Goal: Task Accomplishment & Management: Manage account settings

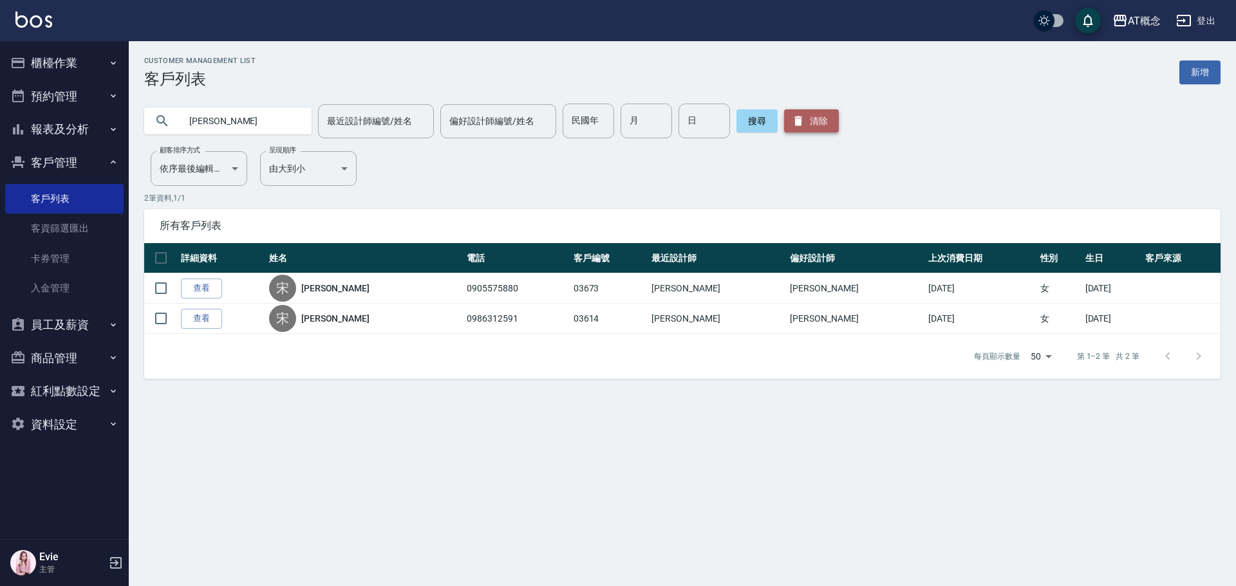
drag, startPoint x: 800, startPoint y: 122, endPoint x: 849, endPoint y: 313, distance: 197.3
click at [803, 126] on button "清除" at bounding box center [811, 120] width 55 height 23
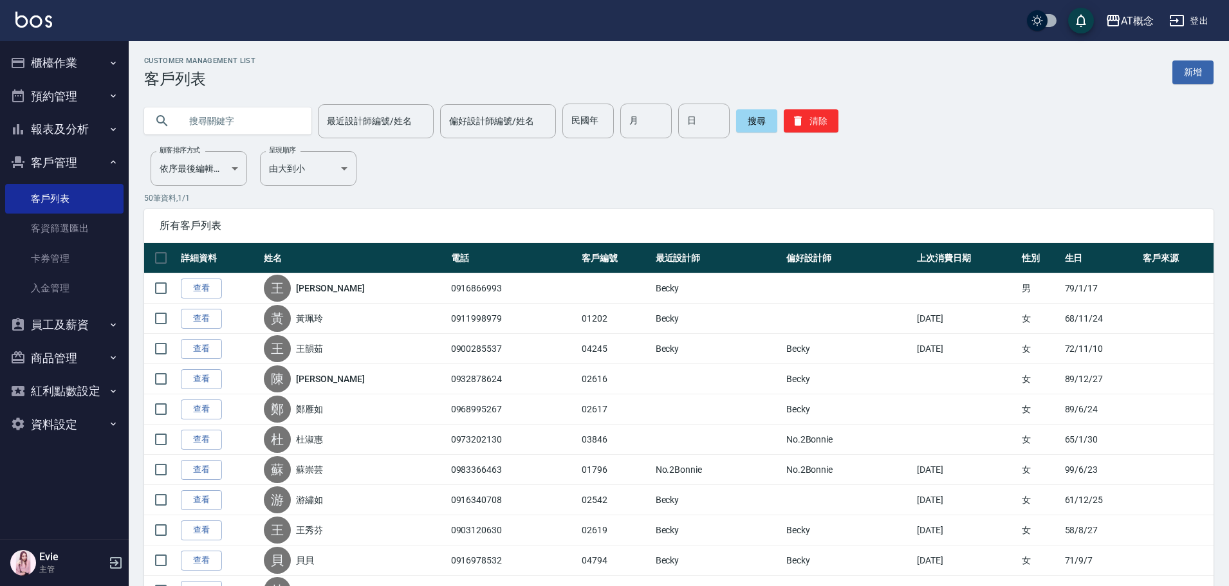
click at [255, 125] on input "text" at bounding box center [240, 121] width 121 height 35
type input "歌"
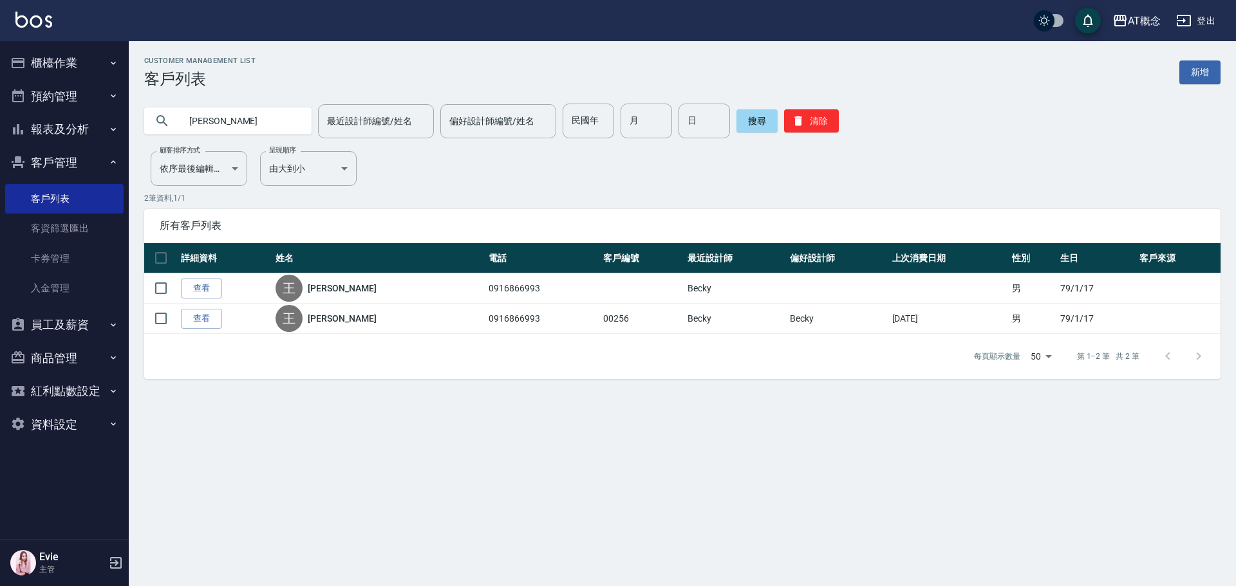
type input "王"
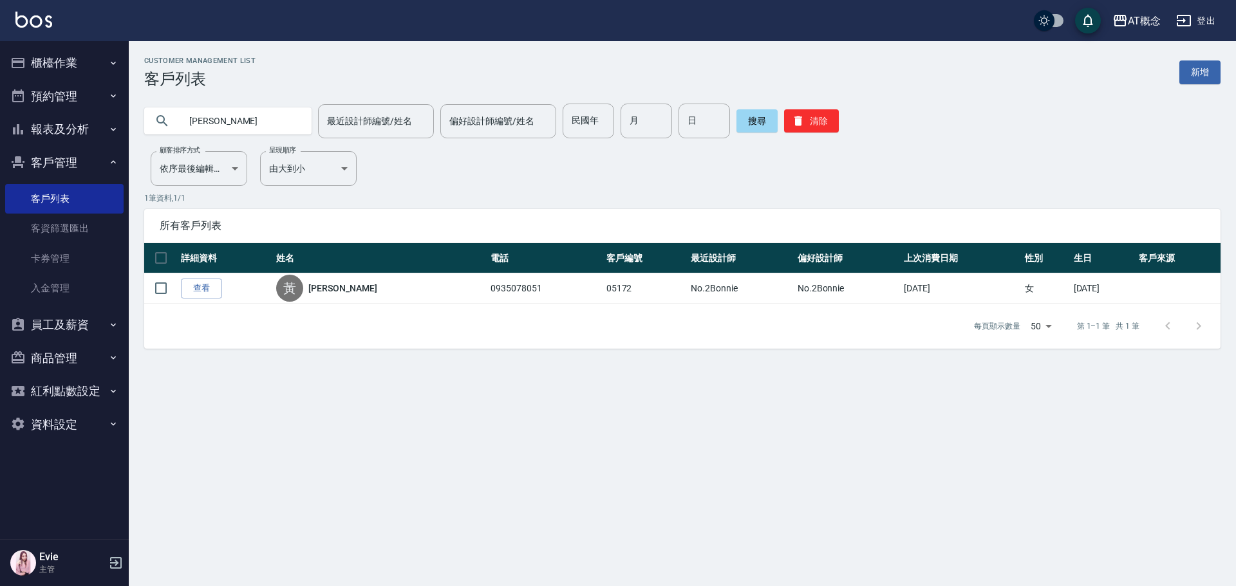
type input "黃"
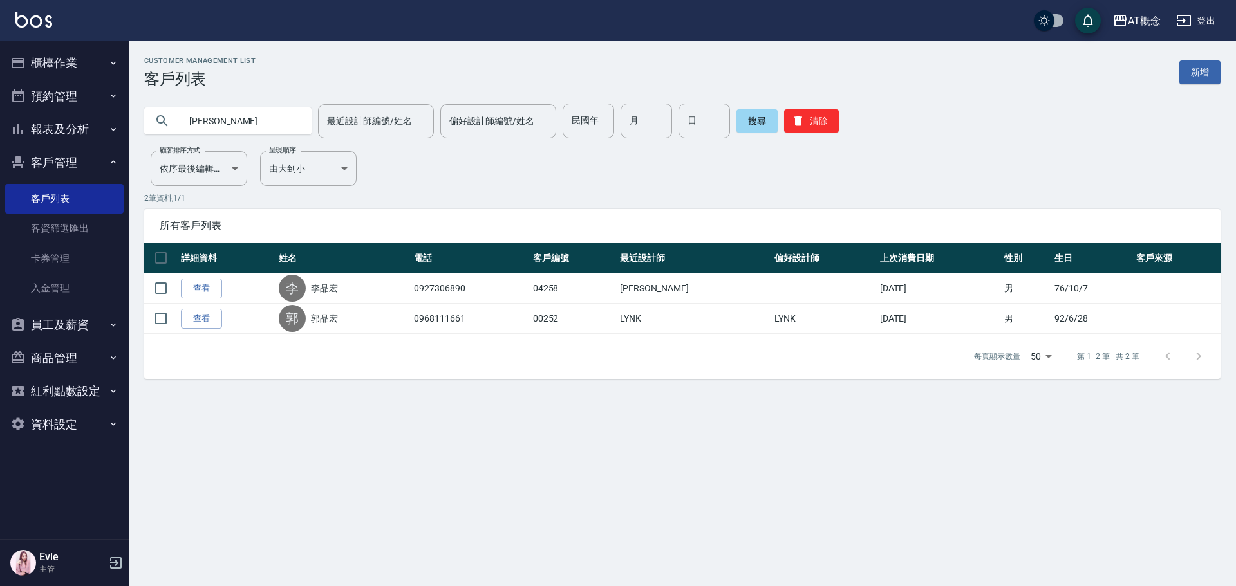
drag, startPoint x: 225, startPoint y: 129, endPoint x: 144, endPoint y: 144, distance: 82.9
click at [139, 133] on div "品宏 最近設計師編號/姓名 最近設計師編號/姓名 偏好設計師編號/姓名 偏好設計師編號/姓名 民國年 民國年 月 月 日 日 搜尋 清除" at bounding box center [674, 113] width 1091 height 50
type input "02613"
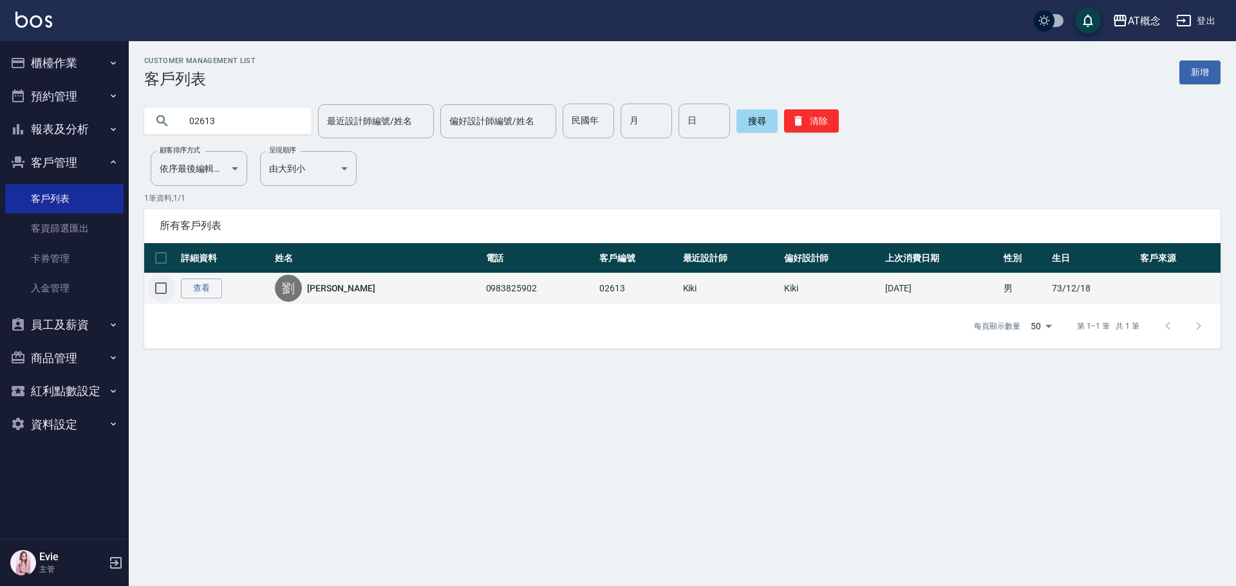
click at [156, 290] on input "checkbox" at bounding box center [160, 288] width 27 height 27
checkbox input "true"
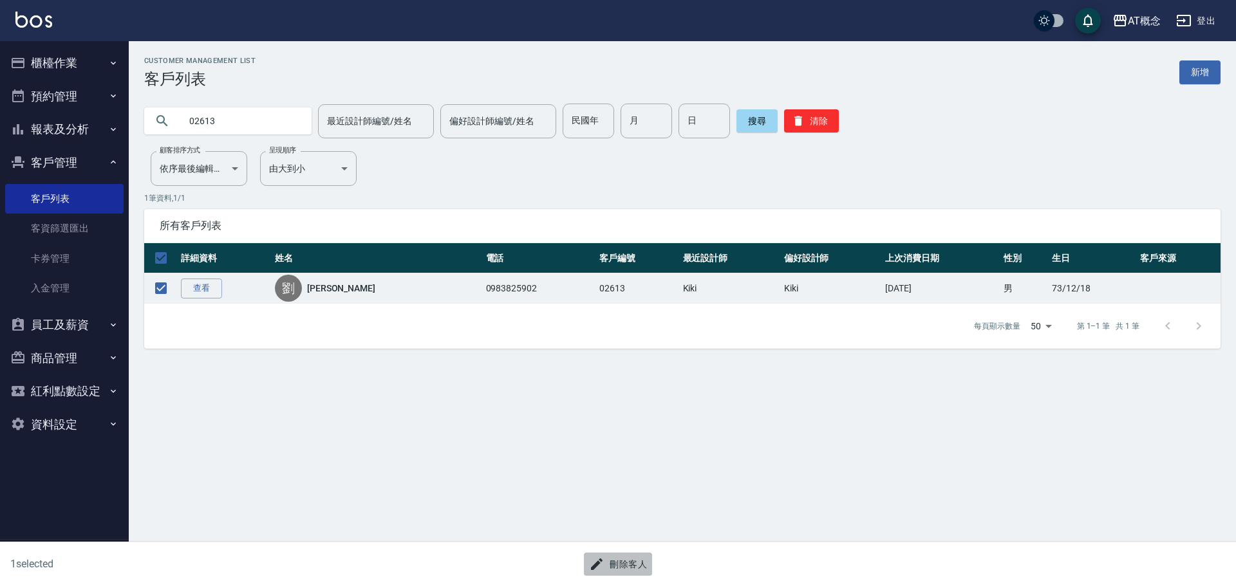
click at [644, 567] on button "刪除客人" at bounding box center [618, 565] width 68 height 24
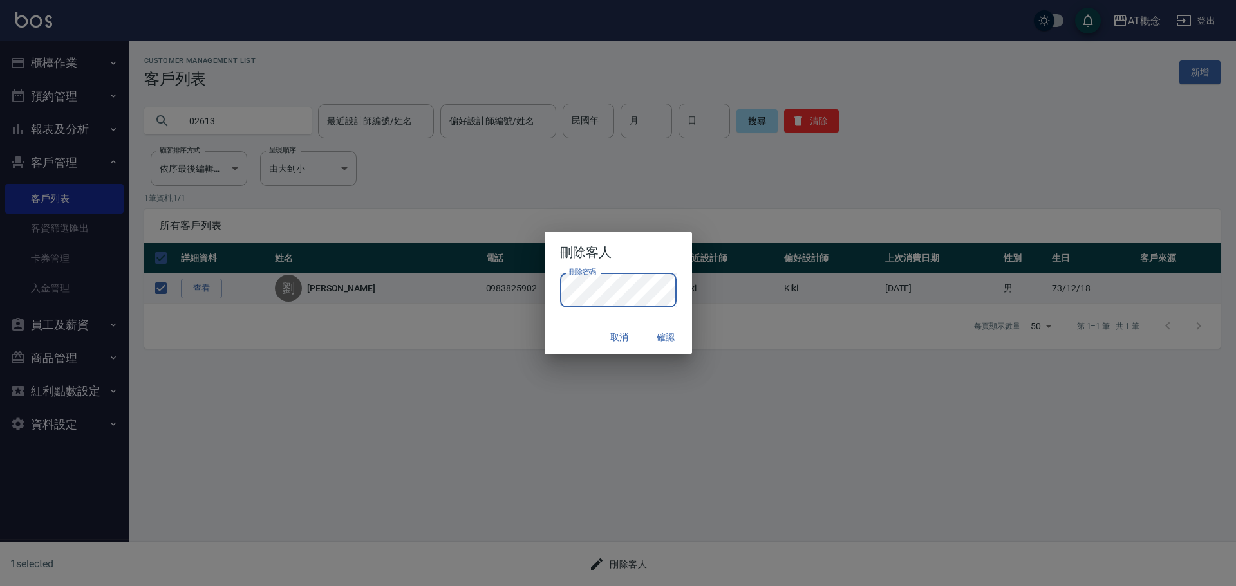
click at [573, 340] on div "取消 確認" at bounding box center [617, 337] width 147 height 34
click at [669, 339] on button "確認" at bounding box center [665, 338] width 41 height 24
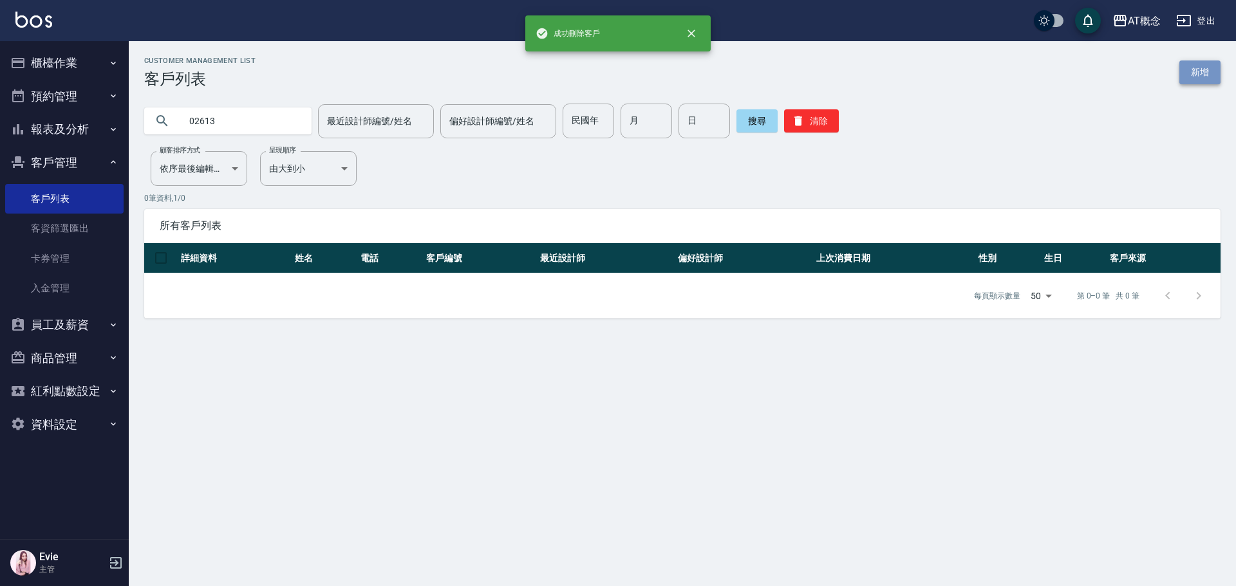
click at [1209, 70] on link "新增" at bounding box center [1199, 72] width 41 height 24
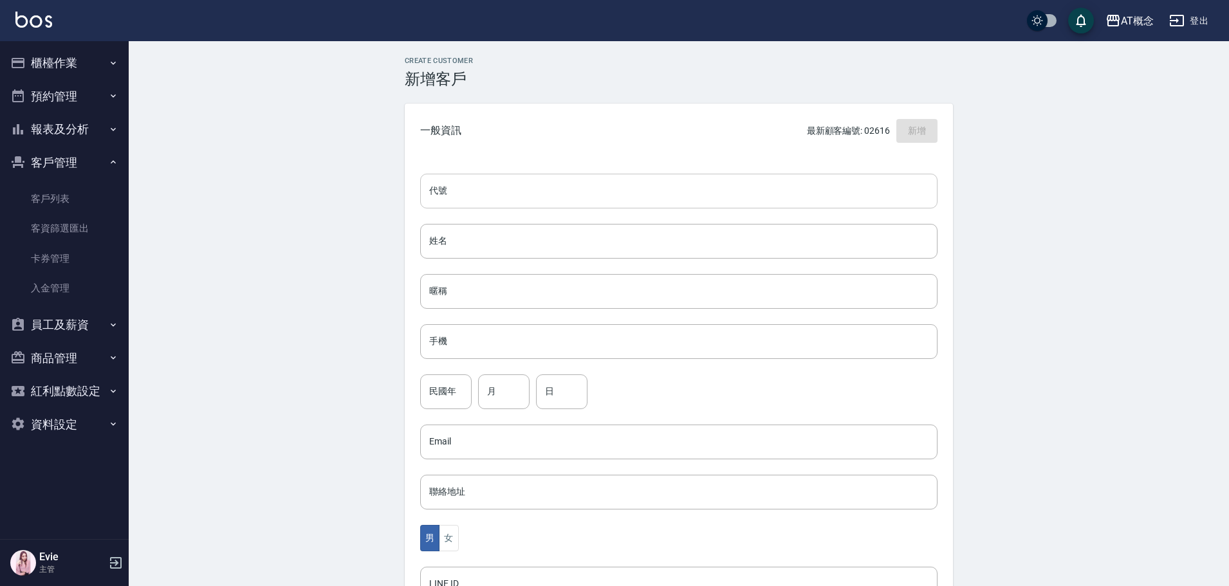
click at [542, 189] on input "代號" at bounding box center [678, 191] width 517 height 35
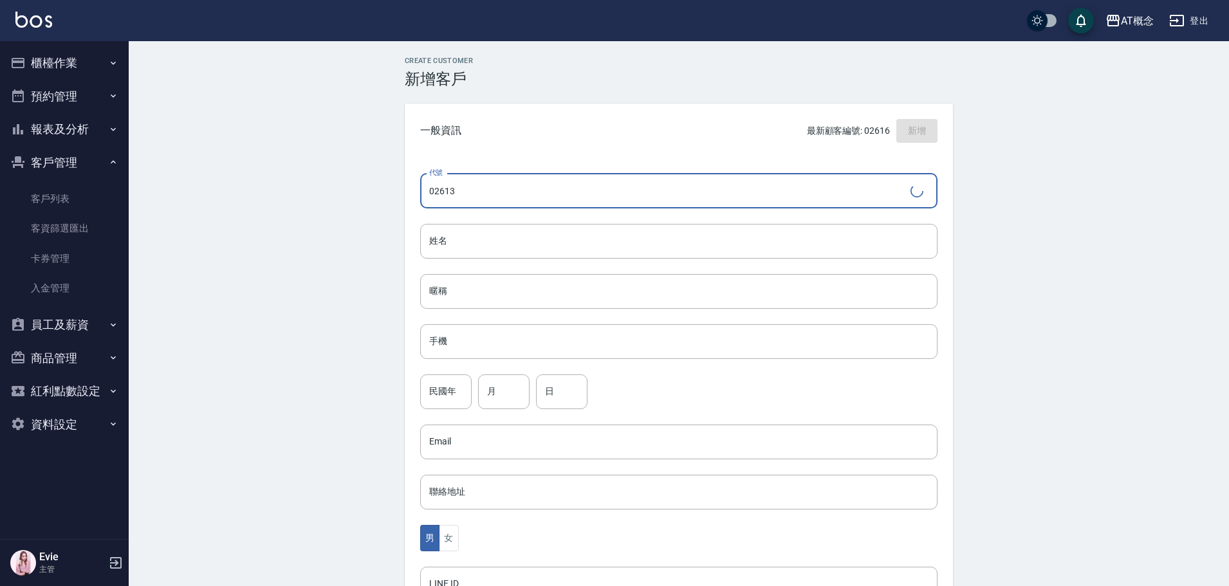
type input "02613"
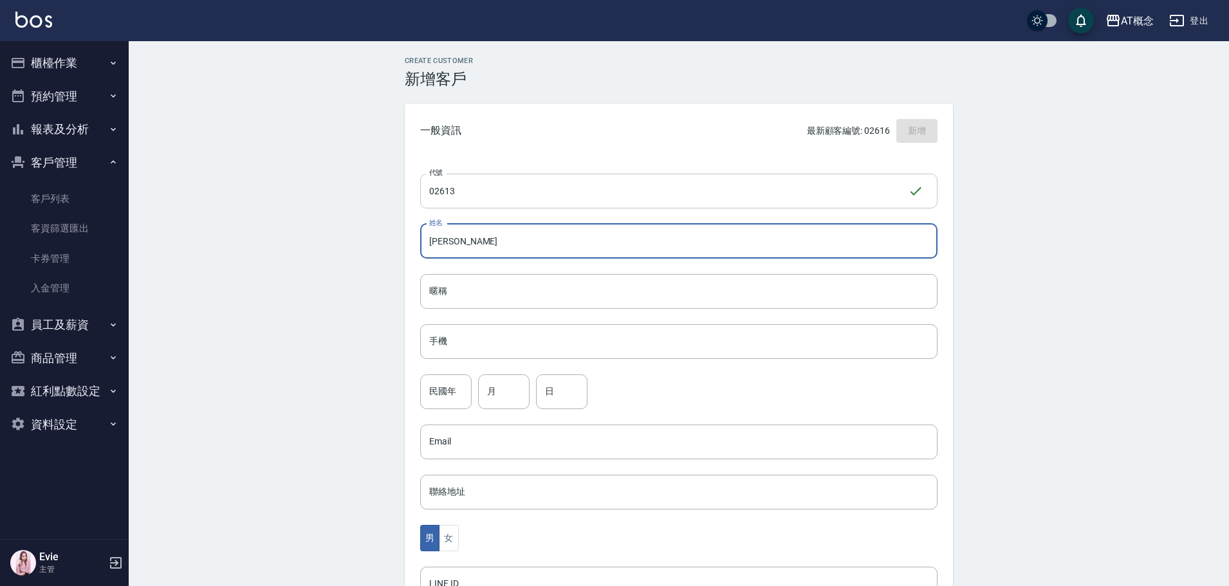
type input "高陳鳳娟"
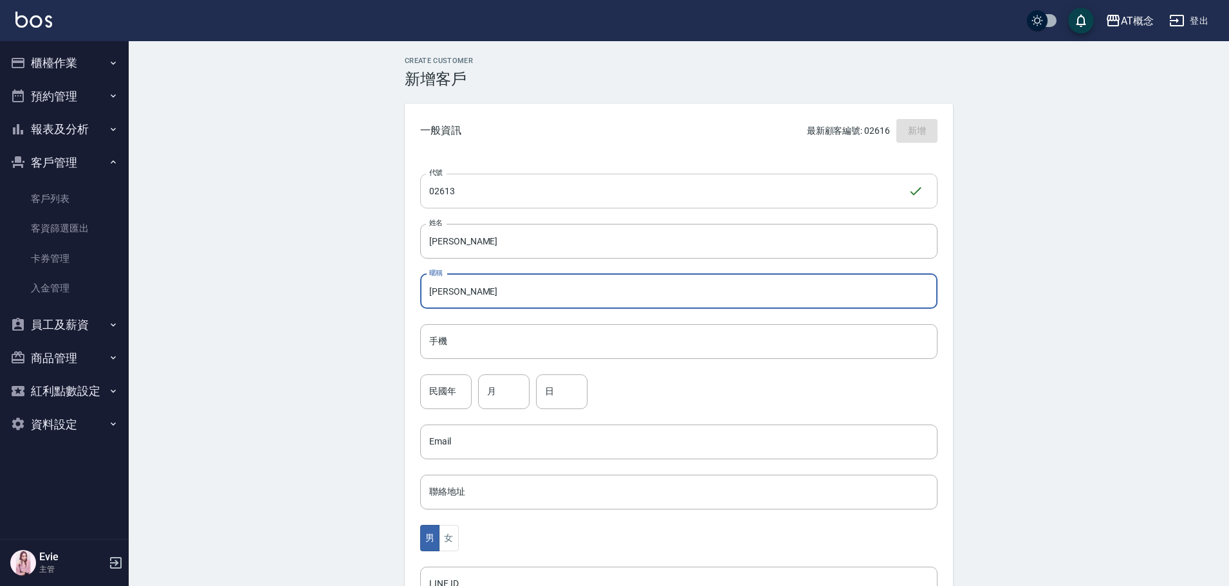
type input "鳳娟"
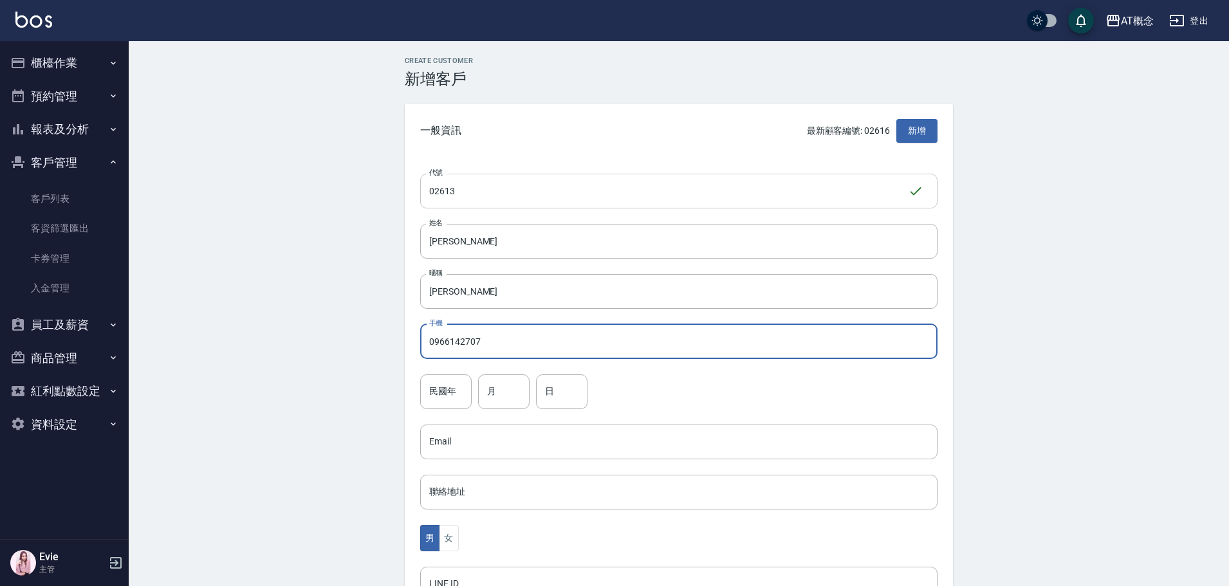
type input "0966142707"
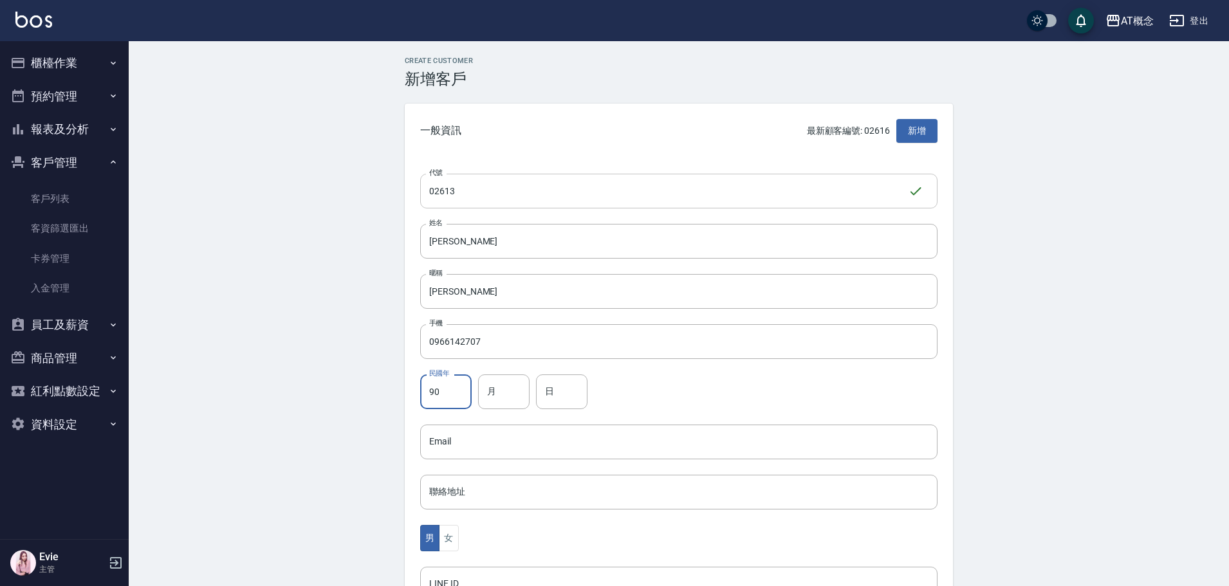
type input "90"
type input "3"
type input "8"
click at [445, 543] on button "女" at bounding box center [448, 538] width 19 height 26
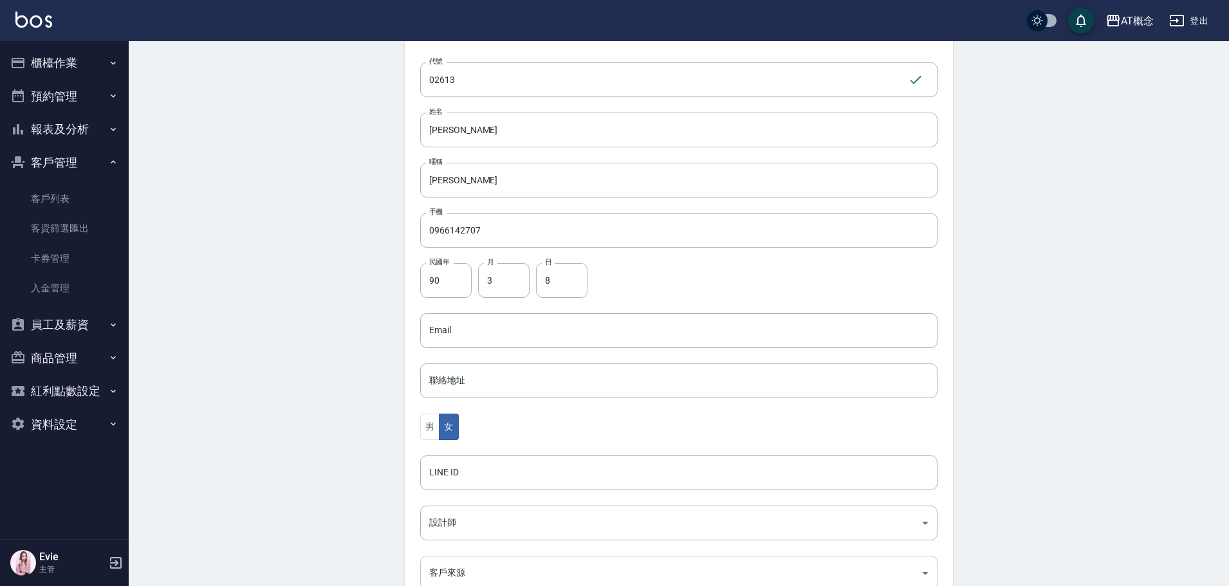
scroll to position [252, 0]
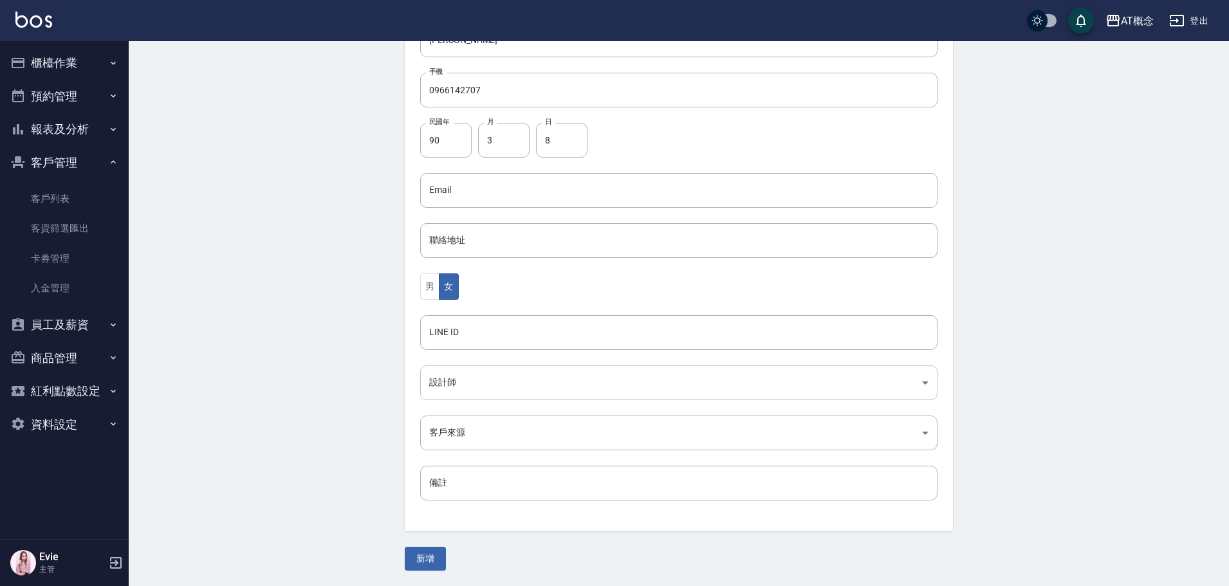
click at [445, 385] on body "AT概念 登出 櫃檯作業 打帳單 帳單列表 現金收支登錄 高階收支登錄 材料自購登錄 每日結帳 排班表 現場電腦打卡 預約管理 預約管理 單日預約紀錄 單週預…" at bounding box center [614, 167] width 1229 height 838
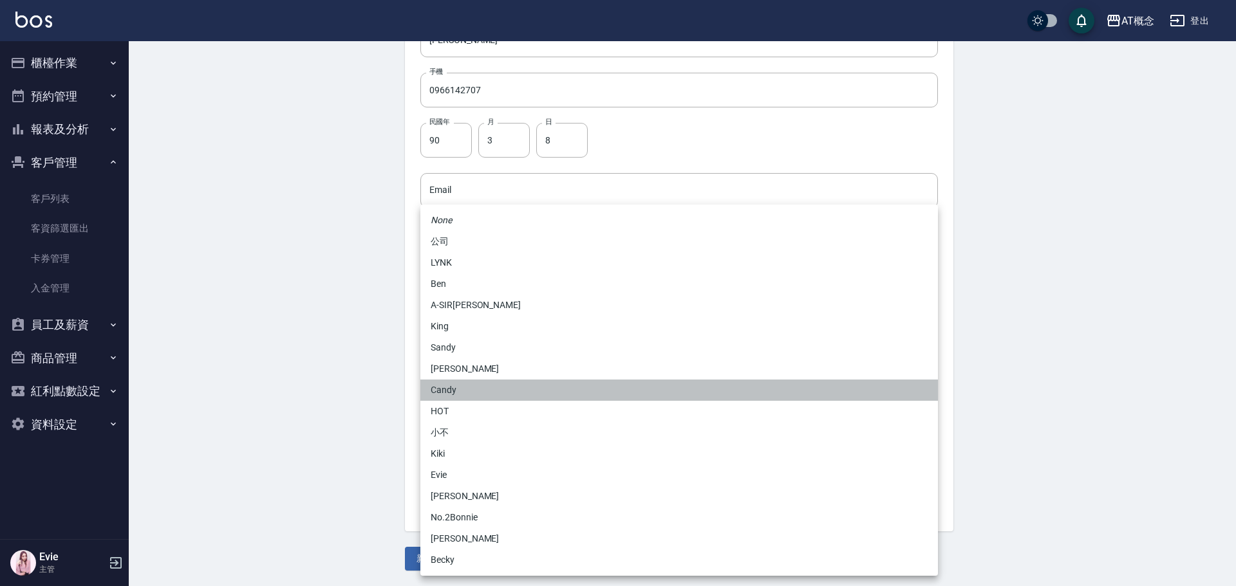
click at [445, 387] on li "Candy" at bounding box center [678, 390] width 517 height 21
type input "95c88325-489e-4505-91c2-94462fb1bea6"
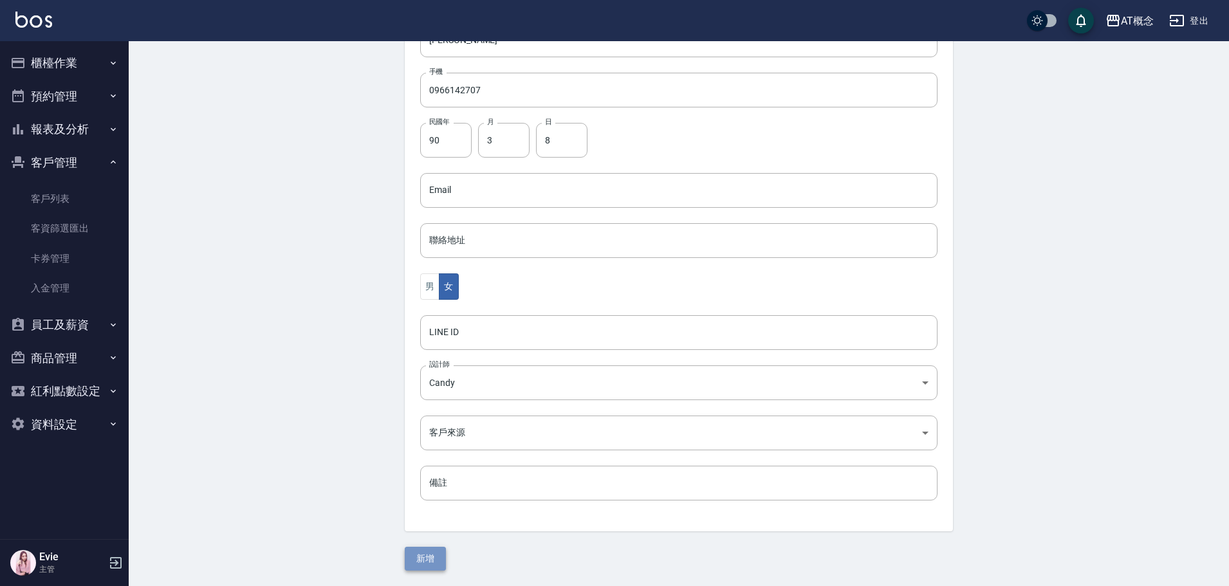
click at [422, 559] on button "新增" at bounding box center [425, 559] width 41 height 24
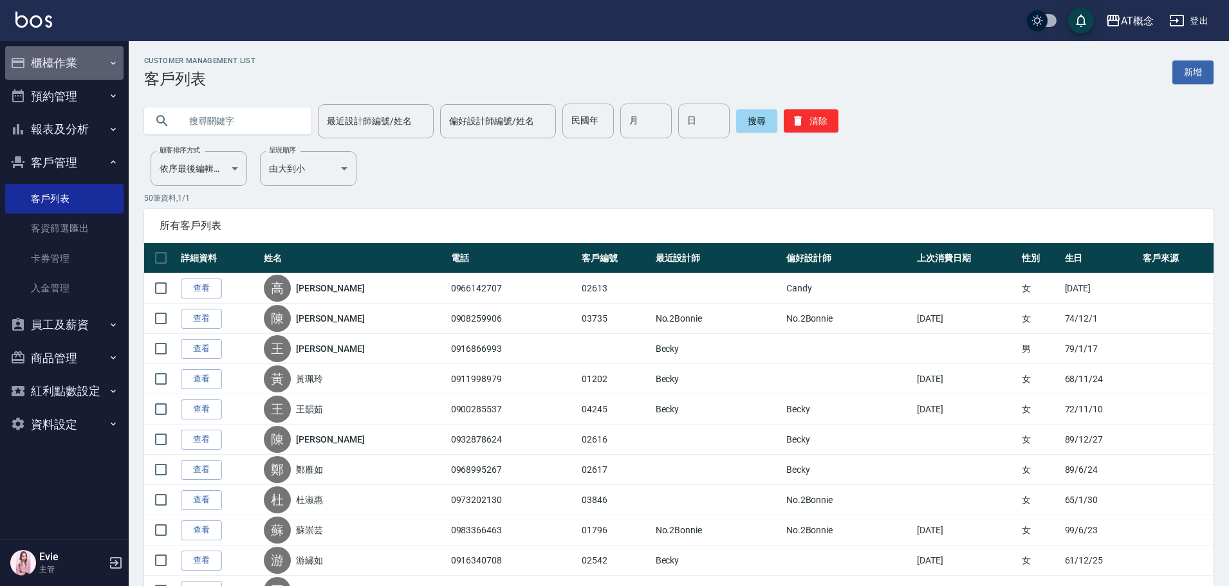
click at [45, 67] on button "櫃檯作業" at bounding box center [64, 62] width 118 height 33
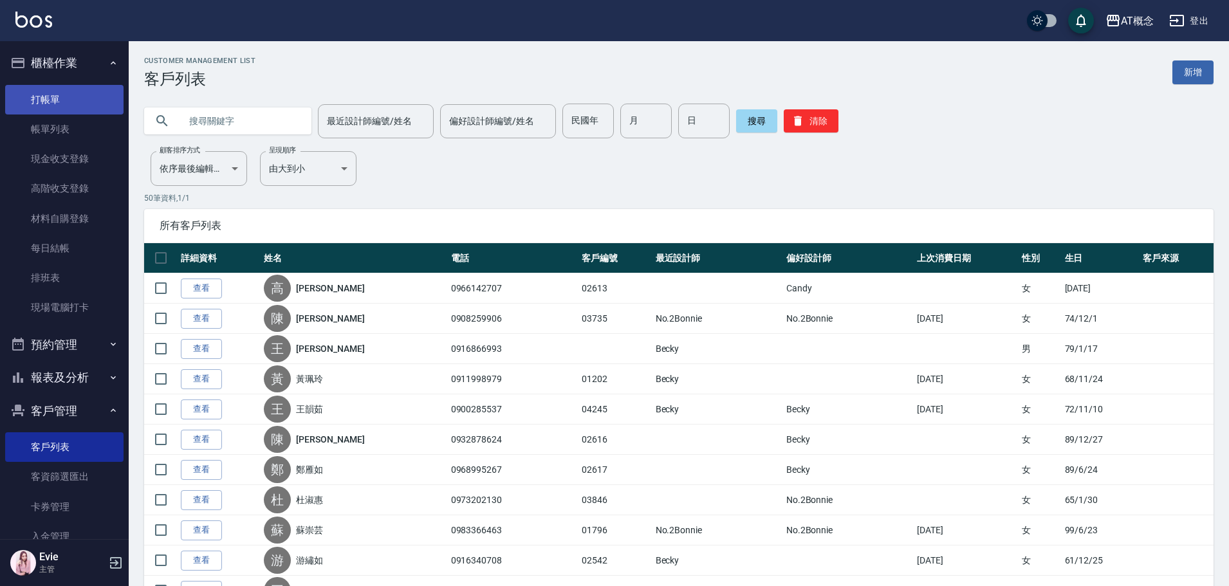
click at [46, 99] on link "打帳單" at bounding box center [64, 100] width 118 height 30
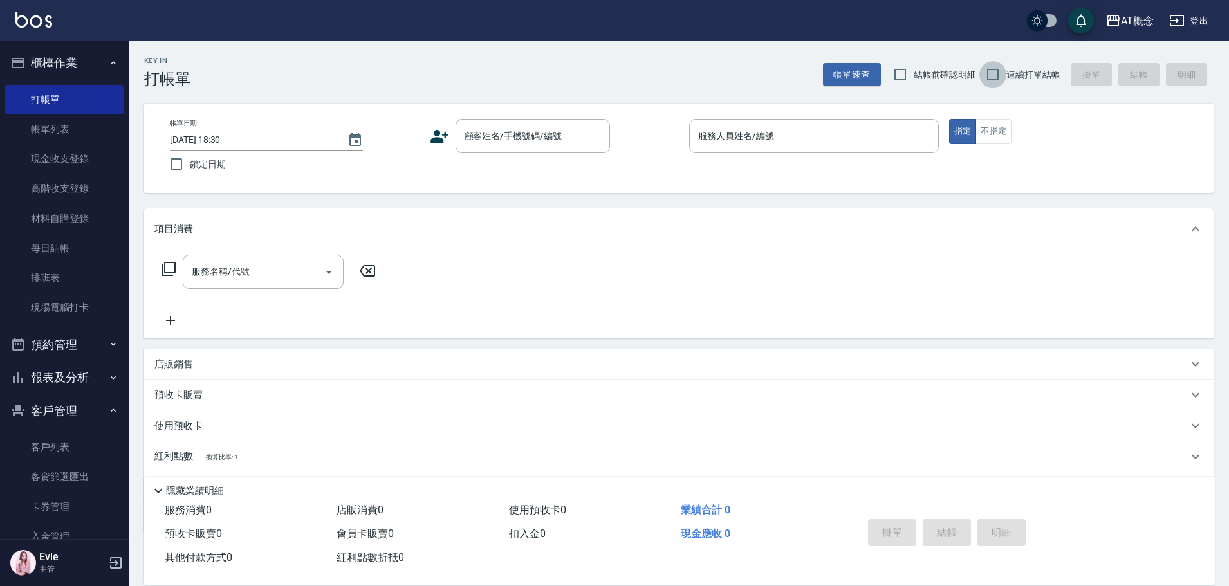
click at [996, 71] on input "連續打單結帳" at bounding box center [992, 74] width 27 height 27
checkbox input "true"
click at [524, 144] on input "顧客姓名/手機號碼/編號" at bounding box center [523, 136] width 124 height 23
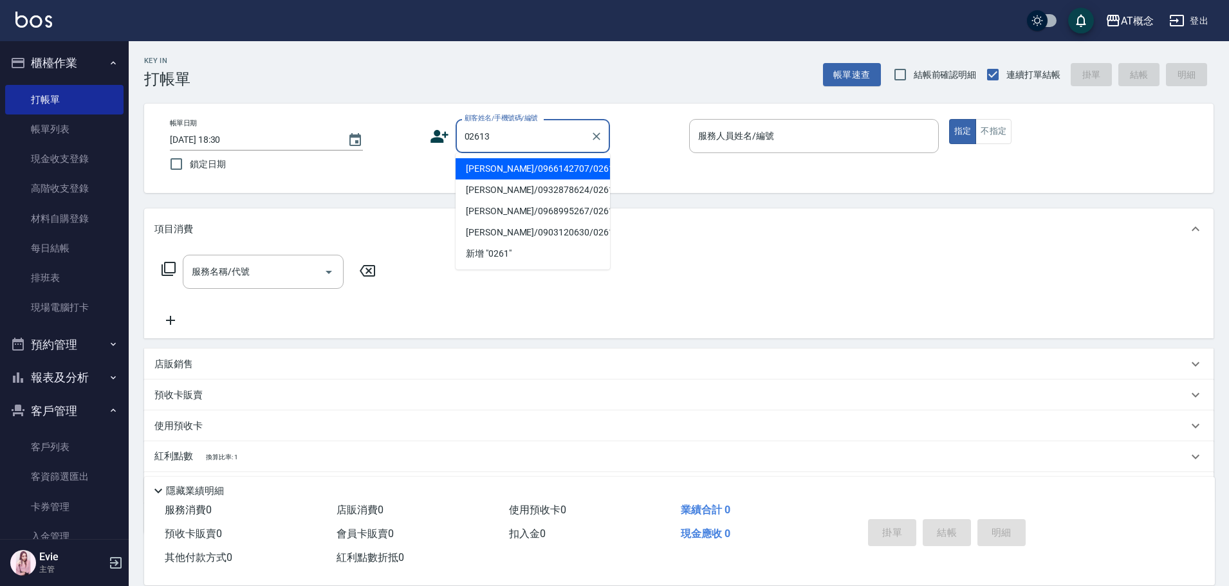
type input "高陳鳳娟/0966142707/02613"
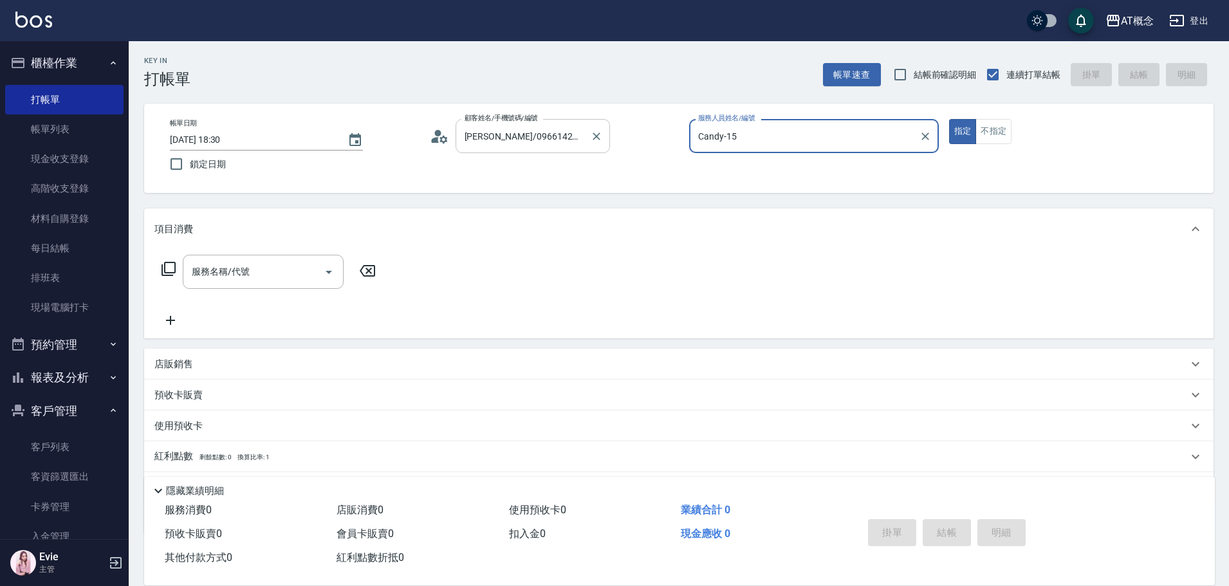
type input "Candy-15"
click at [949, 119] on button "指定" at bounding box center [963, 131] width 28 height 25
type button "true"
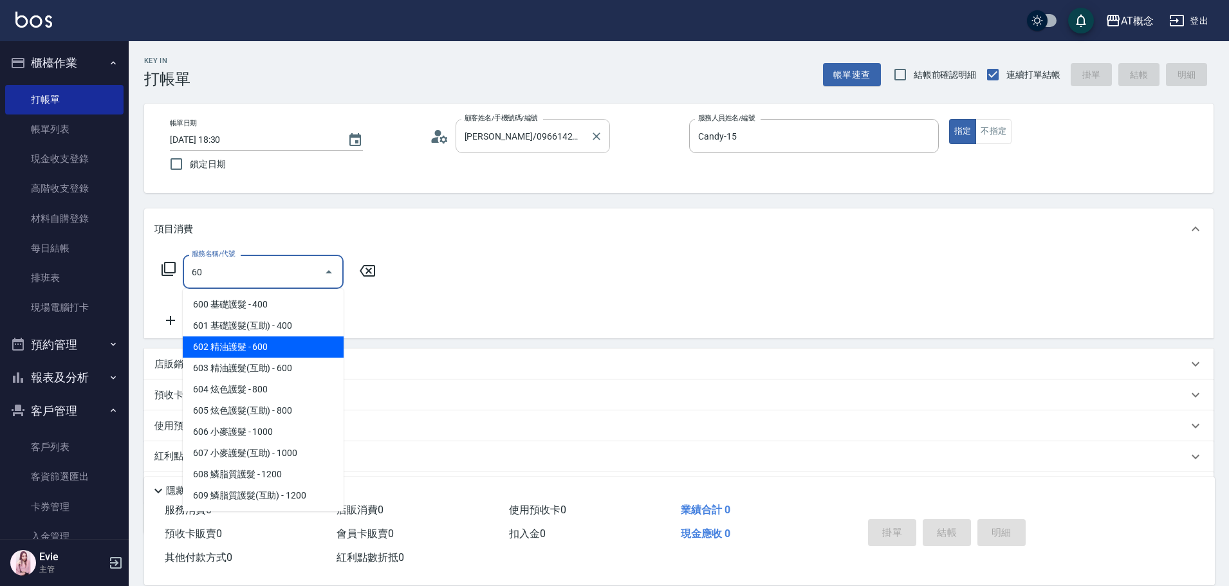
type input "602 精油護髮(602)"
type input "60"
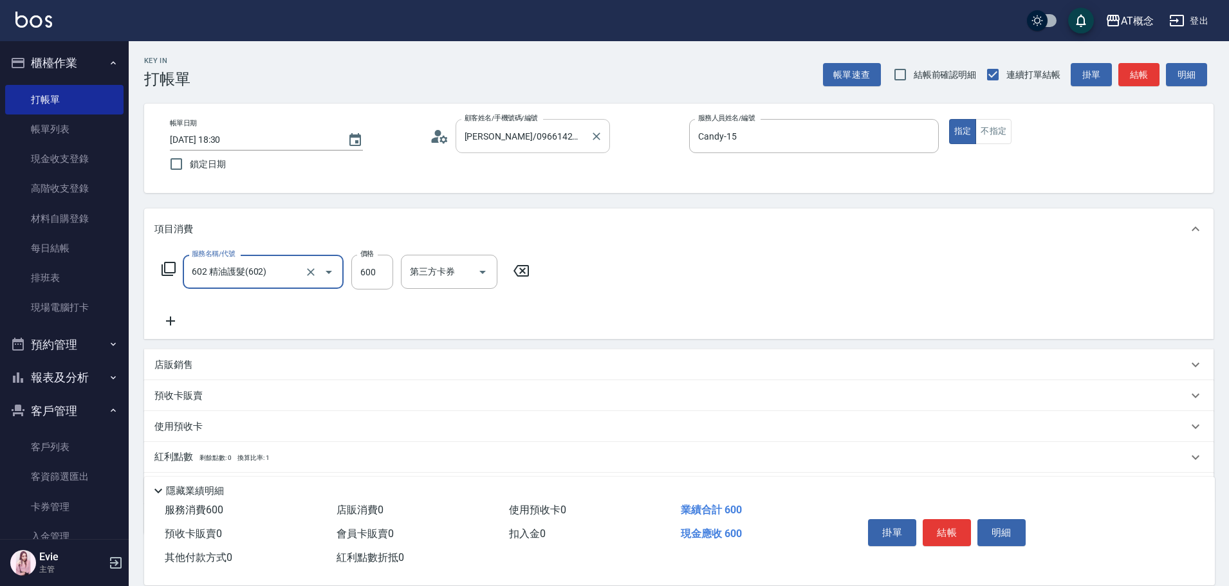
type input "602 精油護髮(602)"
type input "0"
type input "64"
type input "60"
type input "649"
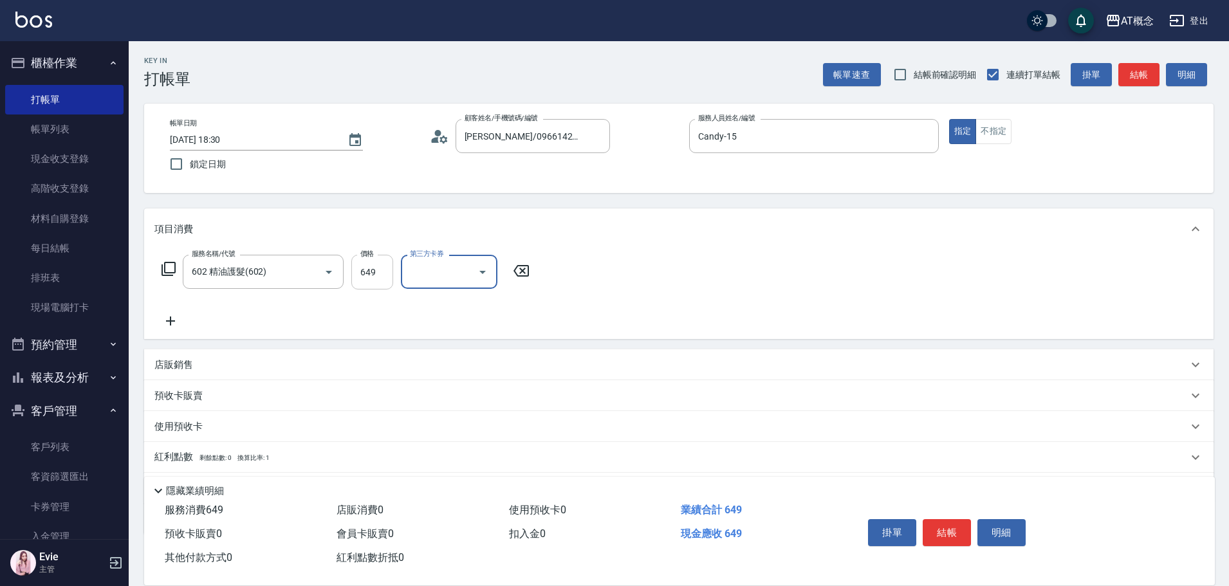
click at [371, 266] on input "649" at bounding box center [372, 272] width 42 height 35
type input "0"
type input "650"
type input "60"
type input "650"
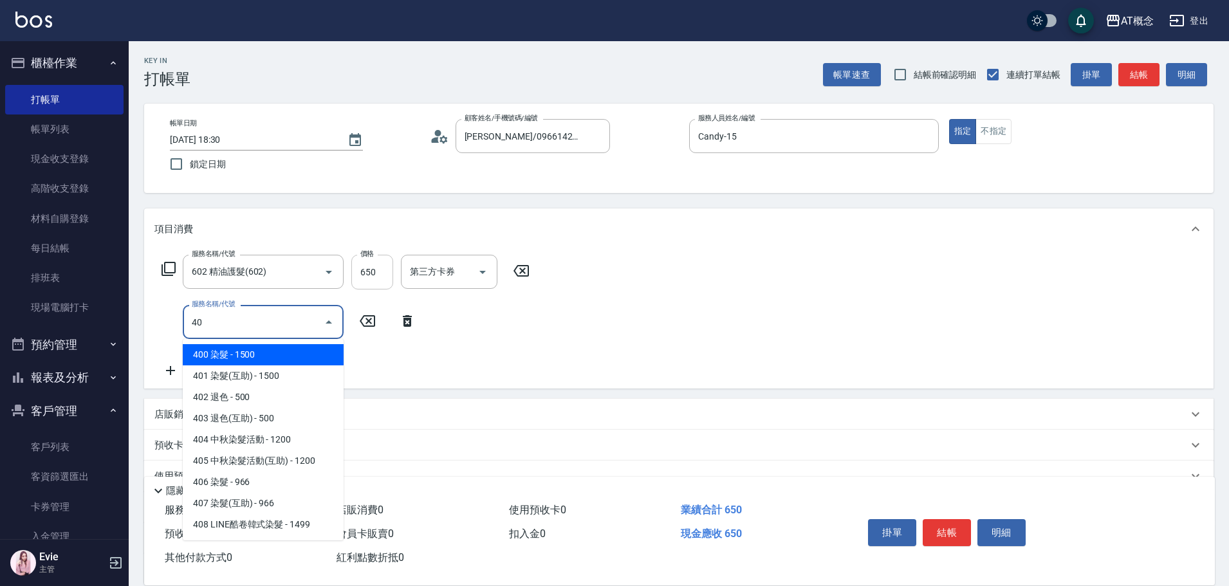
type input "400"
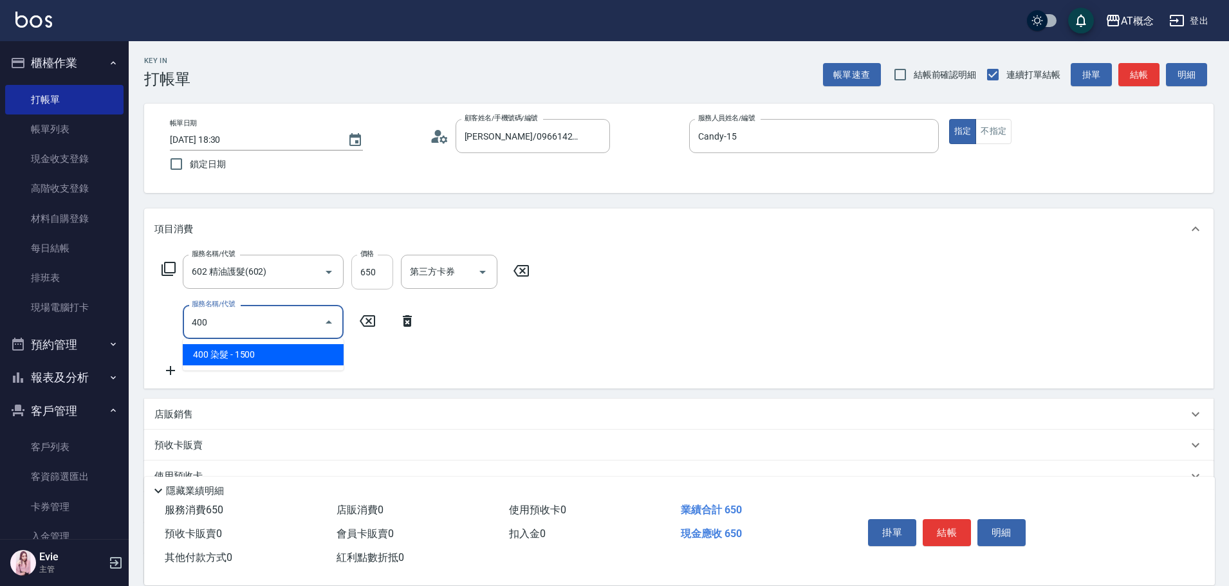
type input "210"
type input "400 染髮(400)"
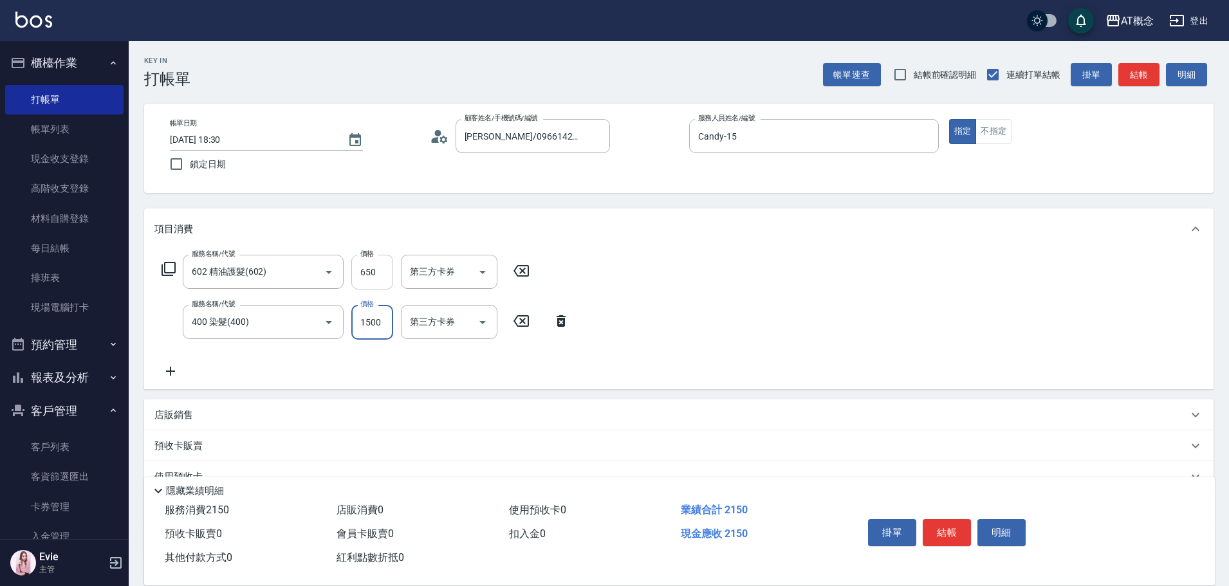
type input "60"
type input "22"
type input "80"
type input "2280"
type input "290"
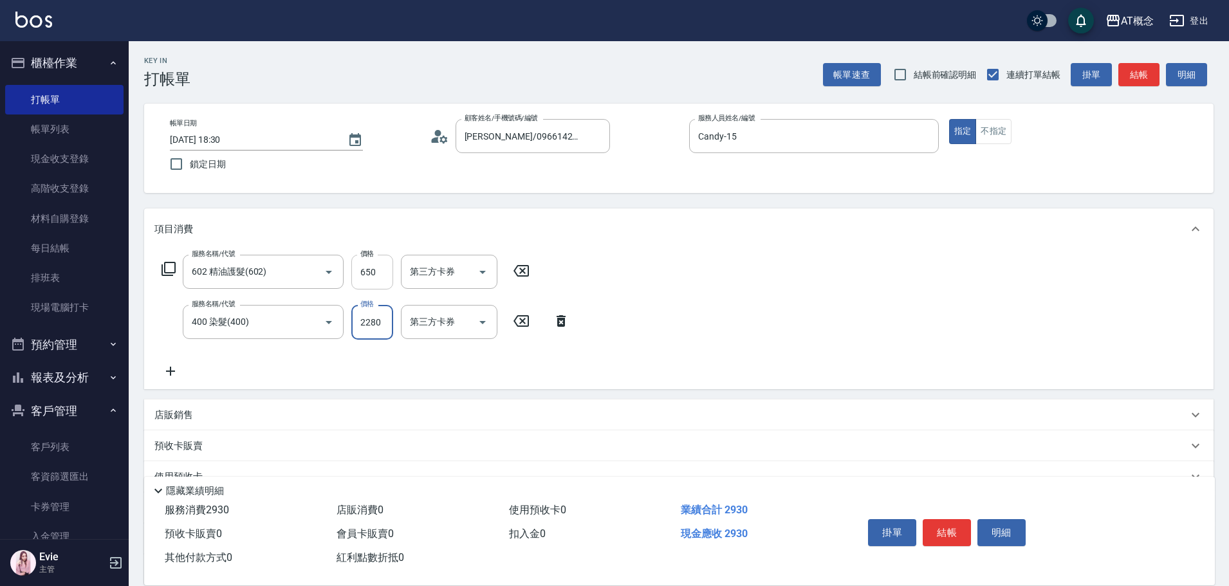
type input "2280"
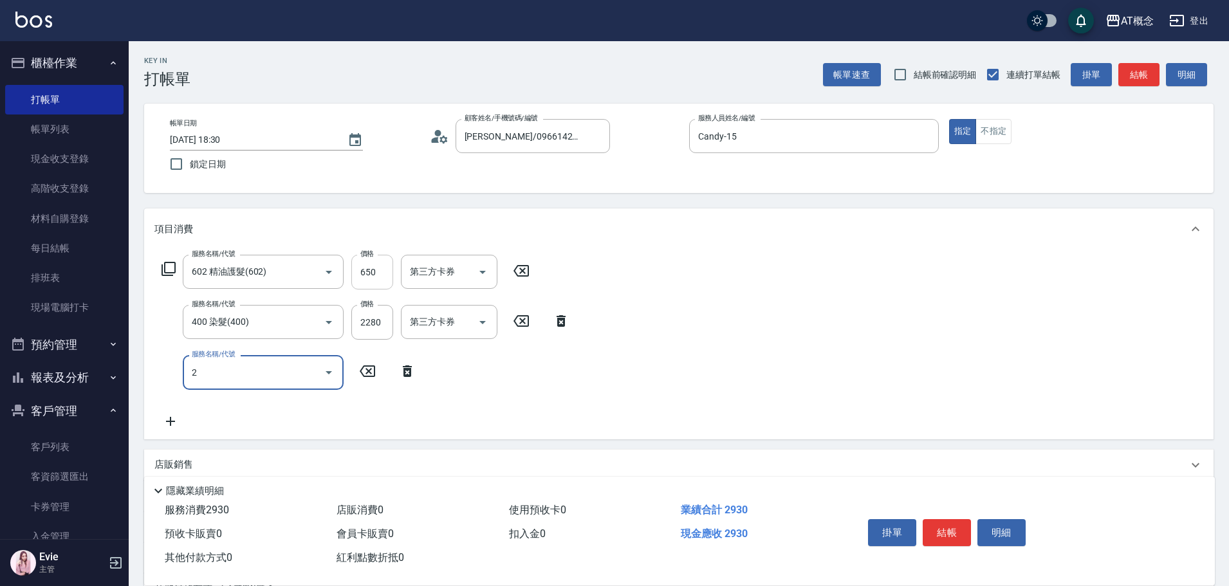
type input "20"
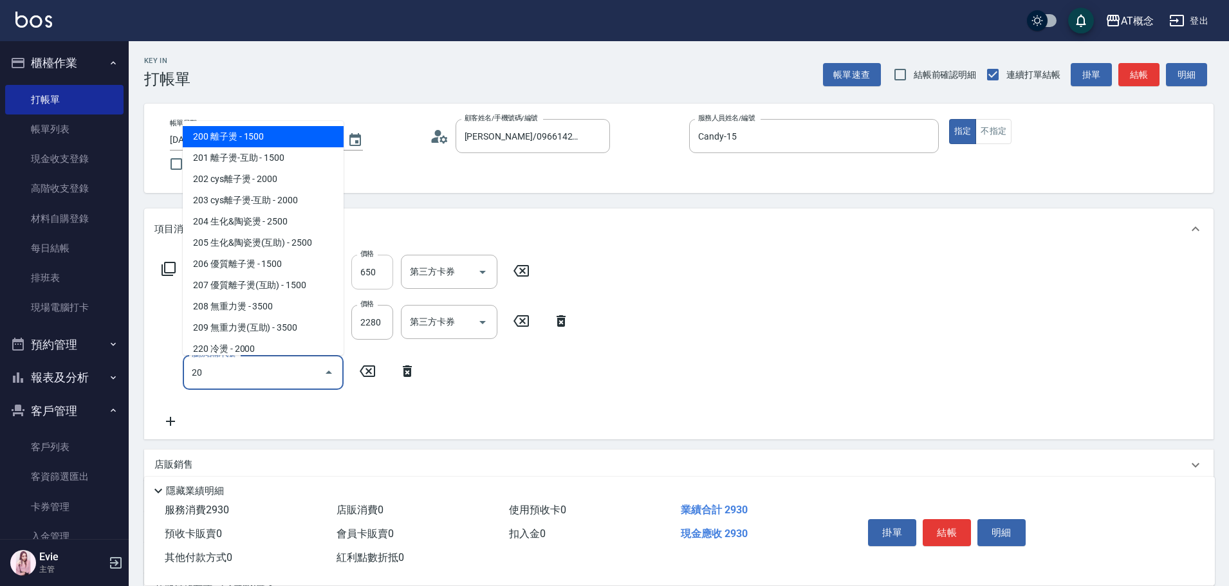
type input "440"
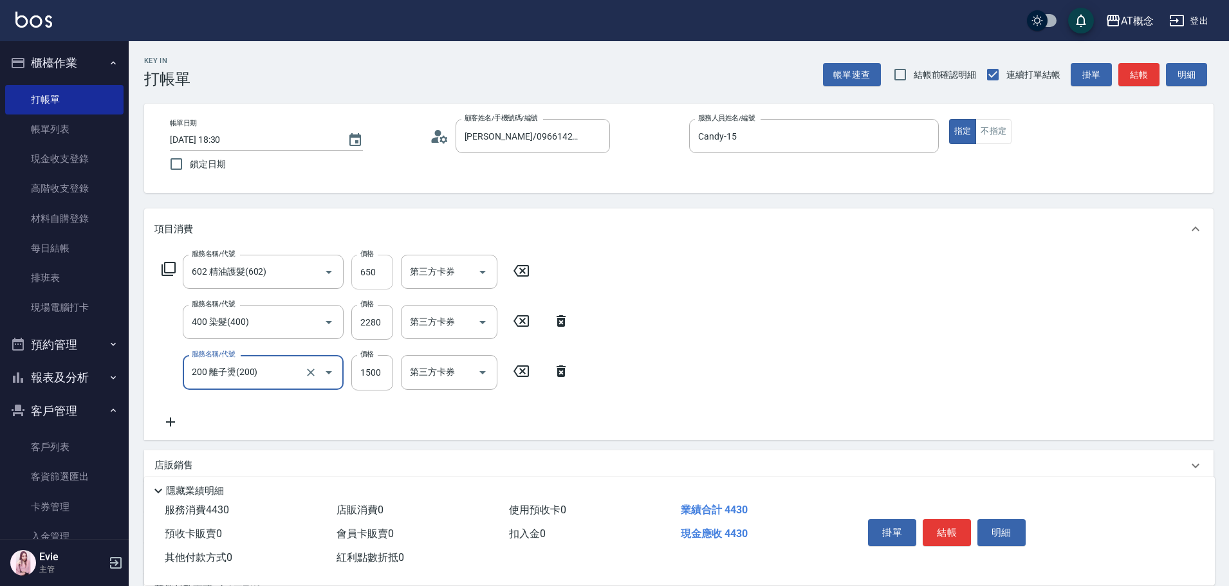
type input "200 離子燙(200)"
type input "290"
type input "149"
type input "290"
type input "14"
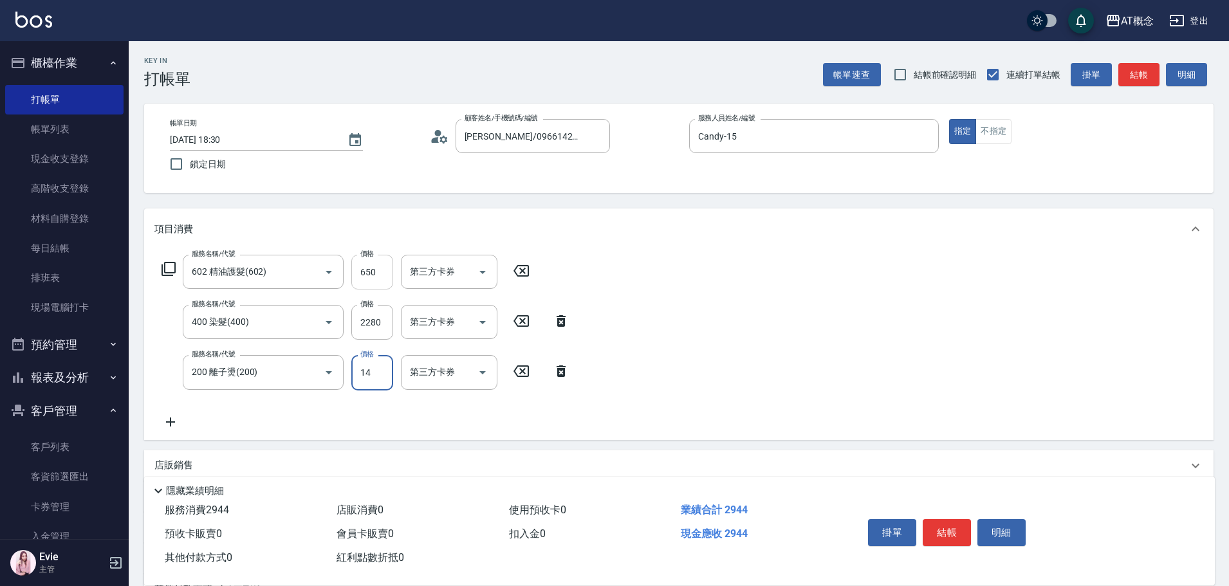
type input "300"
type input "140"
type input "430"
type input "1400"
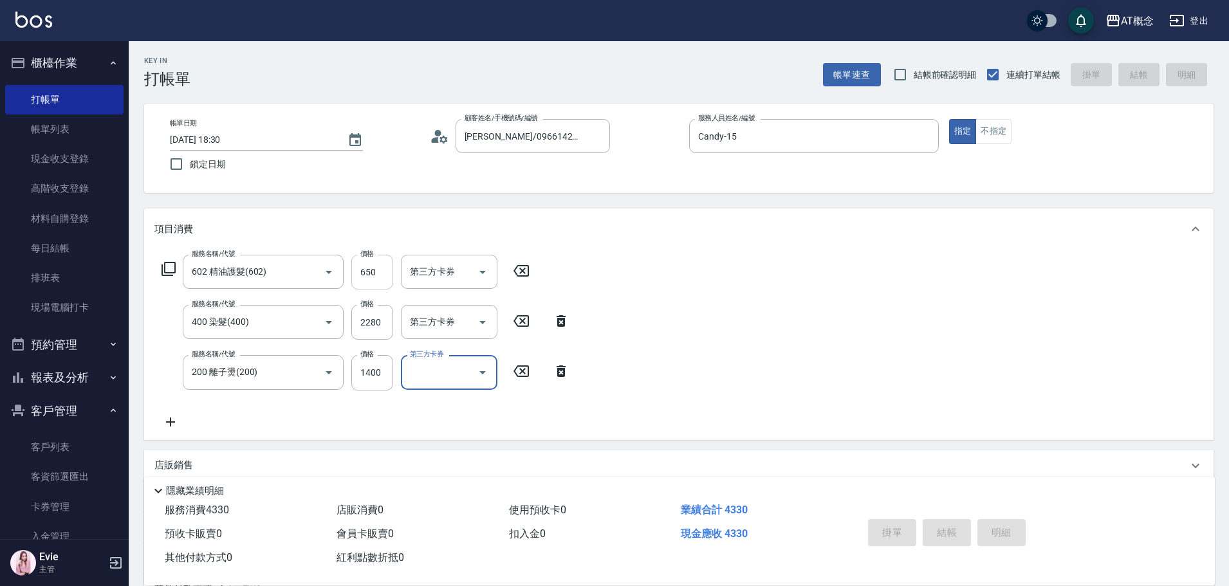
type input "2025/09/20 18:31"
type input "0"
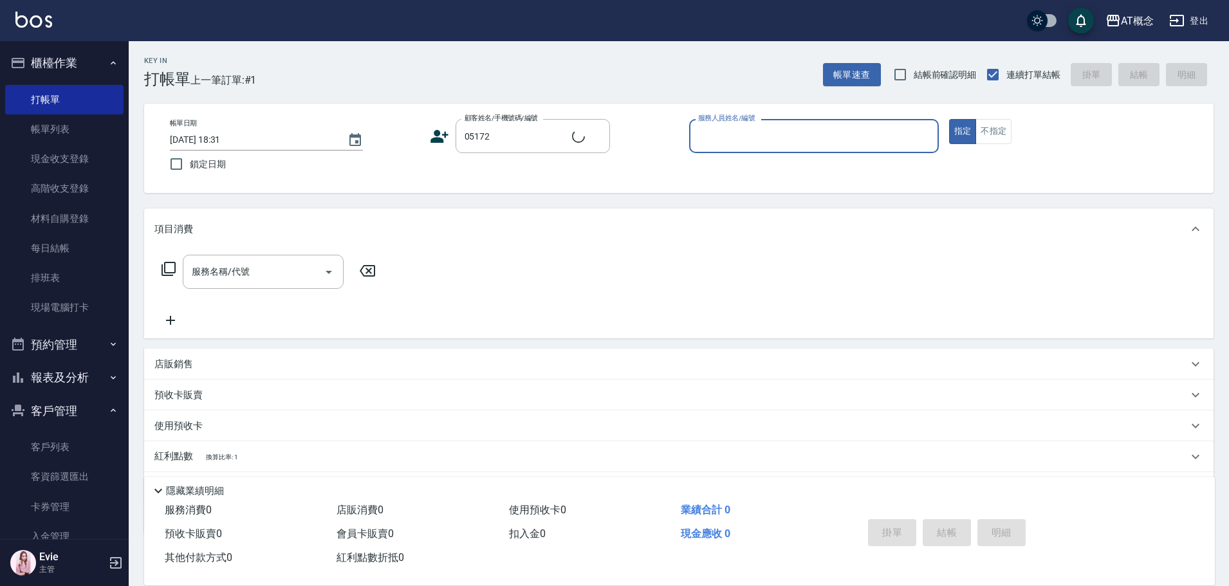
type input "黃郁琳/0935078051/05172"
type input "邦妮-2"
click at [949, 119] on button "指定" at bounding box center [963, 131] width 28 height 25
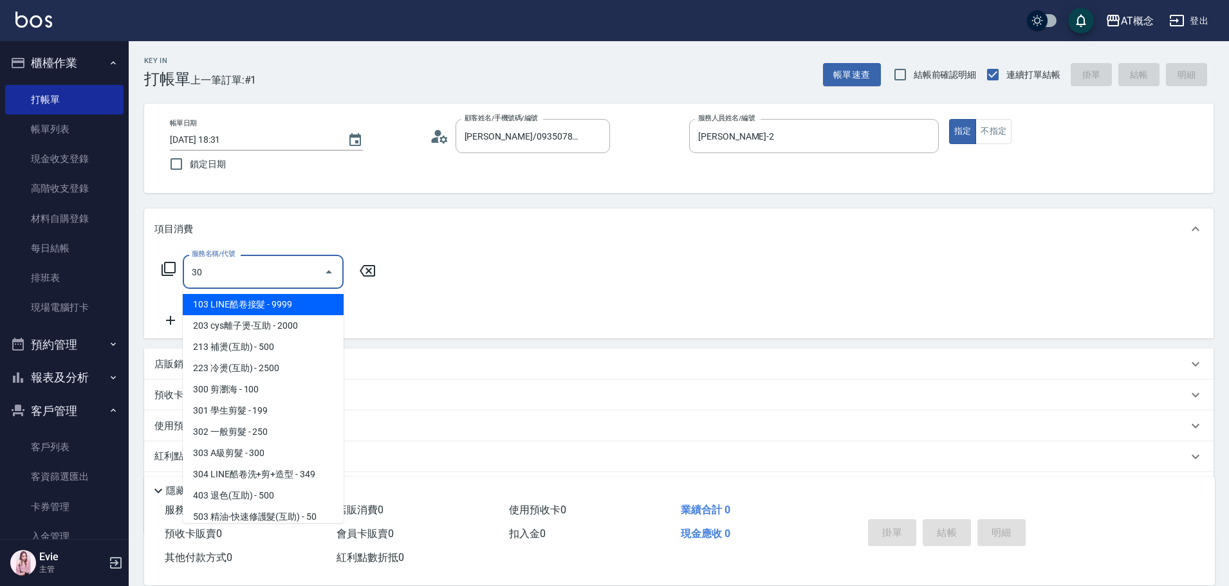
type input "303"
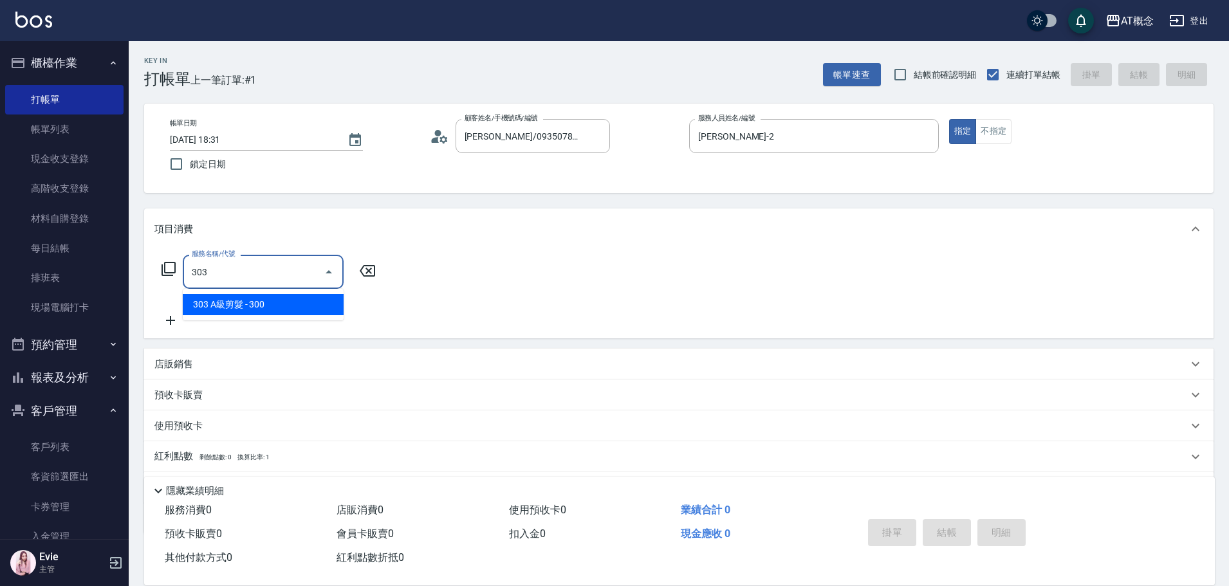
type input "30"
type input "303 A級剪髮(303)"
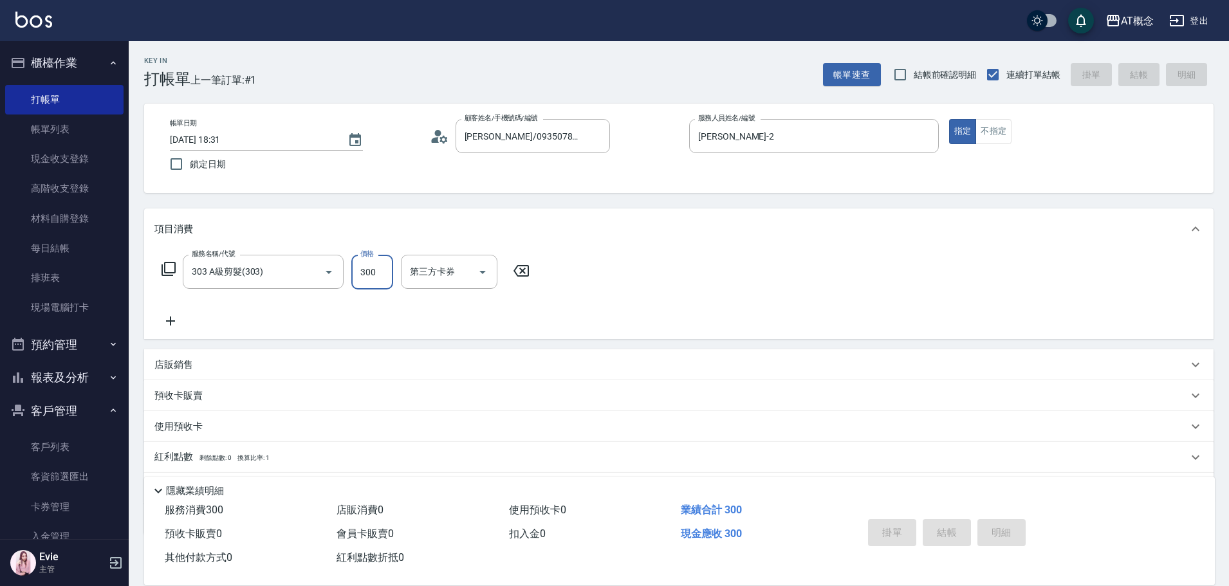
type input "0"
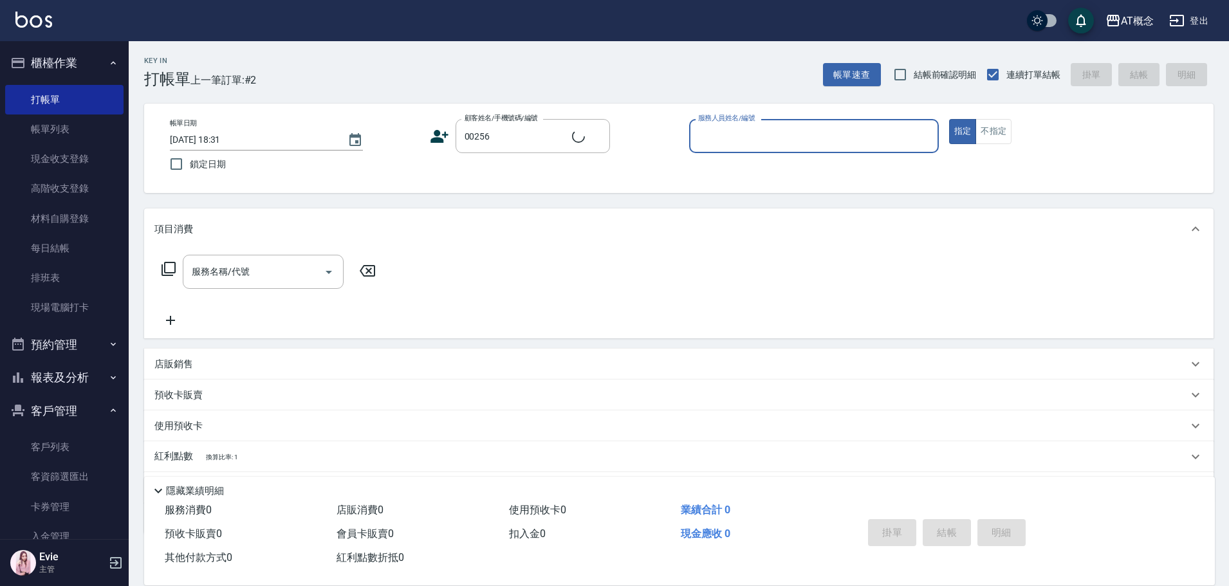
type input "王裕柏/0916866993/00256"
type input "Becky-13"
click at [949, 119] on button "指定" at bounding box center [963, 131] width 28 height 25
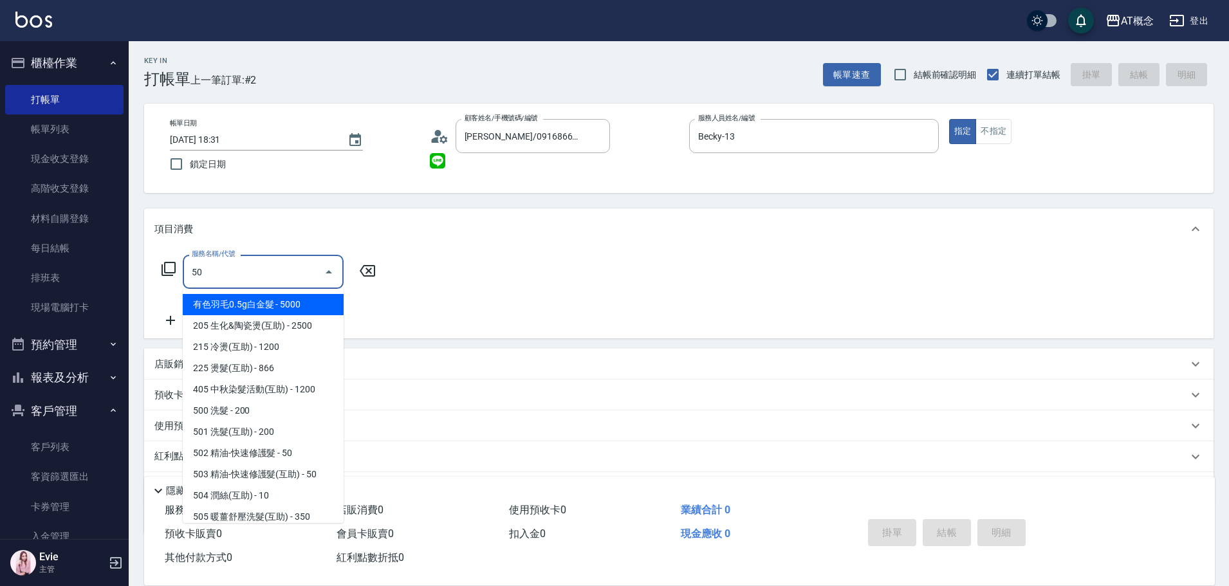
type input "501"
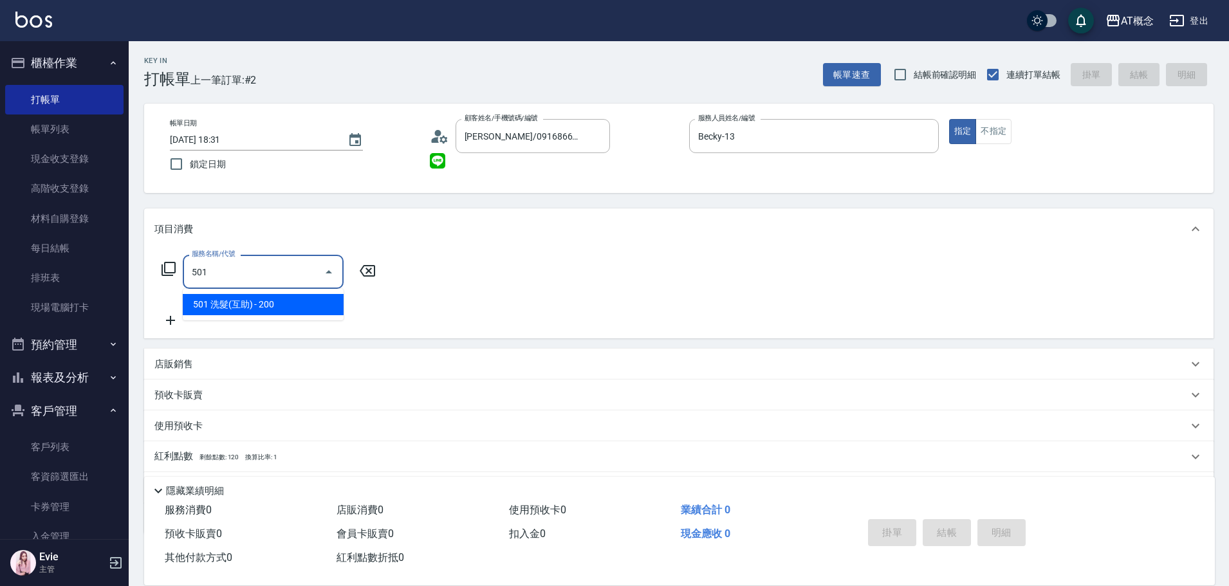
type input "20"
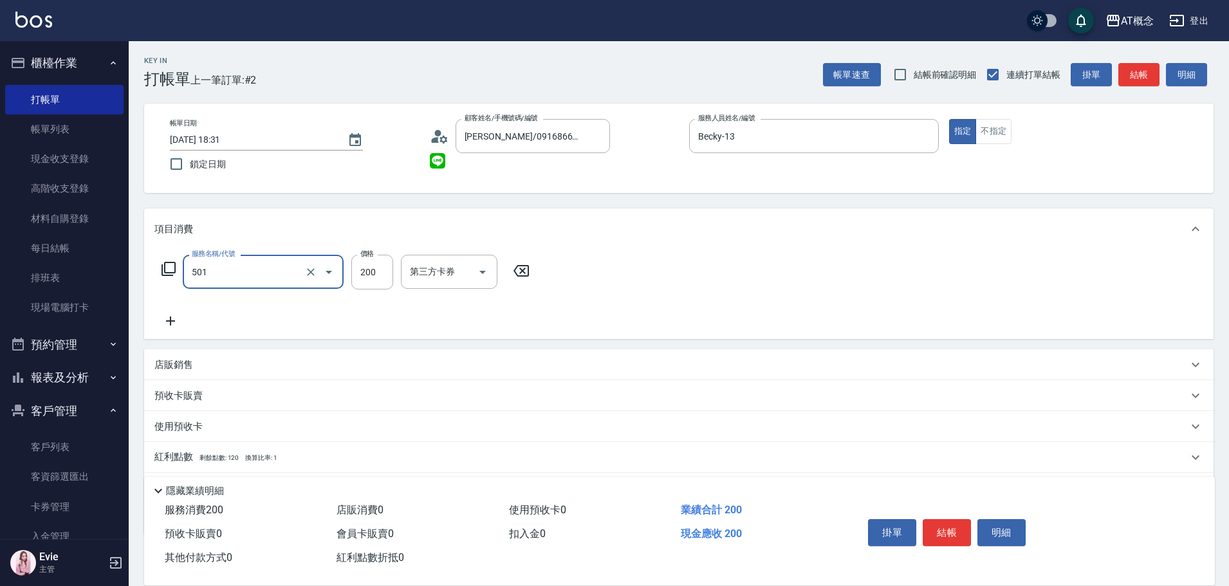
type input "501 洗髮(互助)(501)"
type input "0"
type input "250"
type input "20"
type input "250"
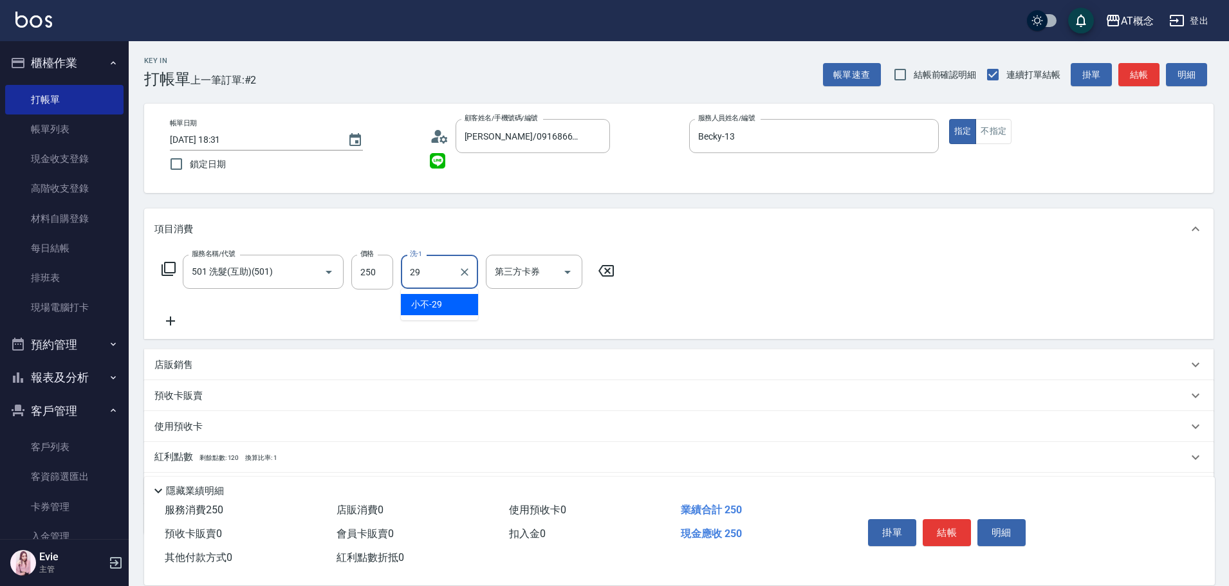
type input "小不-29"
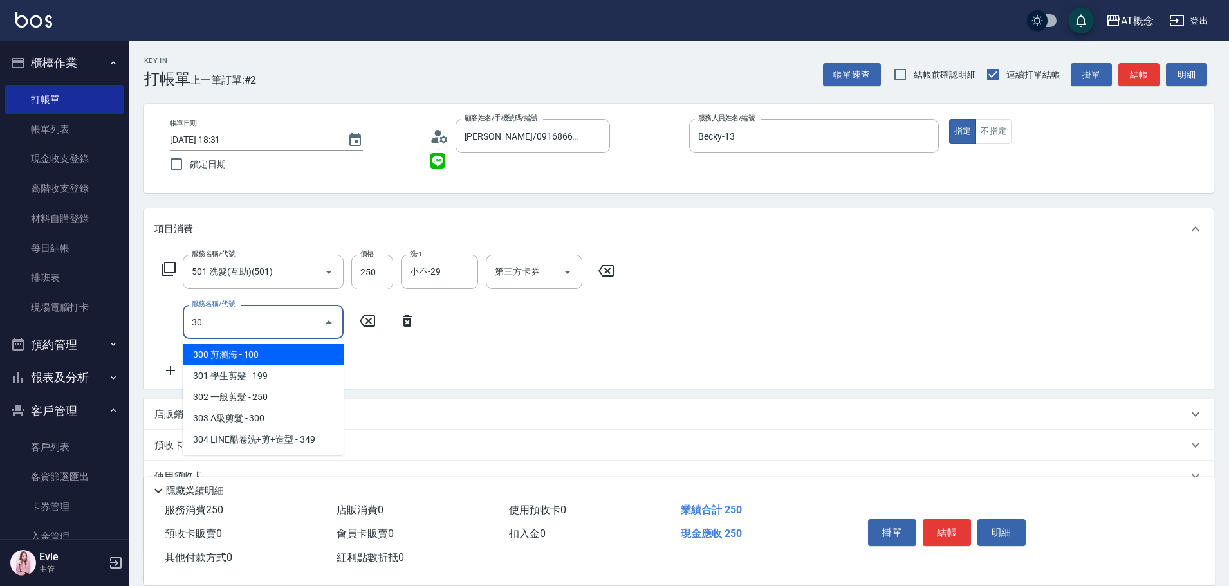
type input "303"
type input "50"
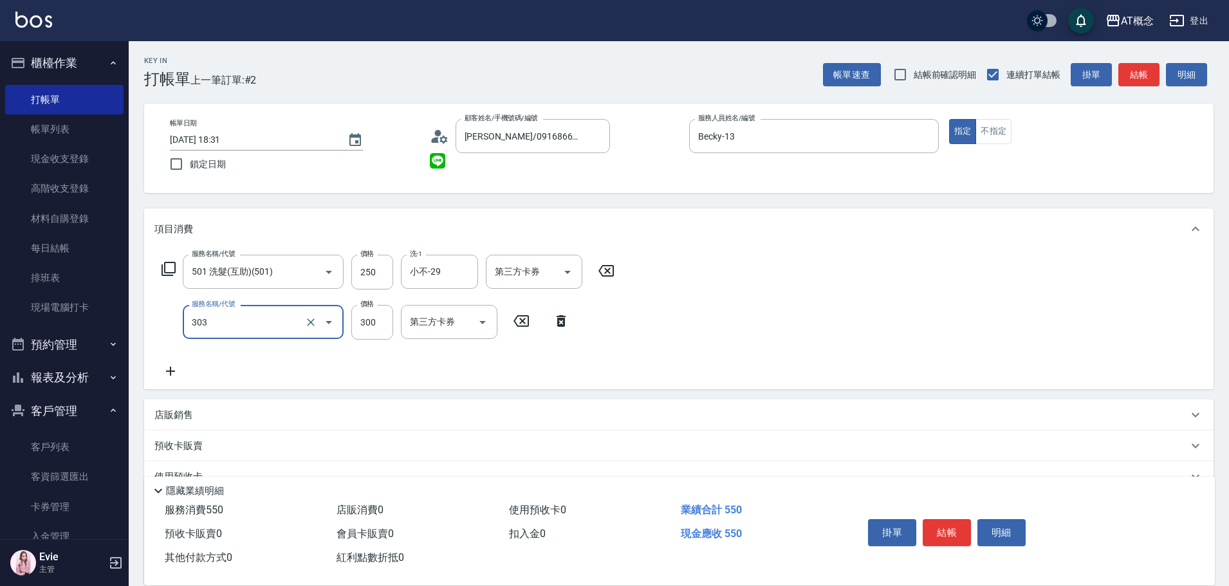
type input "303 A級剪髮(303)"
type input "20"
type input "40"
type input "60"
type input "400"
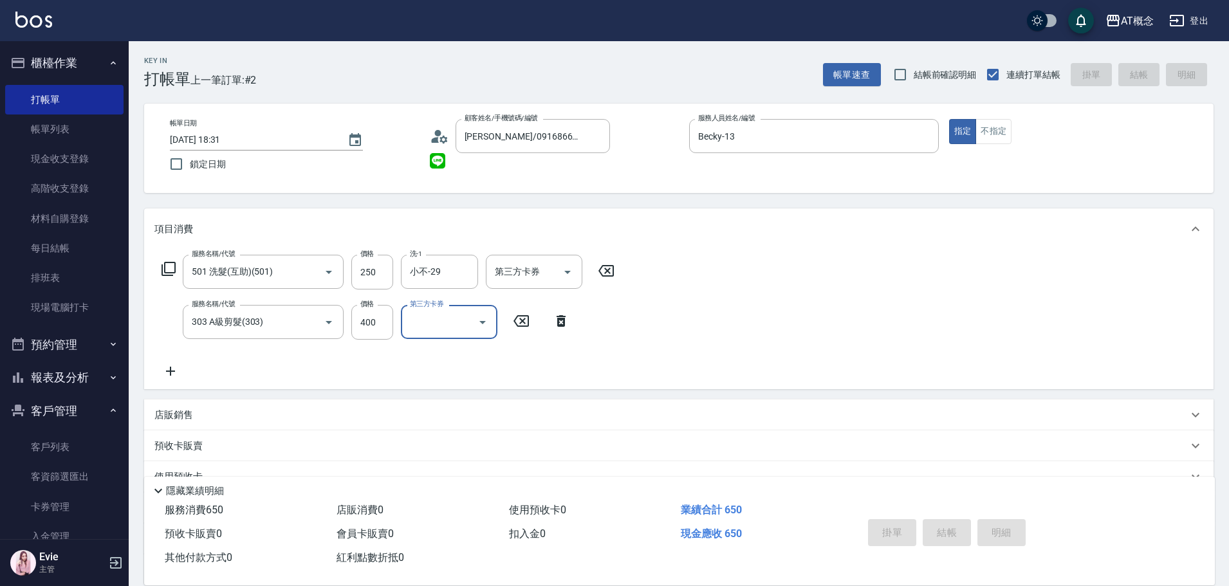
type input "0"
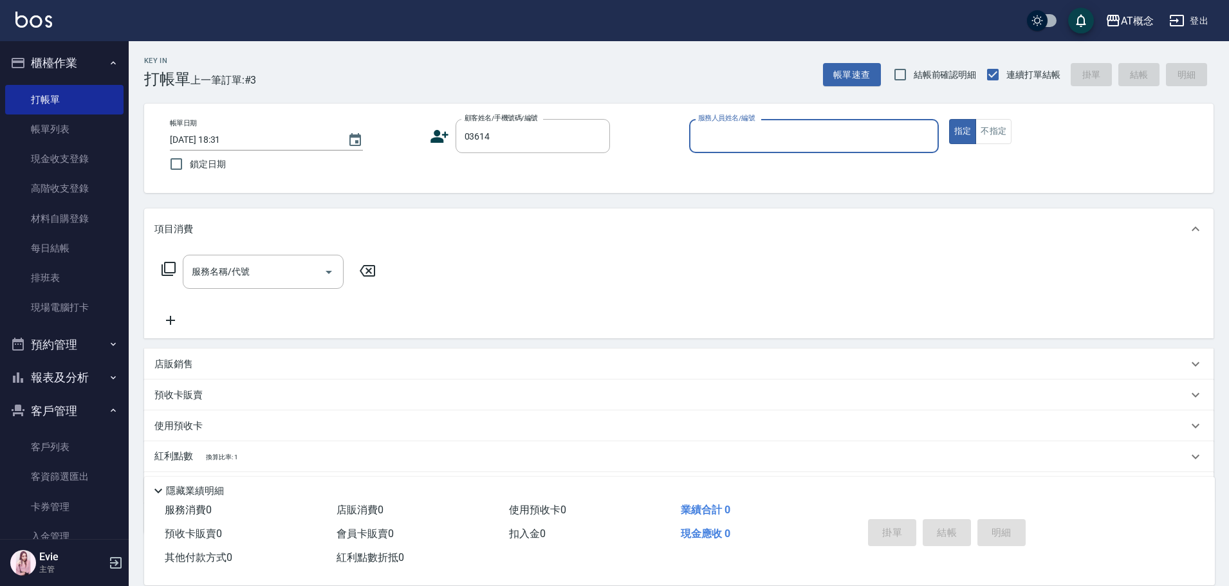
type input "宋孟蓁/0986312591/03614"
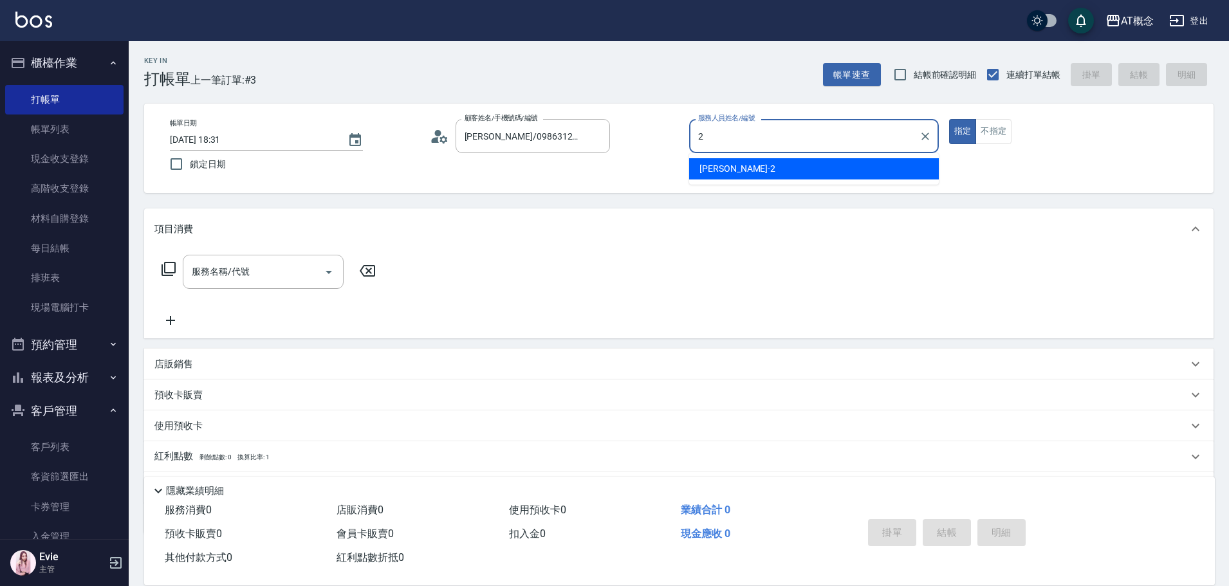
type input "邦妮-2"
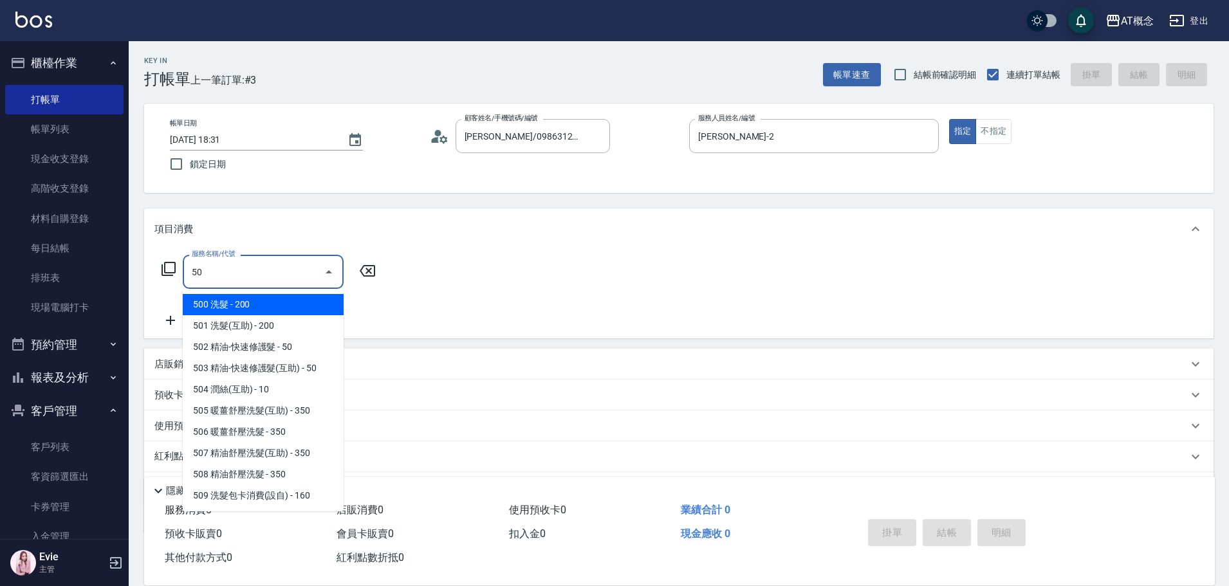
type input "501"
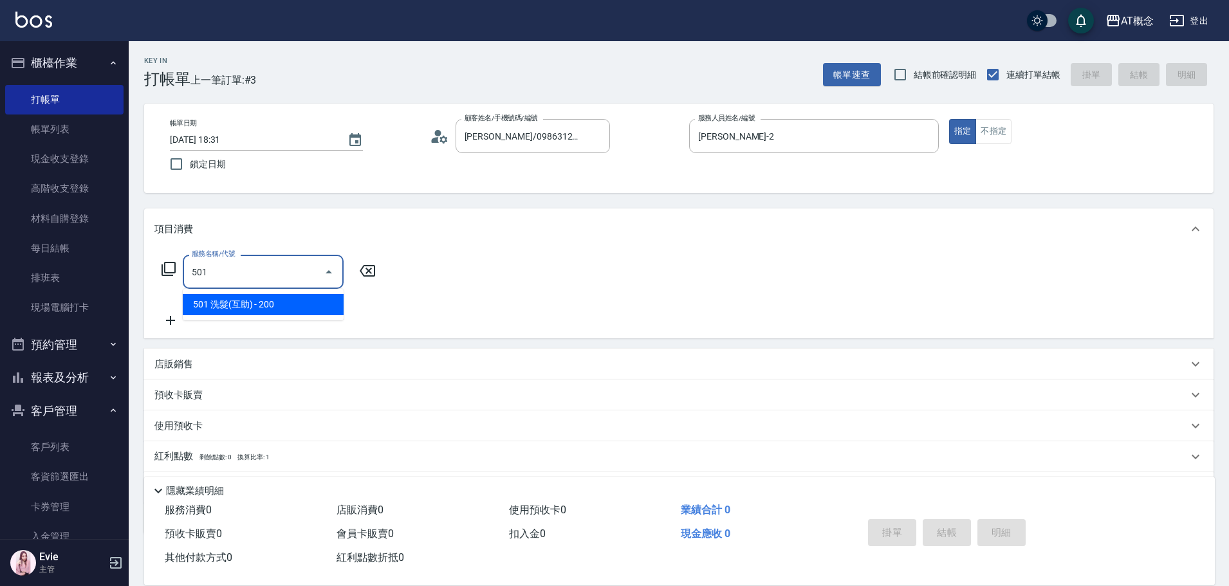
type input "20"
type input "501 洗髮(互助)(501)"
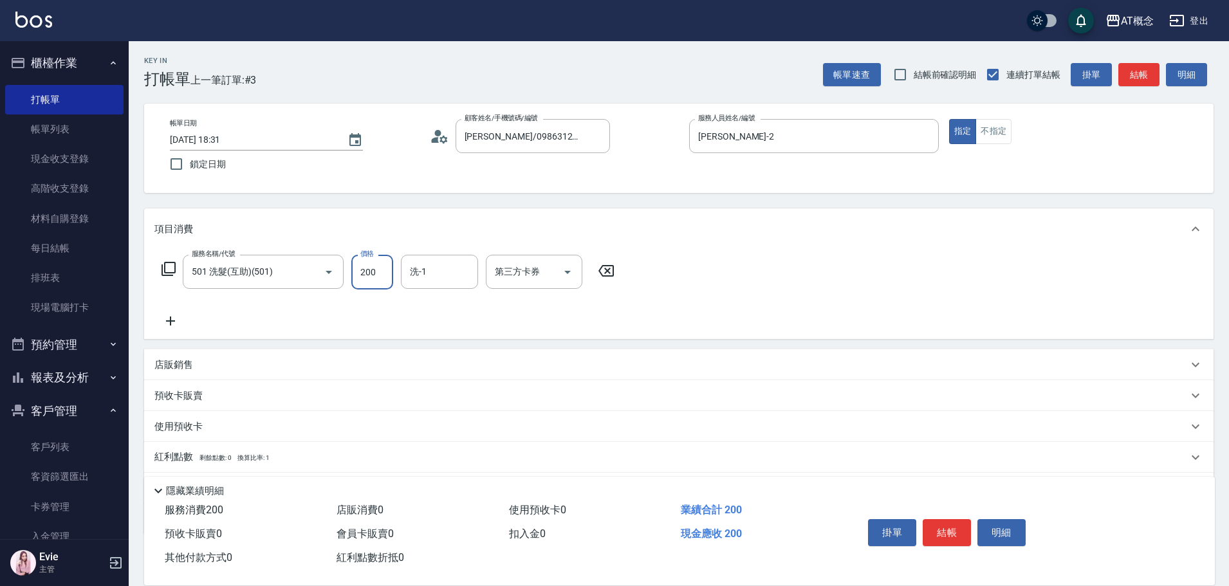
type input "0"
type input "25"
type input "20"
type input "250"
type input "小不-29"
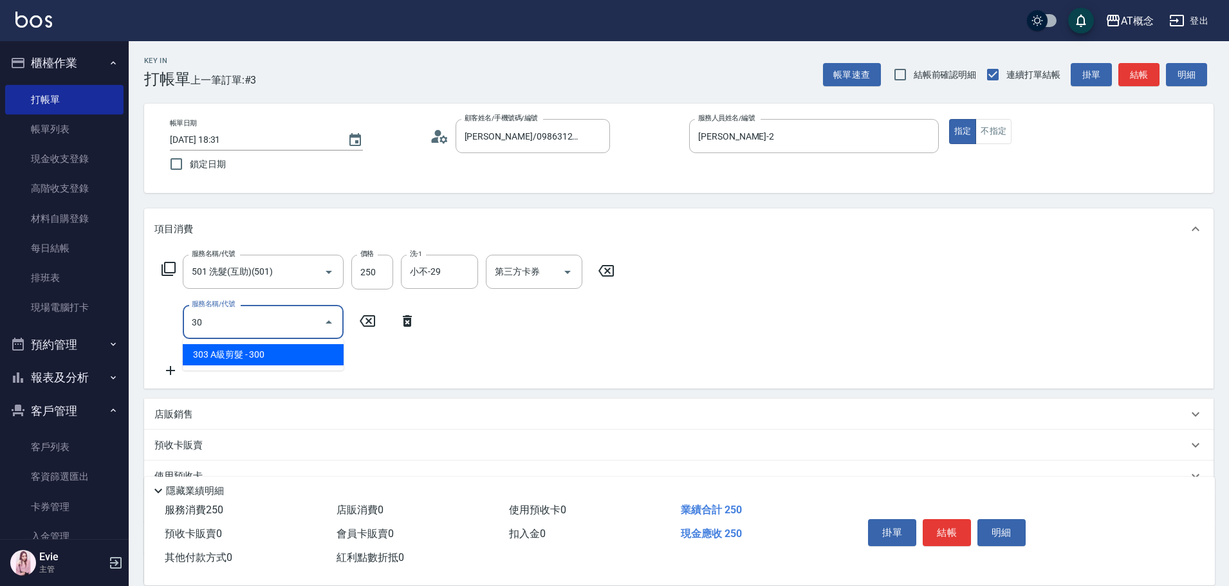
type input "303"
type input "50"
type input "303 A級剪髮(303)"
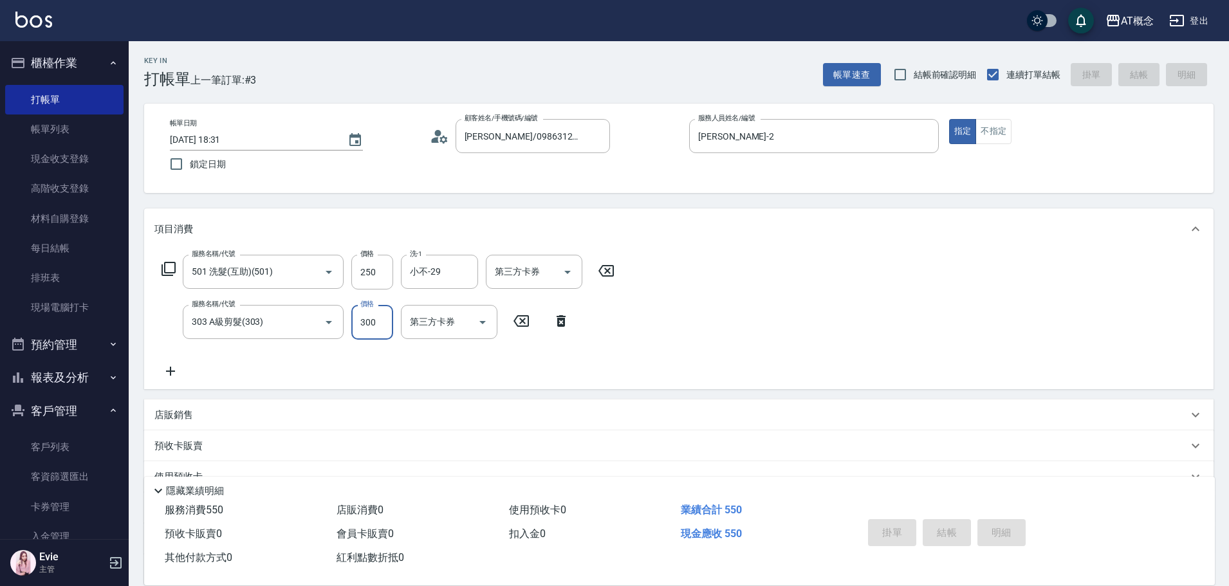
type input "0"
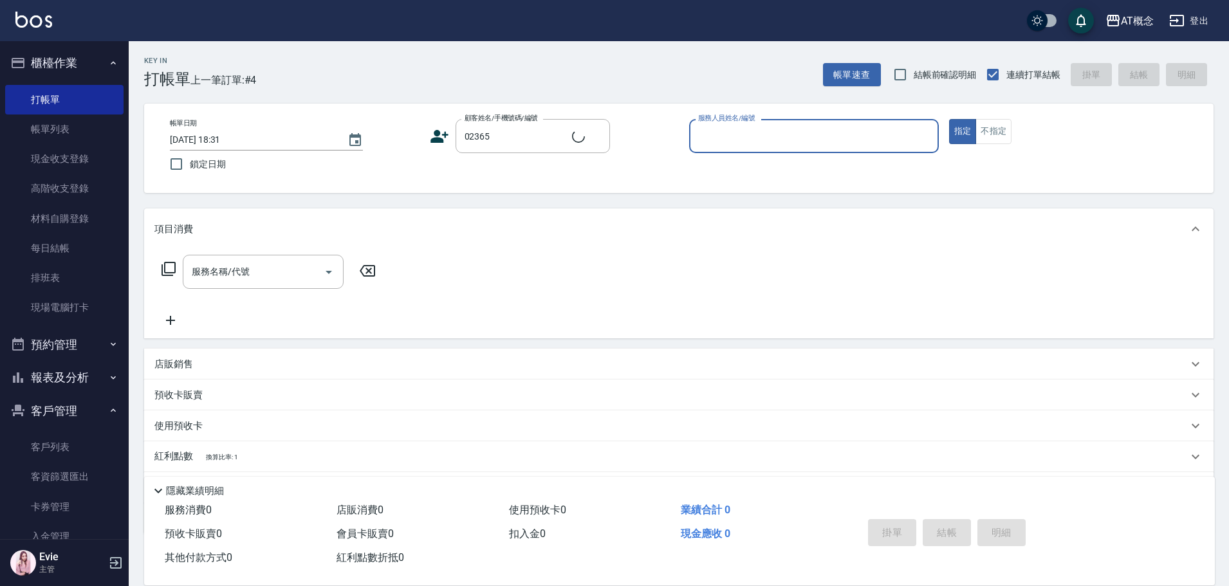
type input "吳岱禹/0925070181/02365"
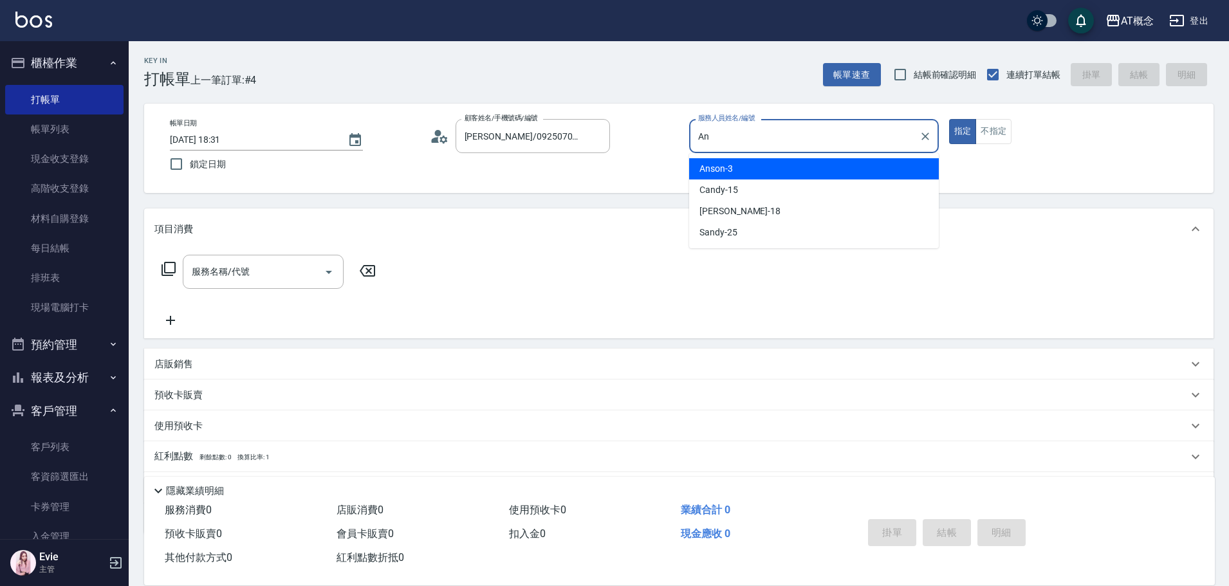
type input "A"
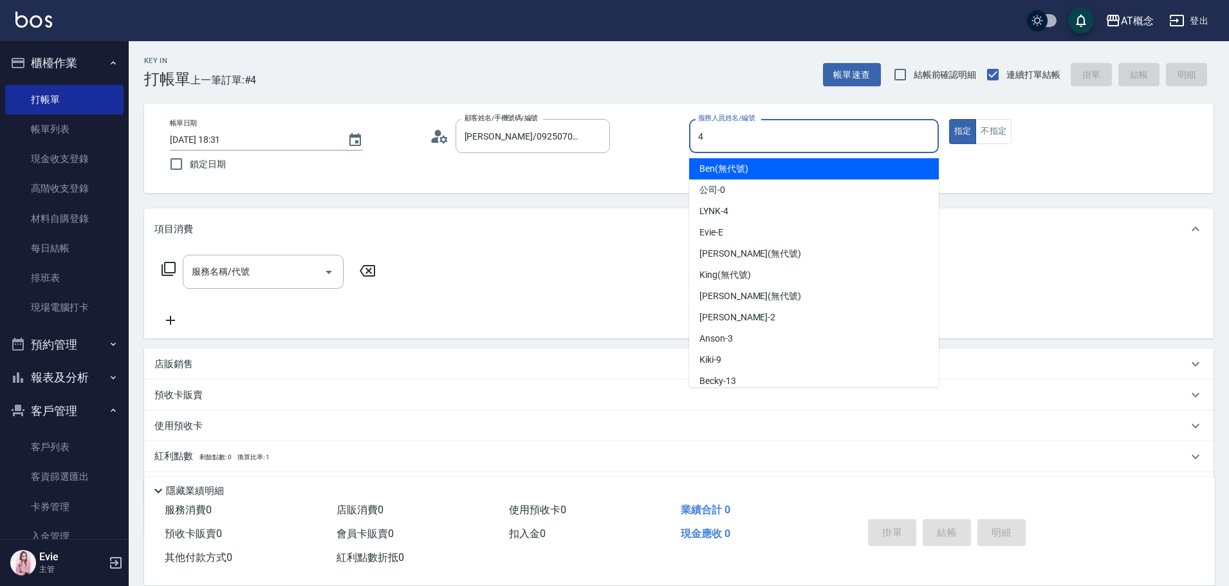
type input "LYNK-4"
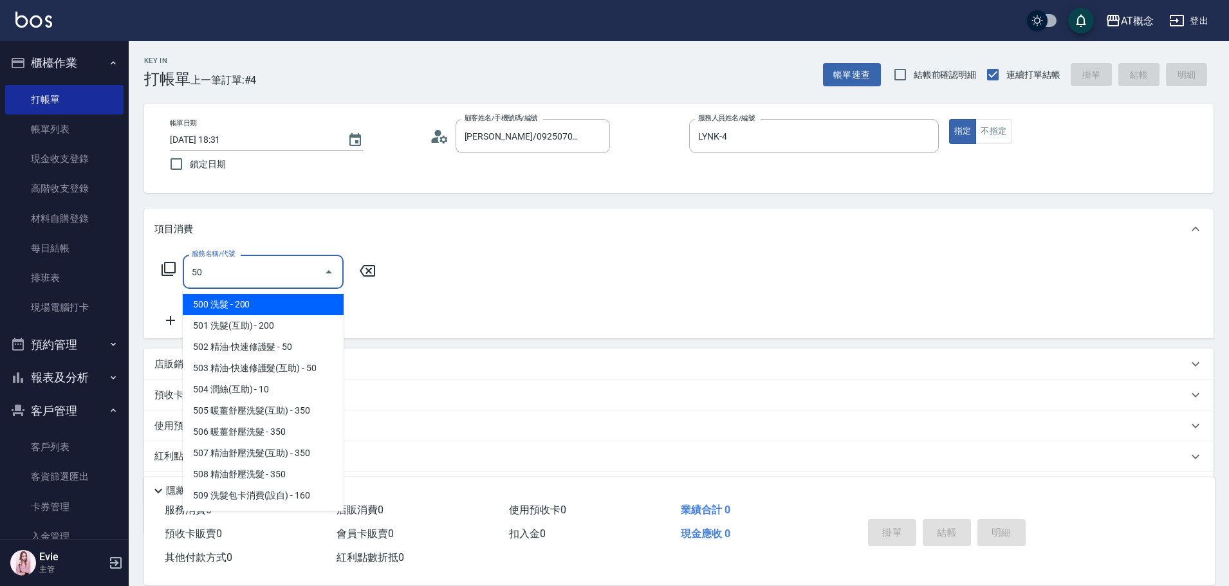
type input "500"
type input "20"
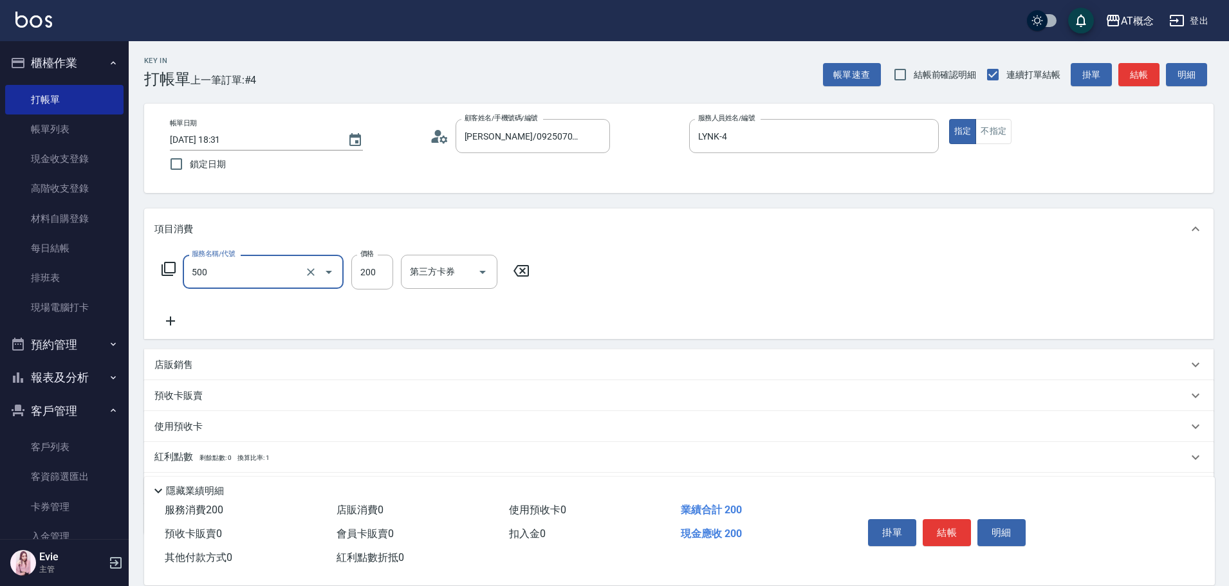
type input "500 洗髮(500)"
type input "0"
type input "25"
type input "20"
type input "250"
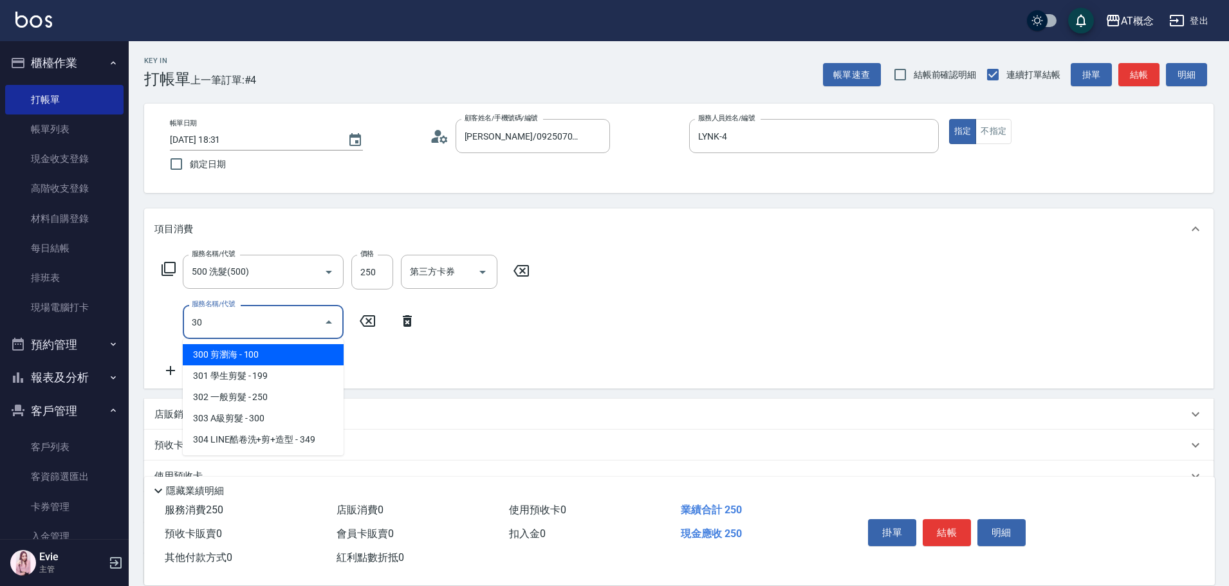
type input "303"
type input "50"
type input "303 A級剪髮(303)"
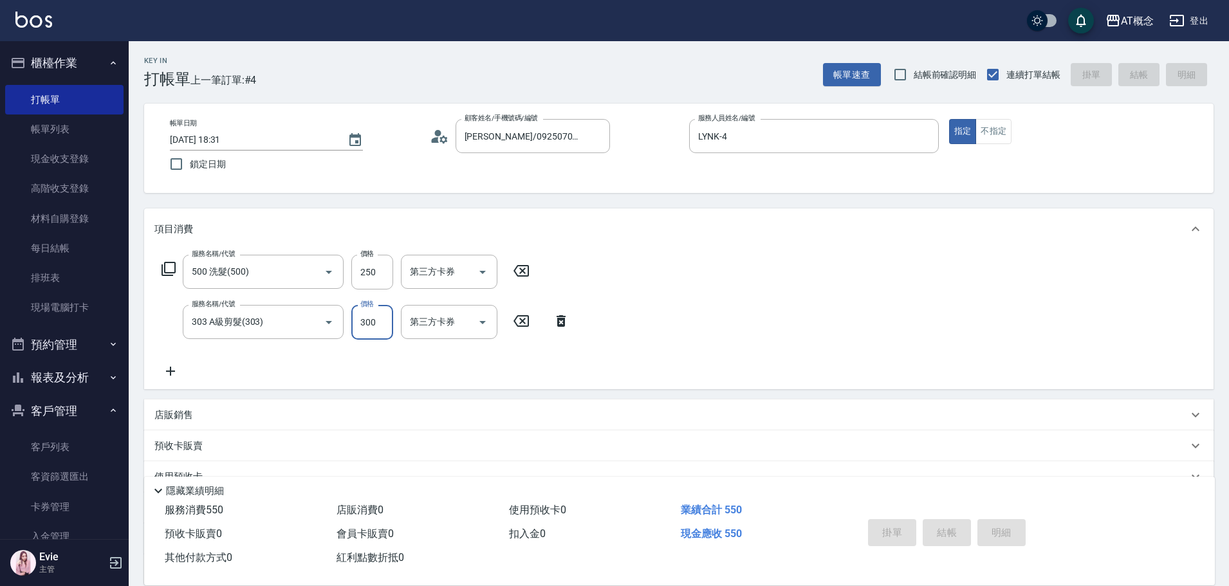
type input "0"
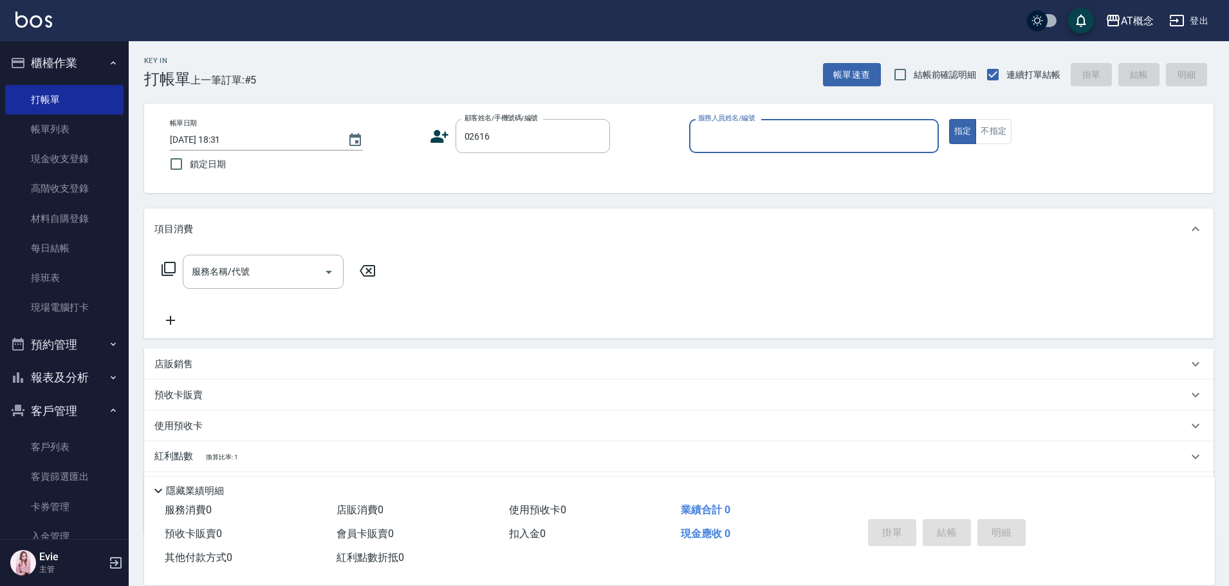
type input "陳巧宜/0932878624/02616"
type input "Becky-13"
click at [949, 119] on button "指定" at bounding box center [963, 131] width 28 height 25
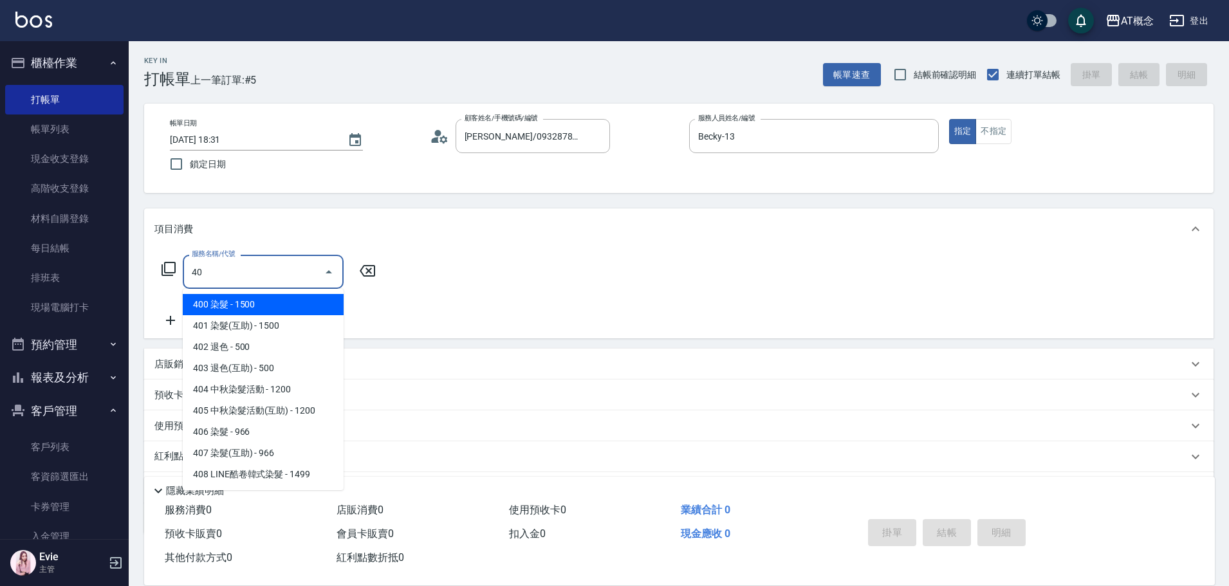
type input "401"
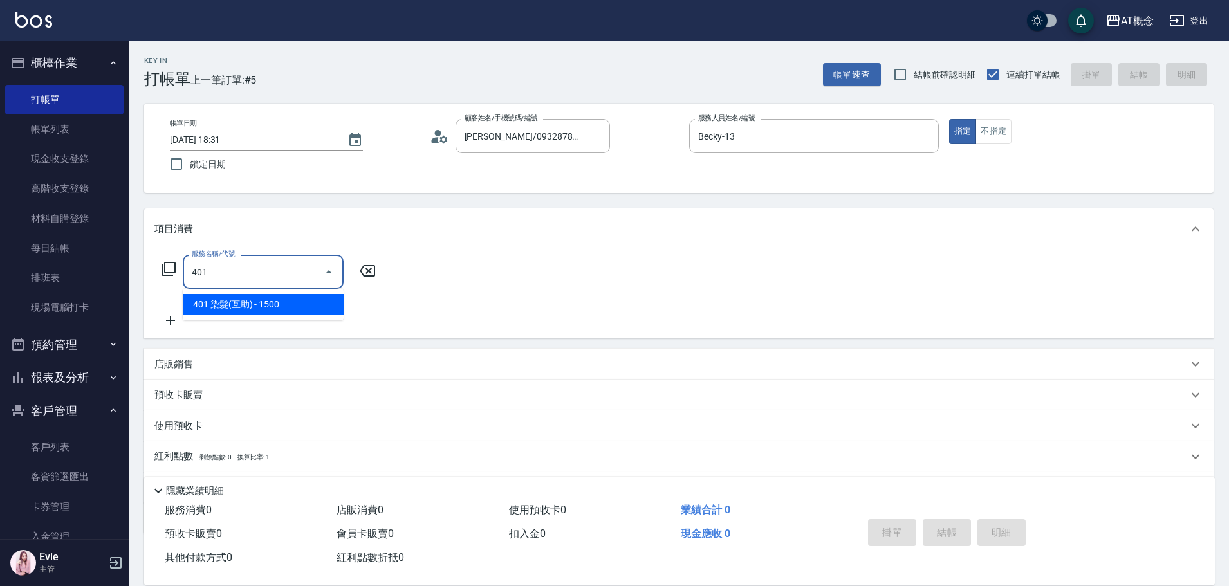
type input "150"
type input "401 染髮(互助)(401)"
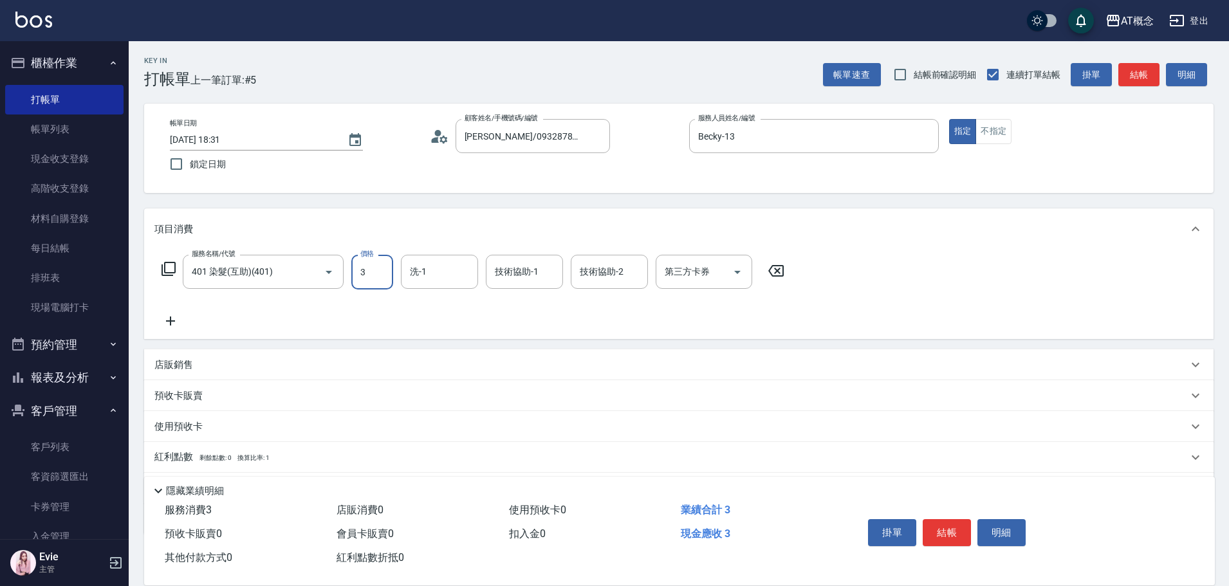
type input "0"
type input "35"
type input "30"
type input "350"
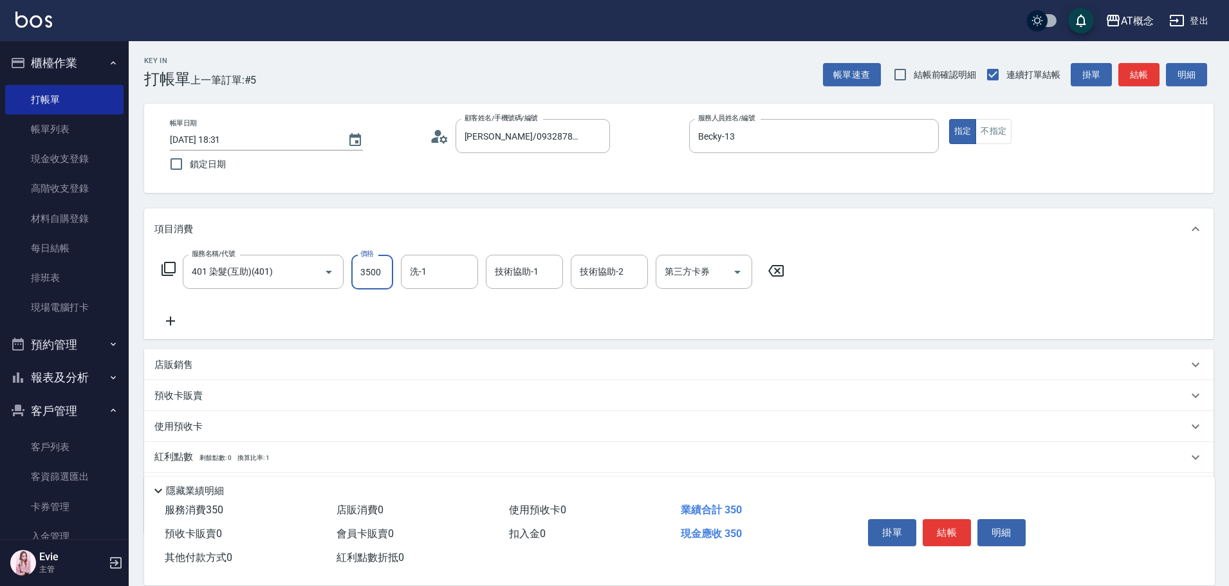
type input "3500"
type input "小不-29"
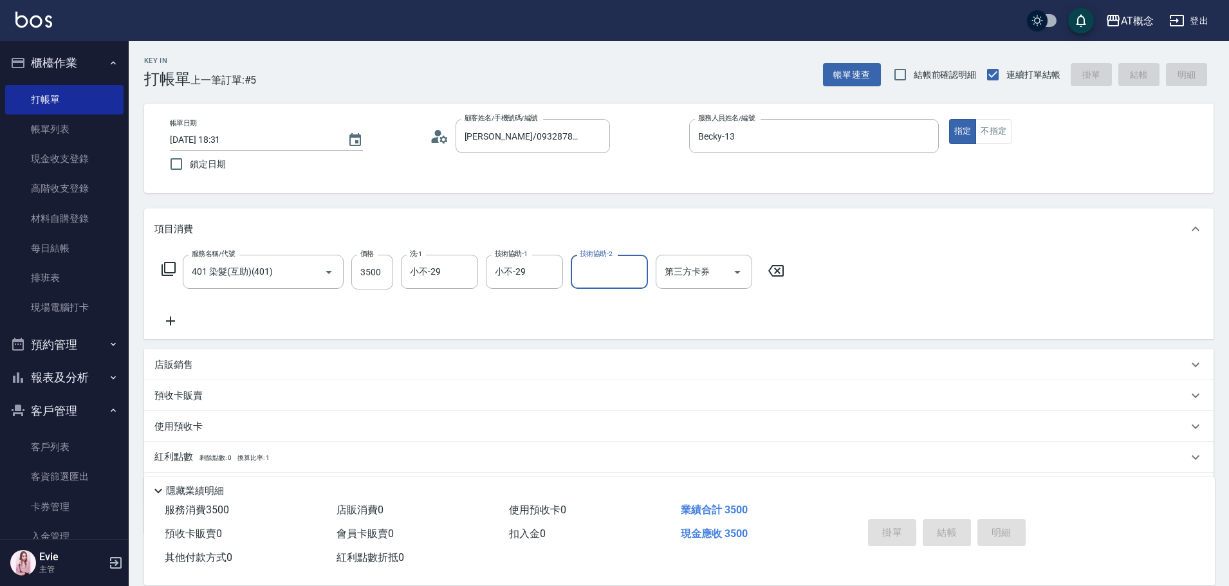
type input "2025/09/20 18:32"
type input "0"
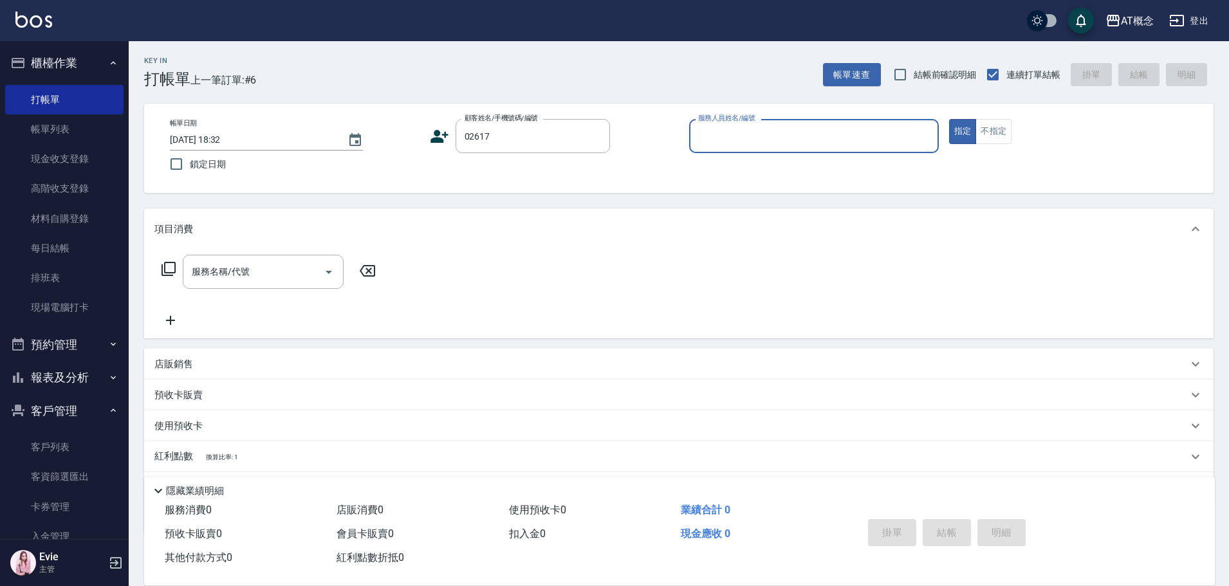
type input "鄭雁如/0968995267/02617"
type input "Becky-13"
click at [949, 119] on button "指定" at bounding box center [963, 131] width 28 height 25
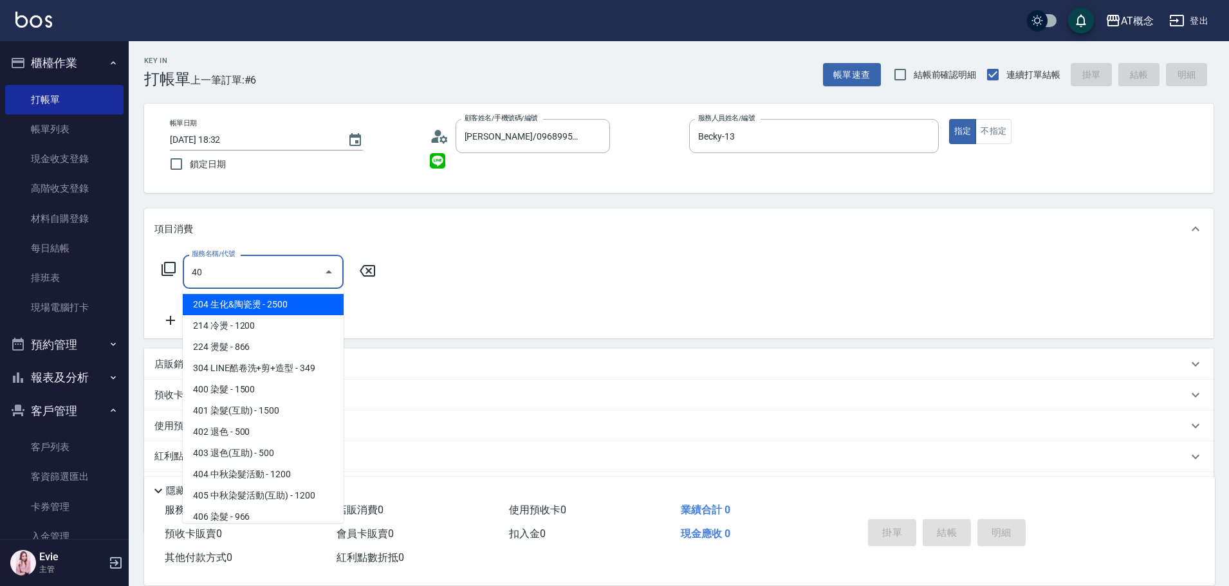
type input "401"
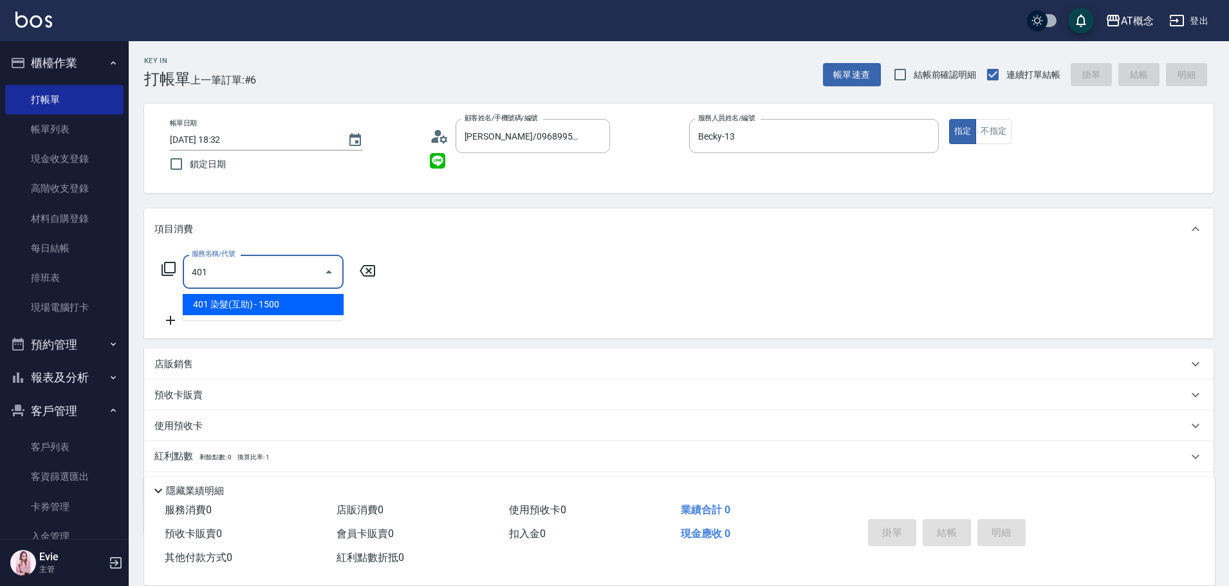
type input "150"
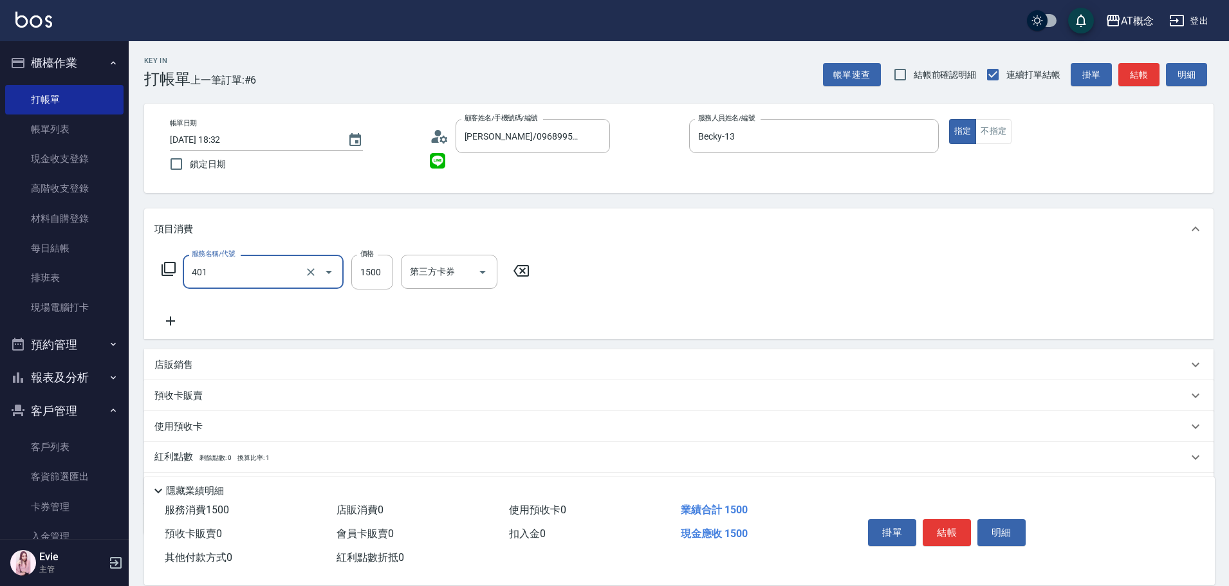
type input "401 染髮(互助)(401)"
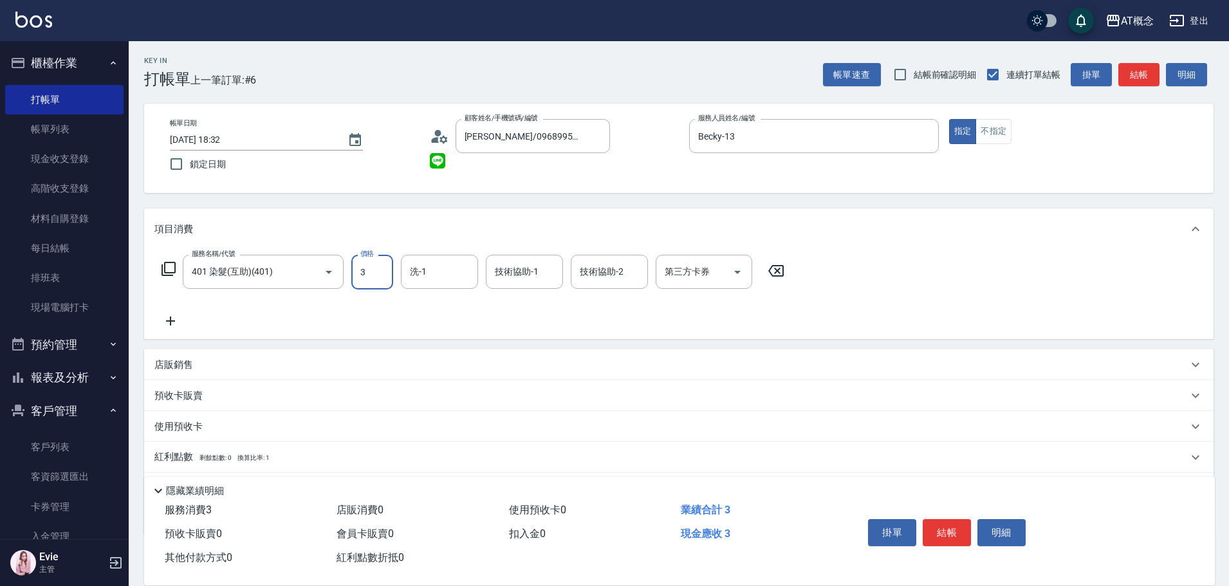
type input "0"
type input "35"
type input "30"
type input "350"
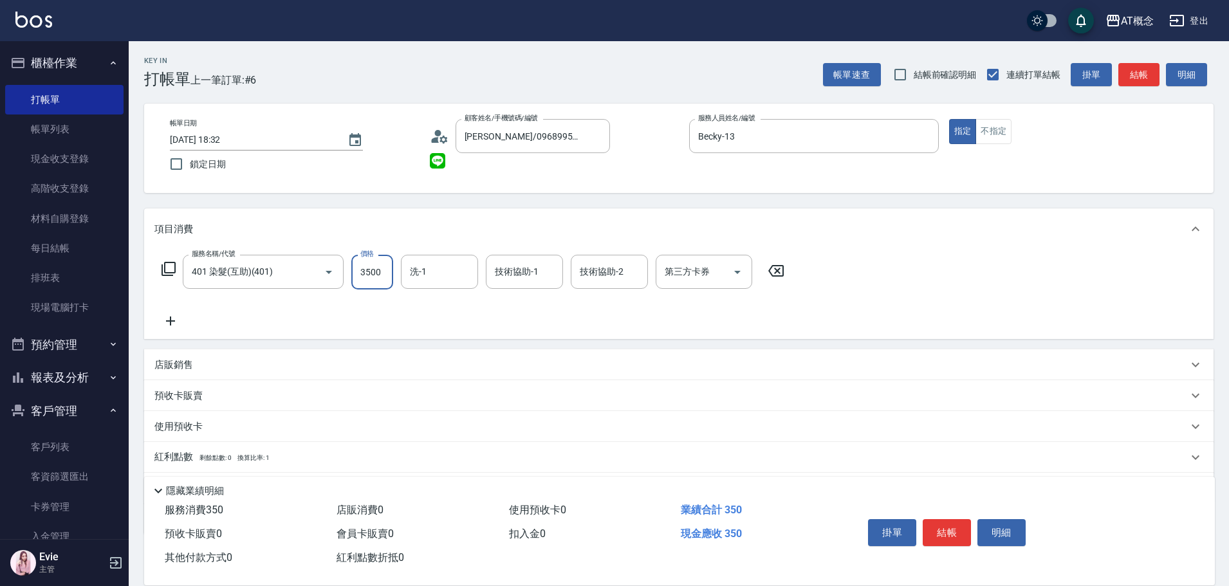
type input "3500"
type input "小不-29"
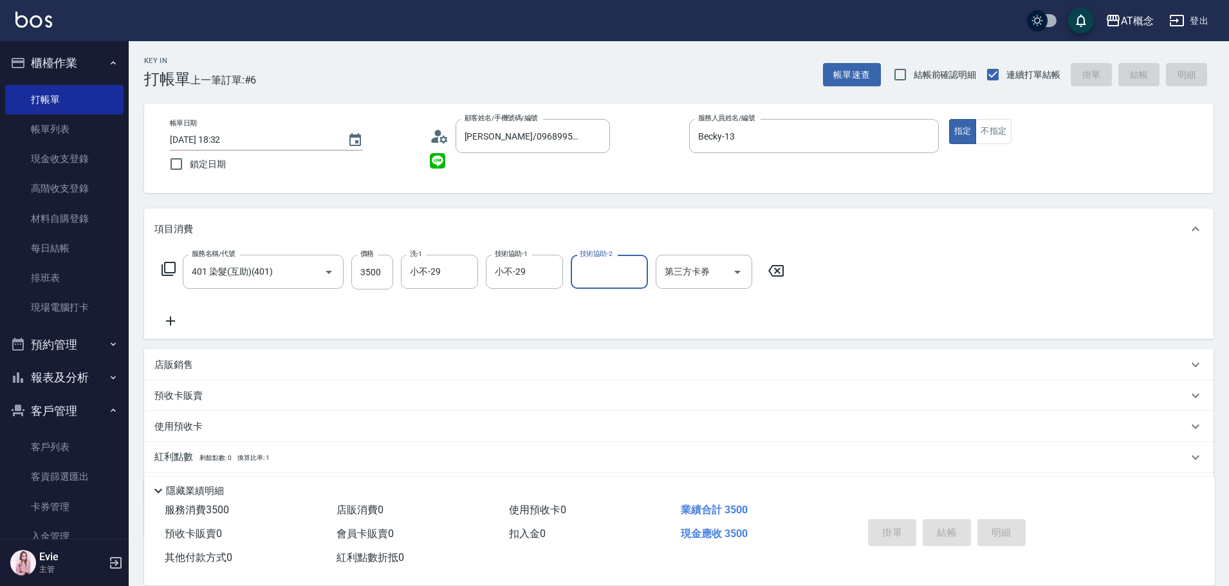
type input "0"
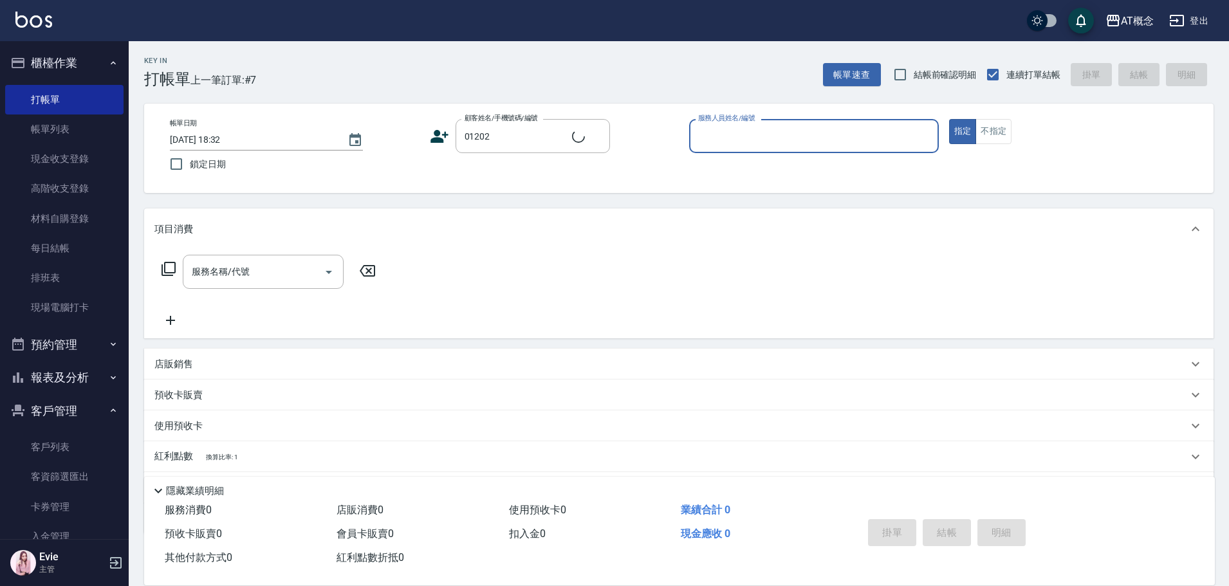
type input "黃珮玲/0911998979/01202"
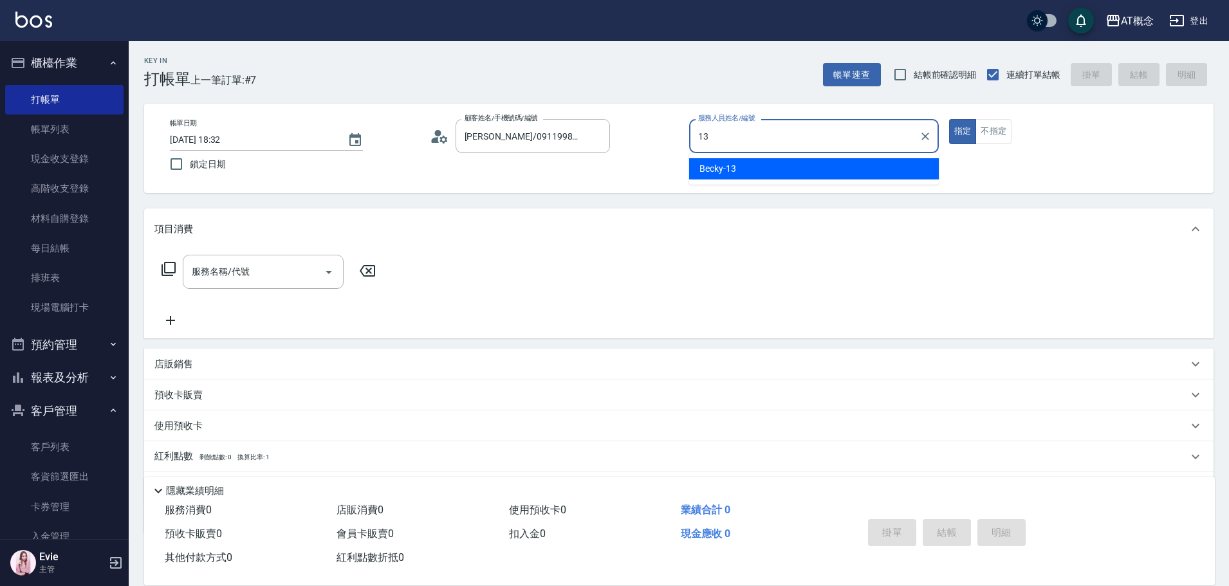
type input "Becky-13"
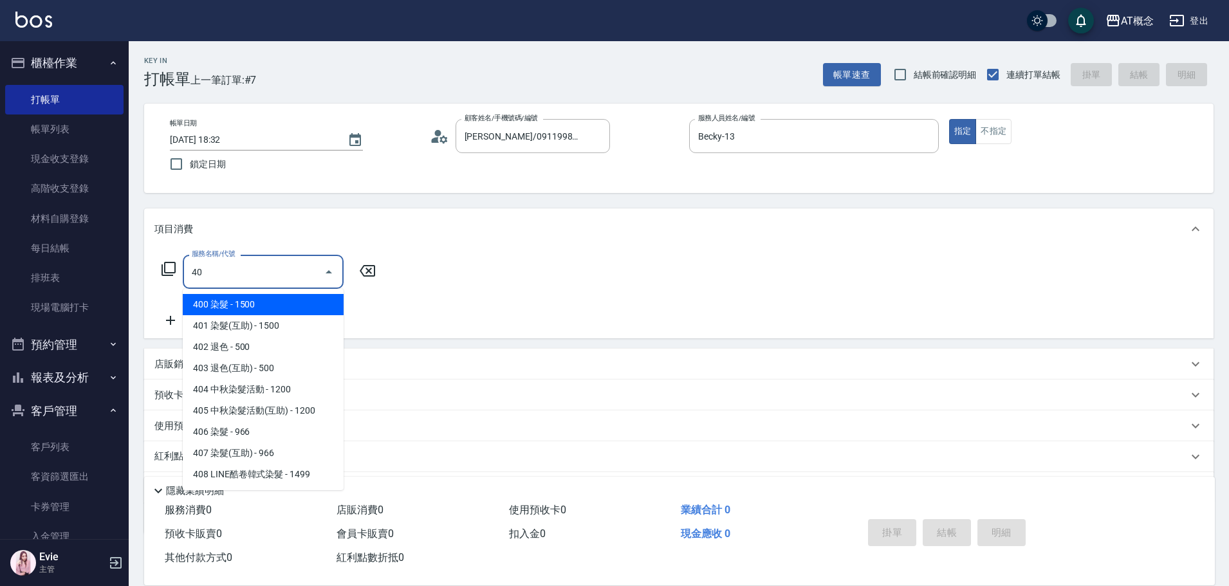
type input "400"
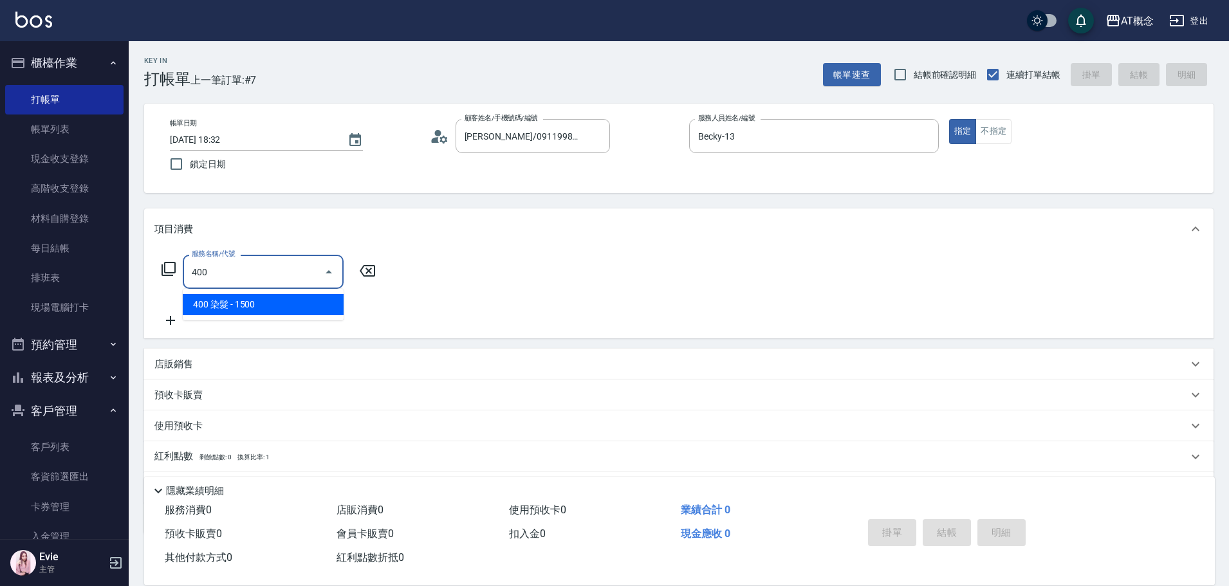
type input "150"
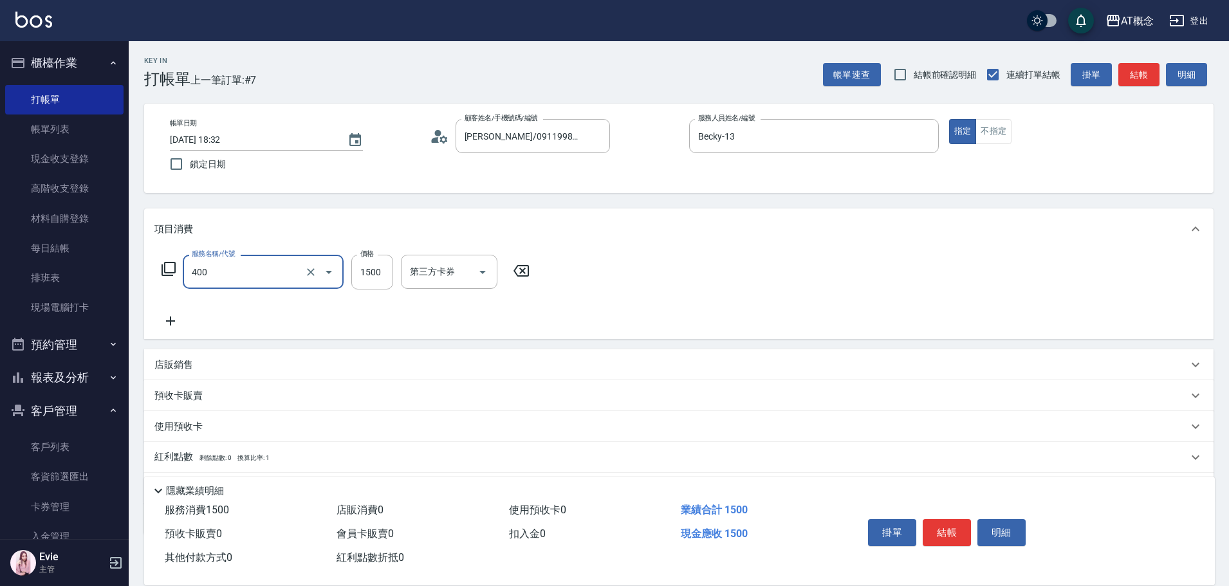
type input "400 染髮(400)"
click at [180, 363] on p "店販銷售" at bounding box center [173, 365] width 39 height 14
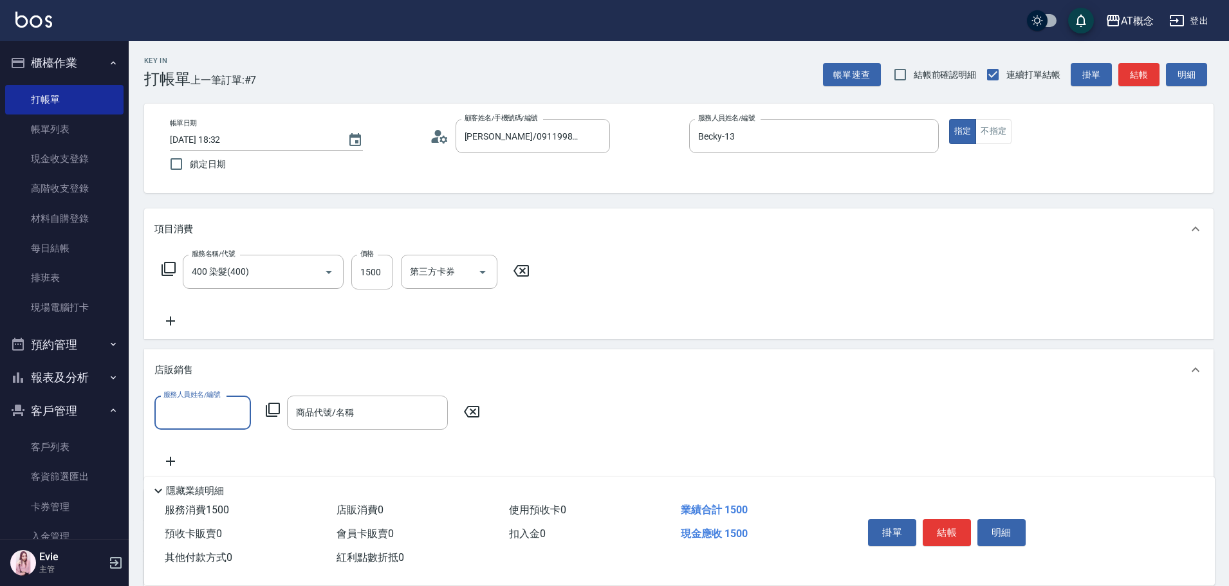
scroll to position [181, 0]
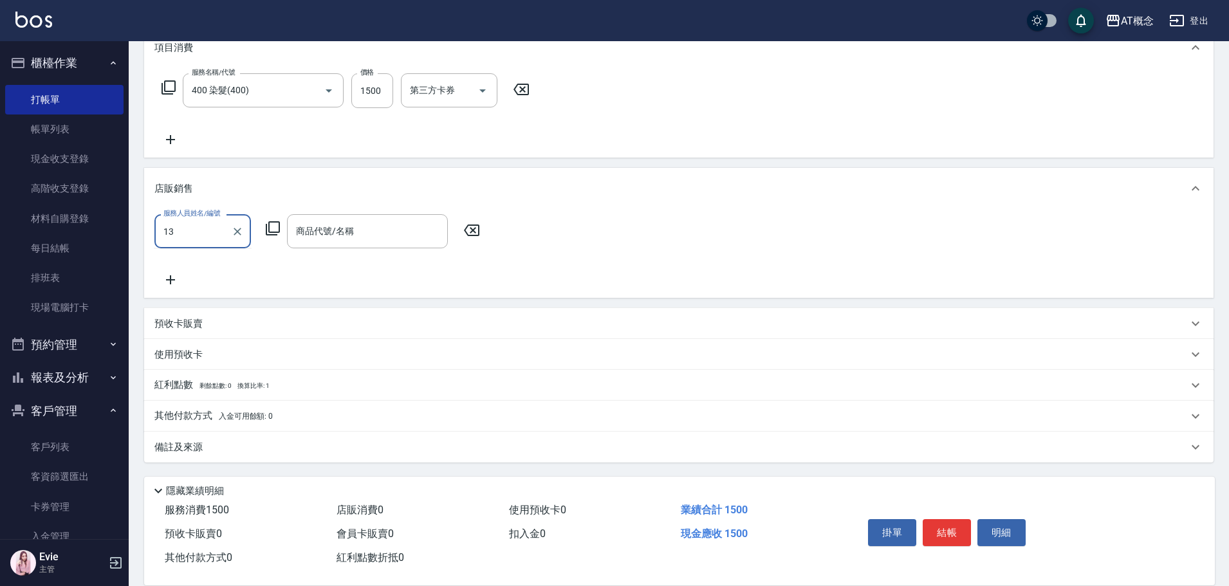
type input "Becky-13"
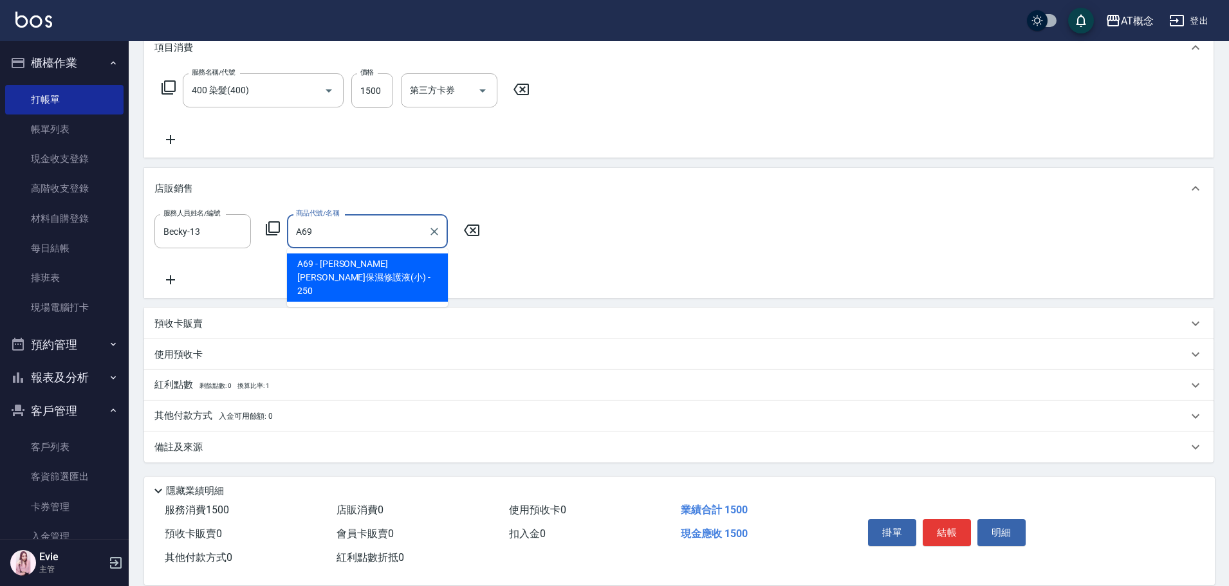
type input "[PERSON_NAME][PERSON_NAME]保濕修護液(小)"
type input "170"
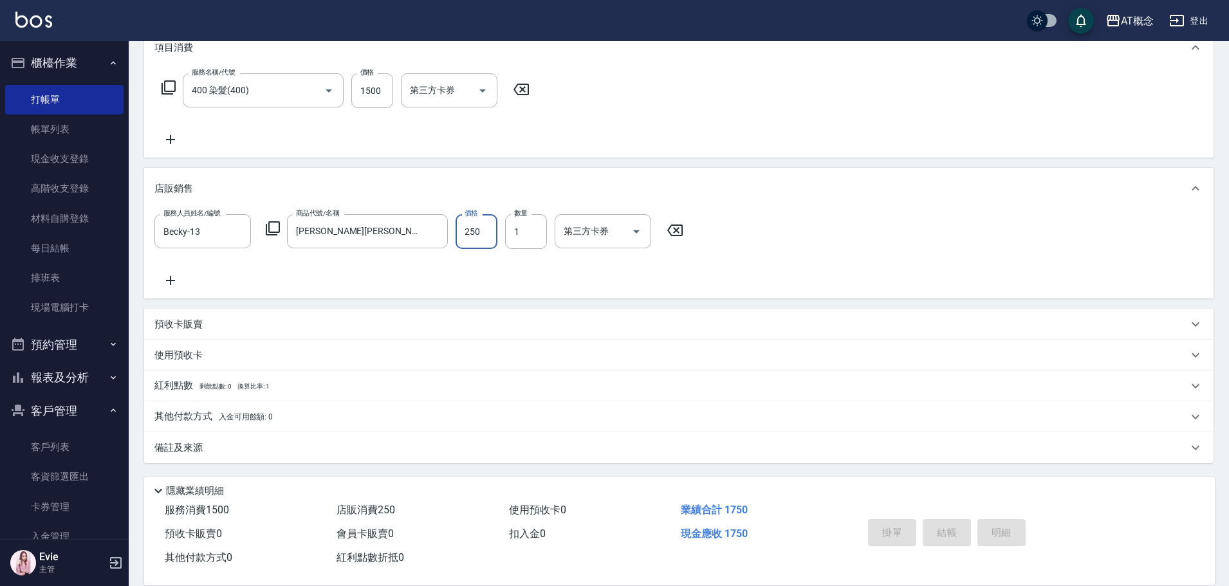
type input "2025/09/20 18:34"
type input "0"
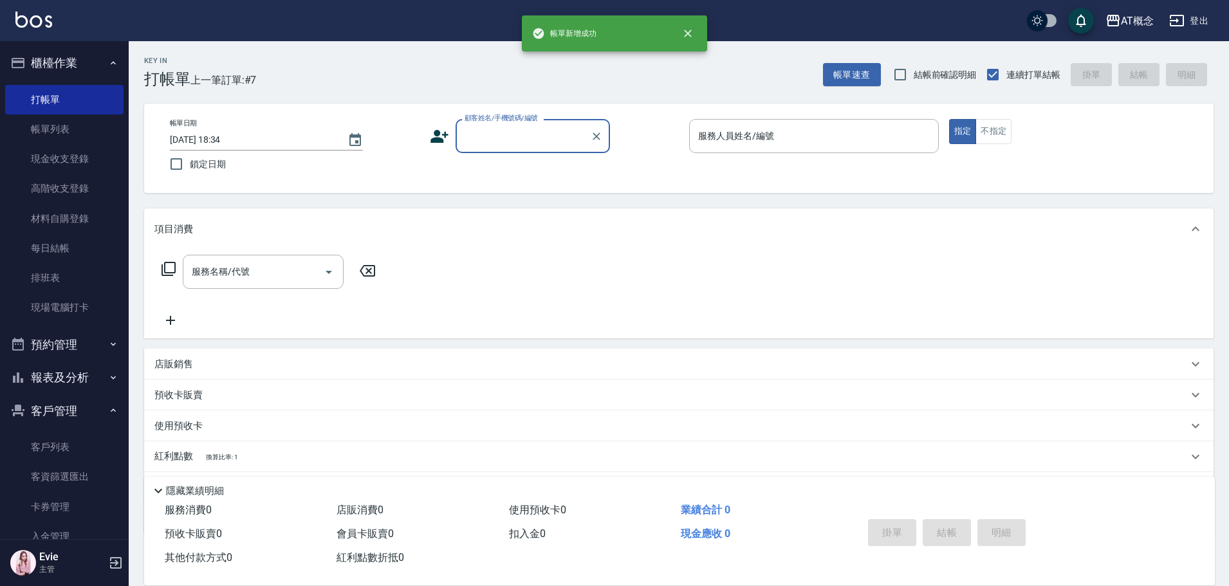
scroll to position [0, 0]
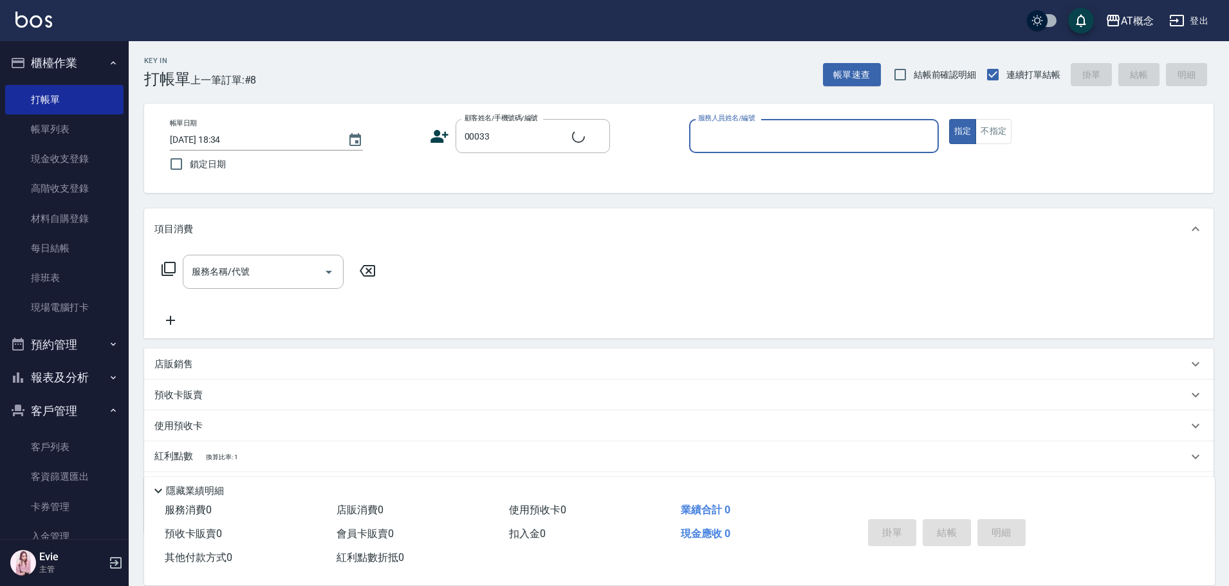
type input "黃梓琦/0916500428/00033"
type input "邦妮-2"
click at [949, 119] on button "指定" at bounding box center [963, 131] width 28 height 25
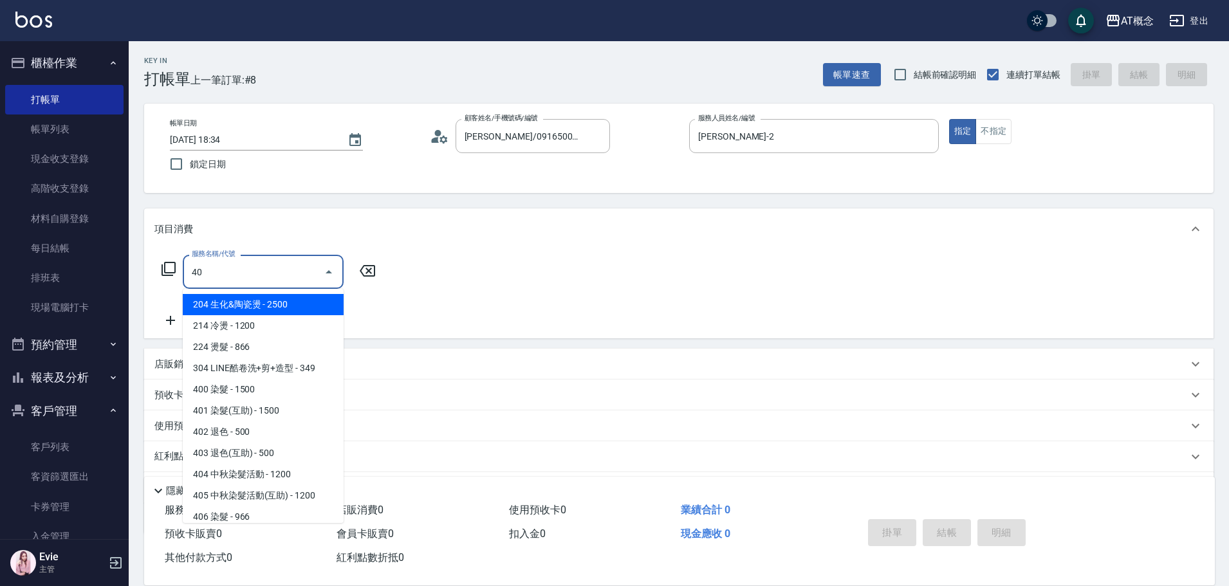
type input "400"
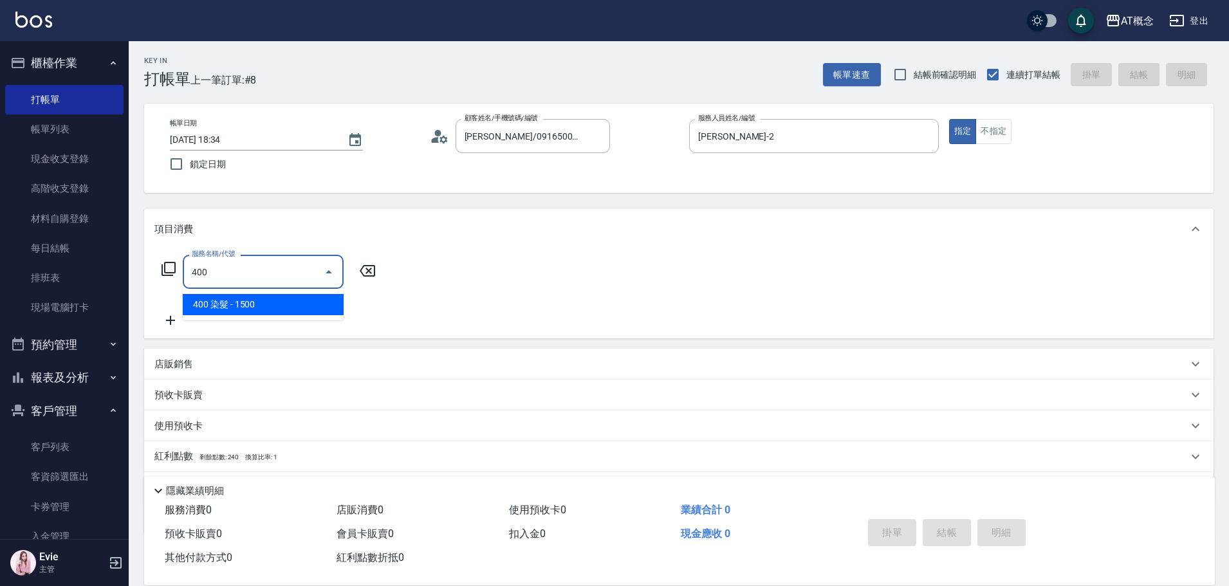
type input "150"
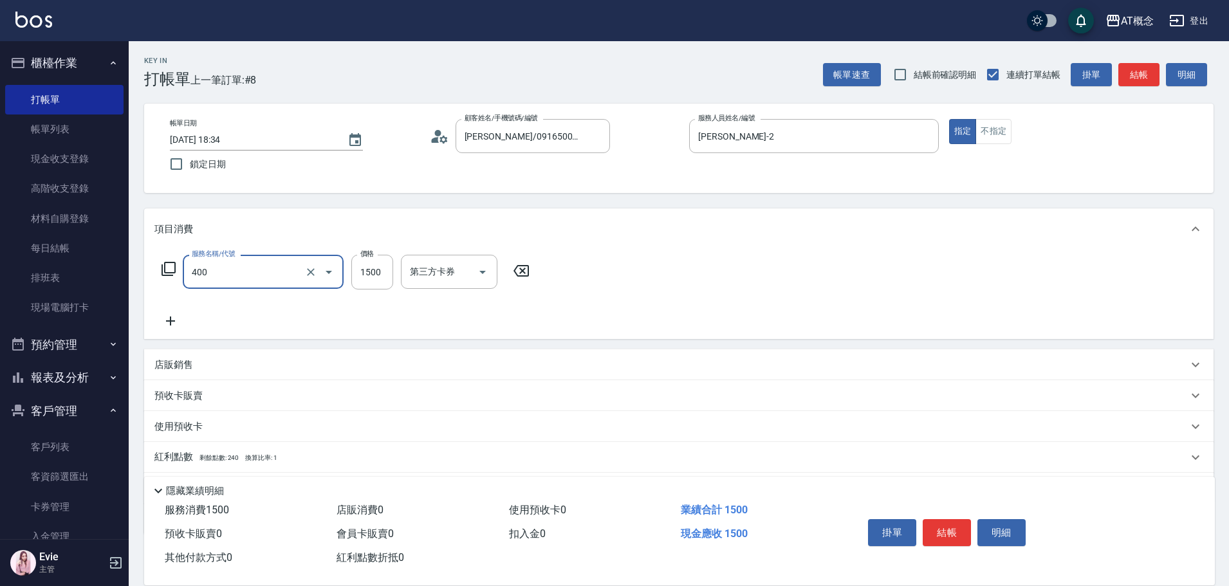
type input "400 染髮(400)"
type input "0"
type input "21"
type input "20"
type input "210"
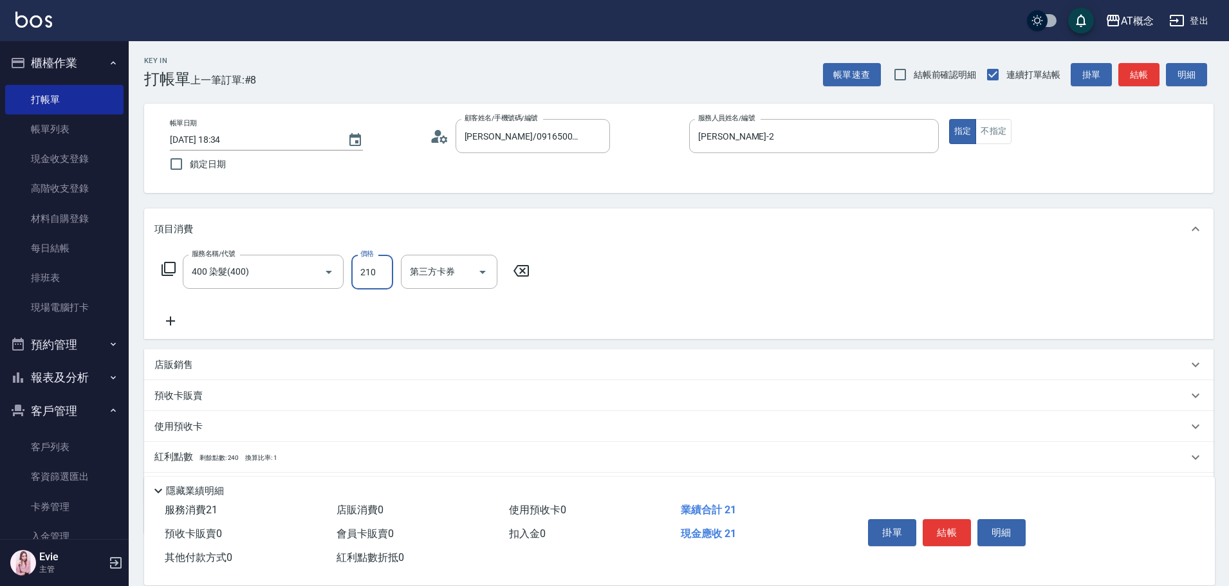
type input "210"
type input "2100"
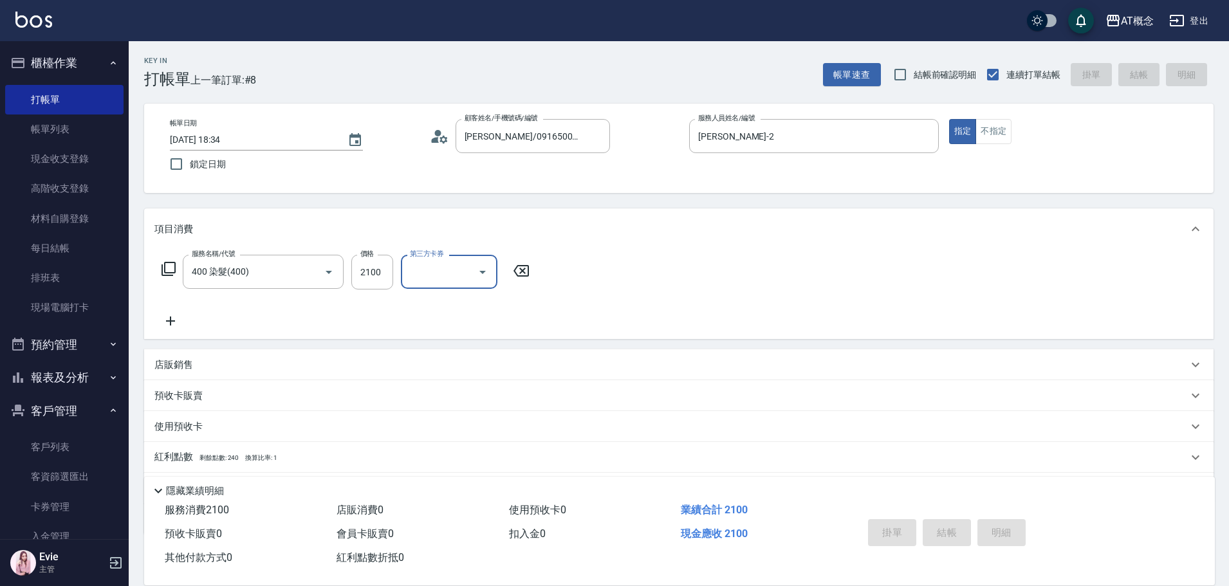
type input "0"
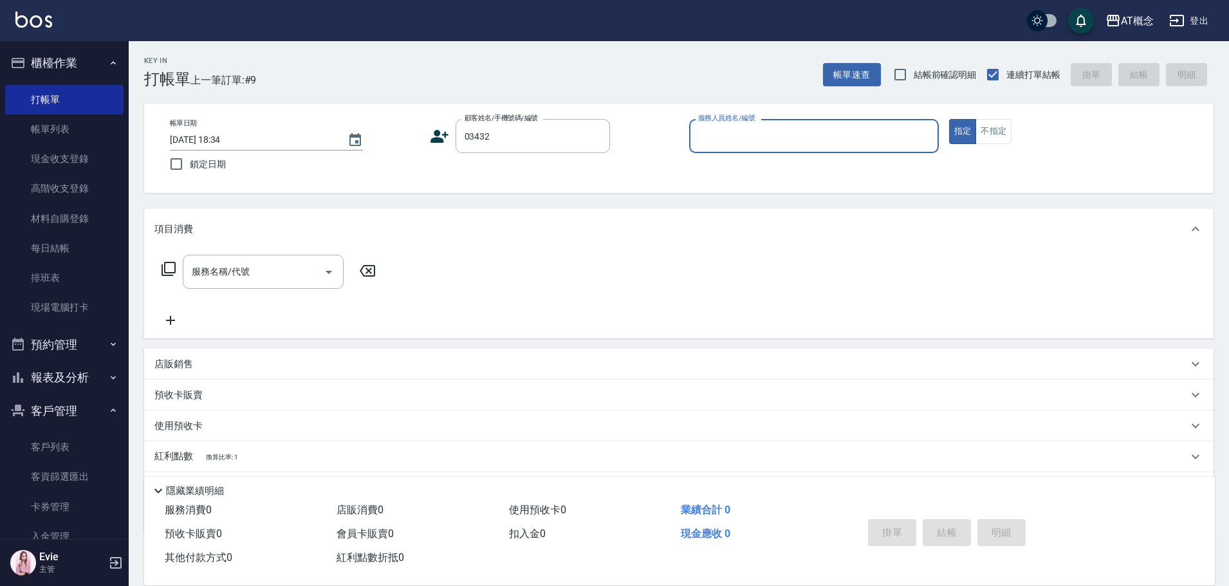
type input "蔡雅櫻/0958251978/03432"
type input "邦妮-2"
click at [949, 119] on button "指定" at bounding box center [963, 131] width 28 height 25
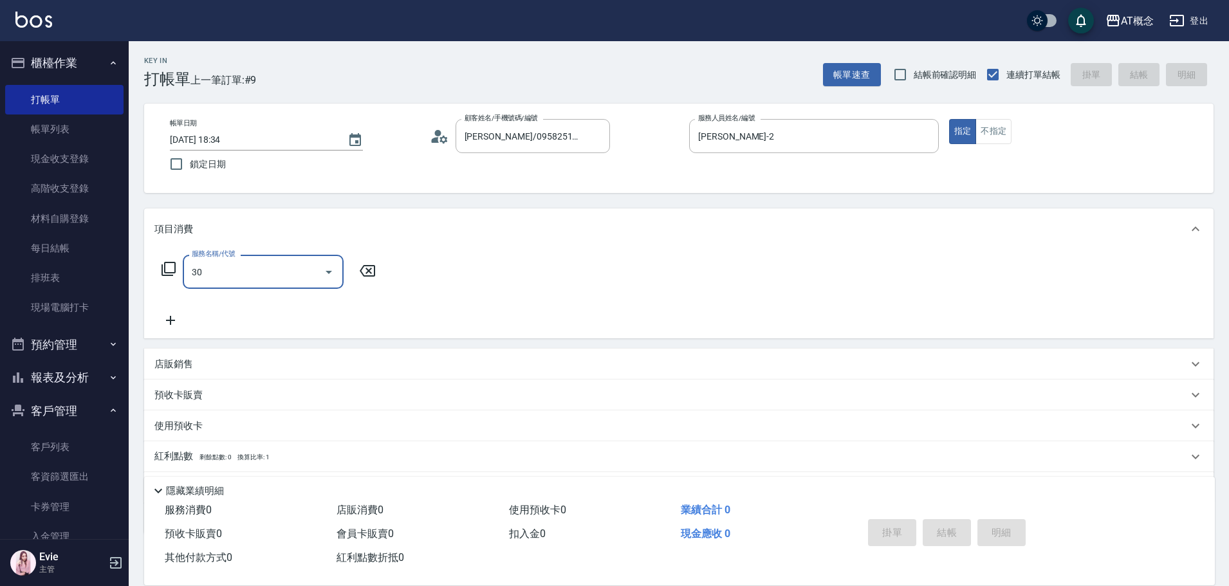
type input "302"
type input "20"
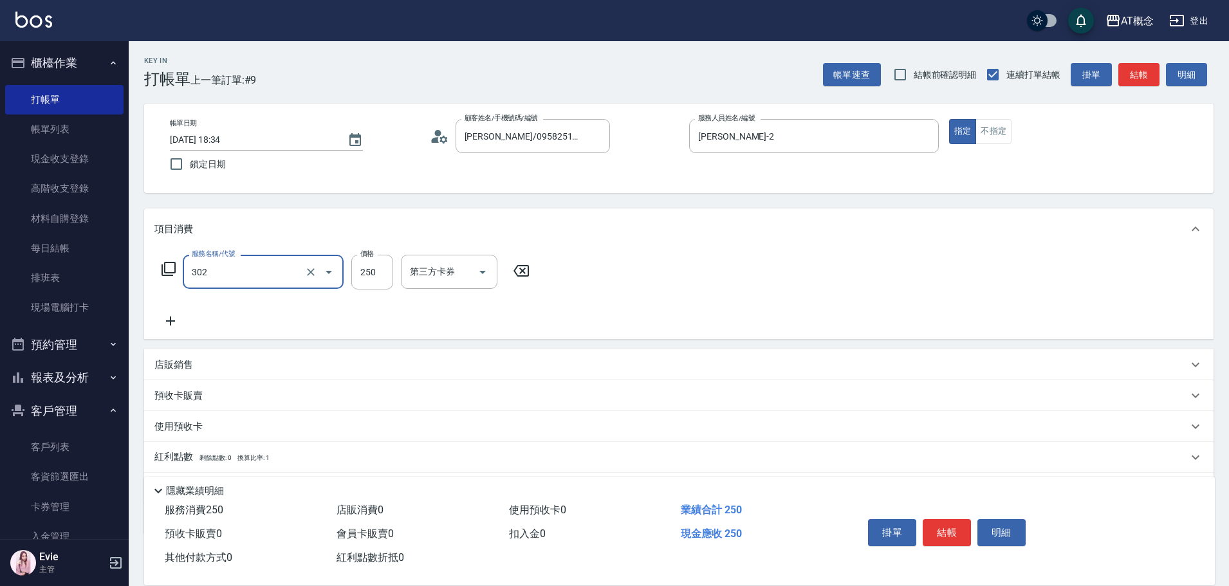
type input "302 一般剪髮(302)"
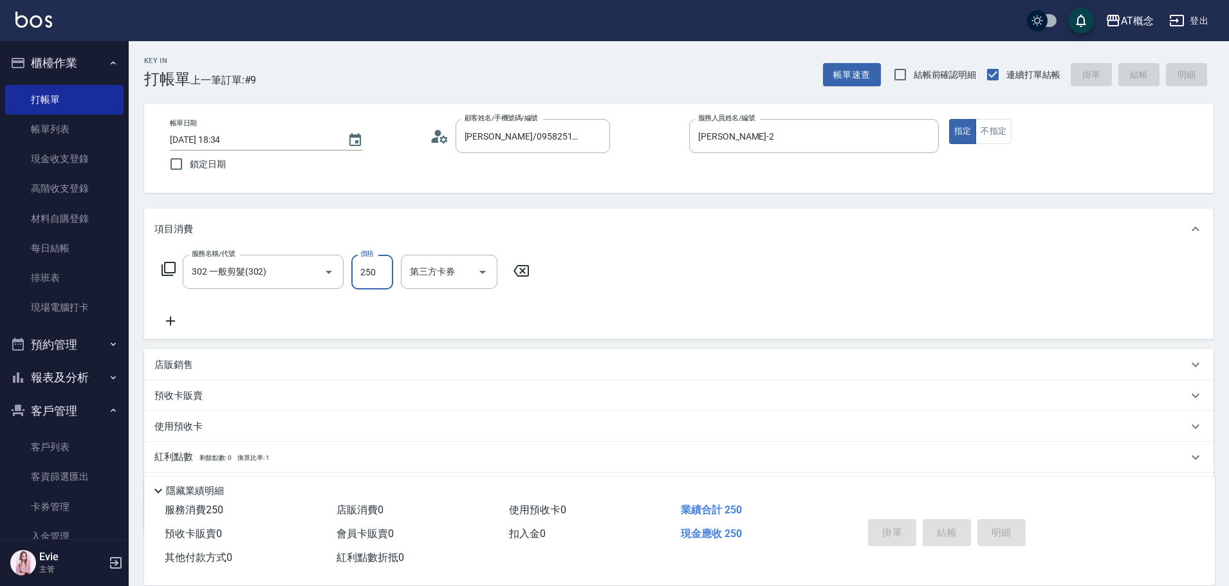
type input "2025/09/20 18:35"
type input "0"
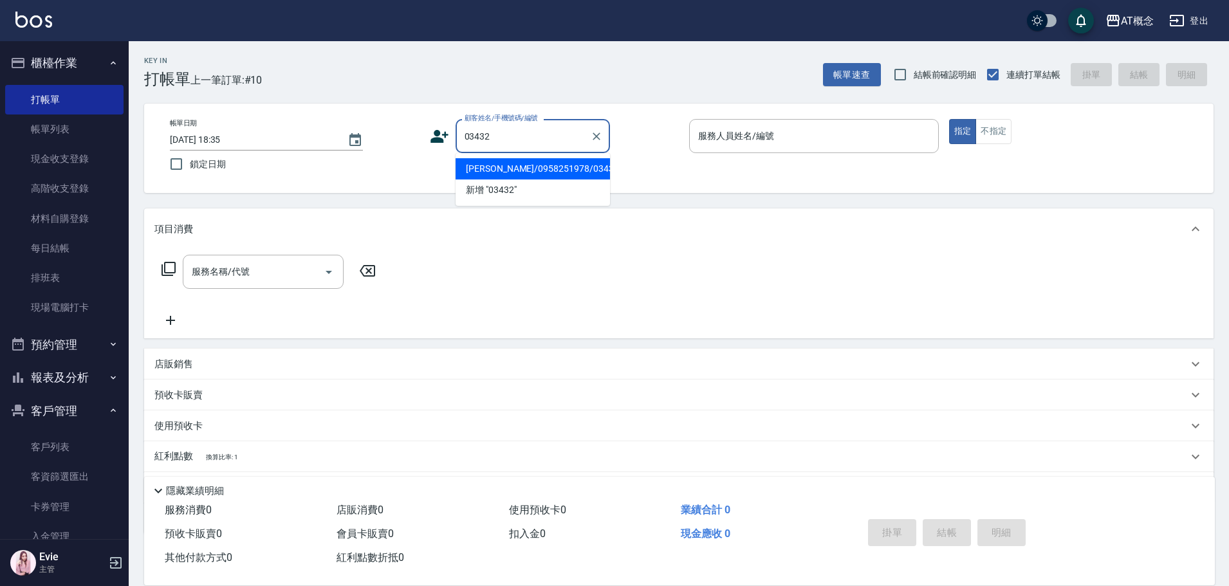
type input "蔡雅櫻/0958251978/03432"
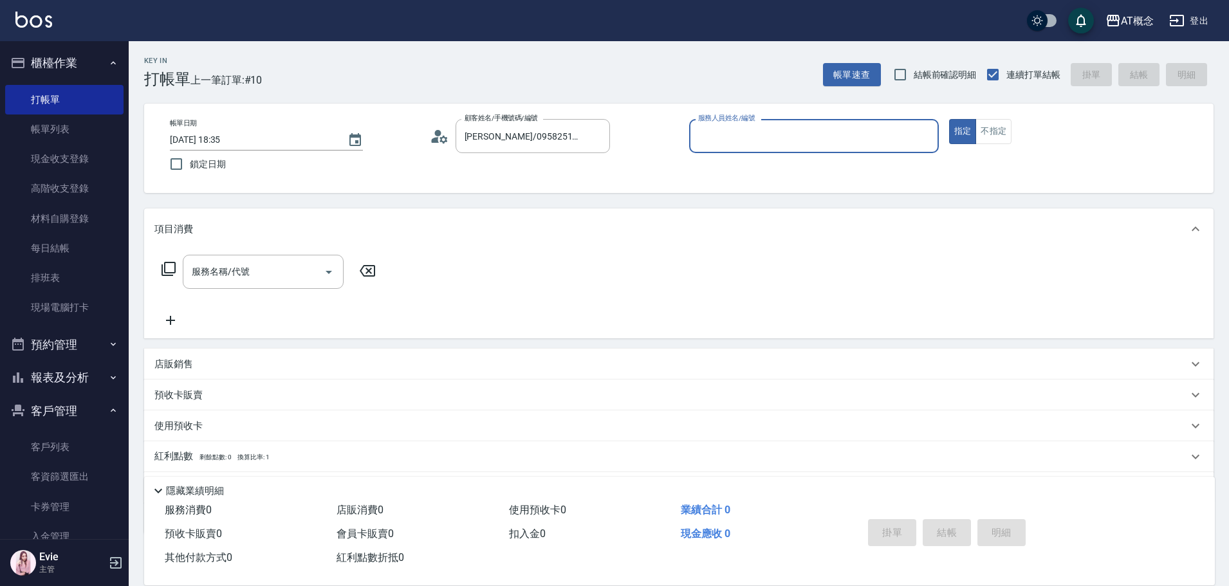
type input "邦妮-2"
click at [949, 119] on button "指定" at bounding box center [963, 131] width 28 height 25
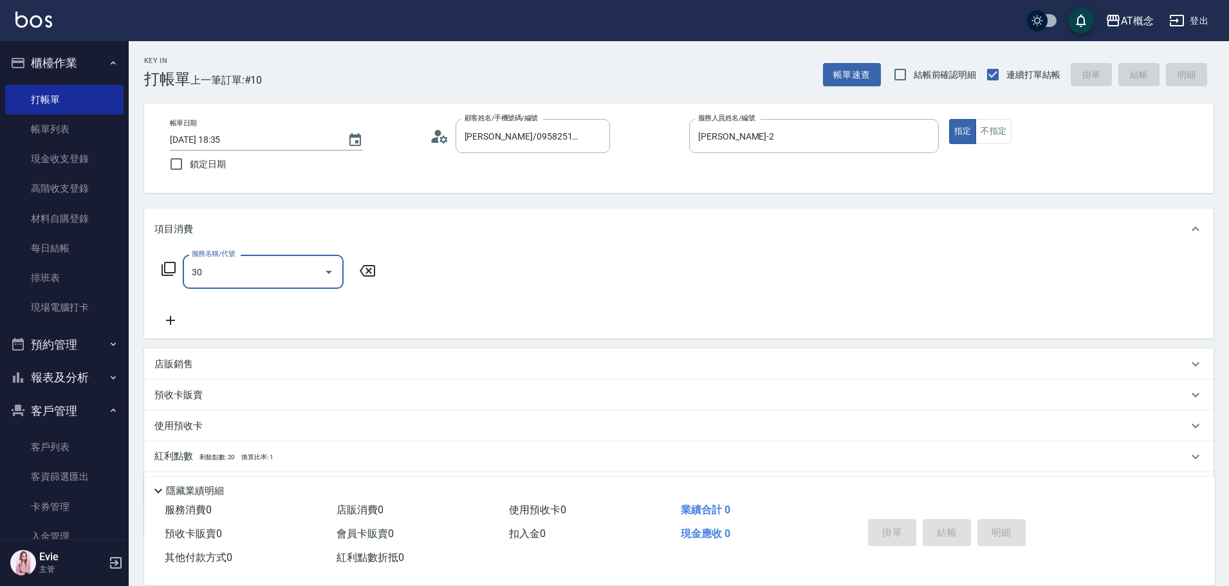
type input "302"
type input "20"
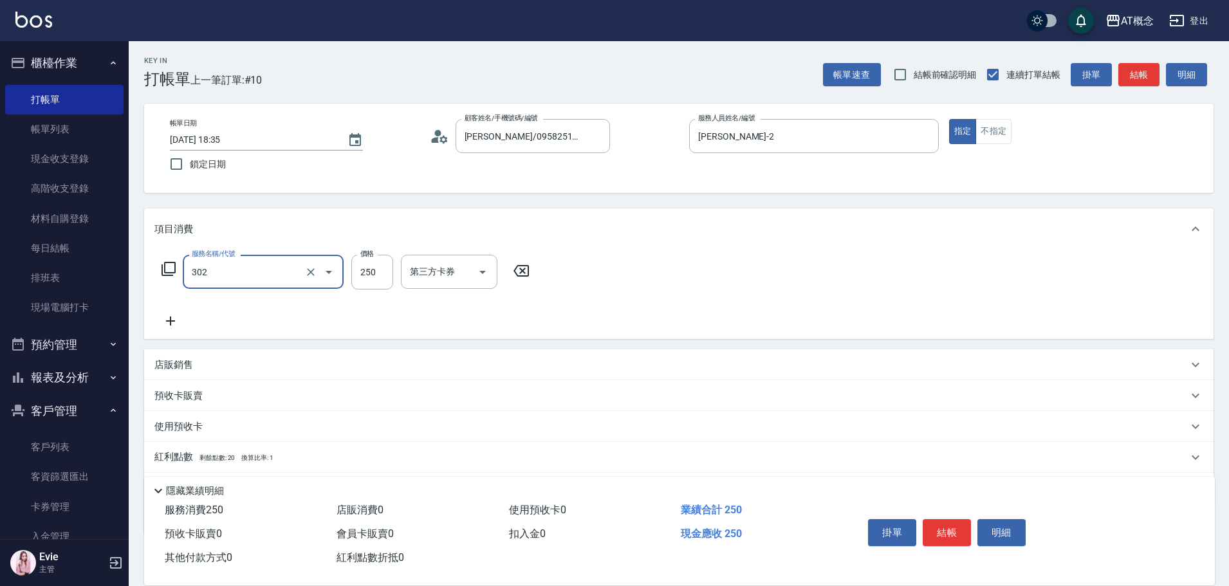
type input "302 一般剪髮(302)"
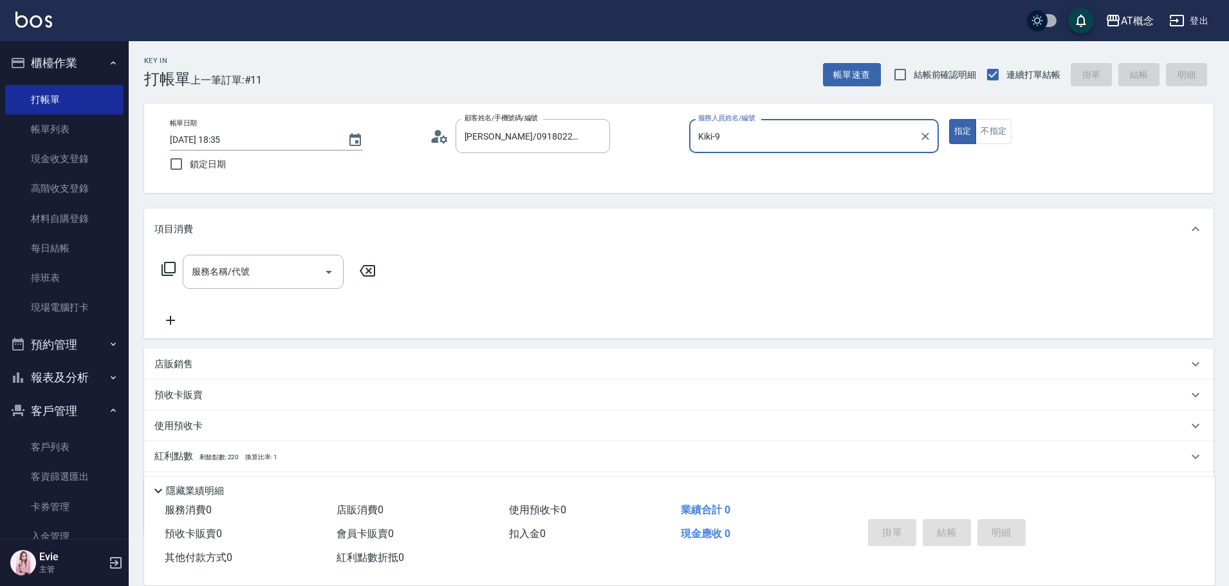
click at [949, 119] on button "指定" at bounding box center [963, 131] width 28 height 25
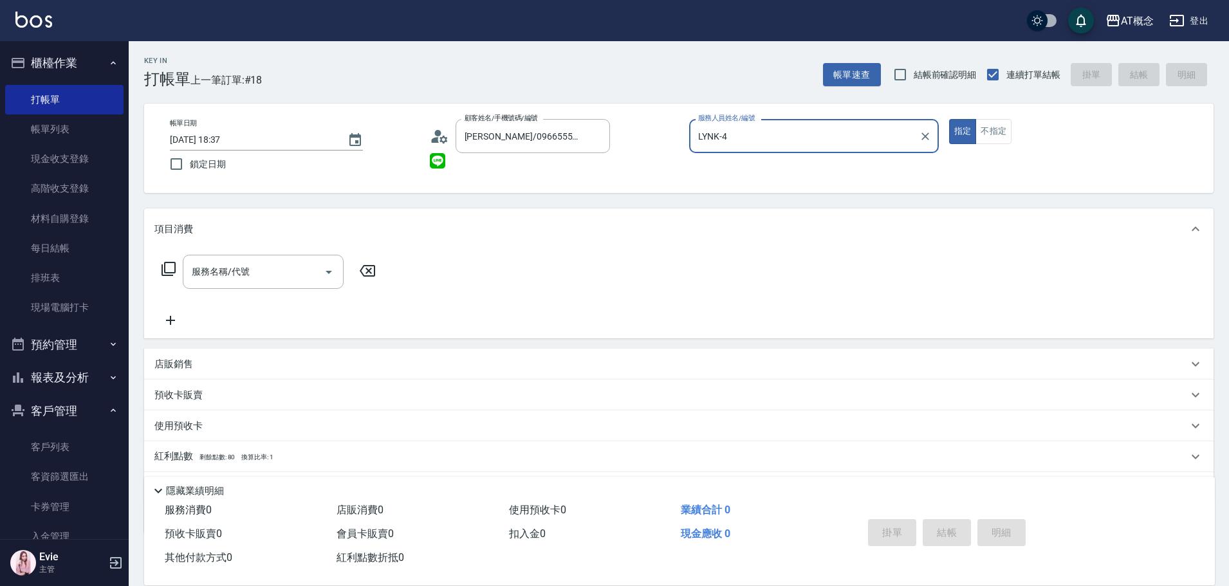
click at [949, 119] on button "指定" at bounding box center [963, 131] width 28 height 25
click at [976, 119] on button "不指定" at bounding box center [994, 131] width 36 height 25
click at [949, 119] on button "指定" at bounding box center [963, 131] width 28 height 25
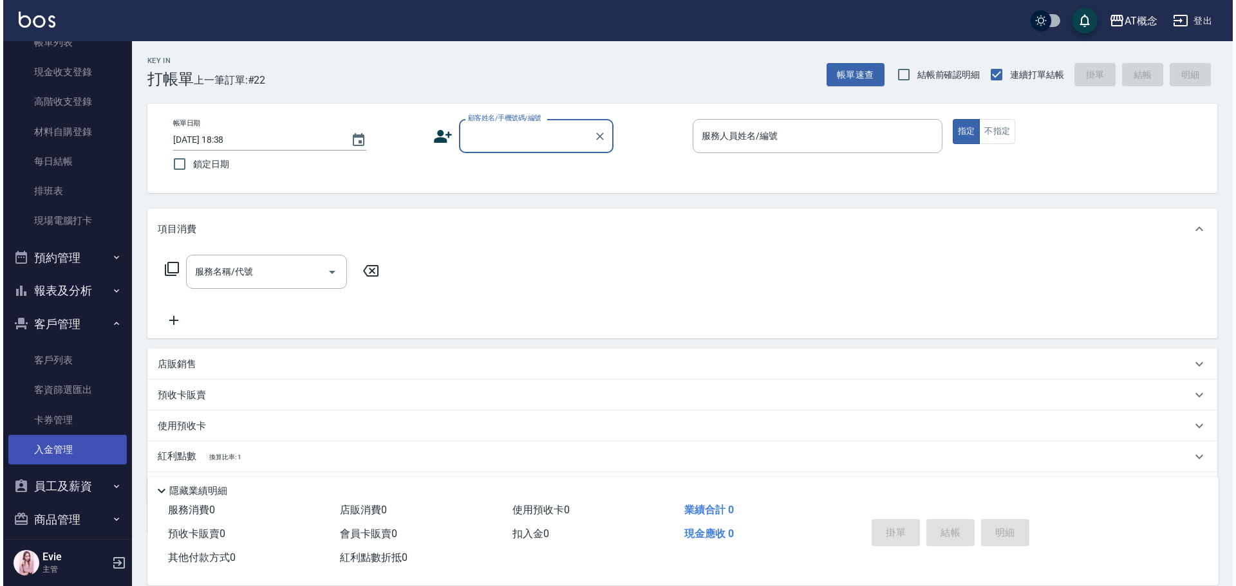
scroll to position [165, 0]
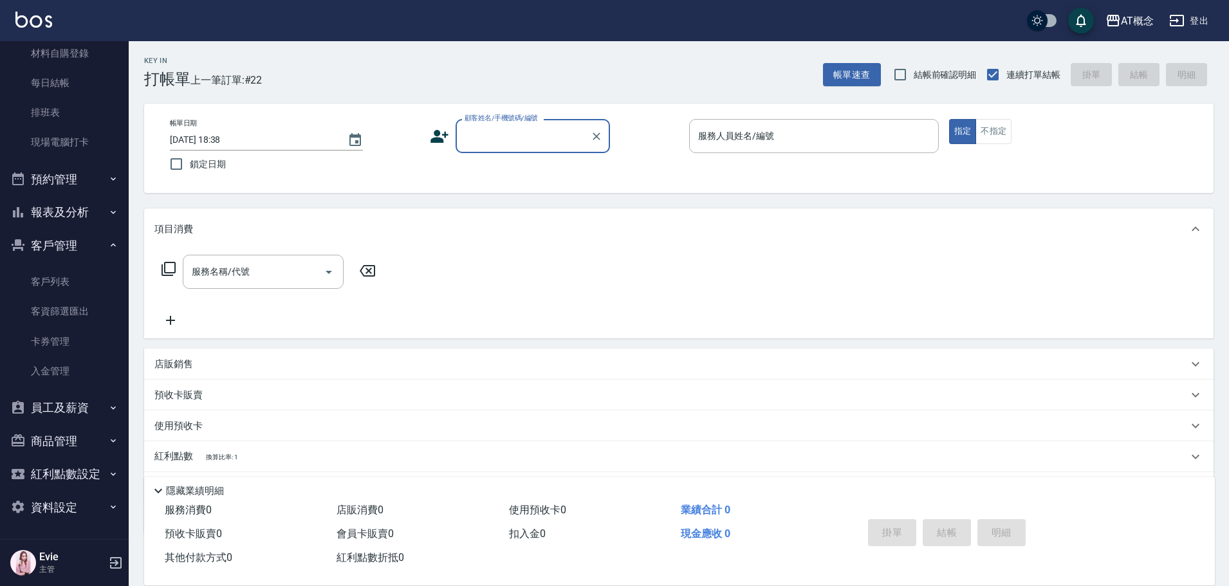
click at [57, 211] on button "報表及分析" at bounding box center [64, 212] width 118 height 33
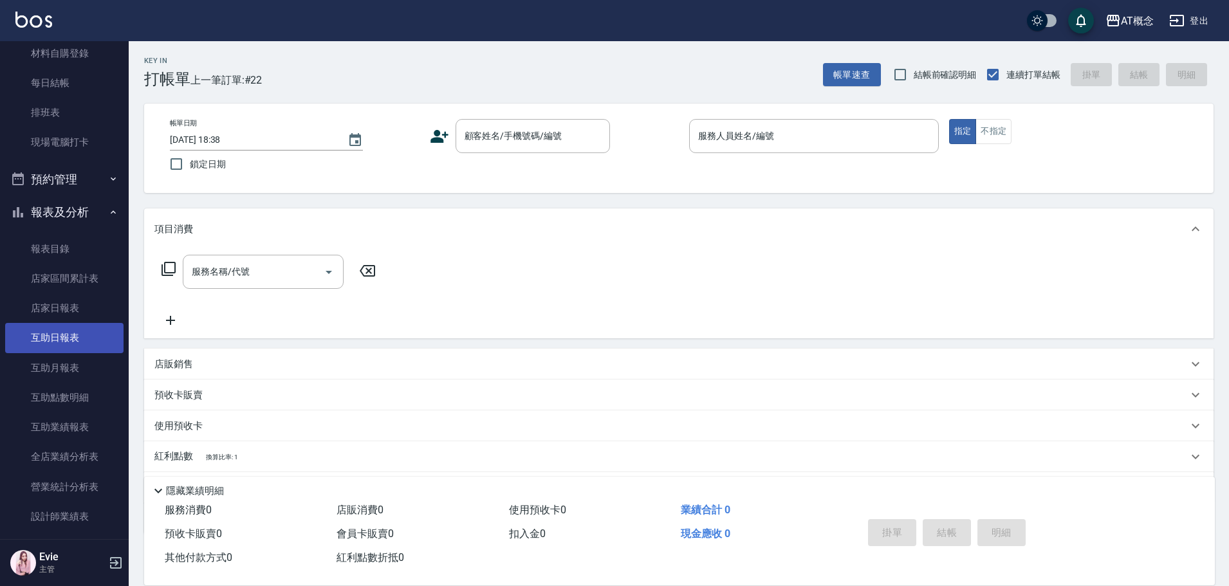
click at [66, 340] on link "互助日報表" at bounding box center [64, 338] width 118 height 30
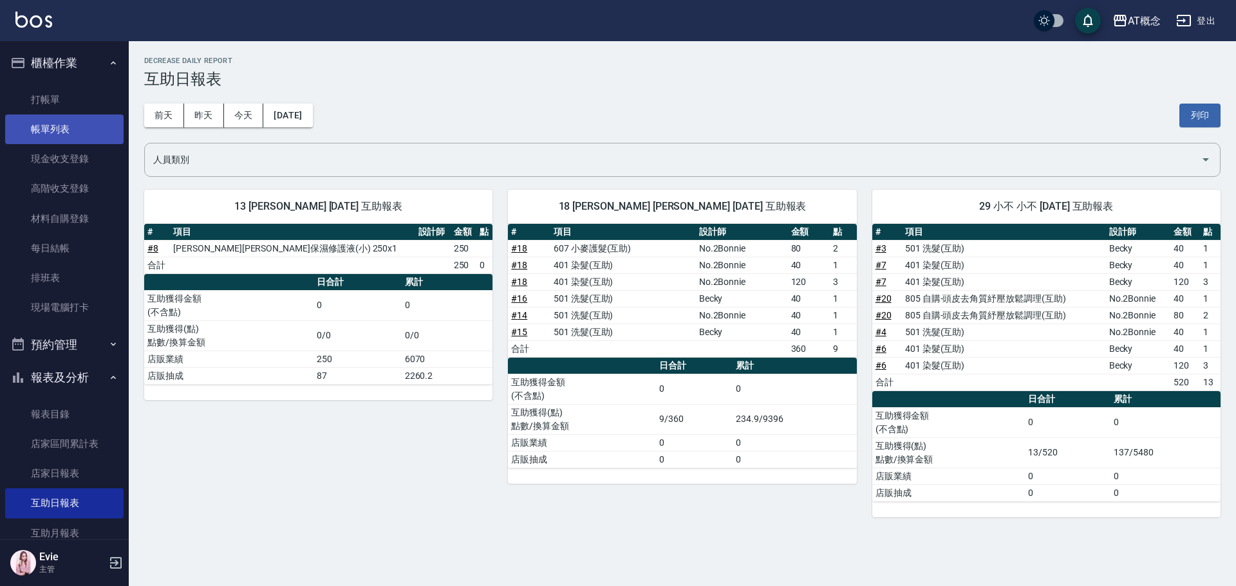
click at [58, 125] on link "帳單列表" at bounding box center [64, 130] width 118 height 30
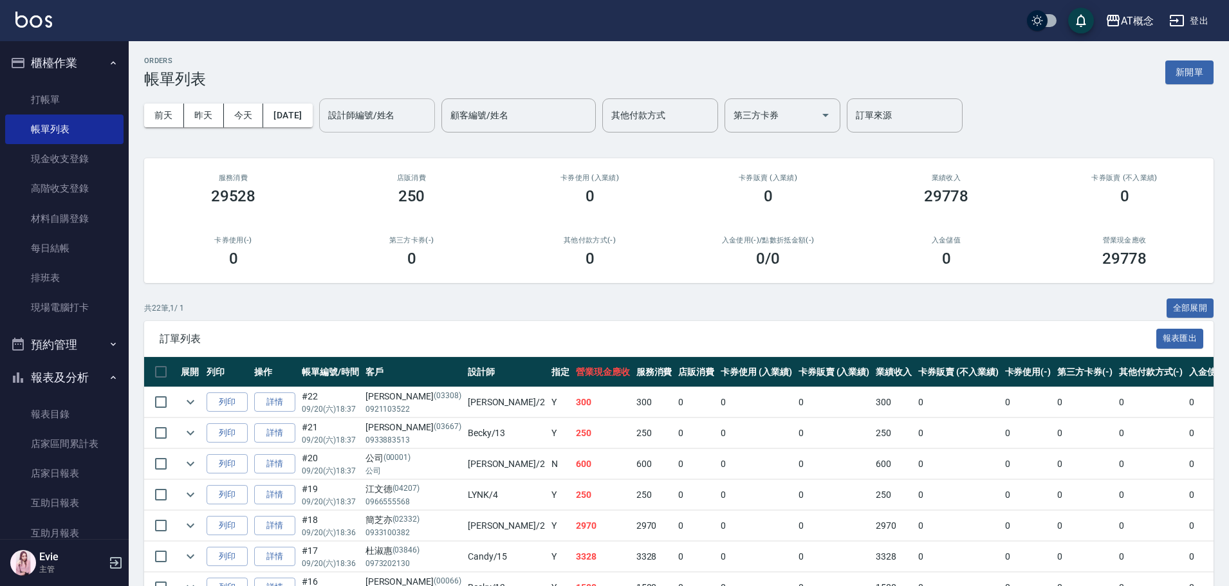
click at [374, 113] on input "設計師編號/姓名" at bounding box center [377, 115] width 104 height 23
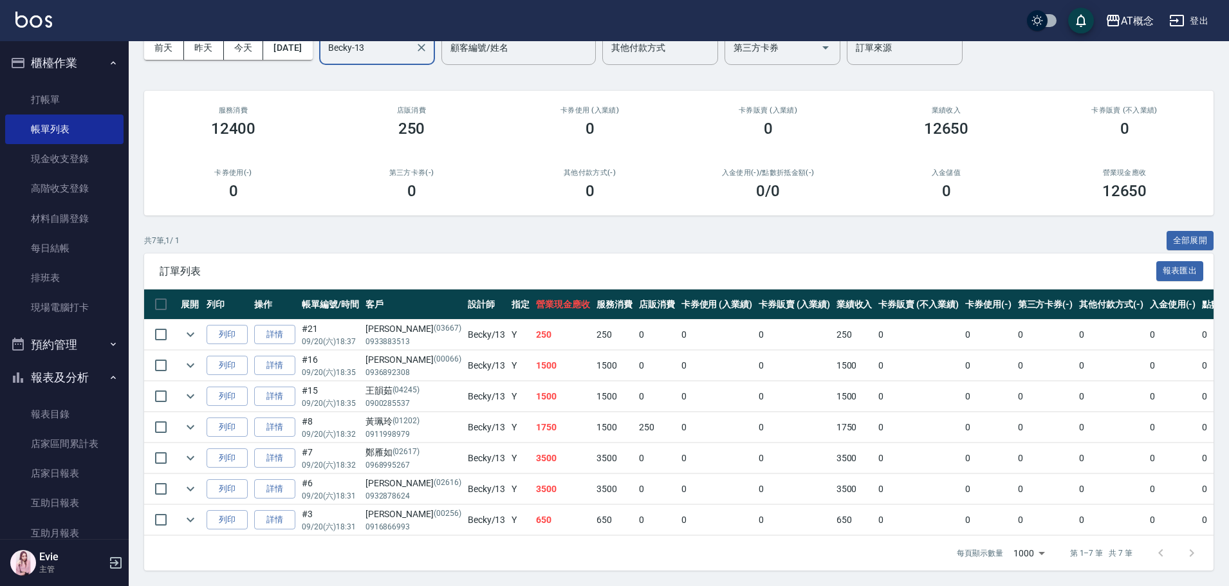
scroll to position [77, 0]
click at [270, 418] on link "詳情" at bounding box center [274, 428] width 41 height 20
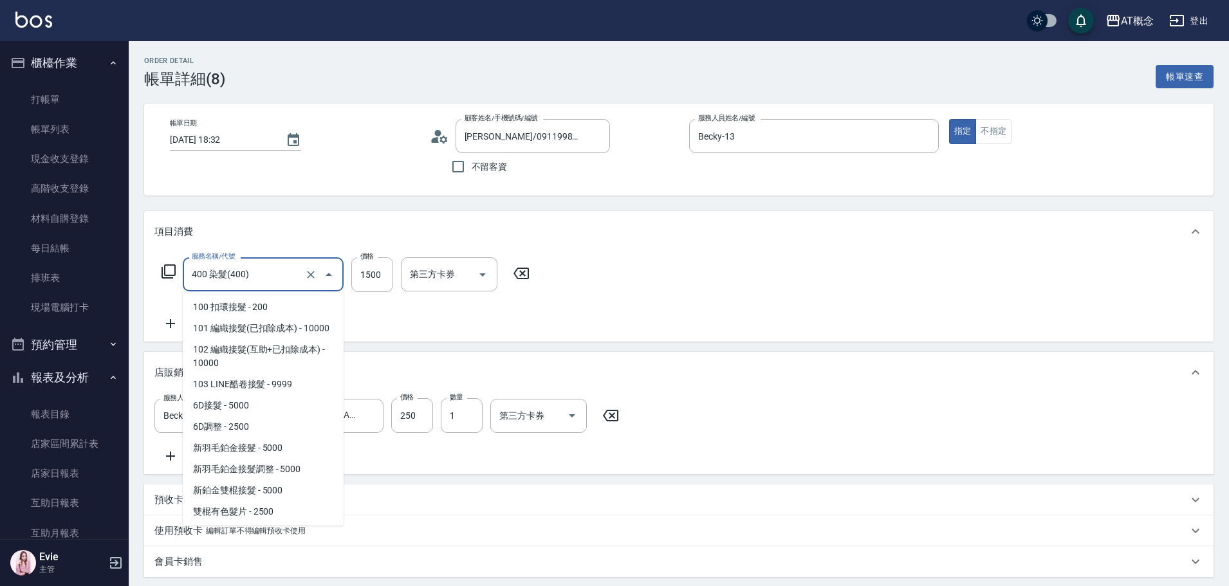
click at [255, 275] on input "400 染髮(400)" at bounding box center [245, 274] width 113 height 23
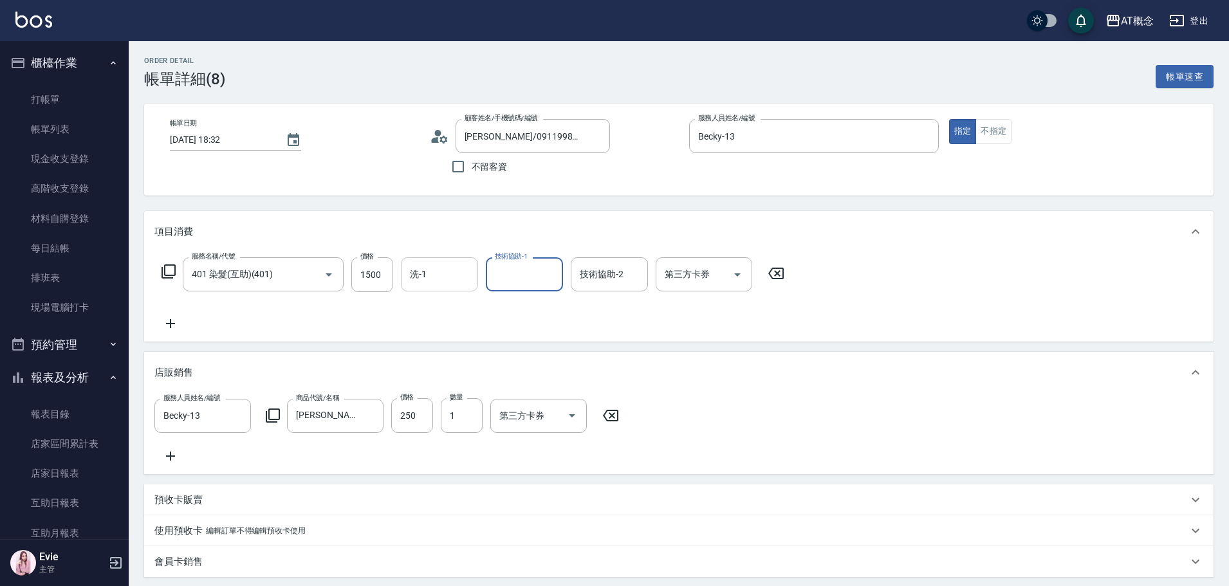
click at [440, 267] on input "洗-1" at bounding box center [440, 274] width 66 height 23
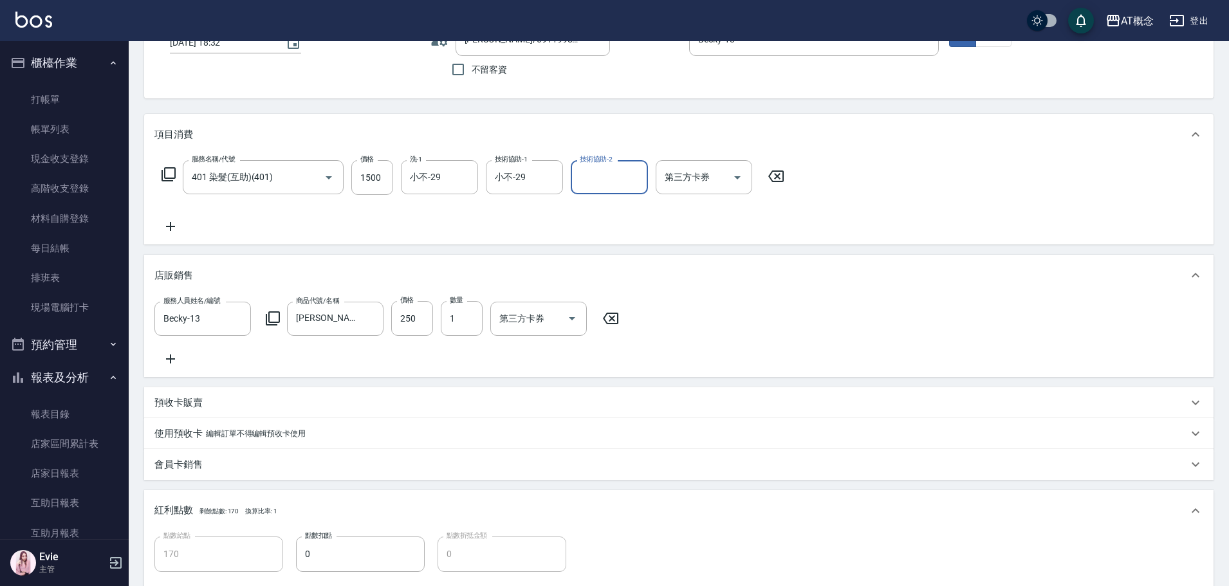
scroll to position [329, 0]
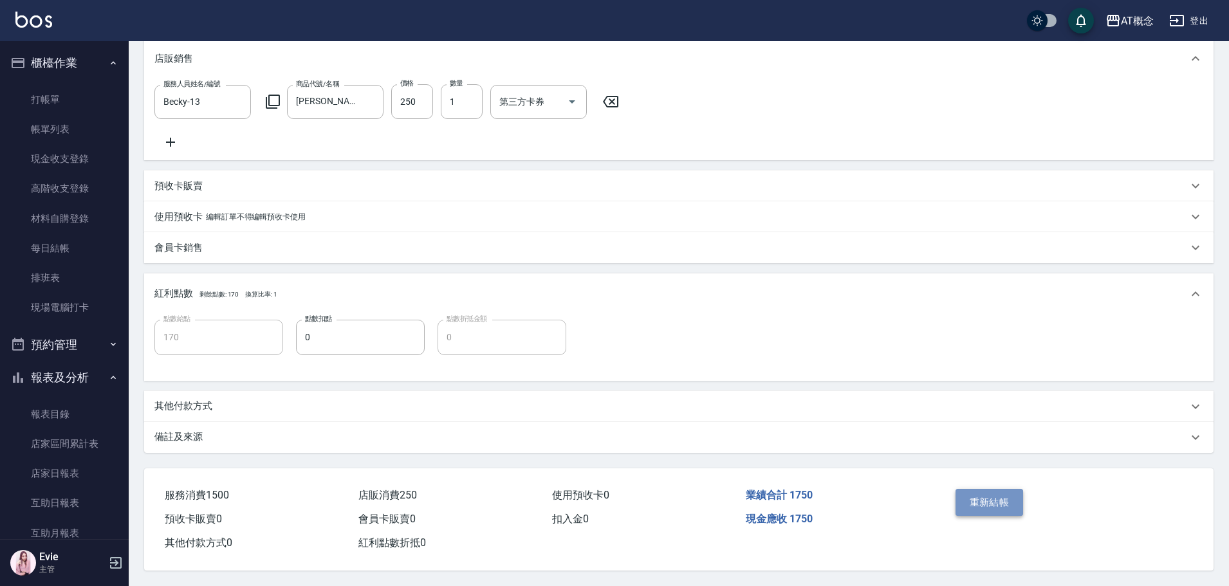
click at [999, 497] on button "重新結帳" at bounding box center [990, 502] width 68 height 27
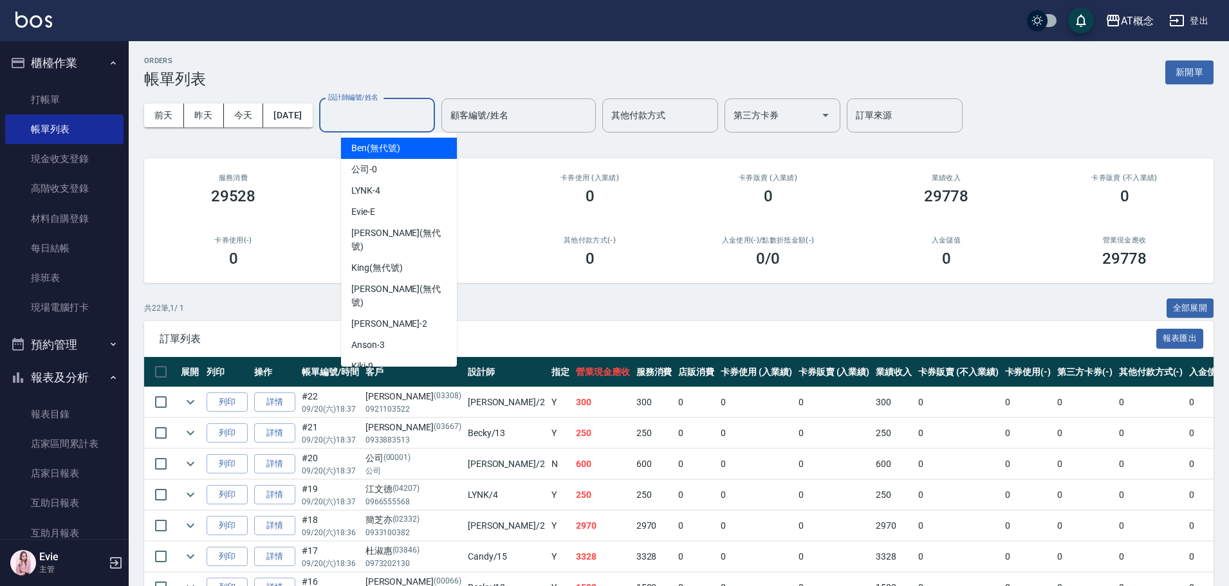
click at [364, 107] on input "設計師編號/姓名" at bounding box center [377, 115] width 104 height 23
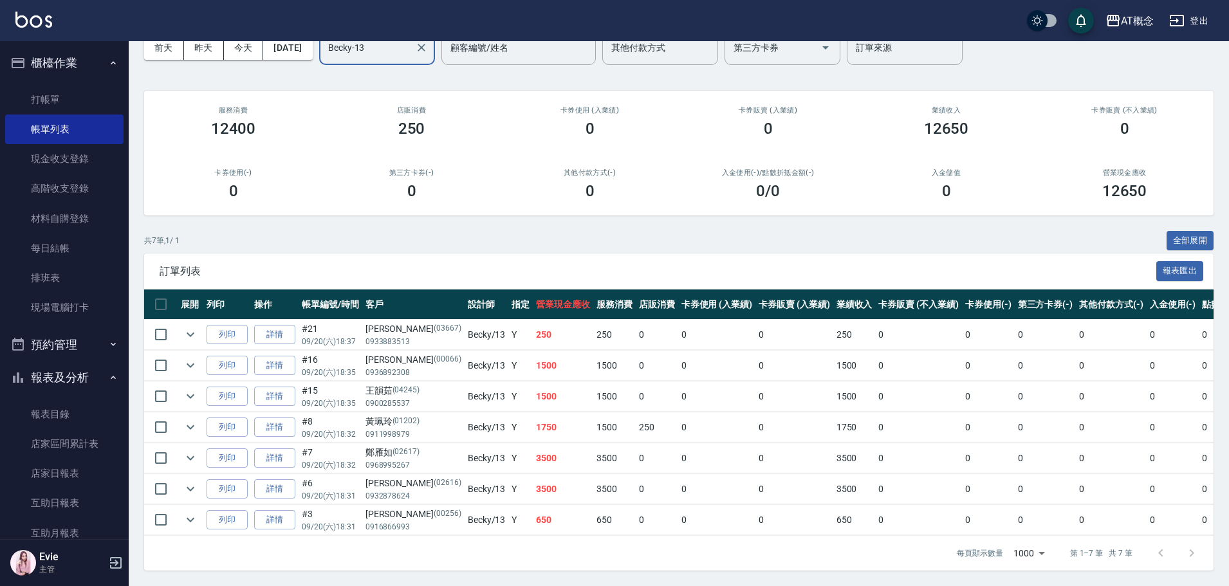
scroll to position [77, 0]
click at [286, 356] on link "詳情" at bounding box center [274, 366] width 41 height 20
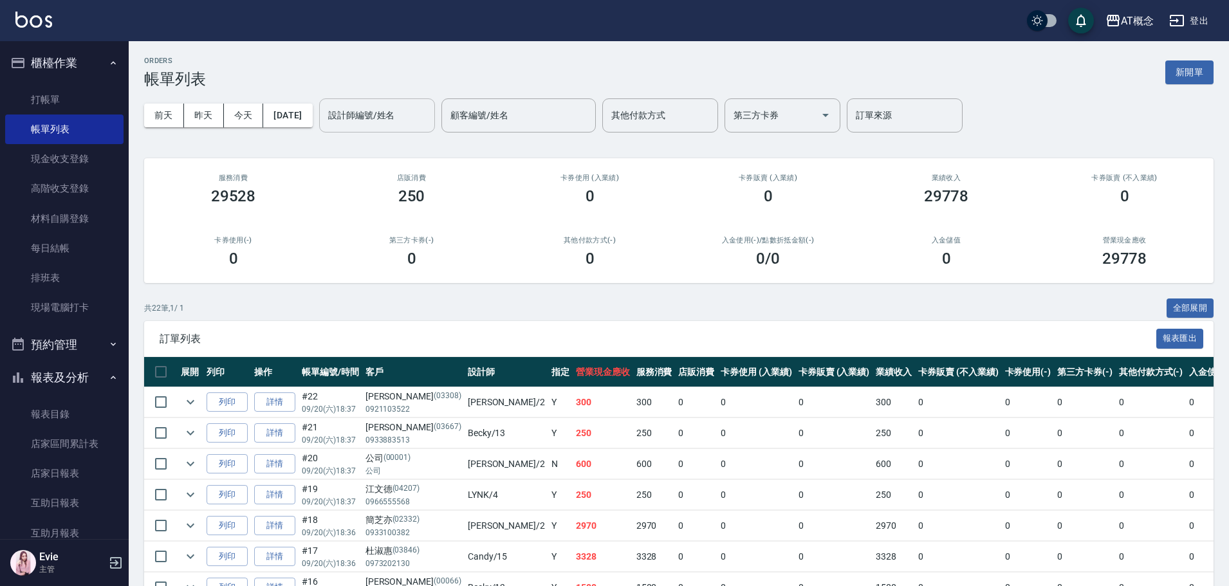
click at [380, 112] on input "設計師編號/姓名" at bounding box center [377, 115] width 104 height 23
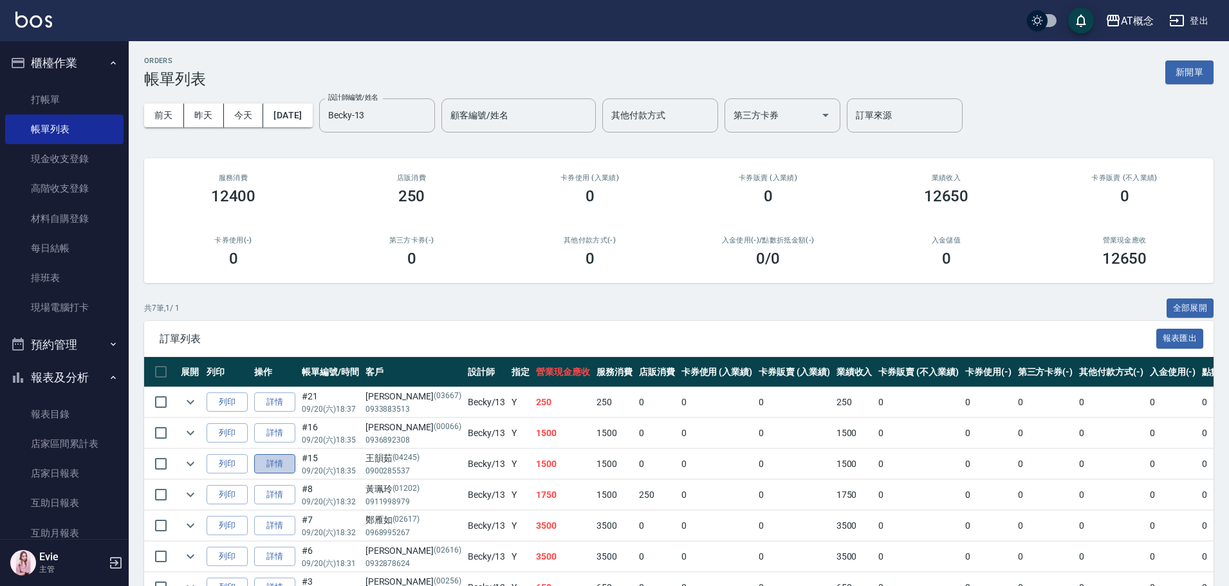
click at [279, 463] on link "詳情" at bounding box center [274, 464] width 41 height 20
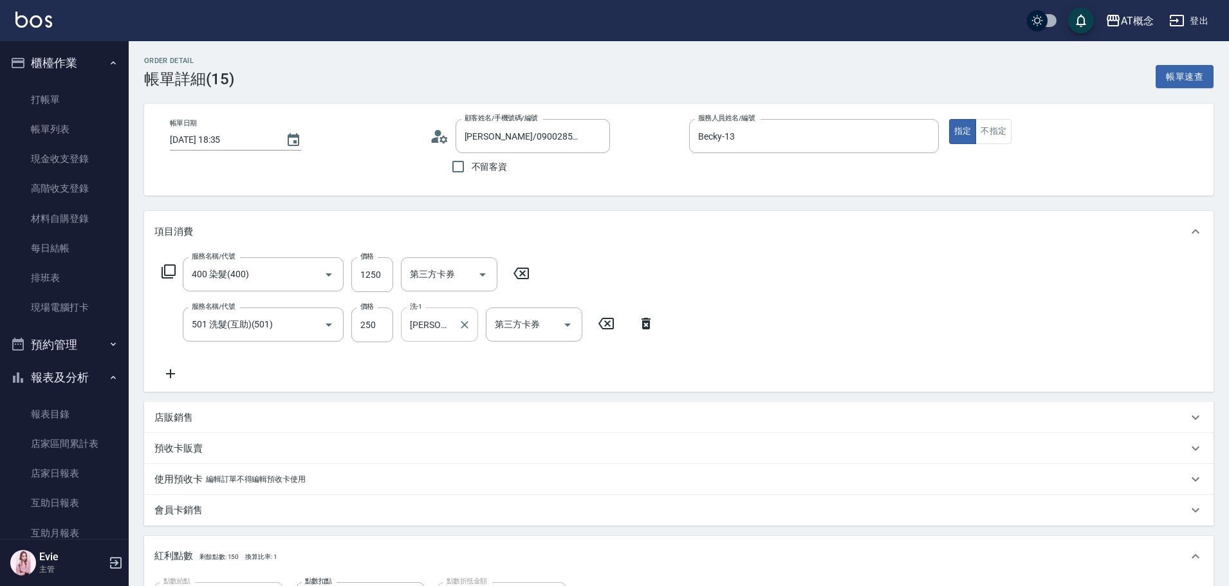
click at [424, 329] on input "Dan-18" at bounding box center [430, 324] width 46 height 23
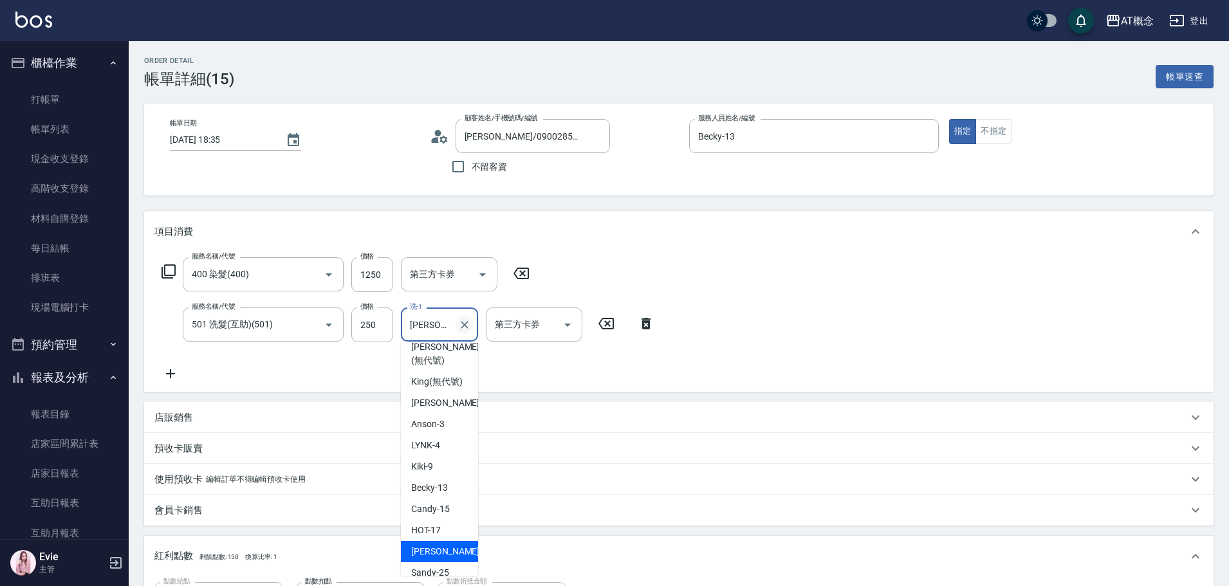
click at [463, 322] on icon "Clear" at bounding box center [464, 325] width 13 height 13
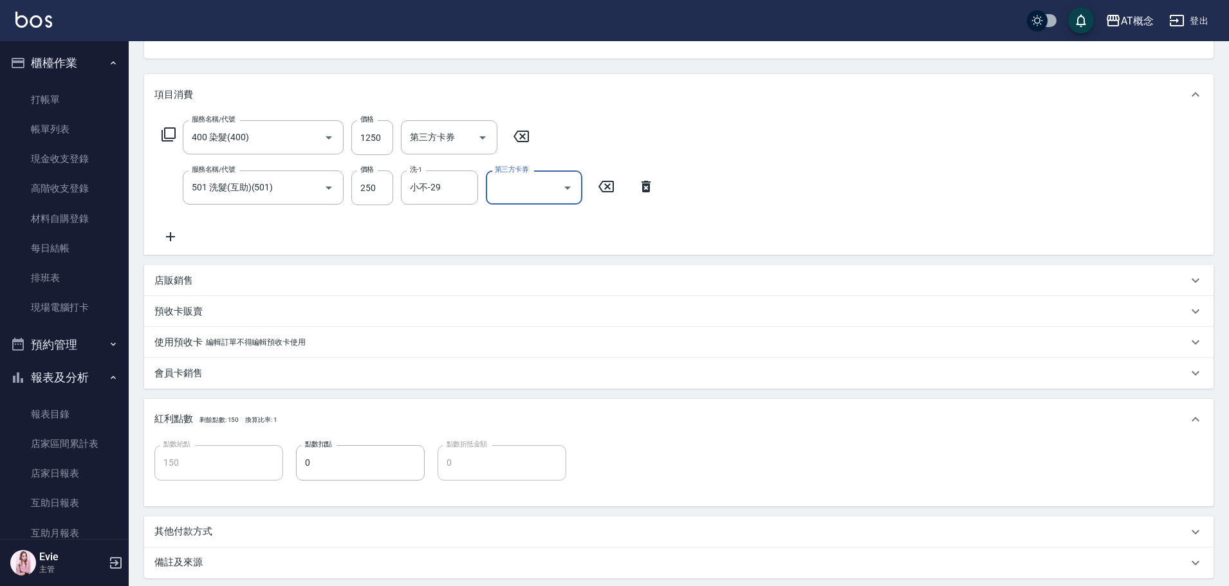
scroll to position [268, 0]
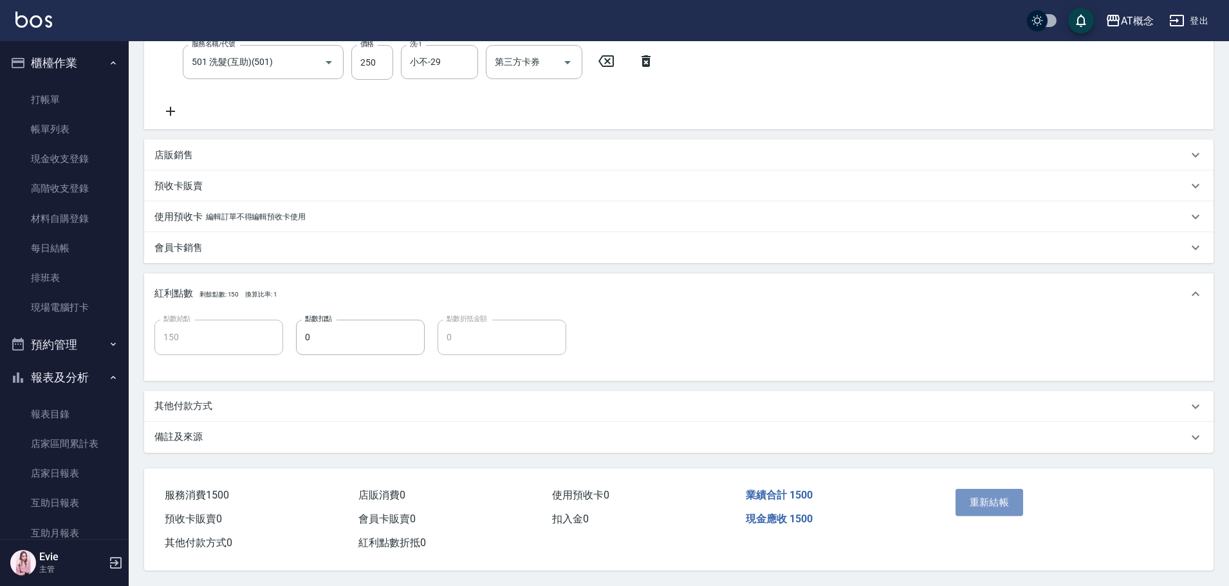
click at [1014, 500] on button "重新結帳" at bounding box center [990, 502] width 68 height 27
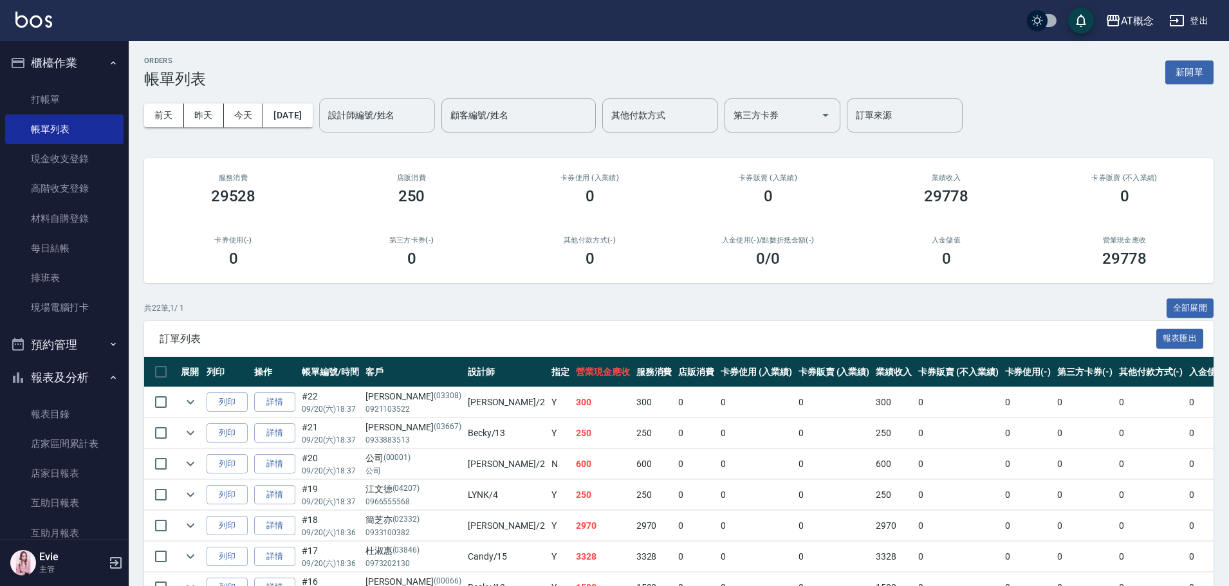
click at [380, 100] on div "設計師編號/姓名" at bounding box center [377, 115] width 116 height 34
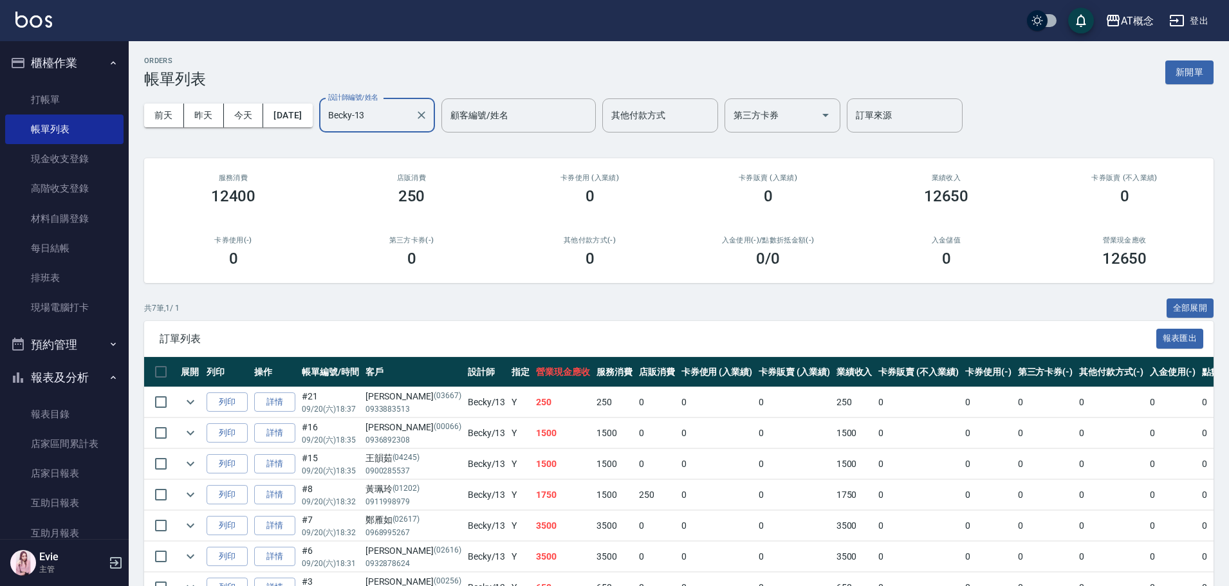
drag, startPoint x: 413, startPoint y: 115, endPoint x: 0, endPoint y: 78, distance: 414.2
click at [0, 78] on div "AT概念 登出 櫃檯作業 打帳單 帳單列表 現金收支登錄 高階收支登錄 材料自購登錄 每日結帳 排班表 現場電腦打卡 預約管理 預約管理 單日預約紀錄 單週預…" at bounding box center [614, 327] width 1229 height 654
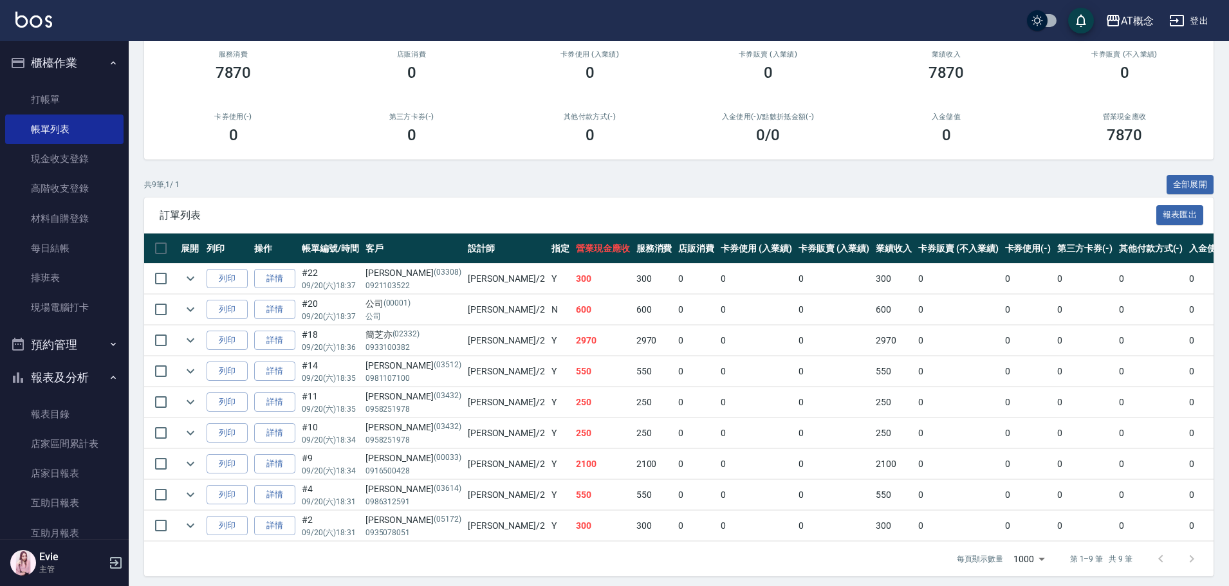
scroll to position [129, 0]
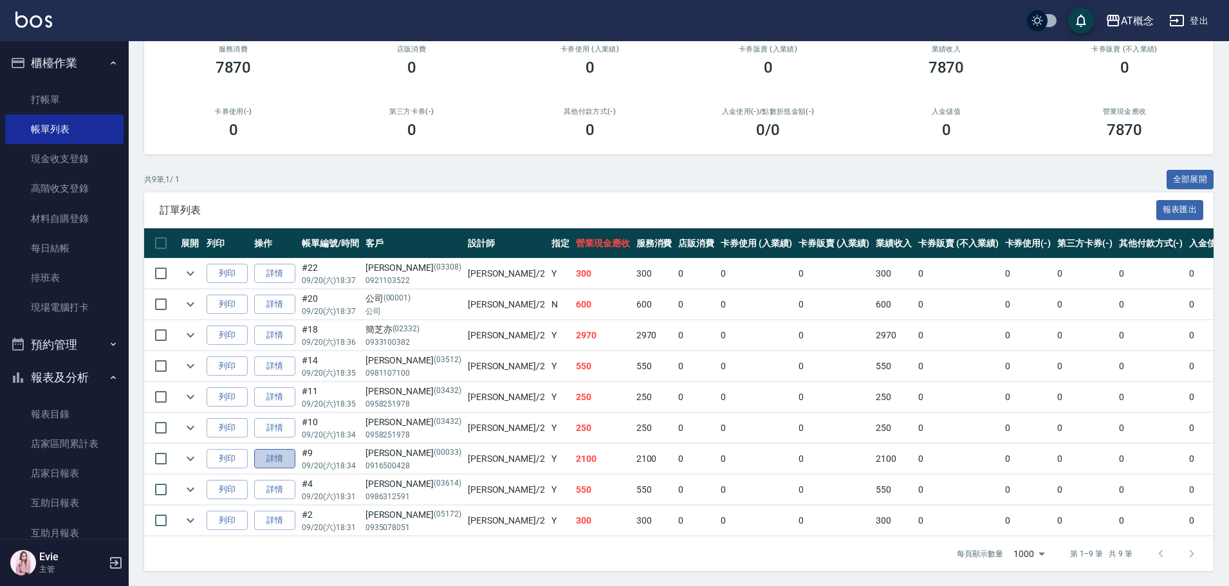
click at [286, 455] on link "詳情" at bounding box center [274, 459] width 41 height 20
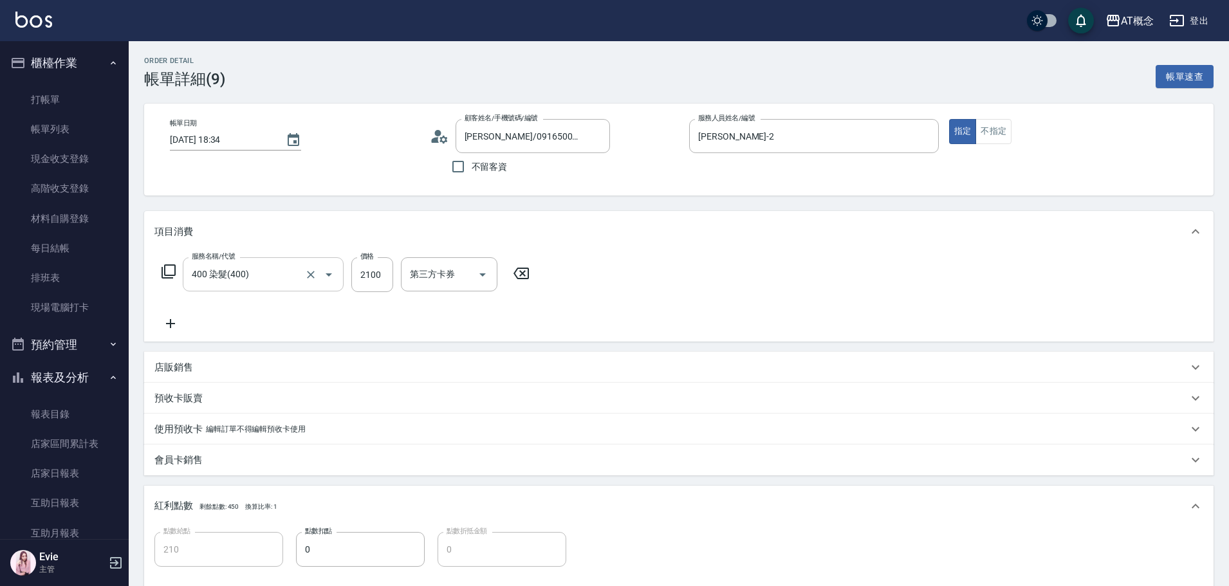
click at [264, 269] on input "400 染髮(400)" at bounding box center [245, 274] width 113 height 23
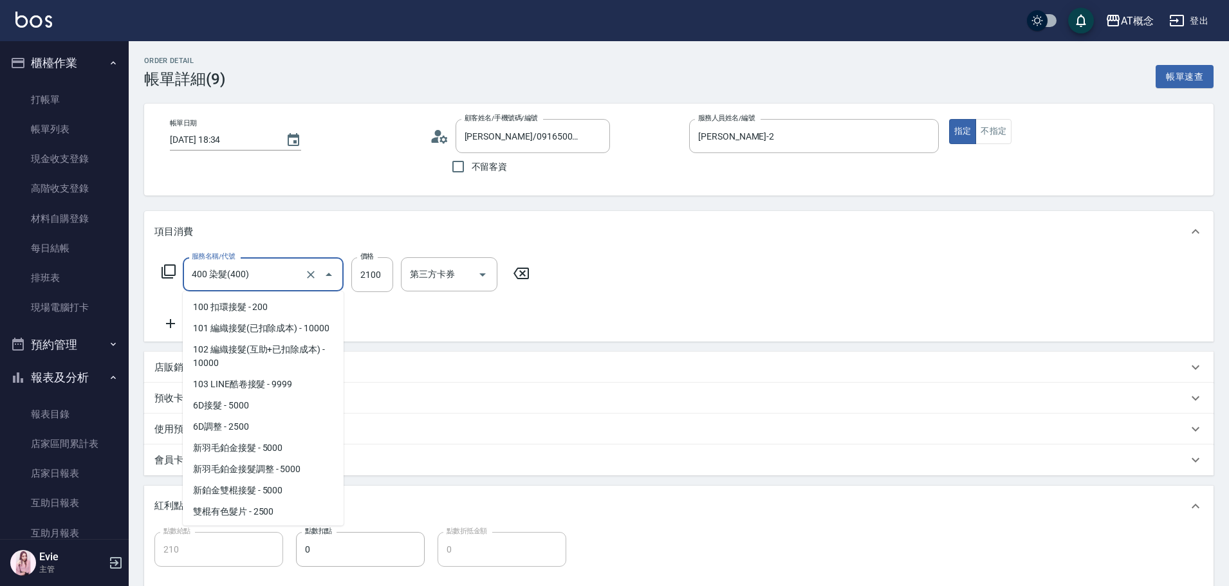
scroll to position [1008, 0]
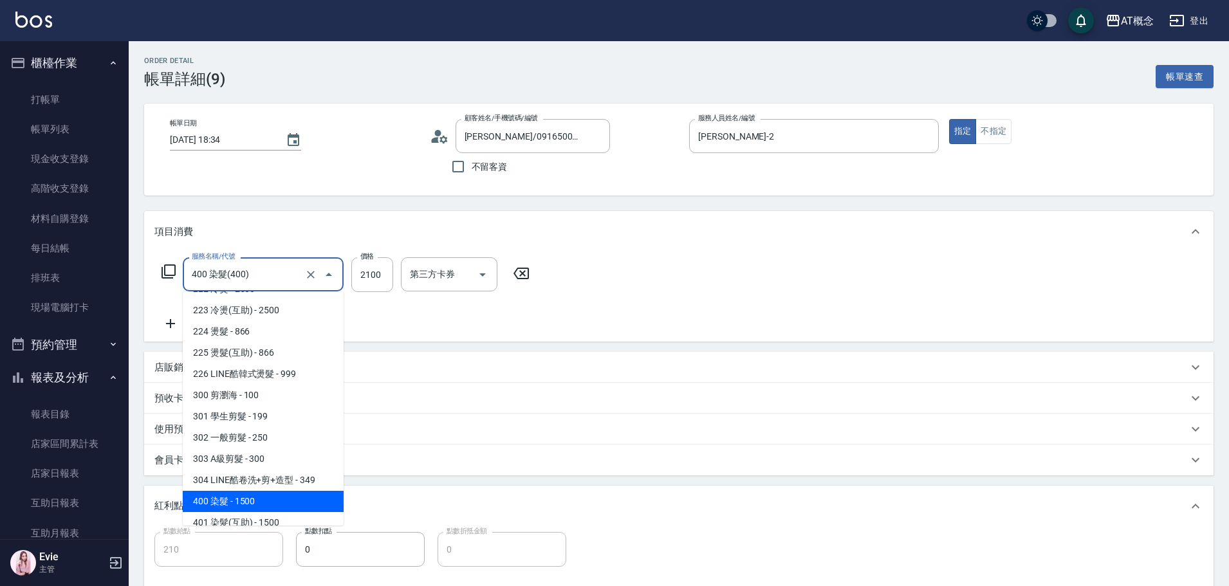
click at [292, 274] on input "400 染髮(400)" at bounding box center [245, 274] width 113 height 23
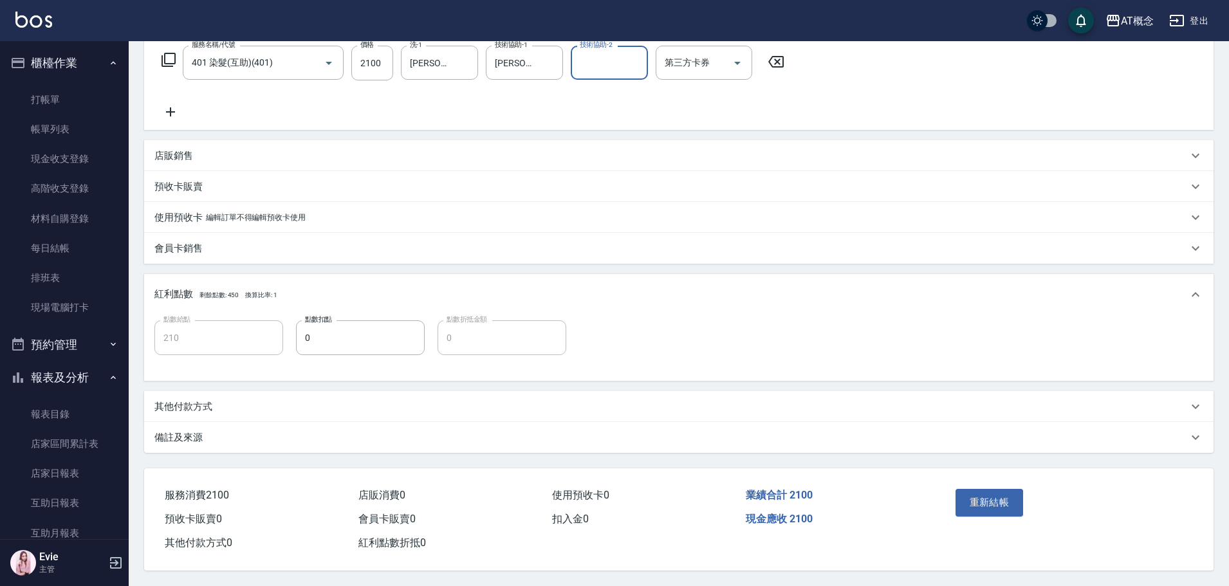
scroll to position [218, 0]
click at [978, 499] on button "重新結帳" at bounding box center [990, 502] width 68 height 27
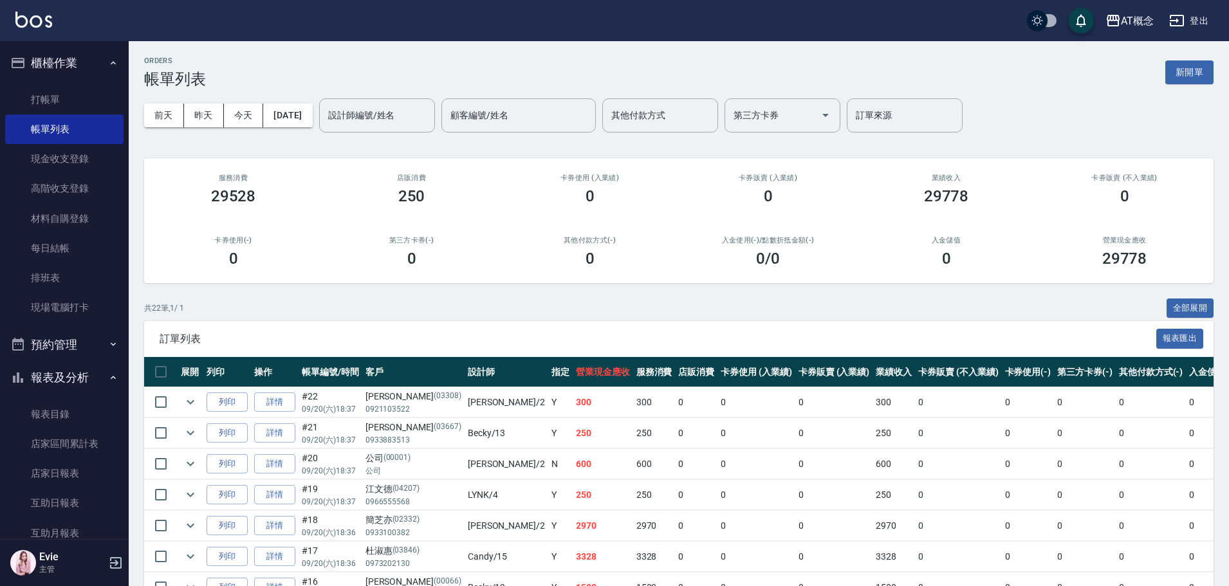
click at [394, 116] on input "設計師編號/姓名" at bounding box center [377, 115] width 104 height 23
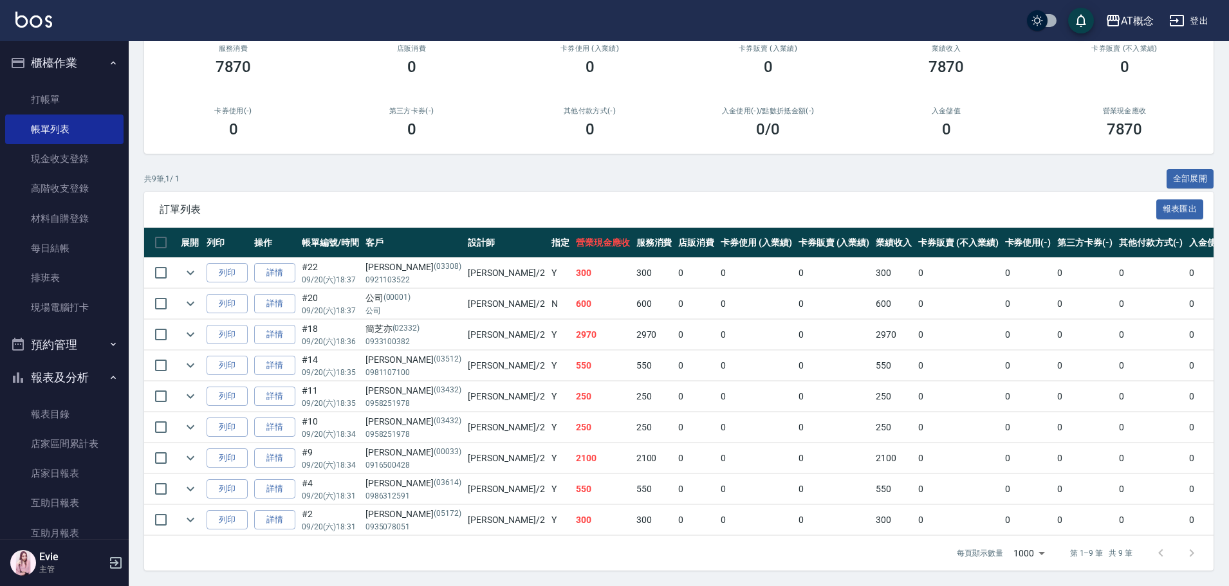
scroll to position [139, 0]
click at [50, 98] on link "打帳單" at bounding box center [64, 100] width 118 height 30
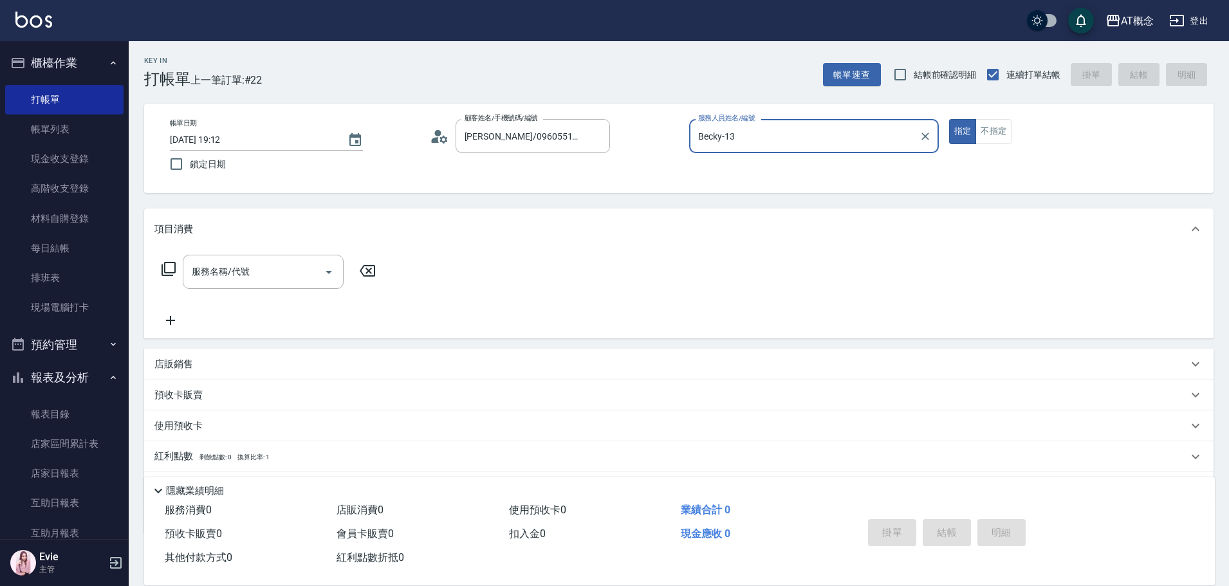
click at [949, 119] on button "指定" at bounding box center [963, 131] width 28 height 25
click at [599, 133] on icon "Clear" at bounding box center [596, 136] width 13 height 13
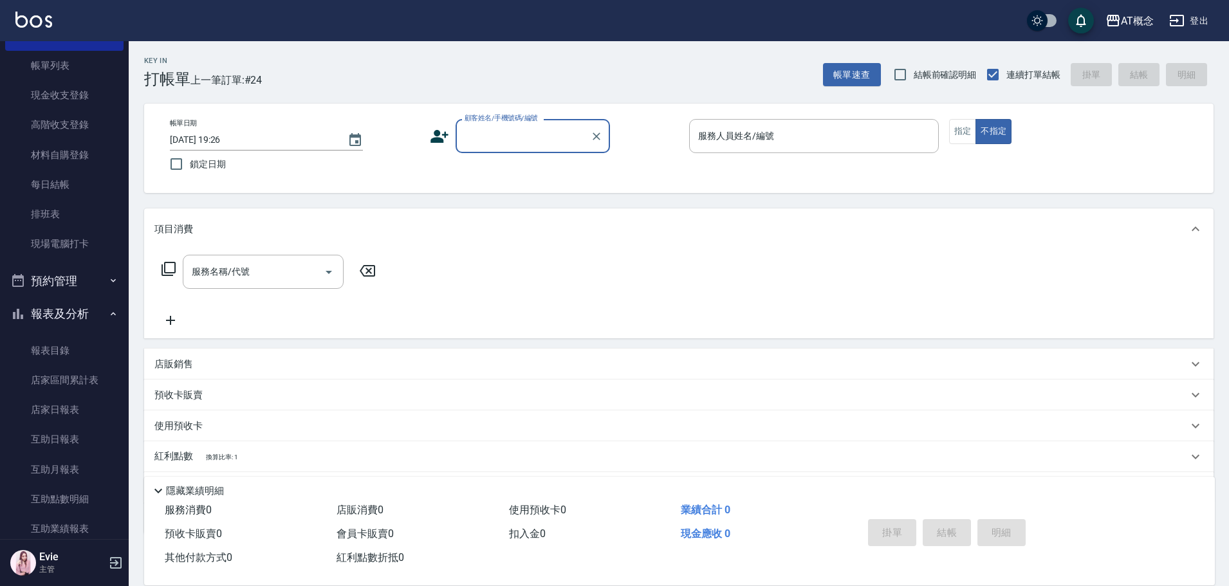
scroll to position [64, 0]
click at [227, 361] on div "店販銷售" at bounding box center [671, 365] width 1034 height 14
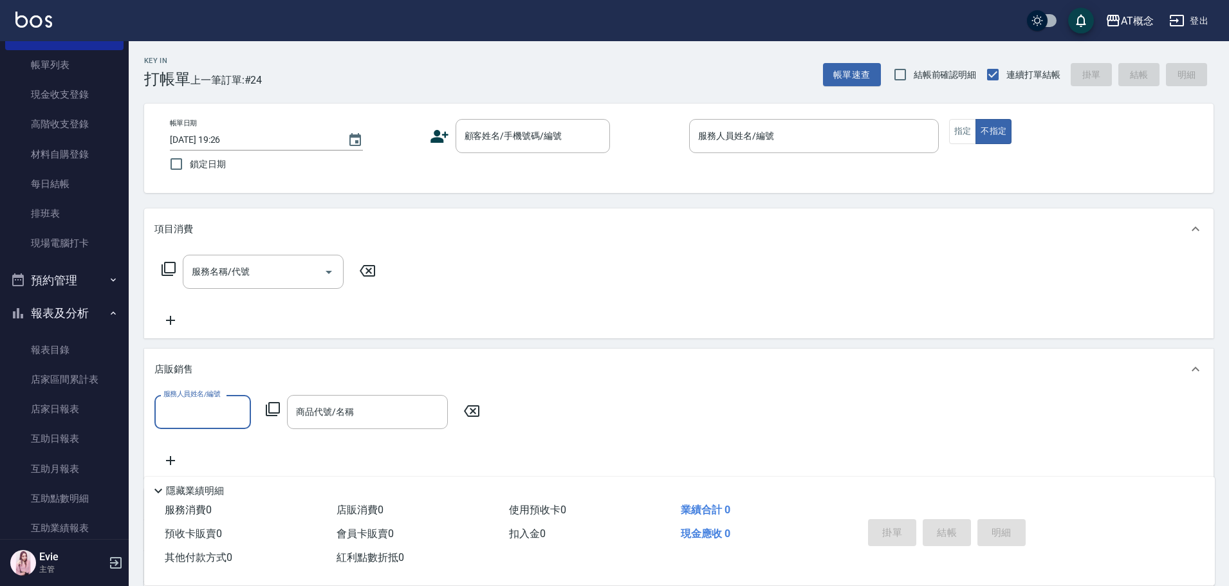
scroll to position [0, 0]
click at [327, 407] on div "商品代號/名稱 商品代號/名稱" at bounding box center [367, 412] width 161 height 34
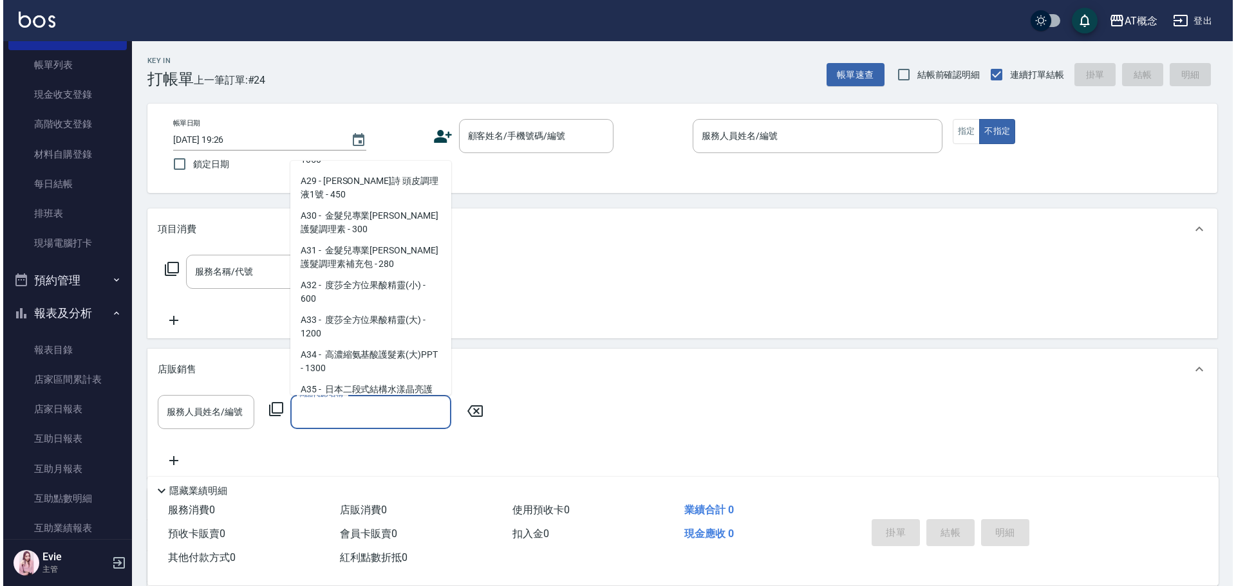
scroll to position [644, 0]
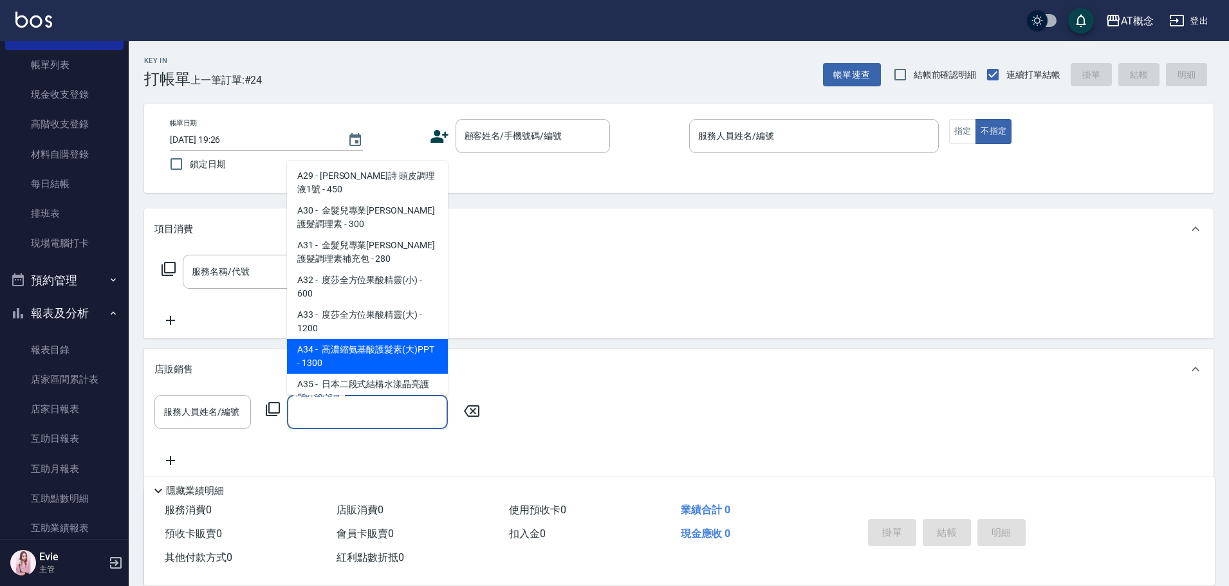
click at [546, 370] on div "店販銷售" at bounding box center [671, 370] width 1034 height 14
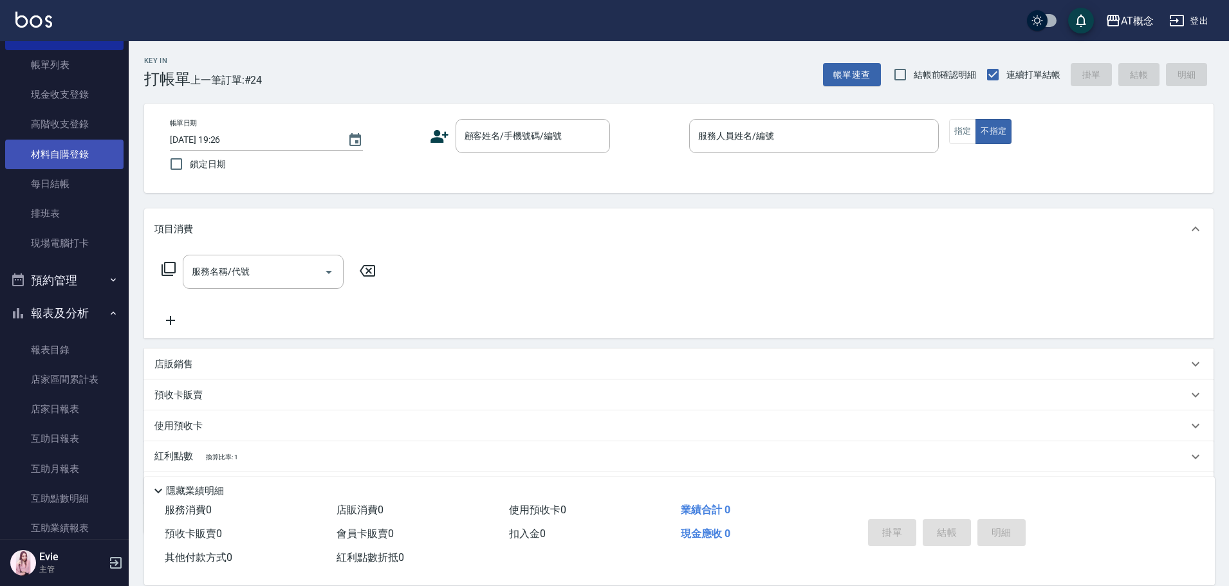
click at [96, 149] on link "材料自購登錄" at bounding box center [64, 155] width 118 height 30
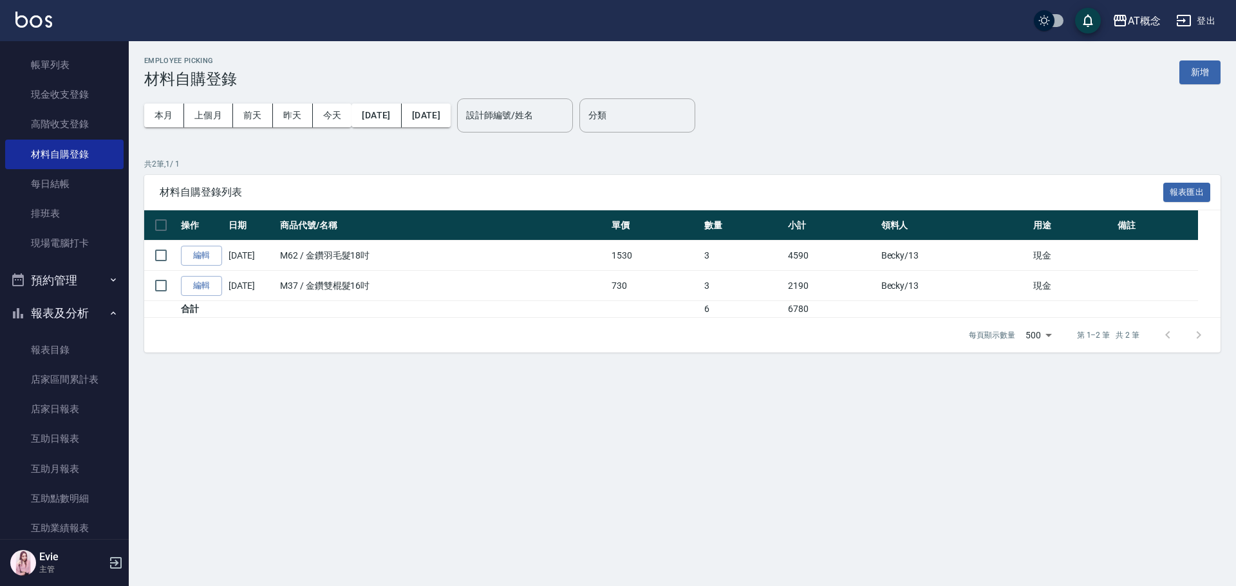
click at [1211, 59] on div "Employee Picking 材料自購登錄 新增" at bounding box center [682, 73] width 1076 height 32
click at [1209, 65] on button "新增" at bounding box center [1199, 72] width 41 height 24
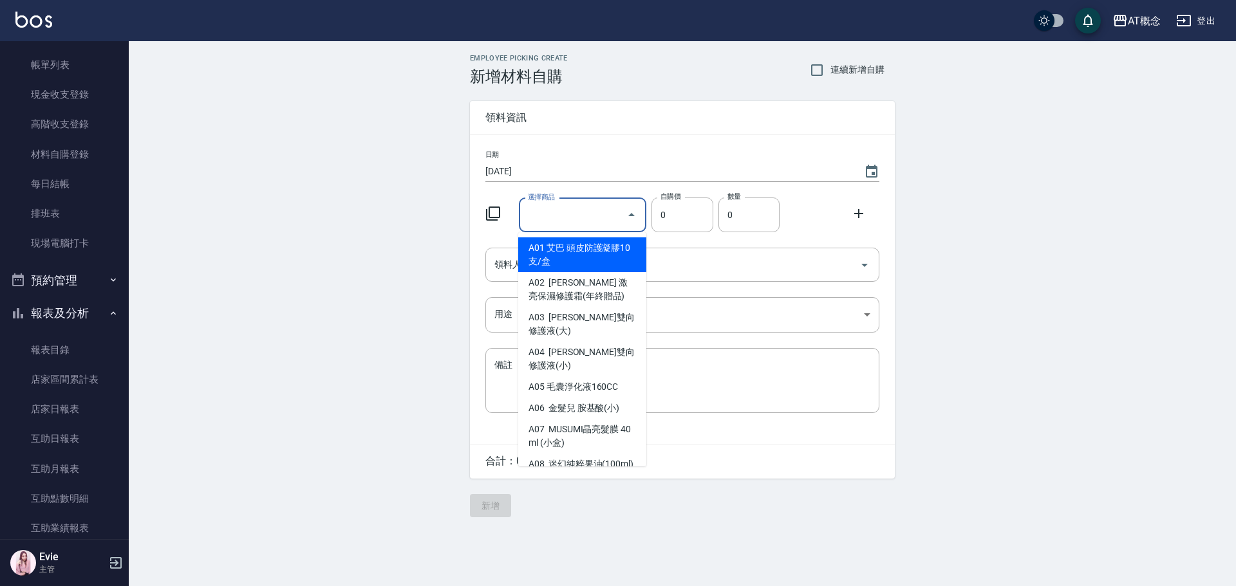
click at [570, 214] on input "選擇商品" at bounding box center [572, 215] width 97 height 23
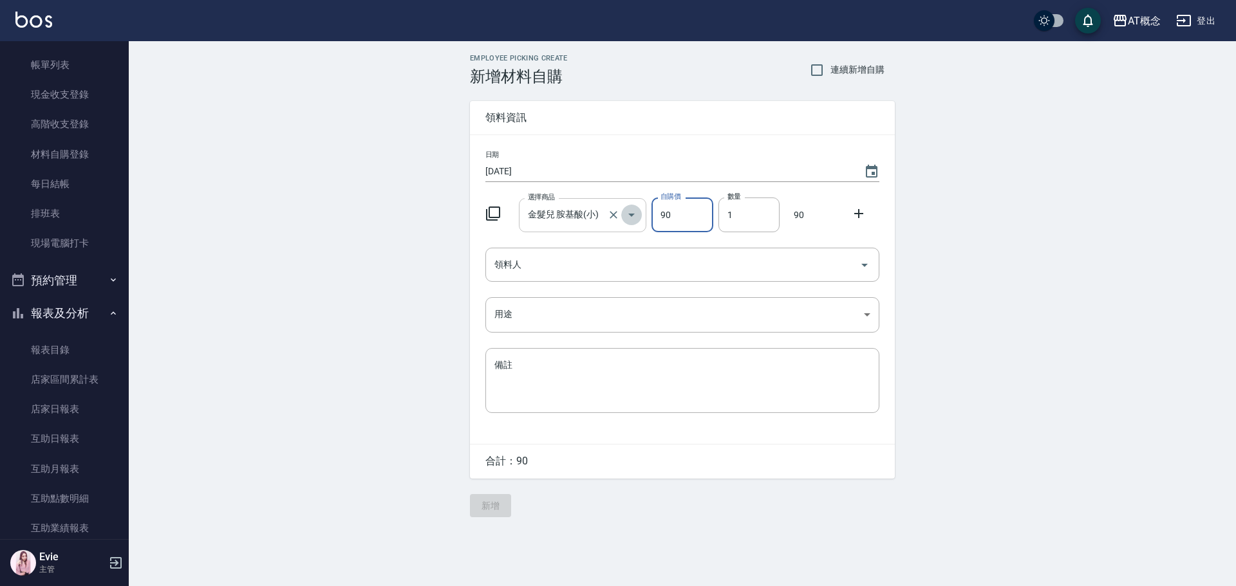
click at [631, 218] on icon "Open" at bounding box center [631, 214] width 15 height 15
click at [960, 133] on div "Employee Picking Create 新增材料自購 連續新增自購 領料資訊 日期 2025/09/20 選擇商品 金髮兒 胺基酸(小) 選擇商品 自…" at bounding box center [682, 285] width 1107 height 489
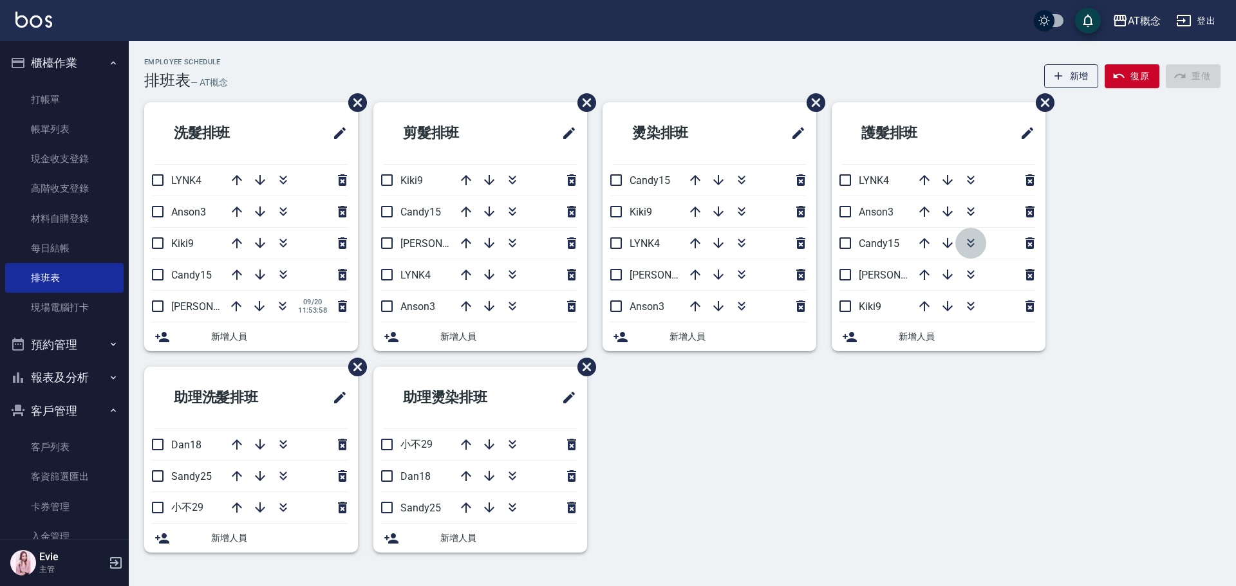
click at [972, 242] on icon "button" at bounding box center [970, 243] width 15 height 15
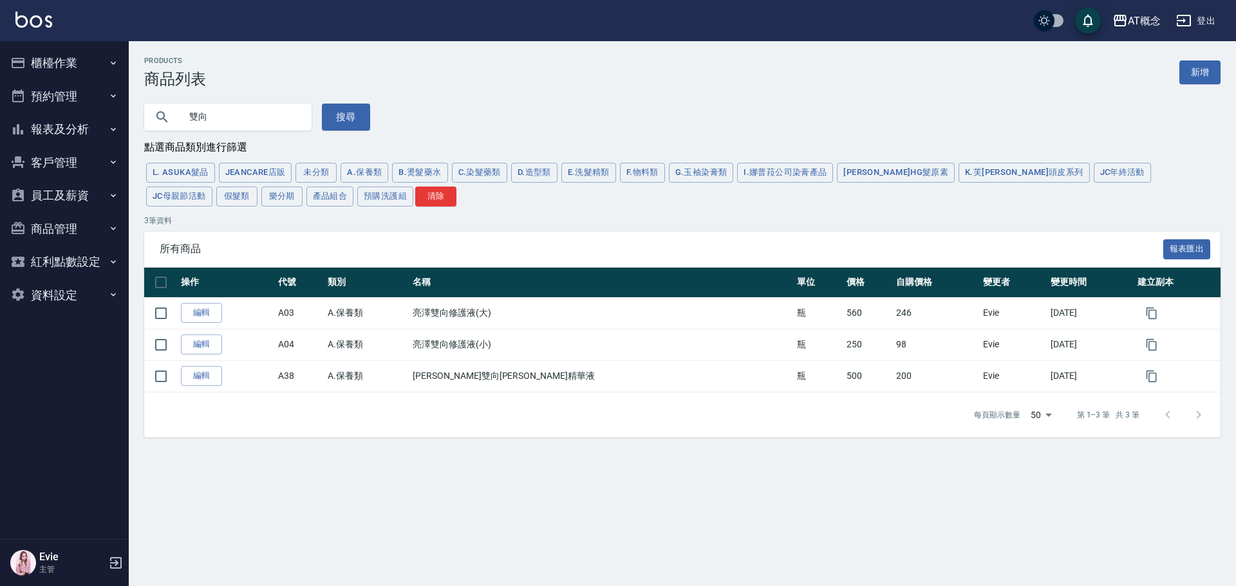
drag, startPoint x: 225, startPoint y: 116, endPoint x: 122, endPoint y: 118, distance: 103.6
click at [117, 116] on div "AT概念 登出 櫃檯作業 打帳單 帳單列表 現金收支登錄 高階收支登錄 材料自購登錄 每日結帳 排班表 現場電腦打卡 預約管理 預約管理 單日預約紀錄 單週預…" at bounding box center [618, 293] width 1236 height 586
type input "染"
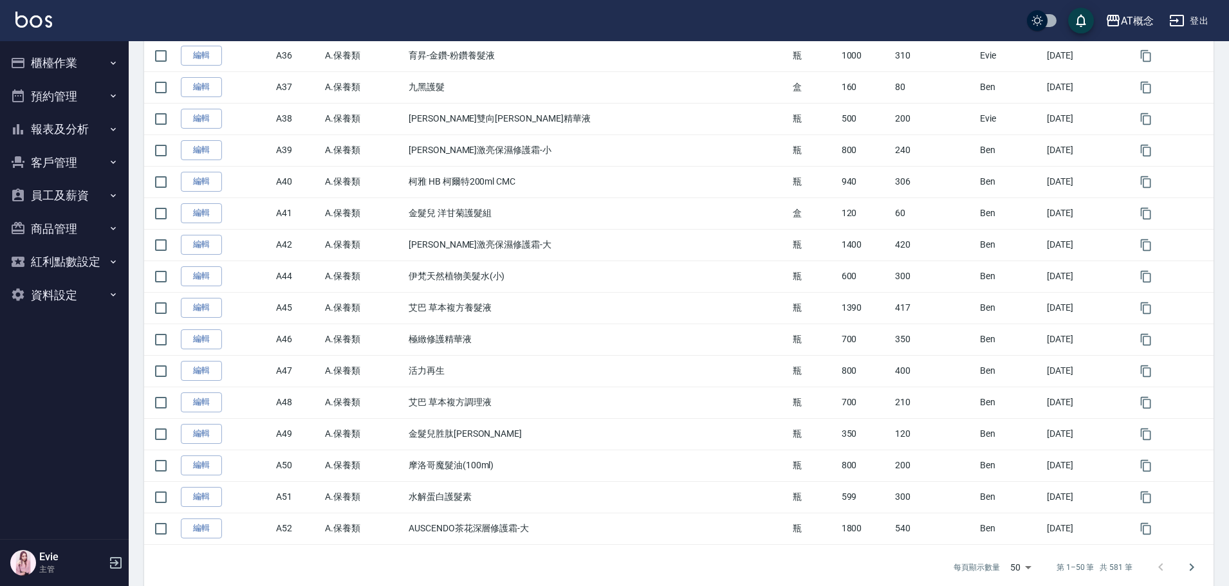
scroll to position [1351, 0]
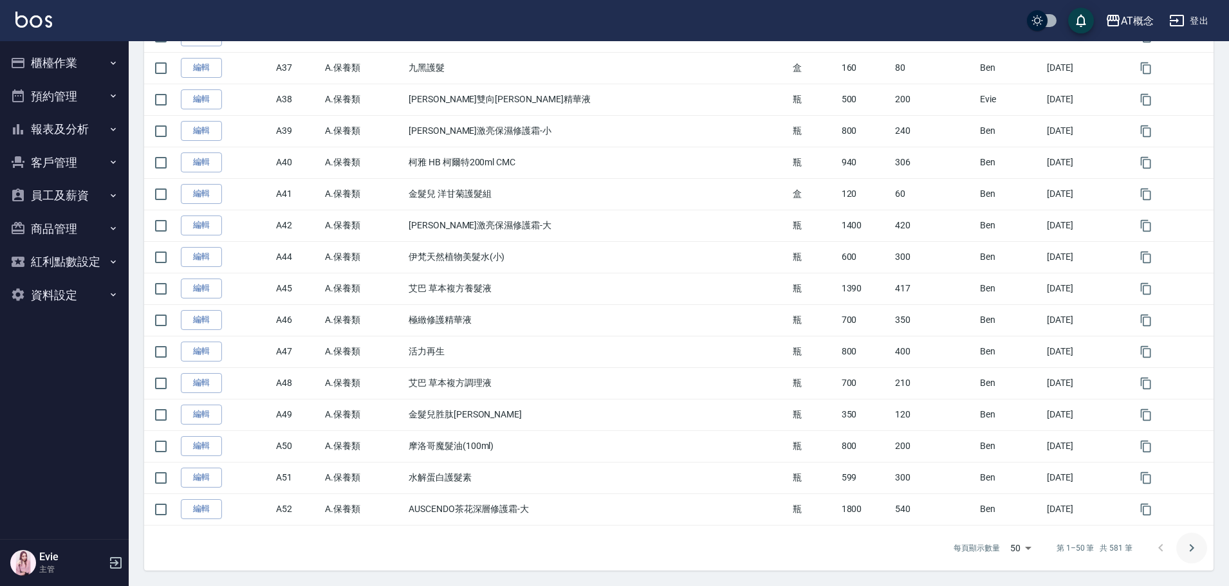
click at [1197, 547] on icon "Go to next page" at bounding box center [1191, 548] width 15 height 15
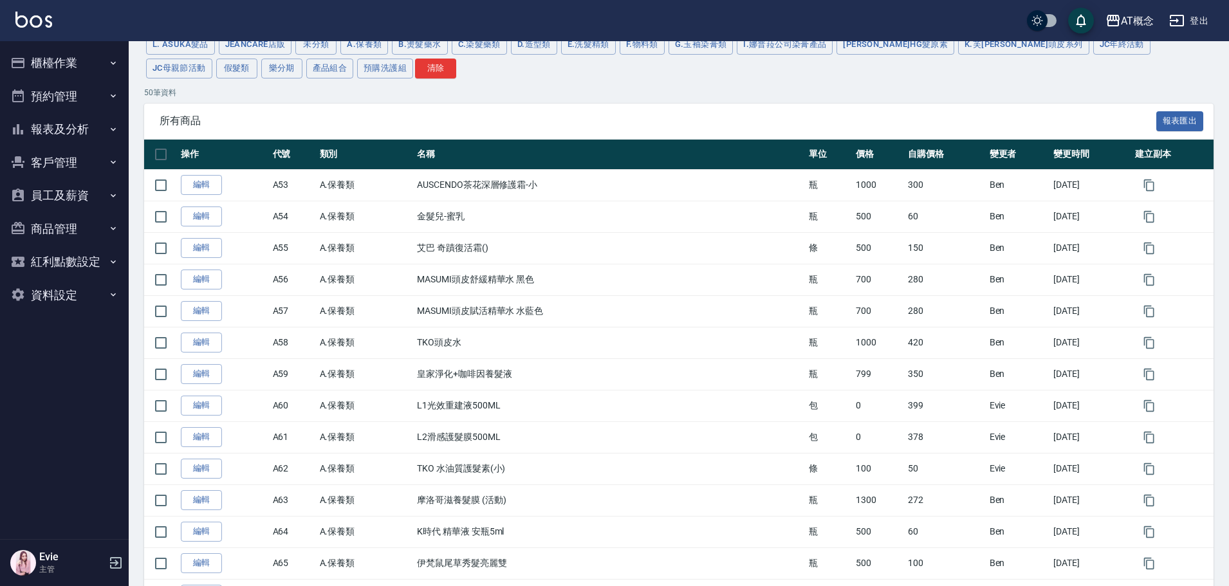
scroll to position [0, 0]
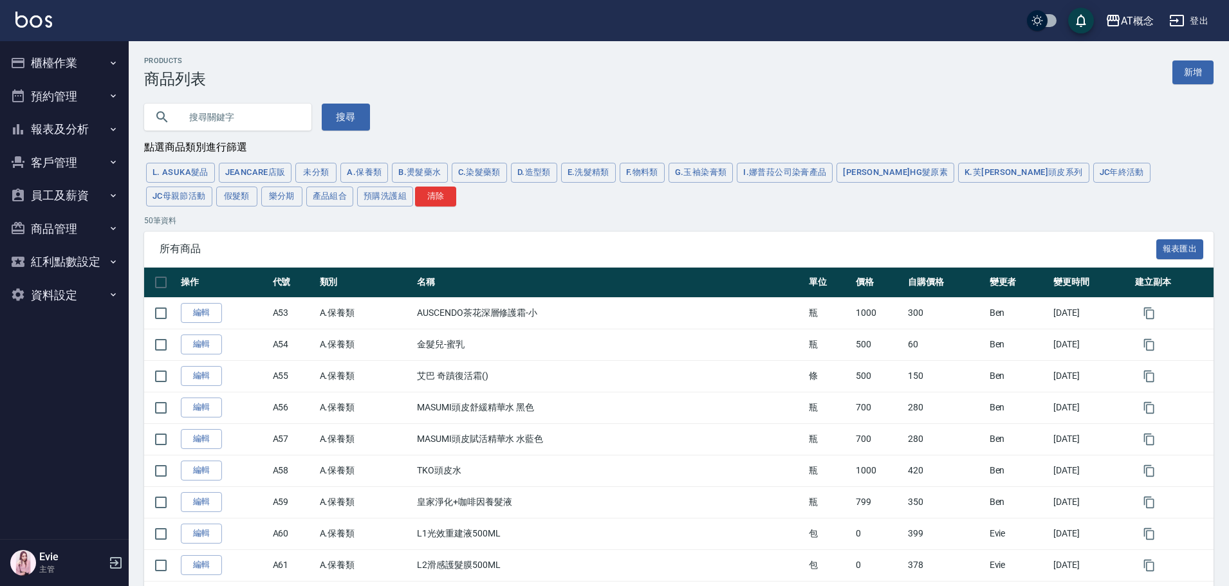
click at [246, 118] on input "text" at bounding box center [240, 117] width 121 height 35
type input "TA"
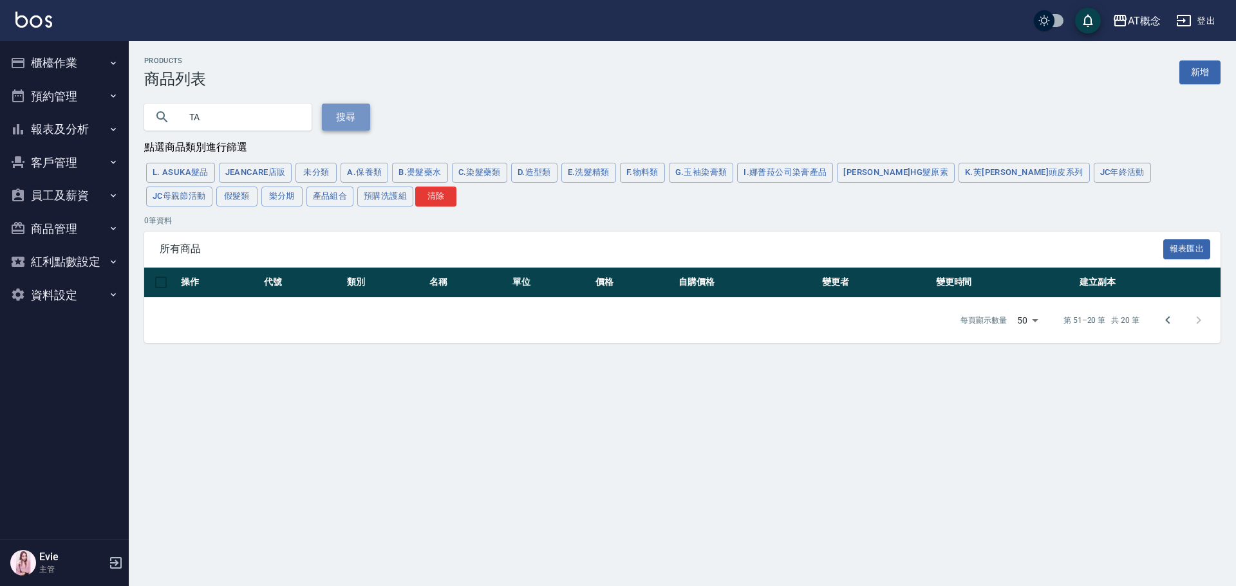
click at [329, 116] on button "搜尋" at bounding box center [346, 117] width 48 height 27
click at [415, 198] on button "清除" at bounding box center [435, 197] width 41 height 20
click at [231, 115] on input "TA" at bounding box center [240, 117] width 121 height 35
click at [324, 115] on button "搜尋" at bounding box center [346, 117] width 48 height 27
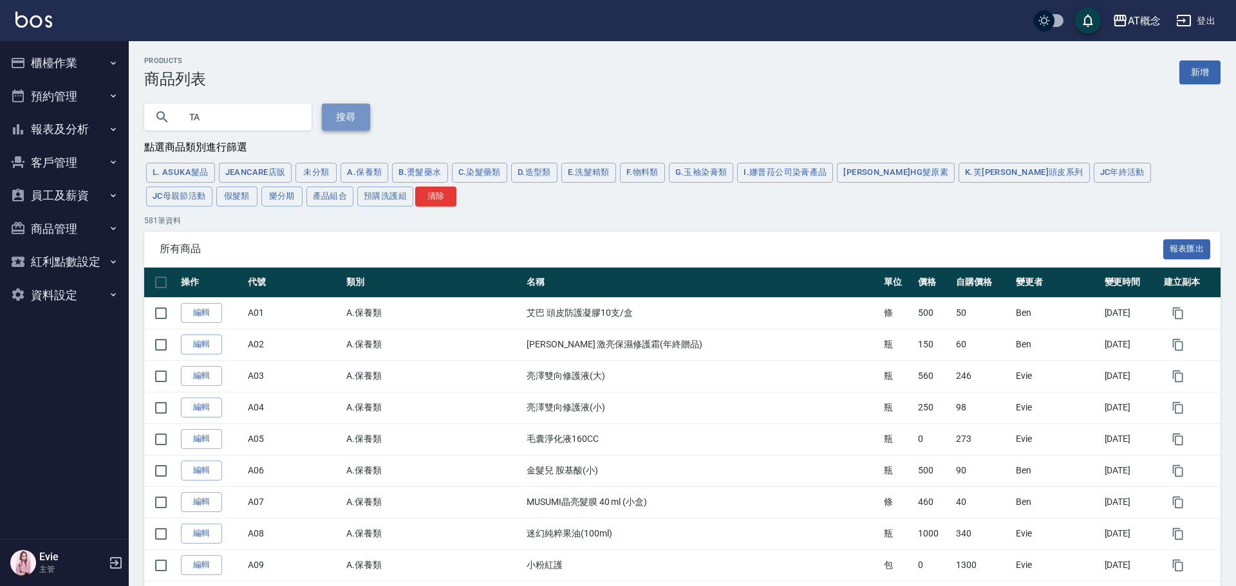
type input "10000000"
click at [350, 111] on button "搜尋" at bounding box center [346, 117] width 48 height 27
click at [263, 118] on input "TA" at bounding box center [240, 117] width 121 height 35
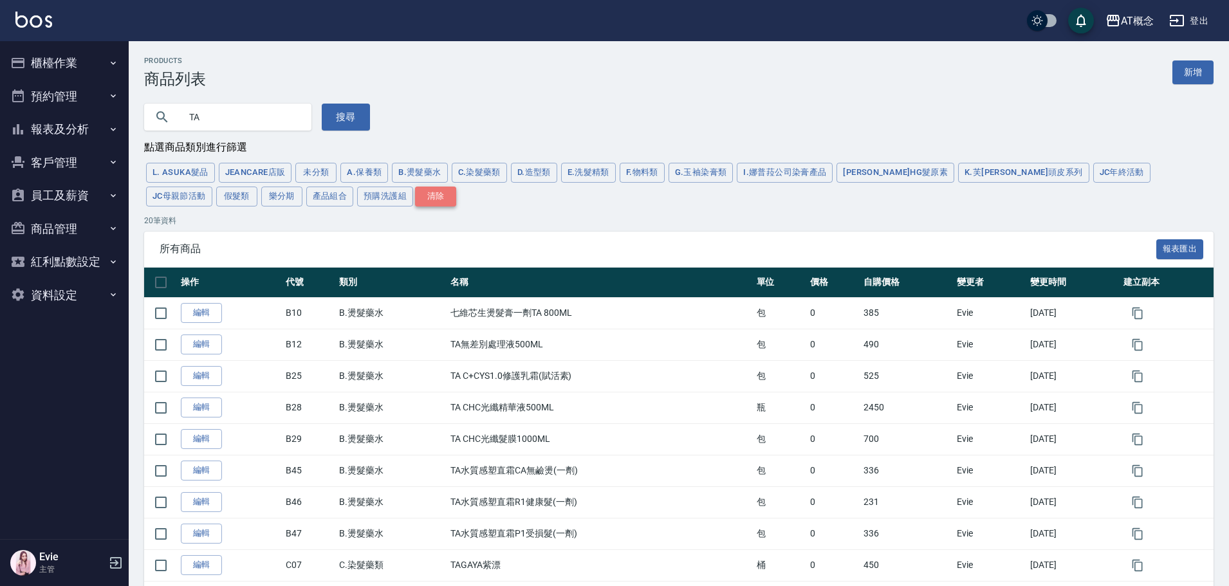
click at [415, 204] on button "清除" at bounding box center [435, 197] width 41 height 20
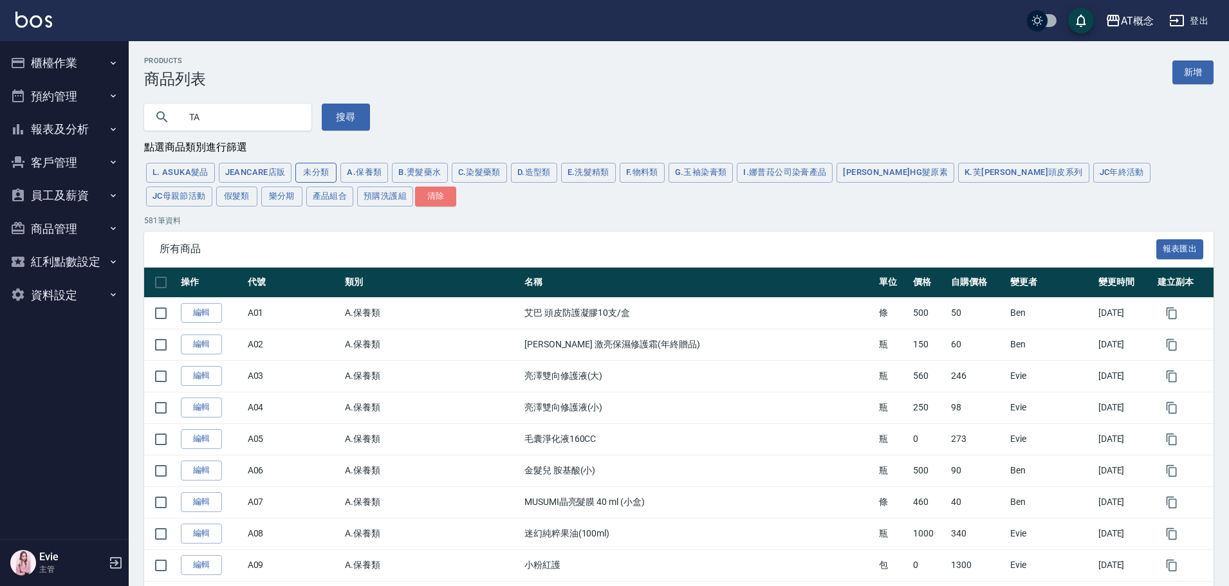
drag, startPoint x: 279, startPoint y: 196, endPoint x: 298, endPoint y: 169, distance: 32.8
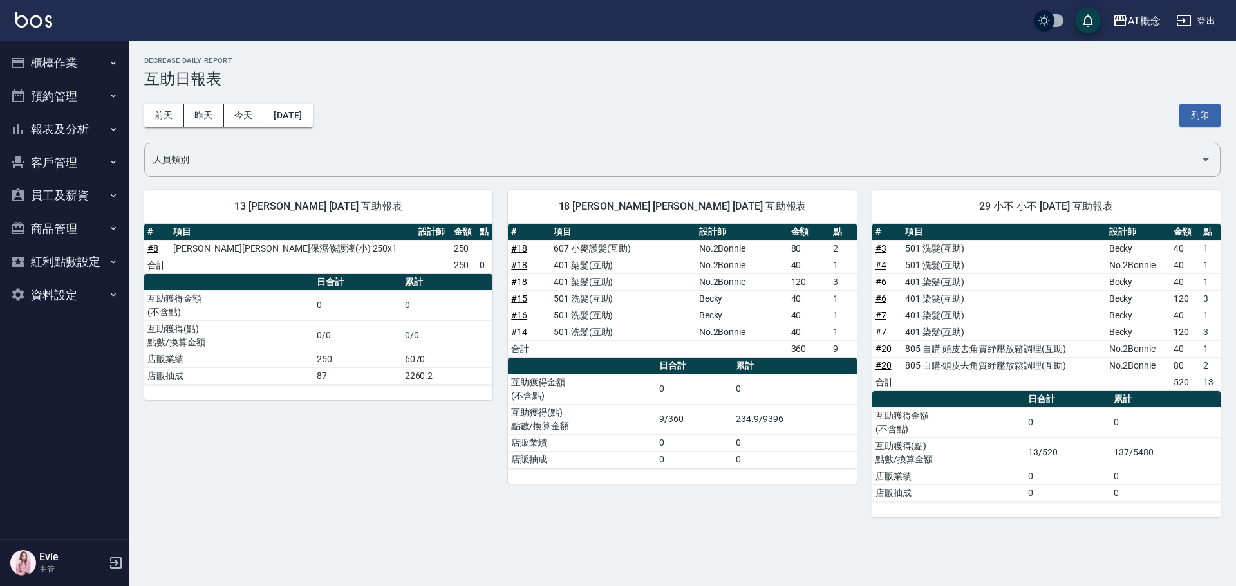
click at [51, 59] on button "櫃檯作業" at bounding box center [64, 62] width 118 height 33
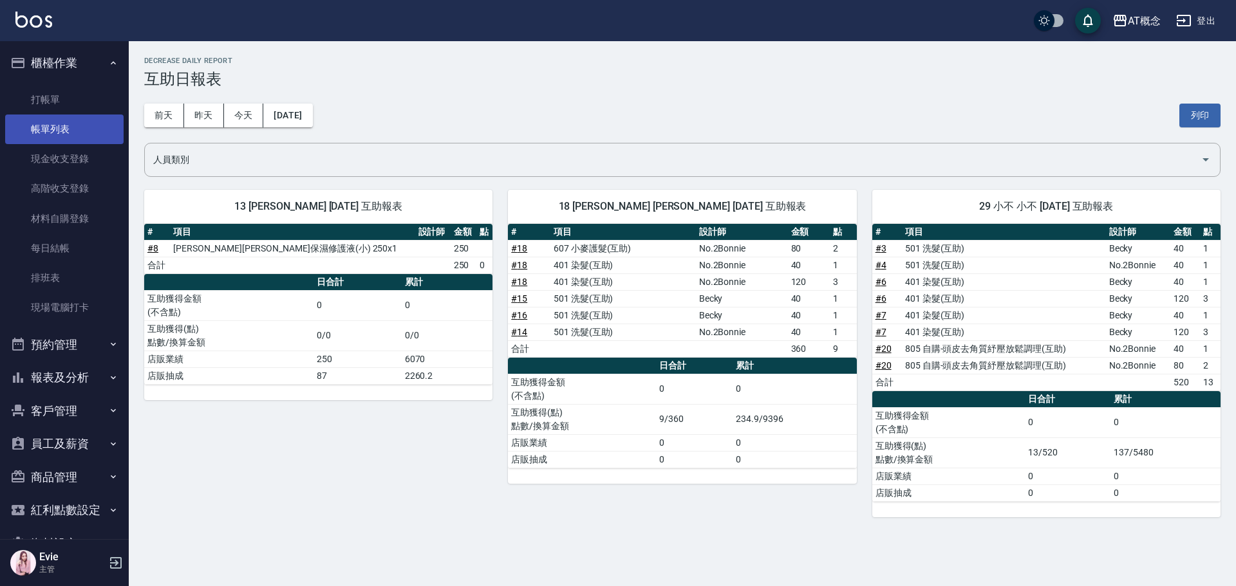
click at [51, 125] on link "帳單列表" at bounding box center [64, 130] width 118 height 30
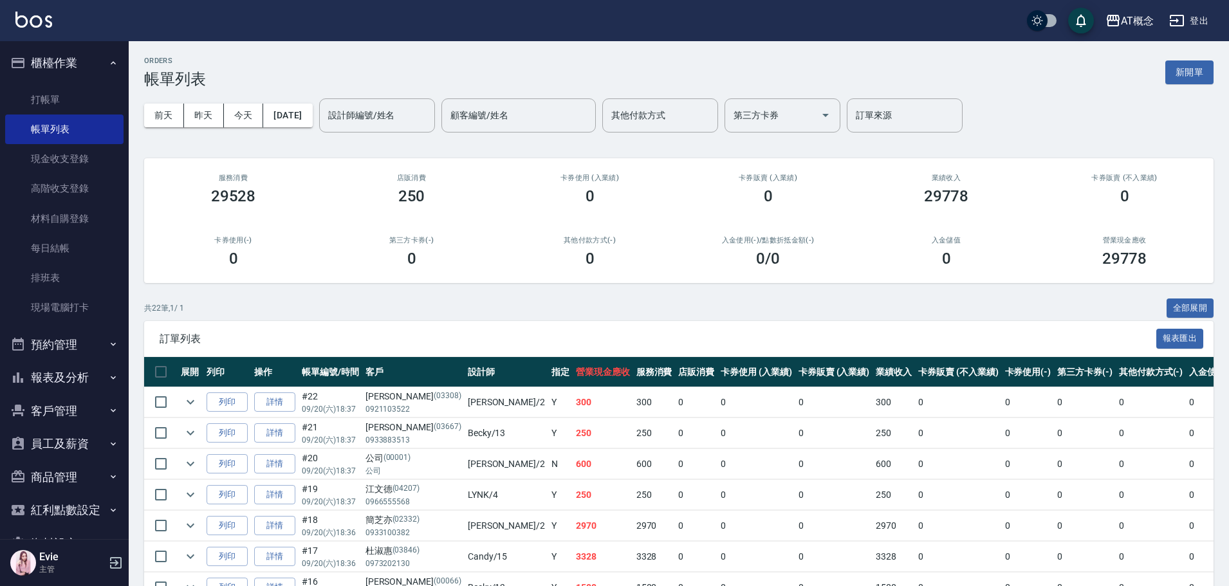
scroll to position [257, 0]
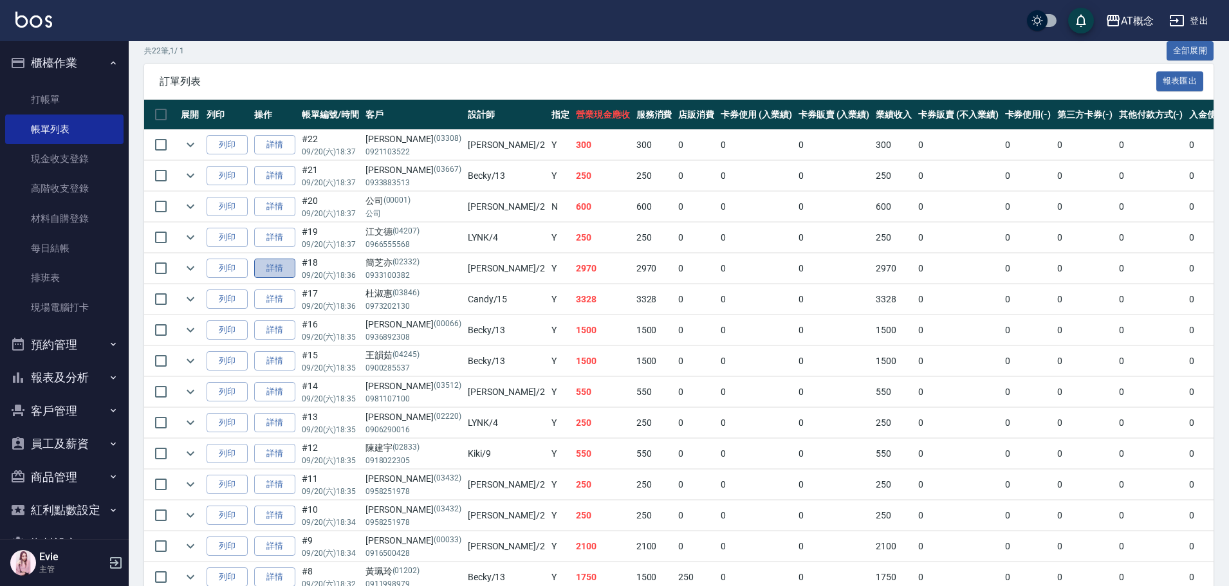
click at [284, 263] on link "詳情" at bounding box center [274, 269] width 41 height 20
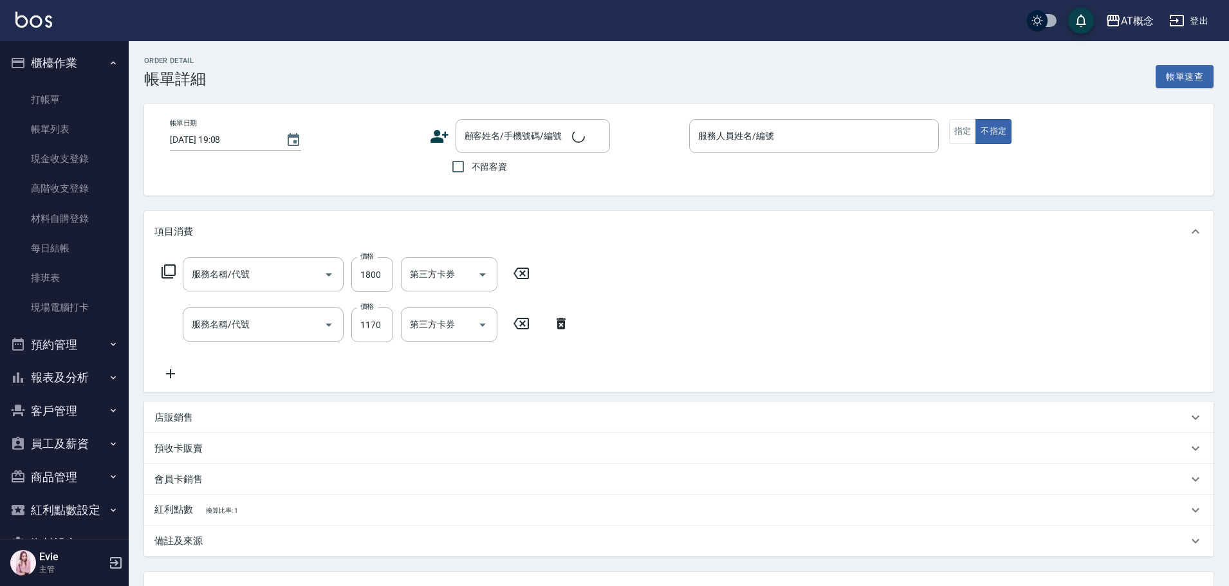
type input "2025/09/20 18:36"
type input "邦妮-2"
type input "290"
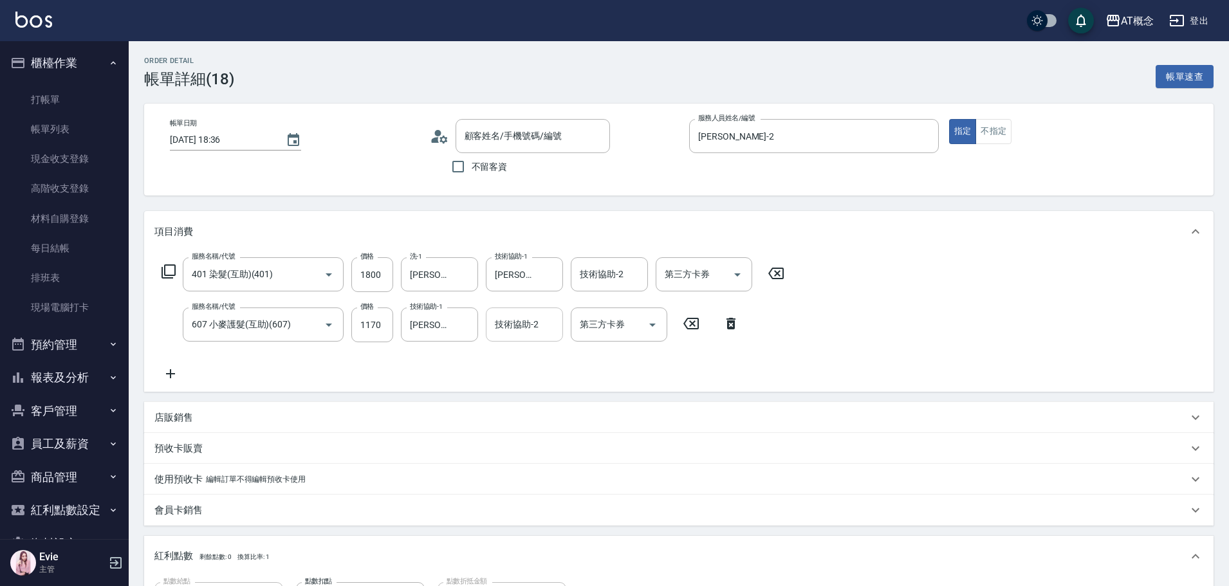
type input "401 染髮(互助)(401)"
type input "607 小麥護髮(互助)(607)"
type input "簡芝亦/0933100382/02332"
click at [47, 131] on link "帳單列表" at bounding box center [64, 130] width 118 height 30
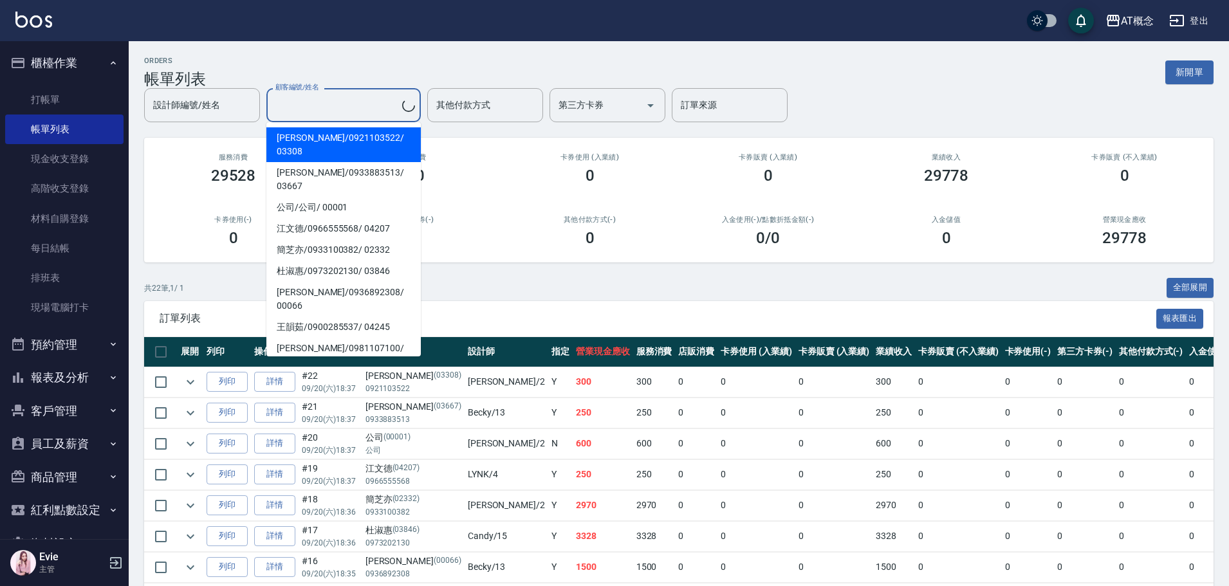
click at [331, 100] on input "顧客編號/姓名" at bounding box center [337, 105] width 130 height 23
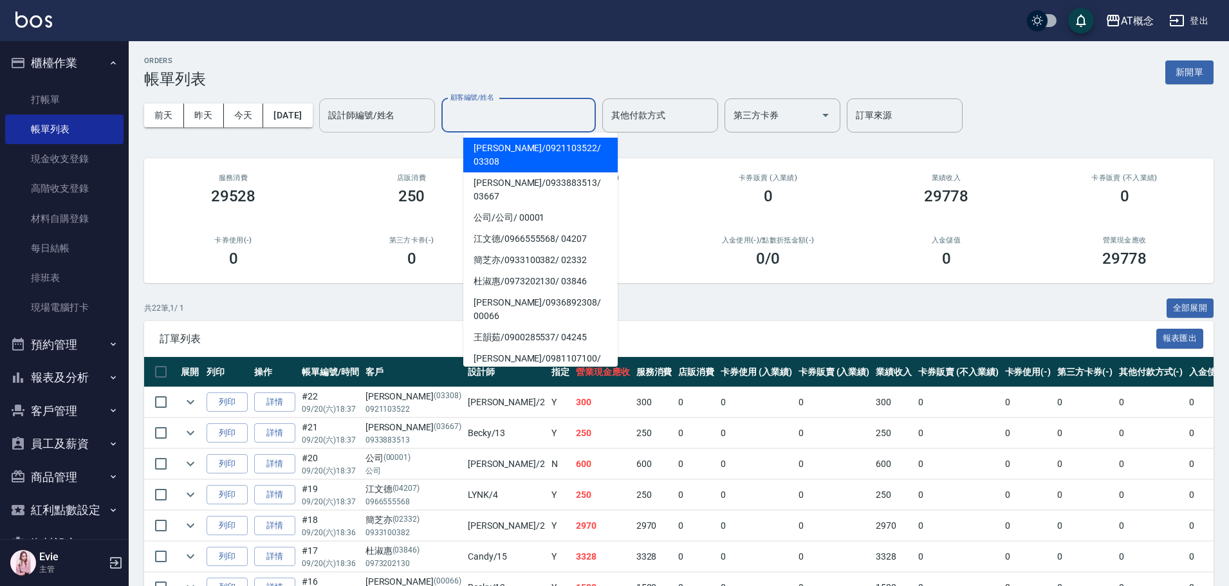
type input "2"
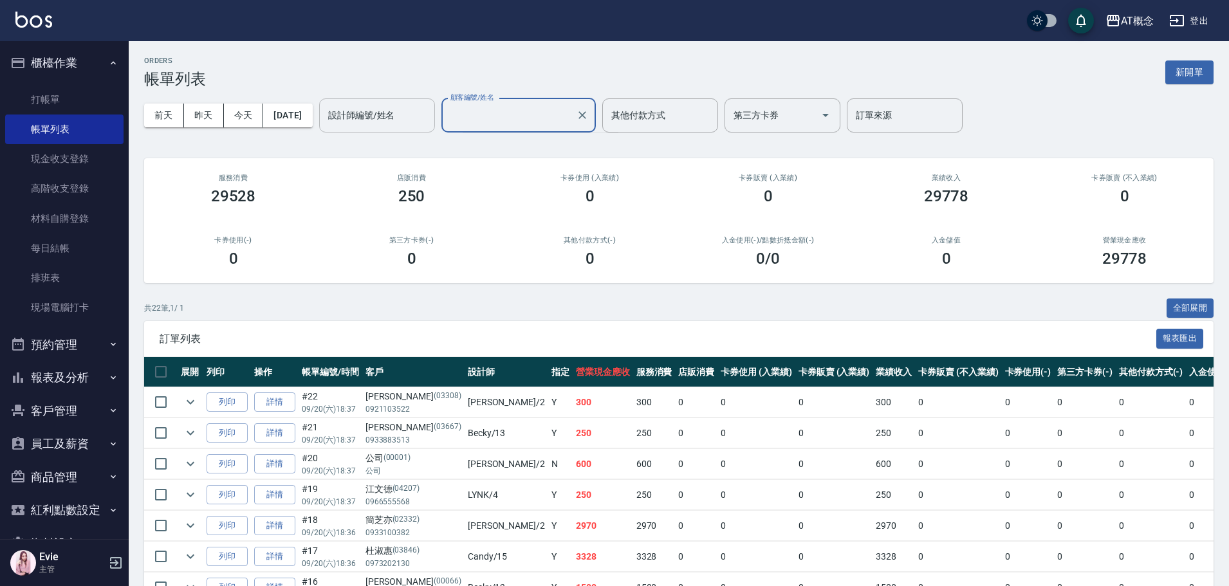
type input "3"
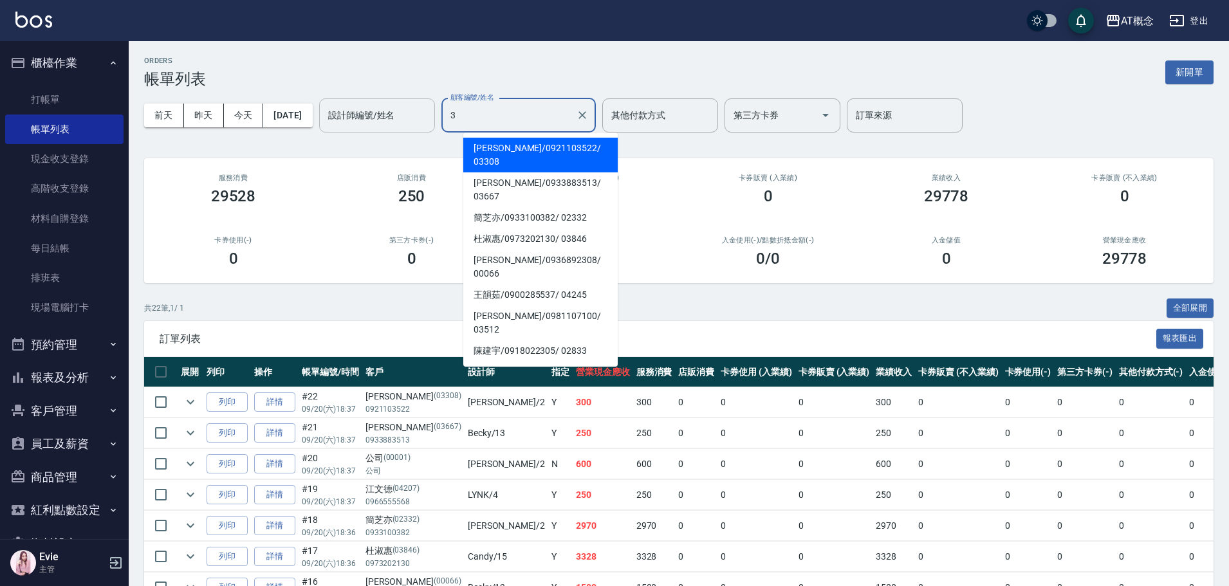
click at [449, 120] on div "設計師編號/姓名 設計師編號/姓名 顧客編號/姓名 3 顧客編號/姓名 其他付款方式 其他付款方式 第三方卡券 第三方卡券 訂單來源 訂單來源" at bounding box center [641, 115] width 644 height 34
click at [403, 109] on input "設計師編號/姓名" at bounding box center [377, 115] width 104 height 23
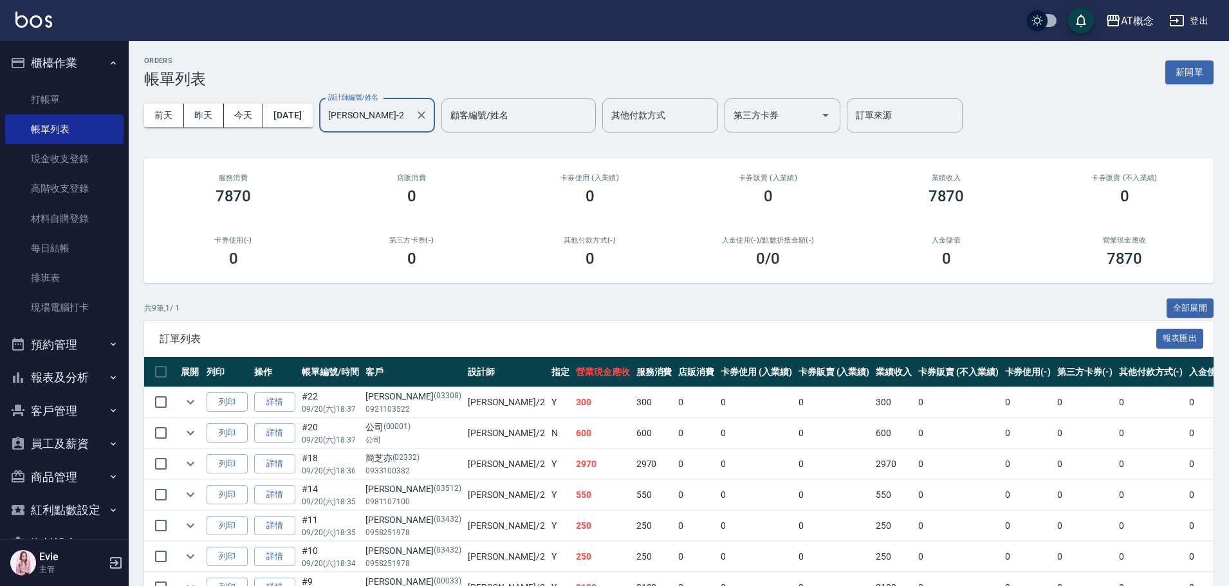
type input "[PERSON_NAME]-2"
click at [70, 385] on button "報表及分析" at bounding box center [64, 377] width 118 height 33
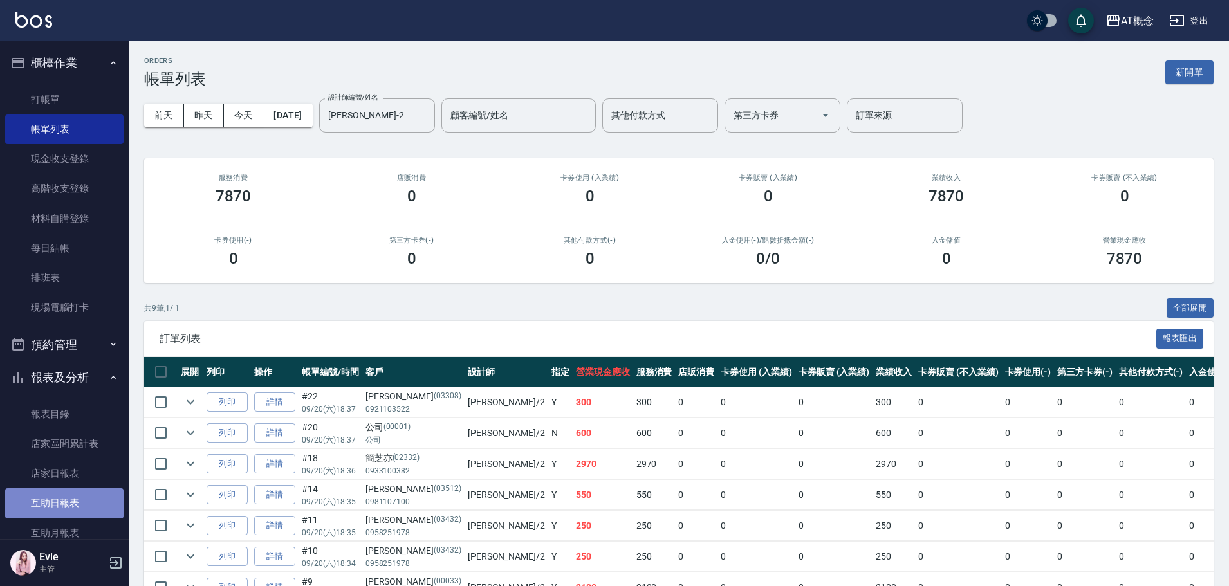
click at [65, 503] on link "互助日報表" at bounding box center [64, 503] width 118 height 30
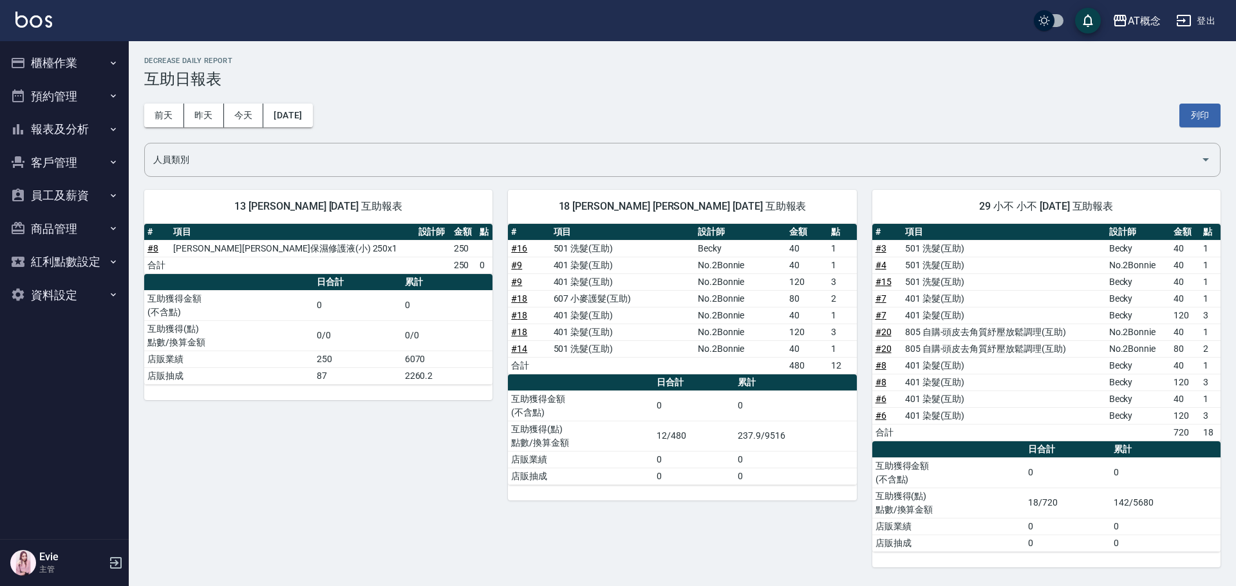
click at [64, 157] on button "客戶管理" at bounding box center [64, 162] width 118 height 33
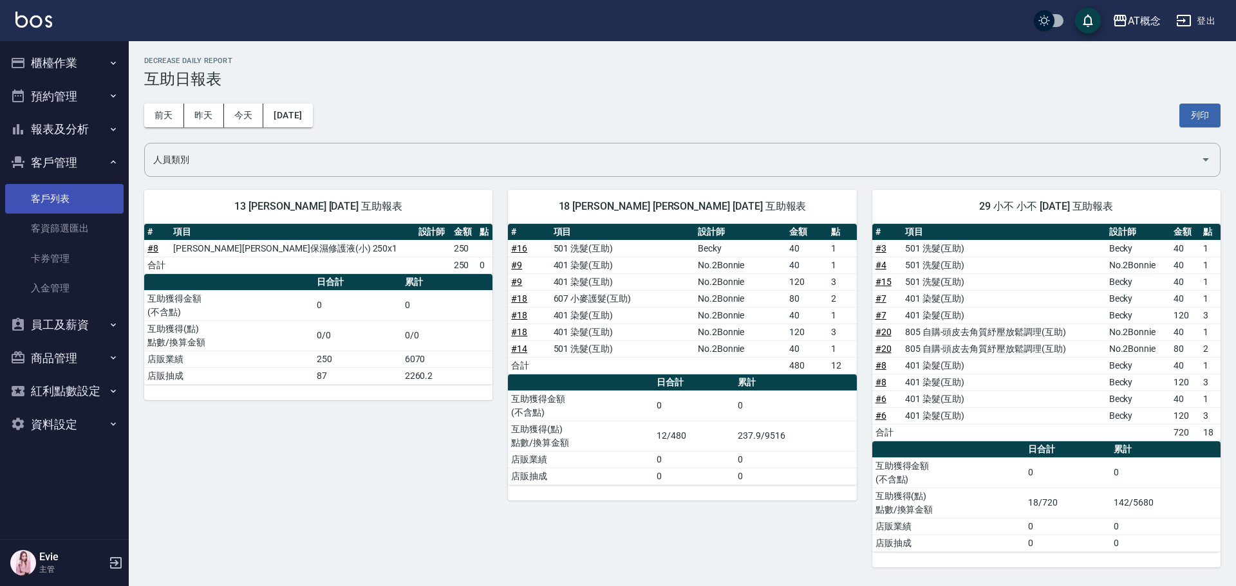
drag, startPoint x: 62, startPoint y: 196, endPoint x: 69, endPoint y: 184, distance: 13.3
click at [62, 195] on link "客戶列表" at bounding box center [64, 199] width 118 height 30
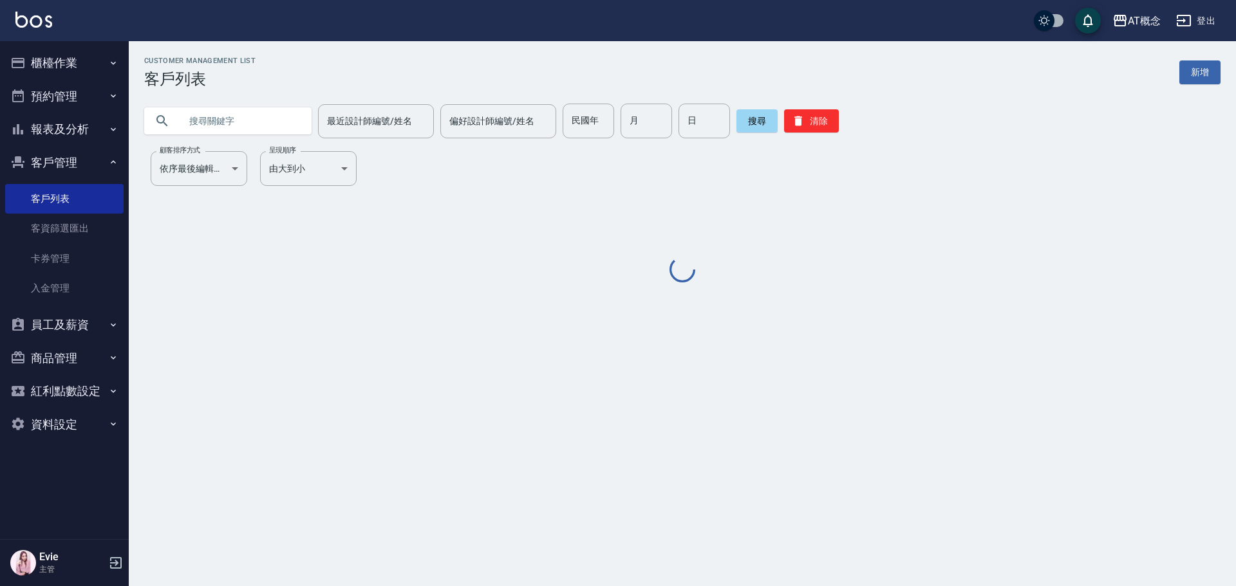
click at [230, 127] on input "text" at bounding box center [240, 121] width 121 height 35
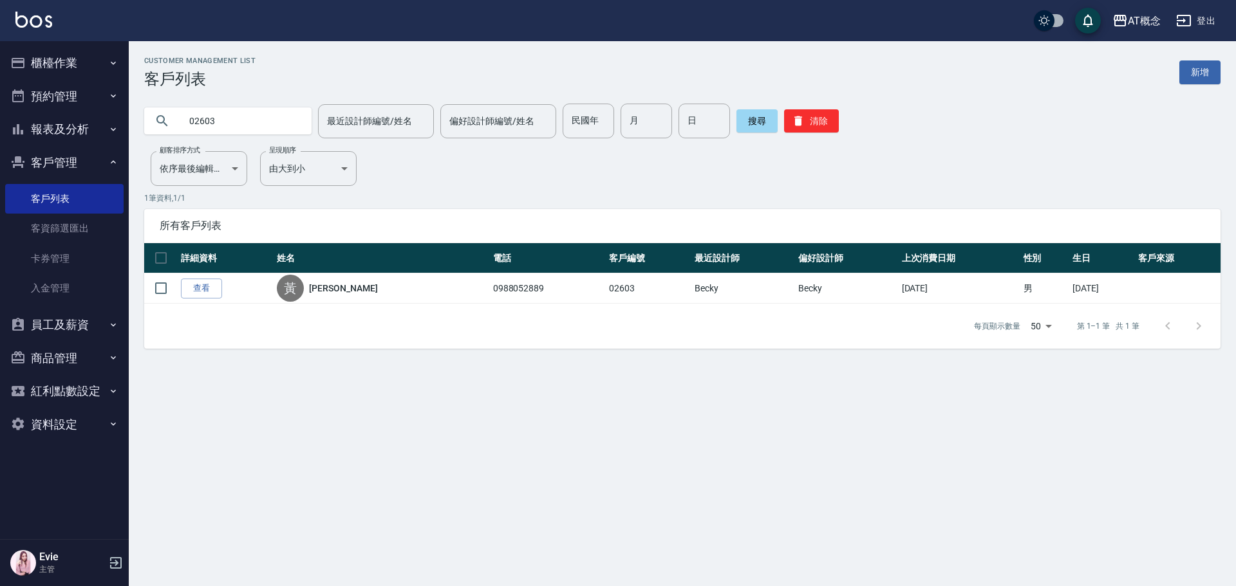
click at [0, 115] on div "AT概念 登出 櫃檯作業 打帳單 帳單列表 現金收支登錄 高階收支登錄 材料自購登錄 每日結帳 排班表 現場電腦打卡 預約管理 預約管理 單日預約紀錄 單週預…" at bounding box center [618, 293] width 1236 height 586
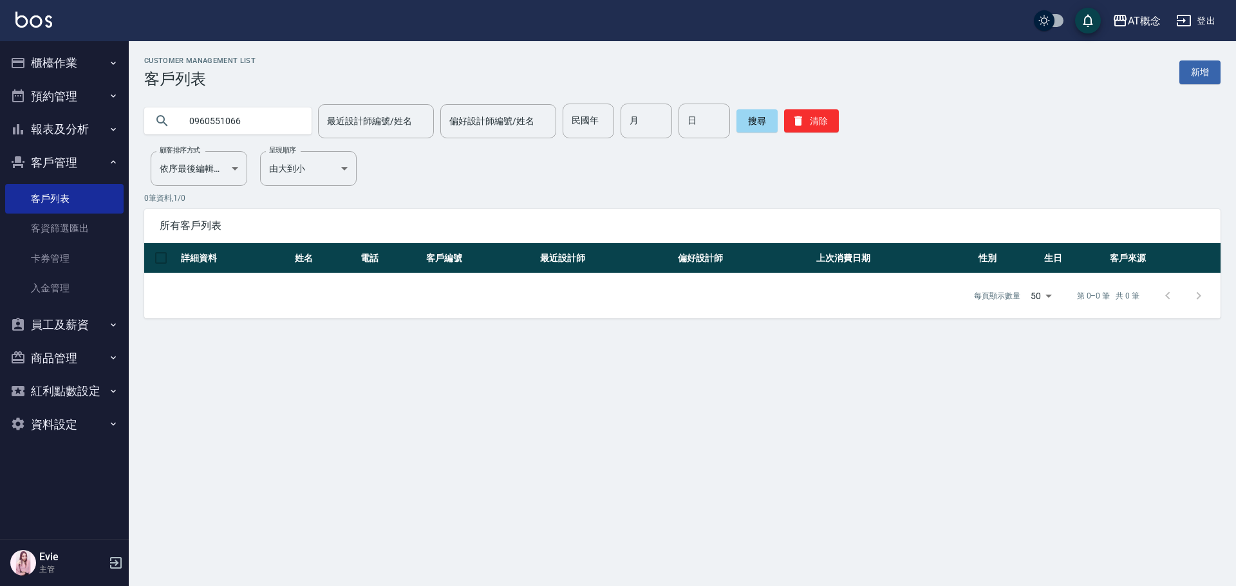
click at [0, 92] on div "AT概念 登出 櫃檯作業 打帳單 帳單列表 現金收支登錄 高階收支登錄 材料自購登錄 每日結帳 排班表 現場電腦打卡 預約管理 預約管理 單日預約紀錄 單週預…" at bounding box center [618, 293] width 1236 height 586
type input "02603"
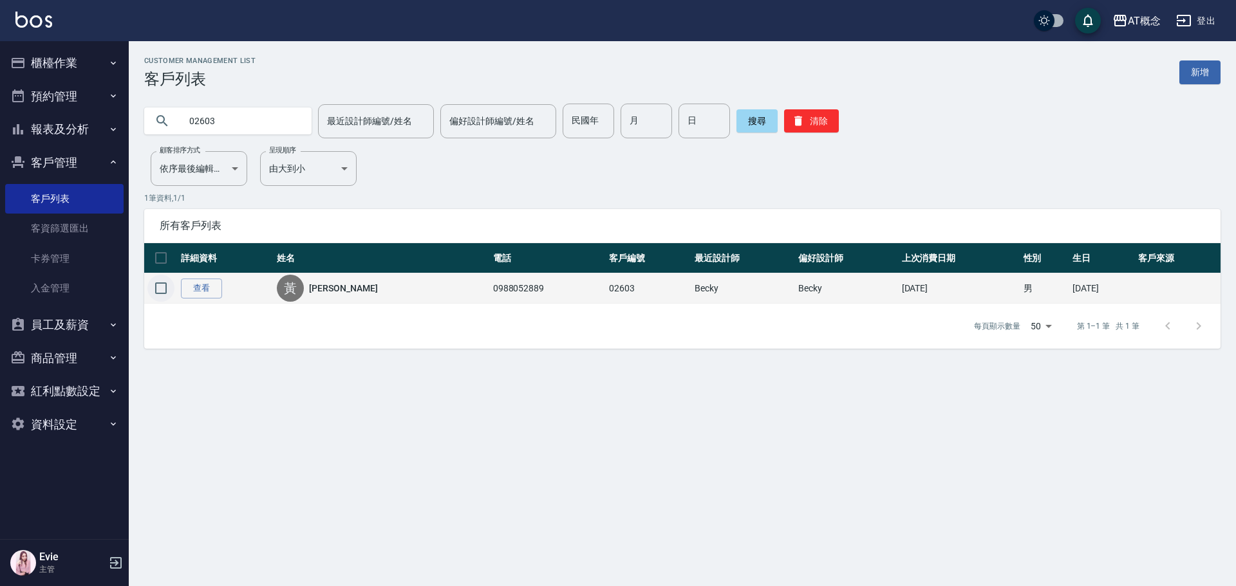
click at [162, 288] on input "checkbox" at bounding box center [160, 288] width 27 height 27
checkbox input "true"
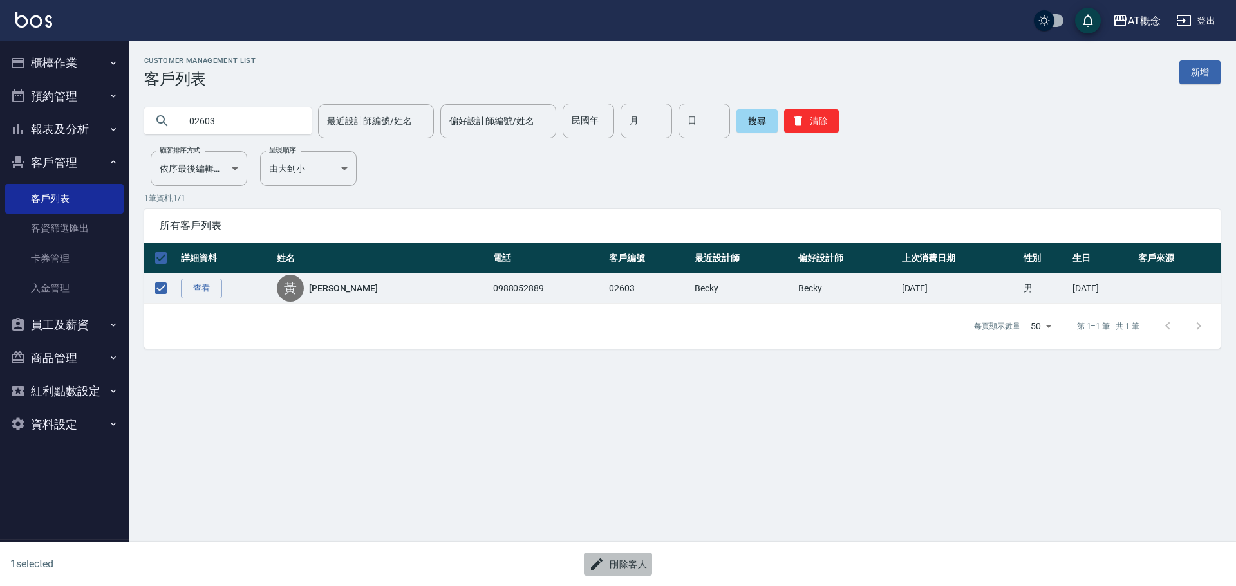
click at [611, 563] on button "刪除客人" at bounding box center [618, 565] width 68 height 24
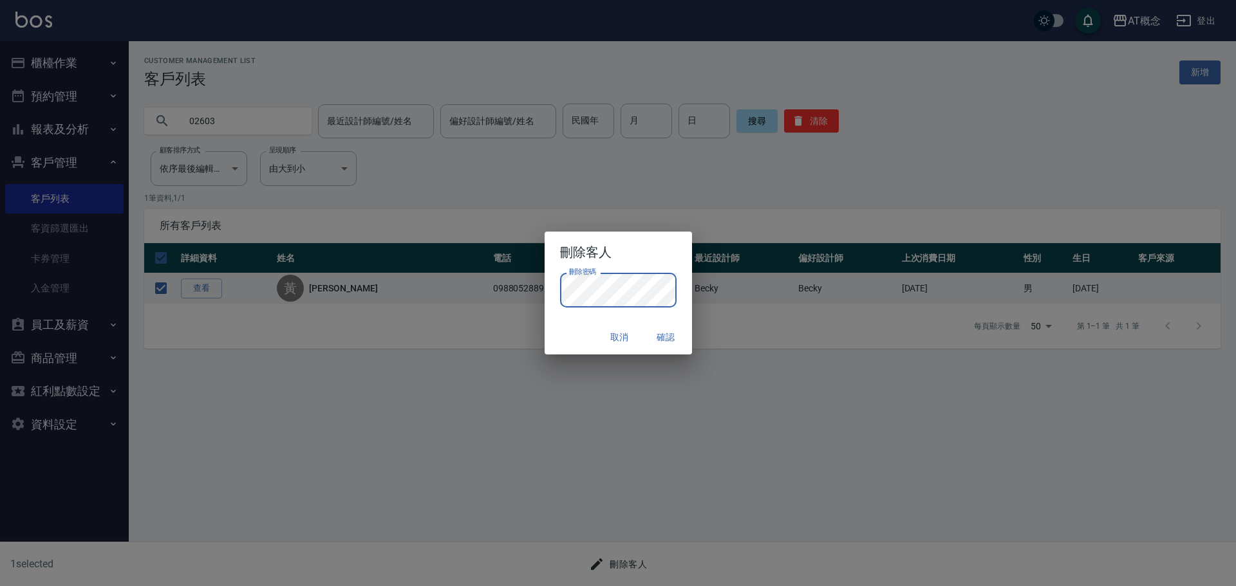
drag, startPoint x: 569, startPoint y: 322, endPoint x: 593, endPoint y: 325, distance: 24.6
click at [569, 322] on div "取消 確認" at bounding box center [617, 337] width 147 height 34
click at [669, 335] on button "確認" at bounding box center [665, 338] width 41 height 24
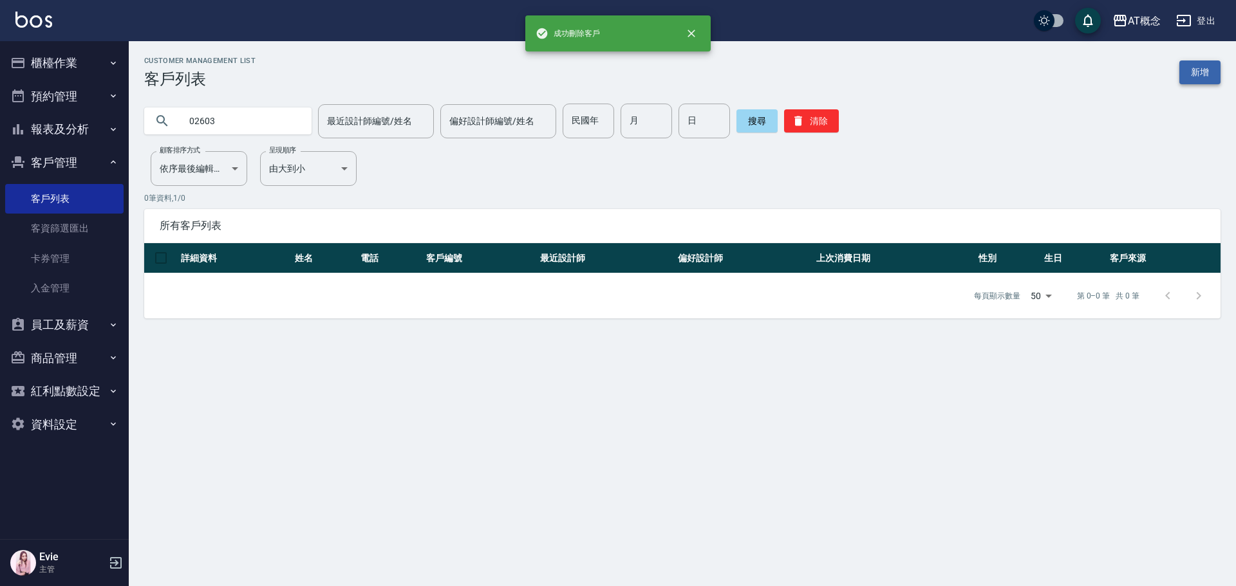
click at [1199, 79] on link "新增" at bounding box center [1199, 72] width 41 height 24
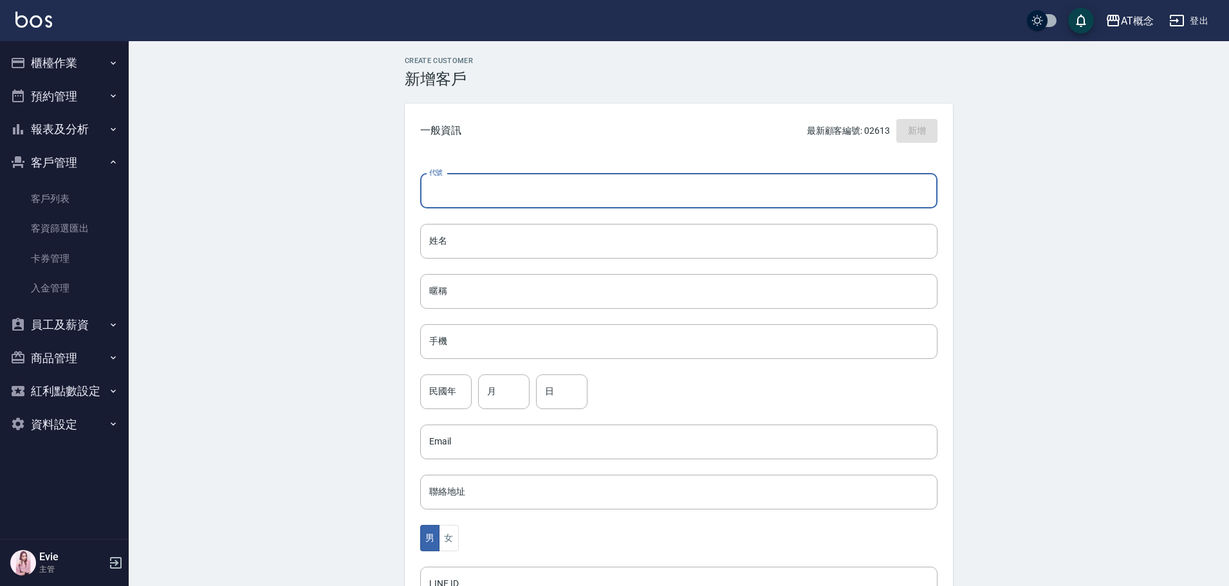
click at [539, 181] on input "代號" at bounding box center [678, 191] width 517 height 35
type input "02603"
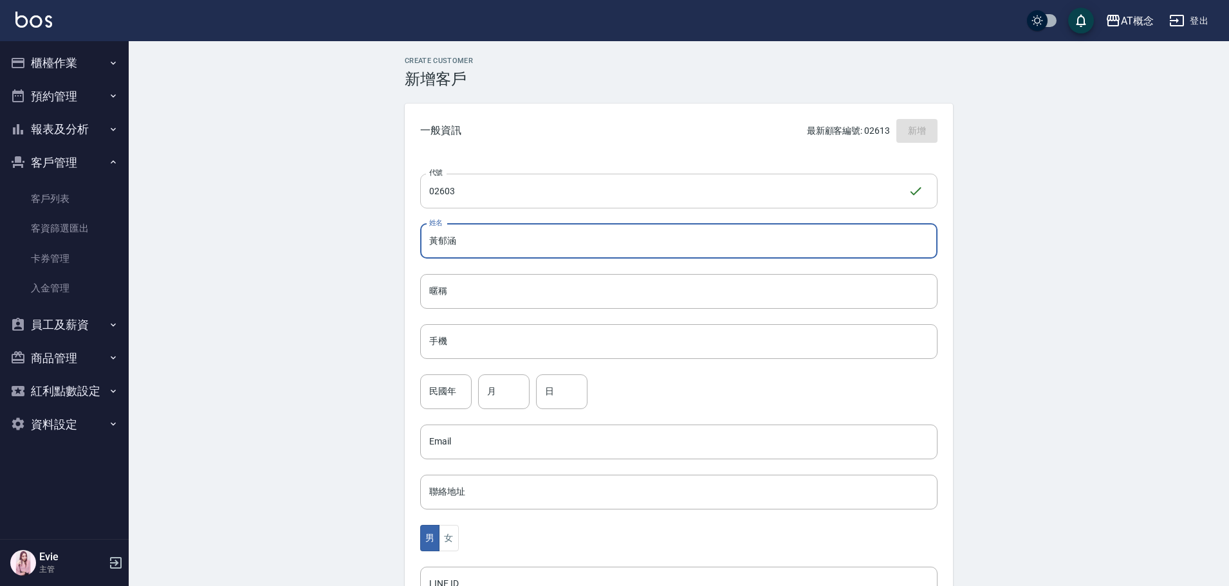
type input "黃郁涵"
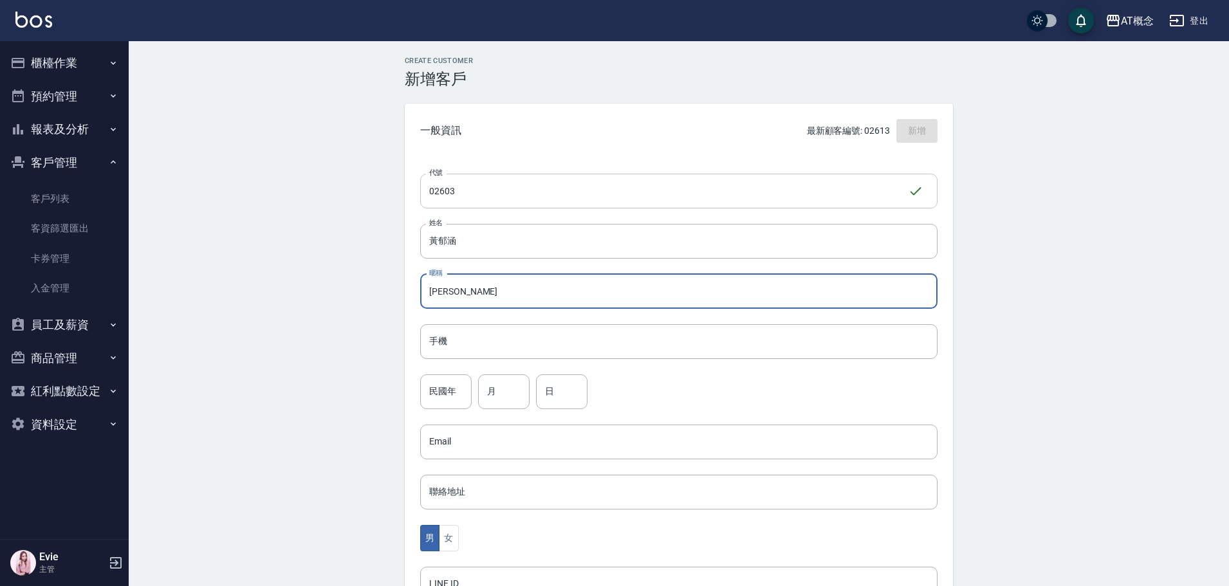
type input "[PERSON_NAME]"
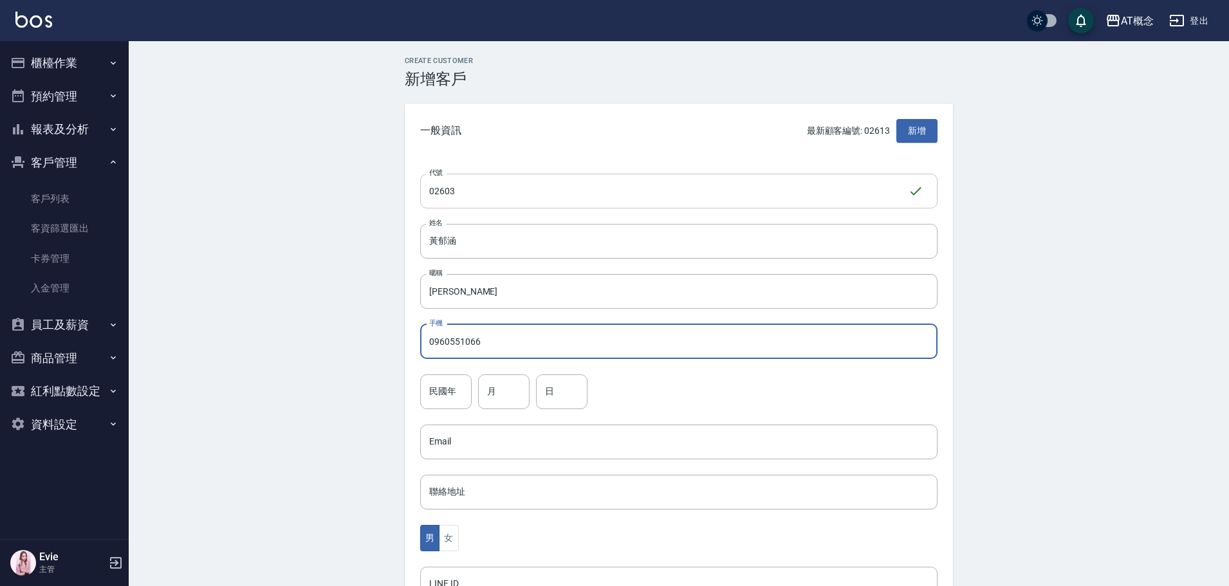
type input "0960551066"
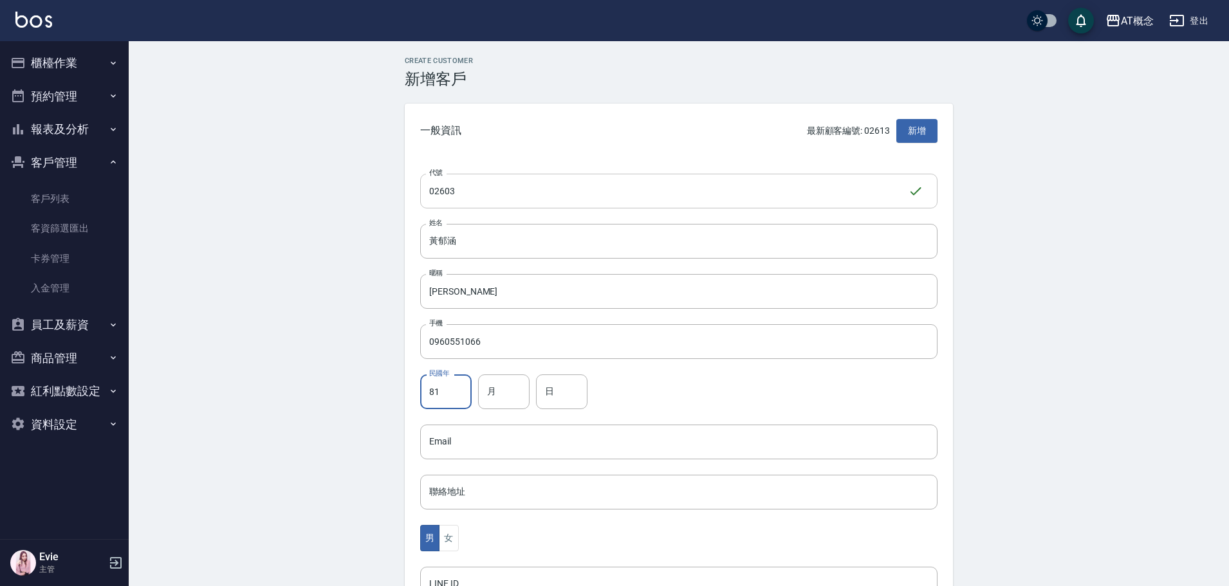
type input "81"
type input "7"
type input "1"
click at [451, 530] on button "女" at bounding box center [448, 538] width 19 height 26
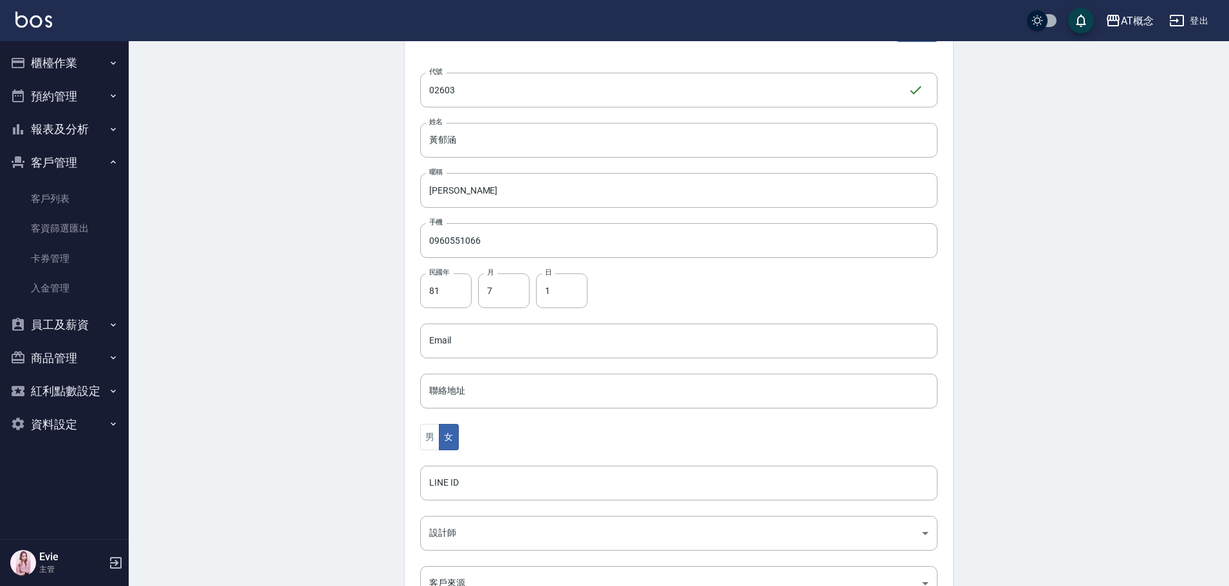
scroll to position [252, 0]
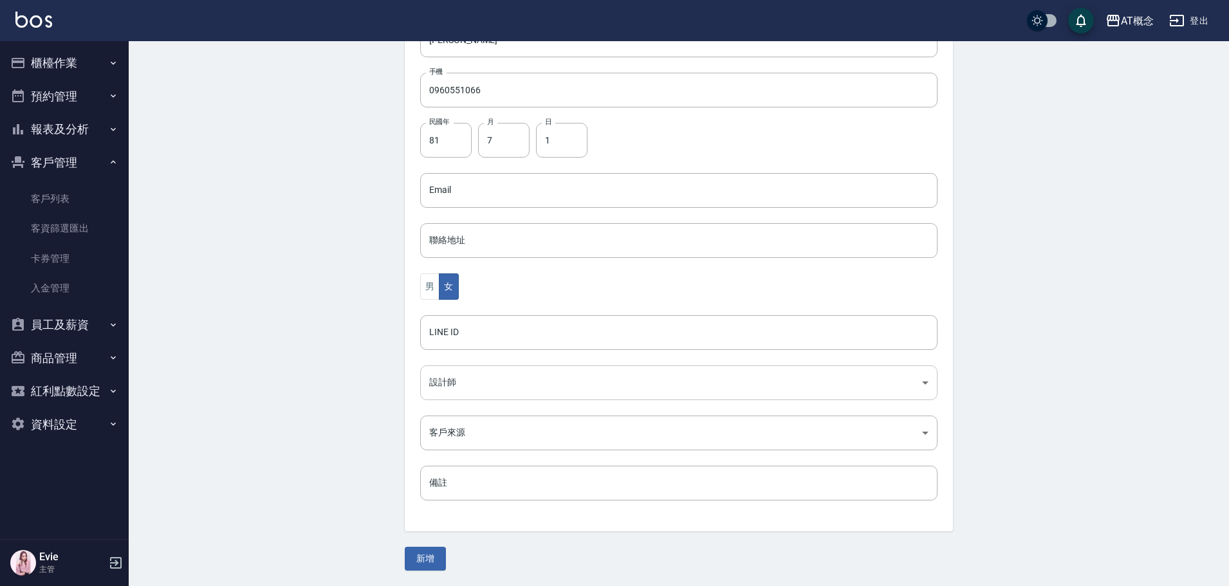
click at [462, 383] on body "AT概念 登出 櫃檯作業 打帳單 帳單列表 現金收支登錄 高階收支登錄 材料自購登錄 每日結帳 排班表 現場電腦打卡 預約管理 預約管理 單日預約紀錄 單週預…" at bounding box center [614, 167] width 1229 height 838
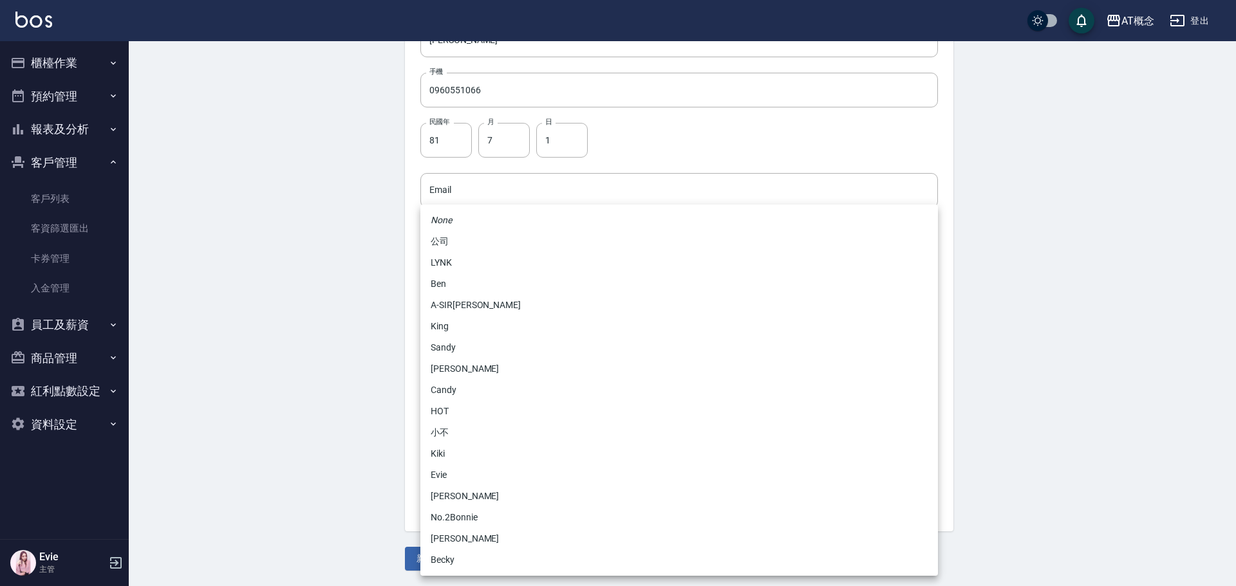
click at [452, 562] on li "Becky" at bounding box center [678, 560] width 517 height 21
type input "cba30a16-5009-42c6-9a58-f7249137d387"
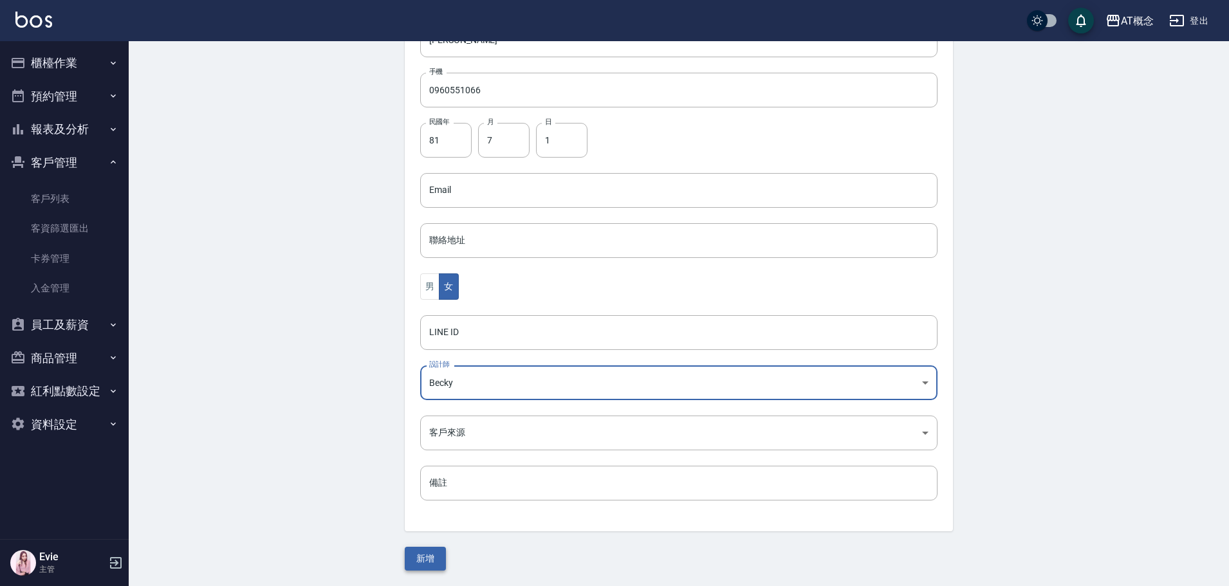
click at [425, 557] on button "新增" at bounding box center [425, 559] width 41 height 24
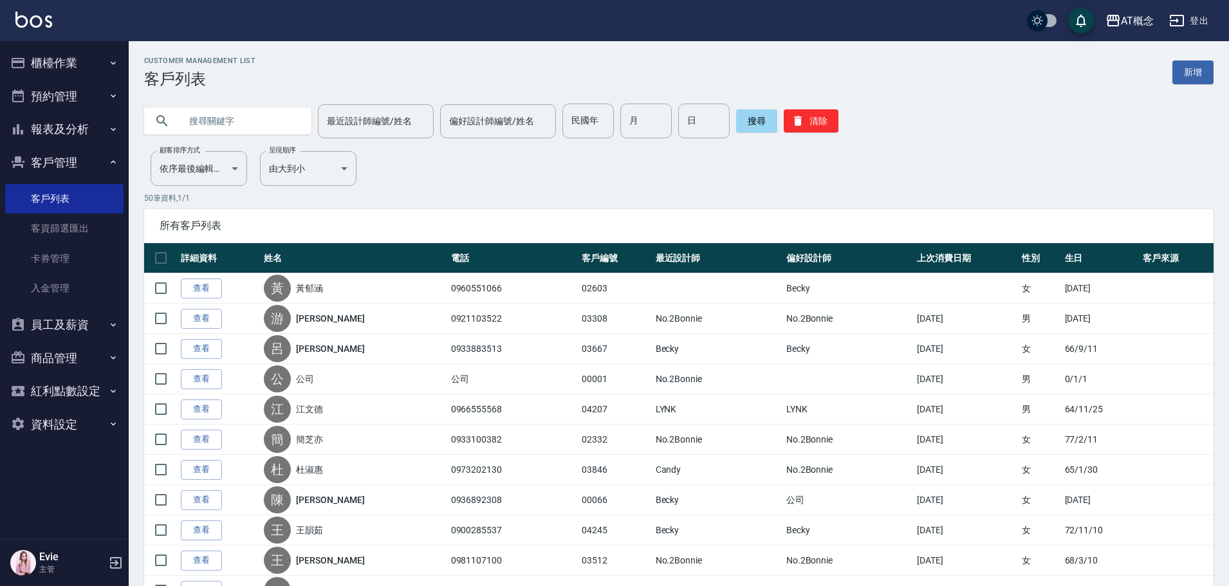
click at [202, 118] on input "text" at bounding box center [240, 121] width 121 height 35
click at [46, 68] on button "櫃檯作業" at bounding box center [64, 62] width 118 height 33
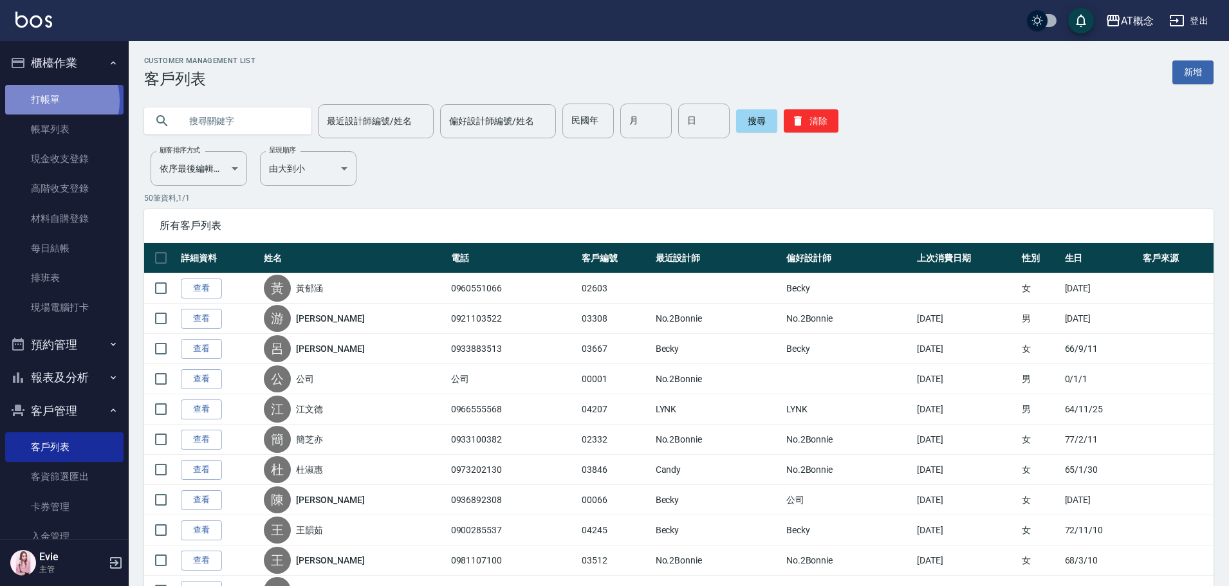
click at [55, 100] on link "打帳單" at bounding box center [64, 100] width 118 height 30
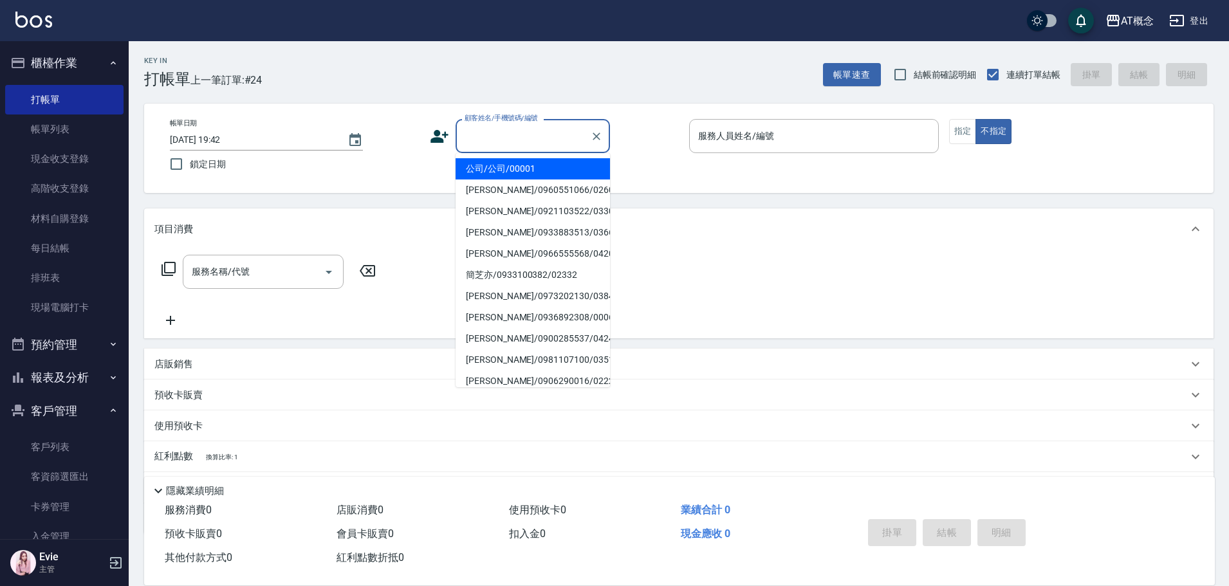
click at [491, 134] on input "顧客姓名/手機號碼/編號" at bounding box center [523, 136] width 124 height 23
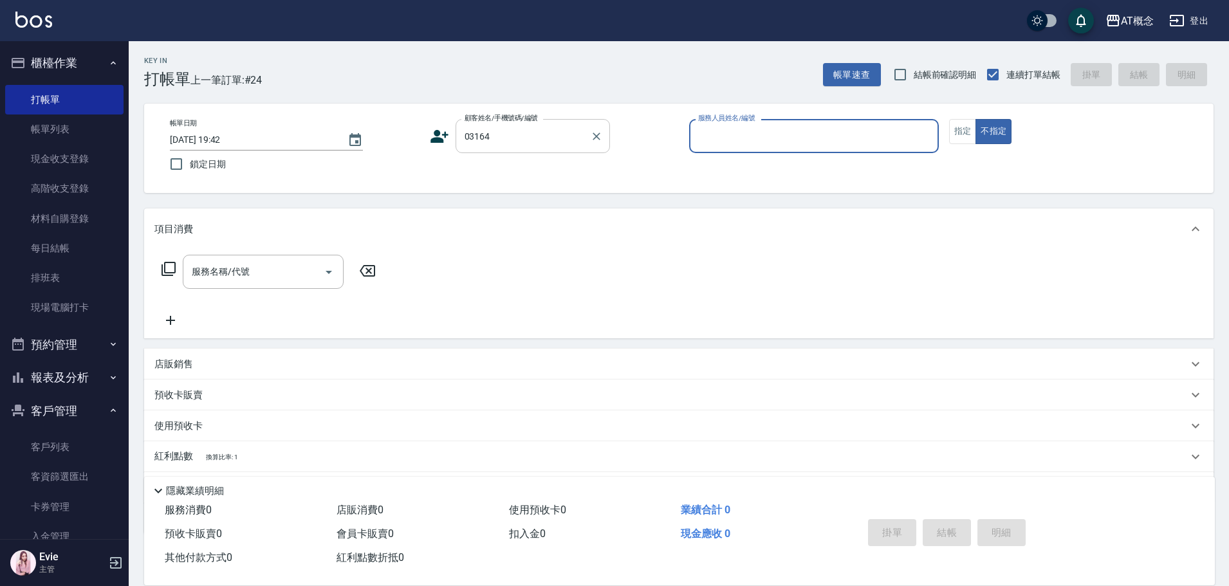
type input "[PERSON_NAME]/0984248684/03164"
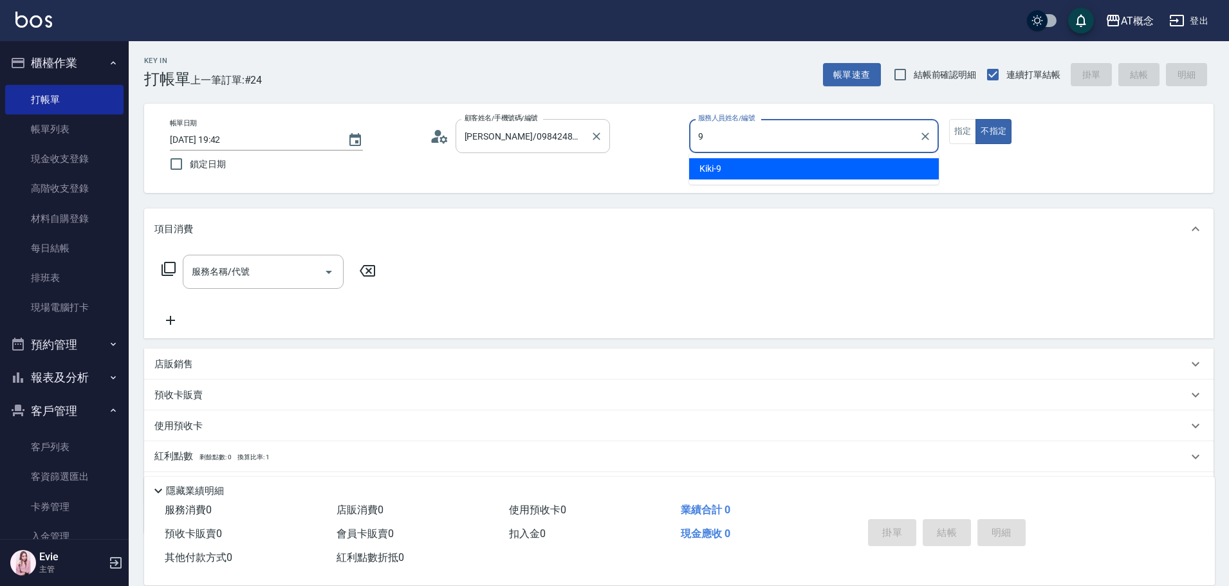
type input "Kiki-9"
type button "false"
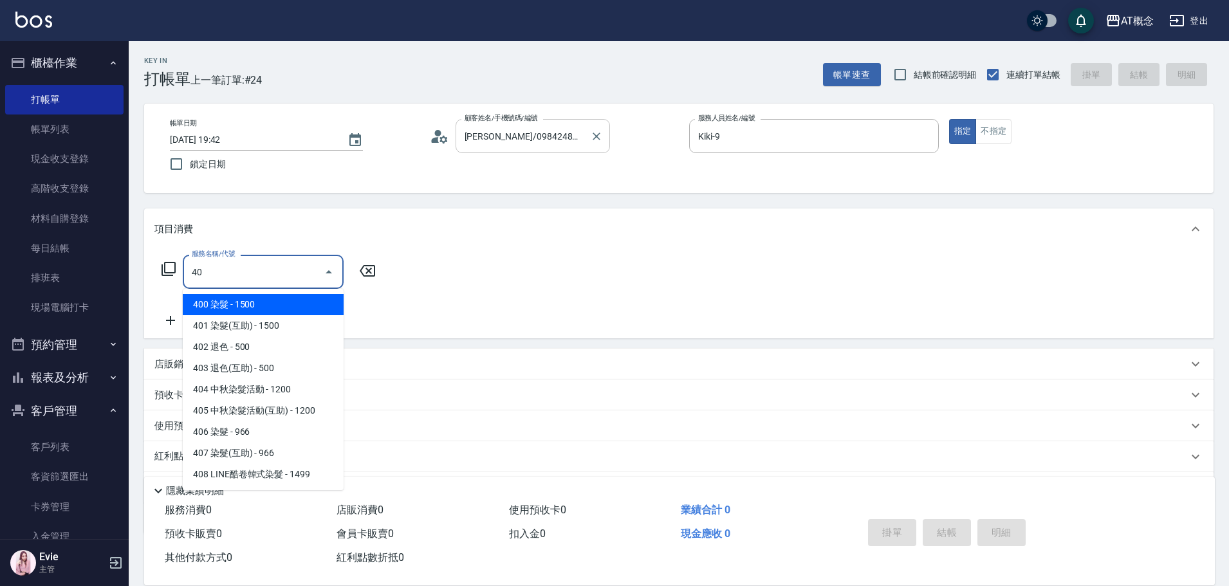
type input "400"
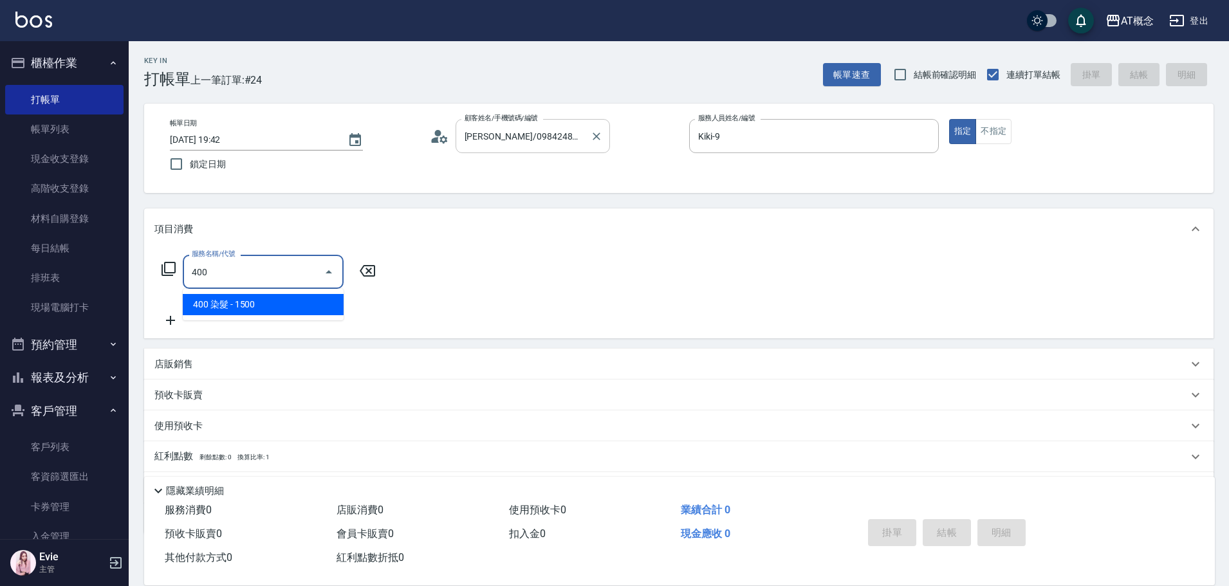
type input "150"
type input "400 染髮(400)"
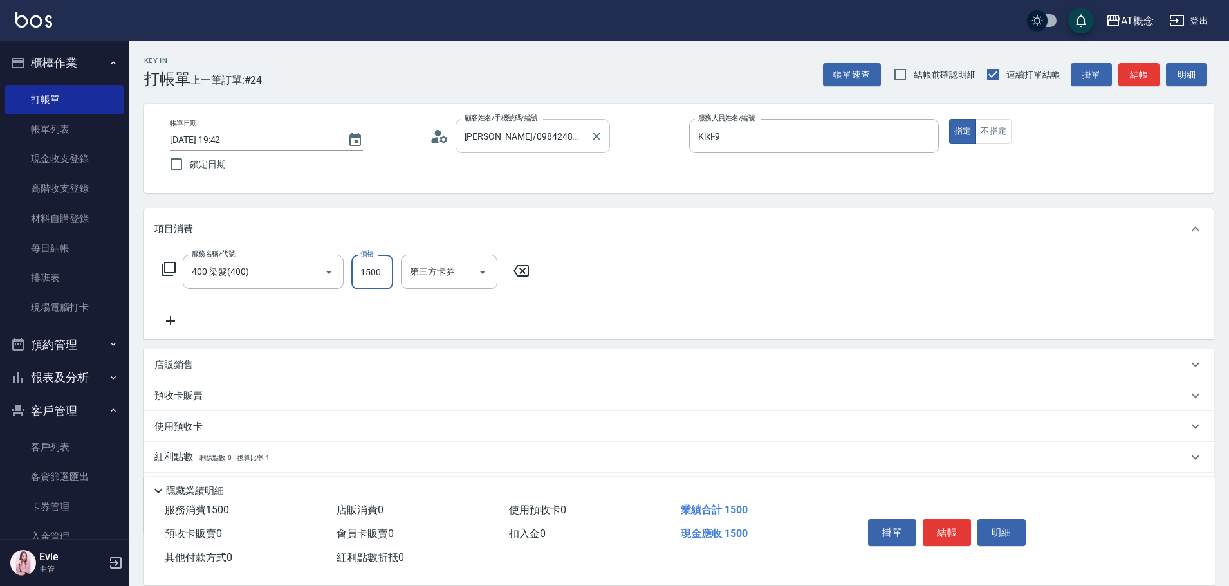
type input "0"
type input "16"
type input "10"
type input "169"
type input "160"
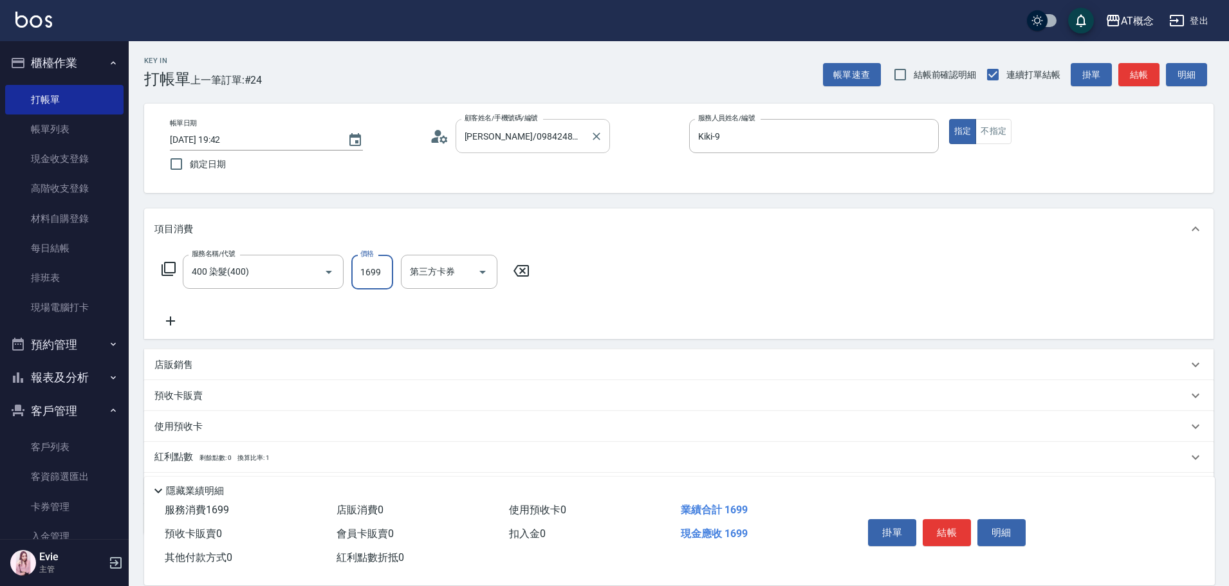
type input "1699"
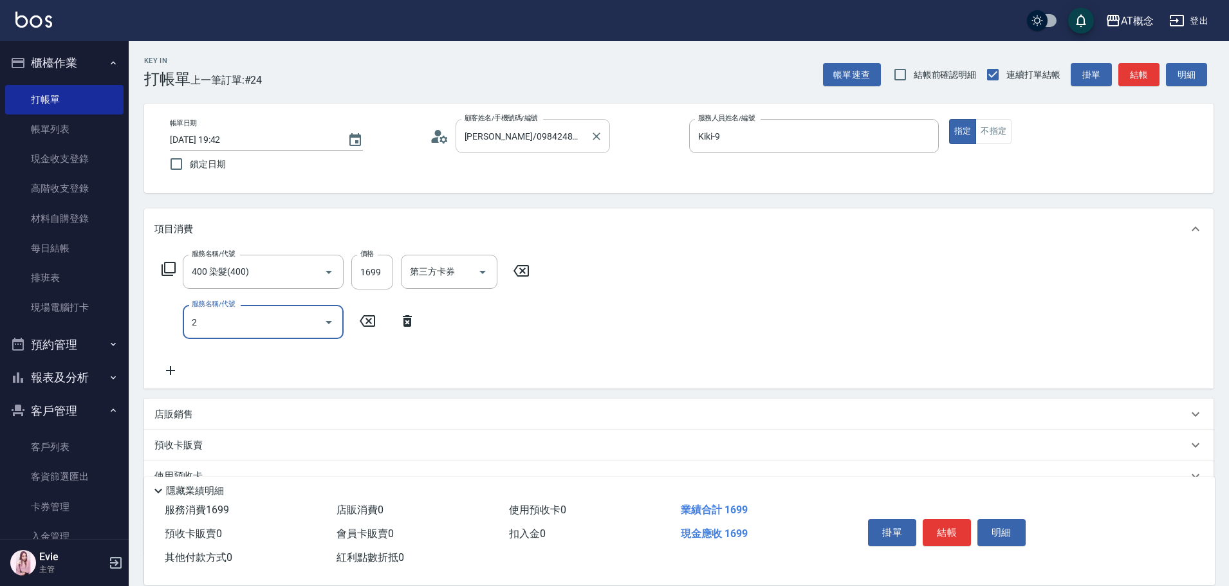
type input "20"
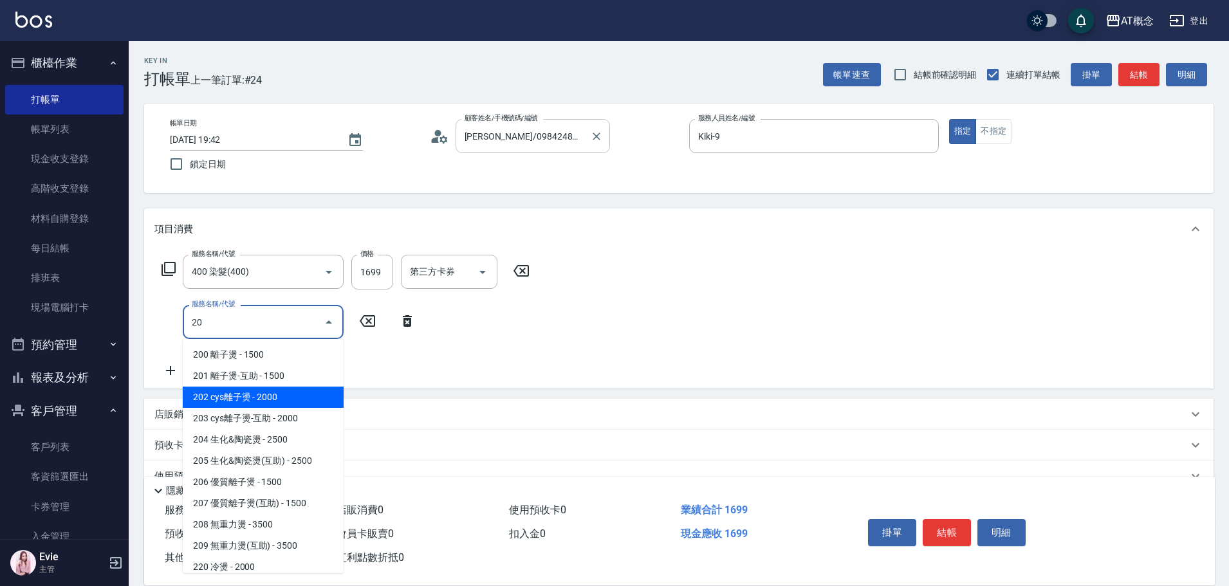
type input "360"
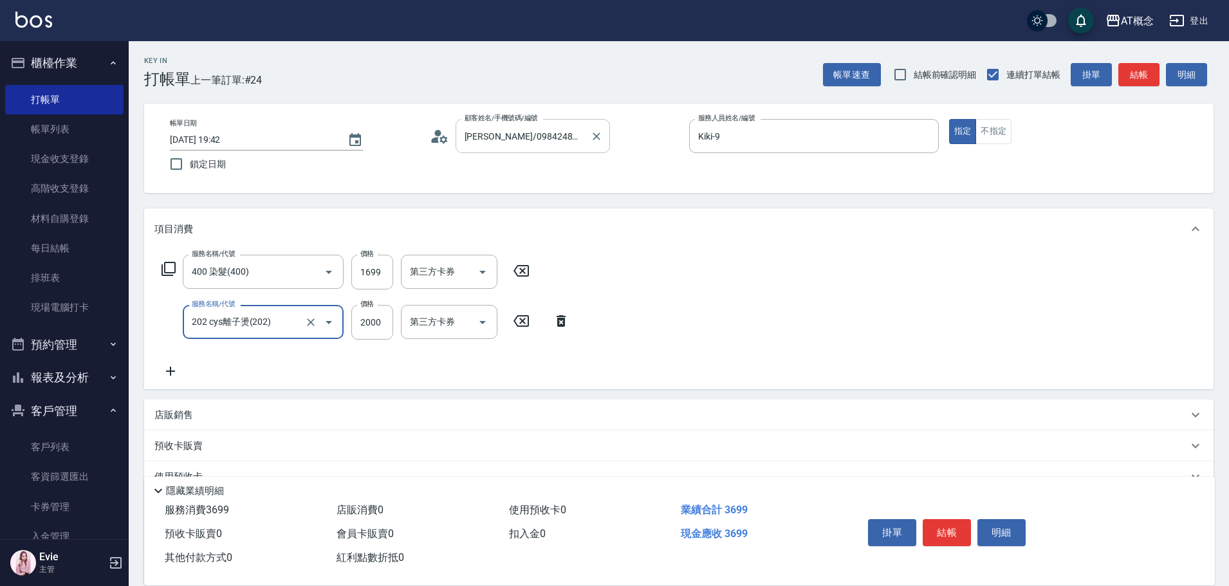
type input "202 cys離子燙(202)"
click at [180, 413] on p "店販銷售" at bounding box center [173, 416] width 39 height 14
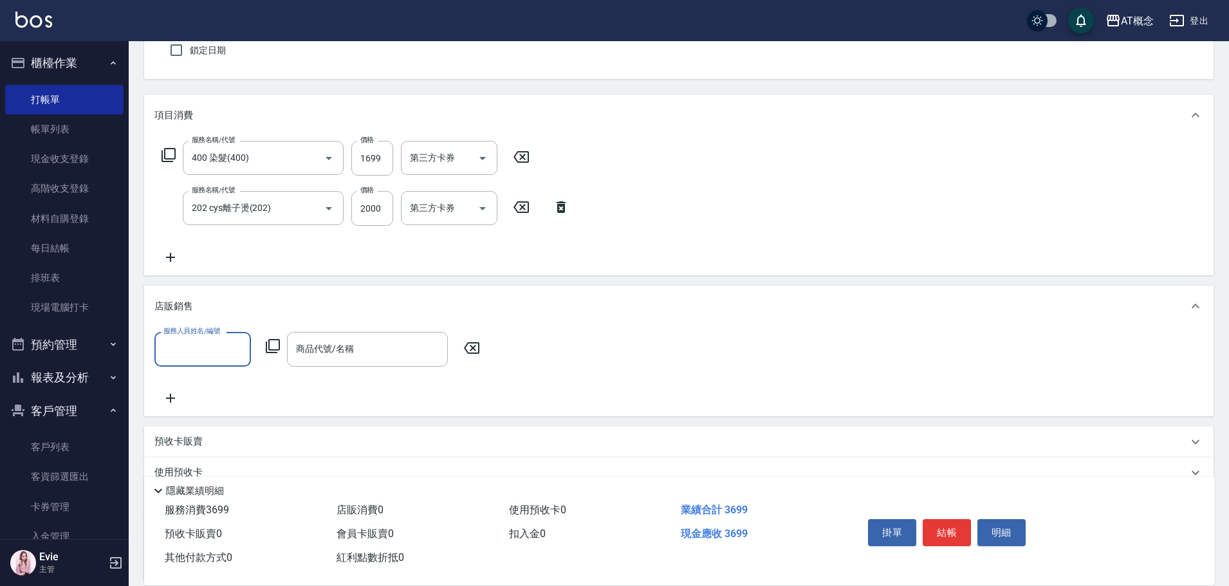
scroll to position [232, 0]
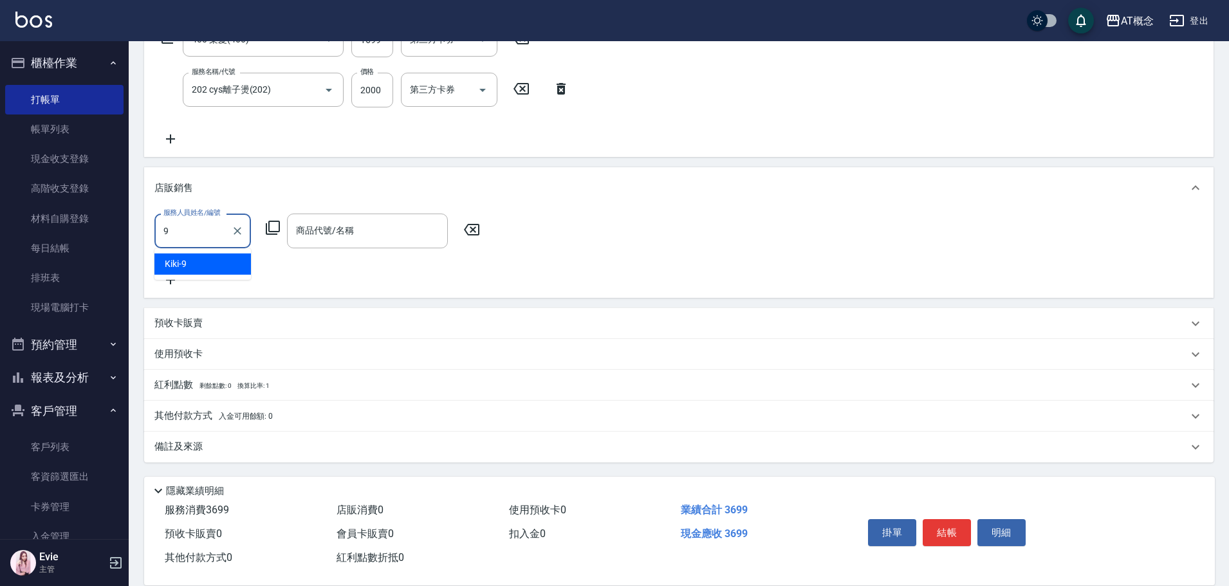
type input "Kiki-9"
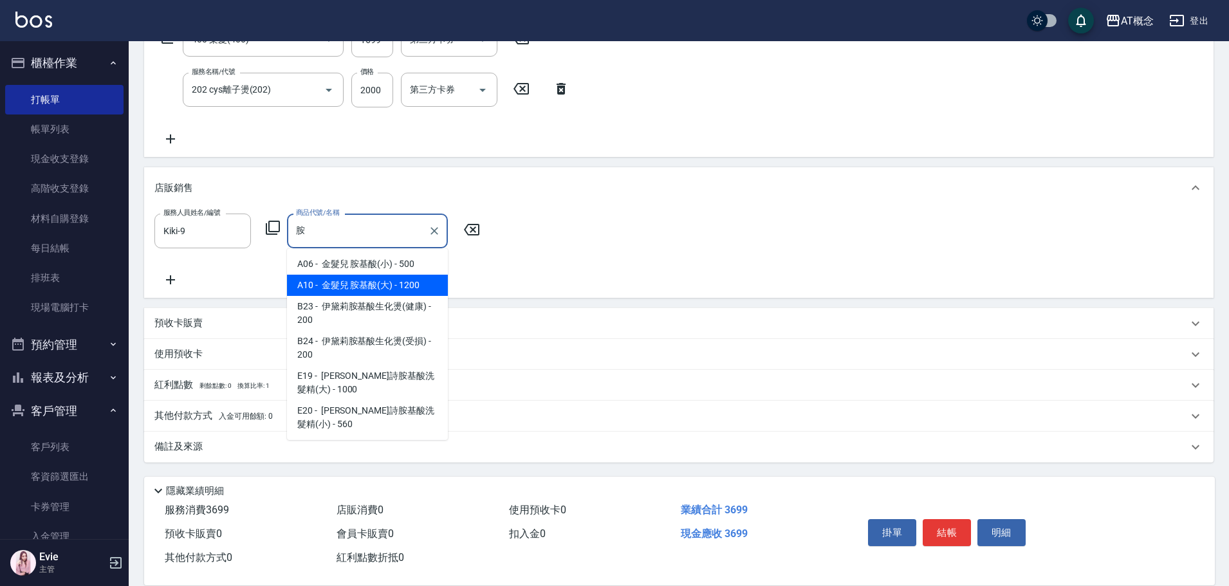
type input "金髮兒 胺基酸(大)"
type input "480"
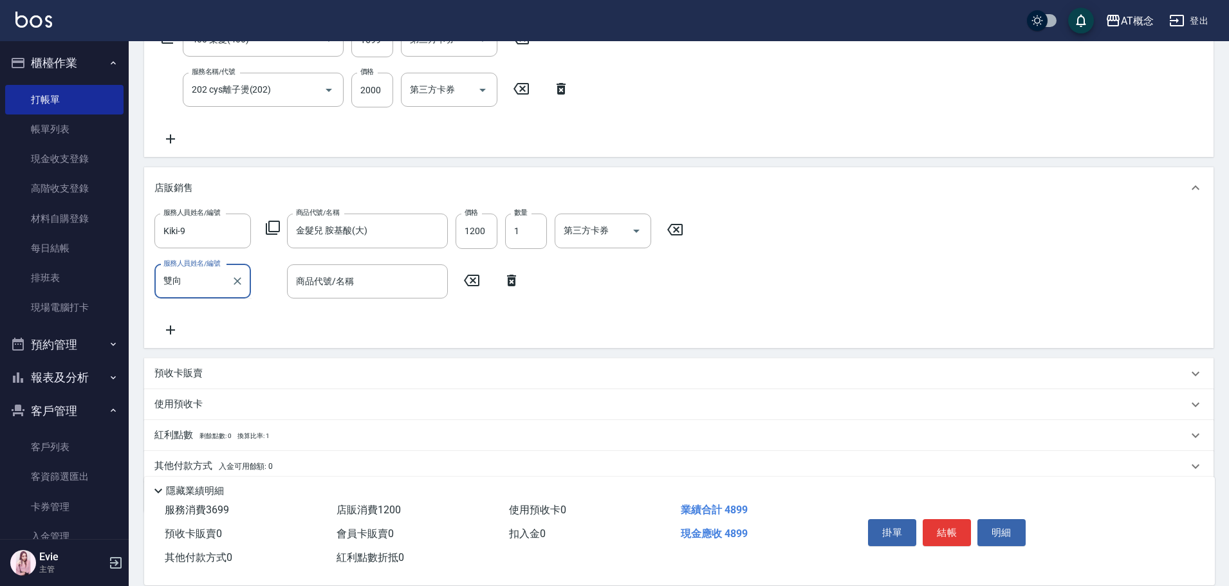
type input "雙"
type input "Kiki-9"
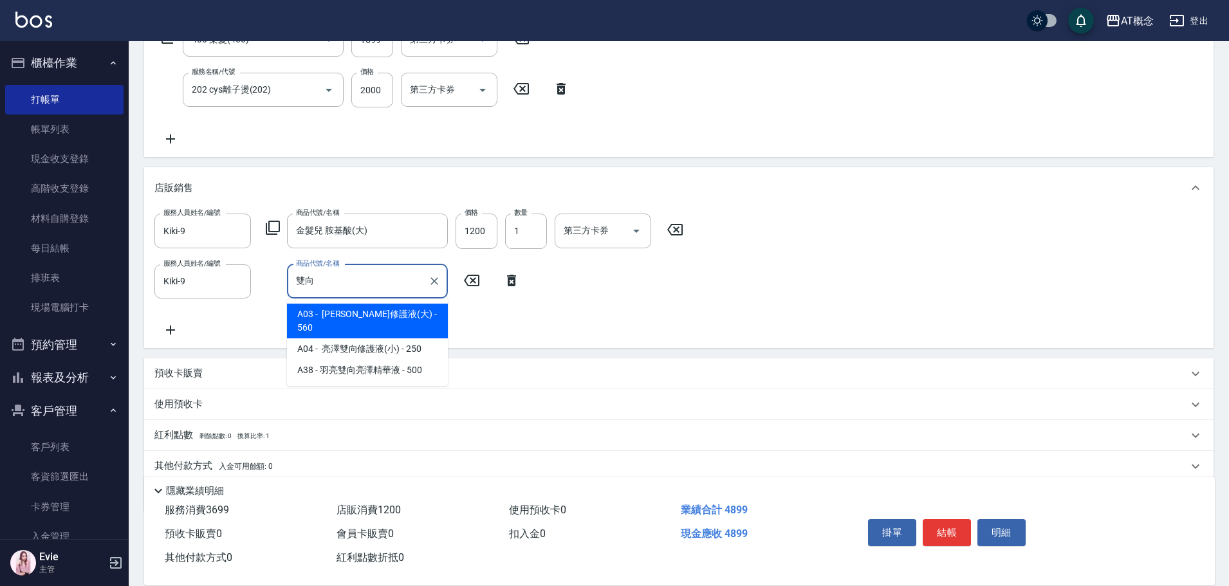
type input "雙向"
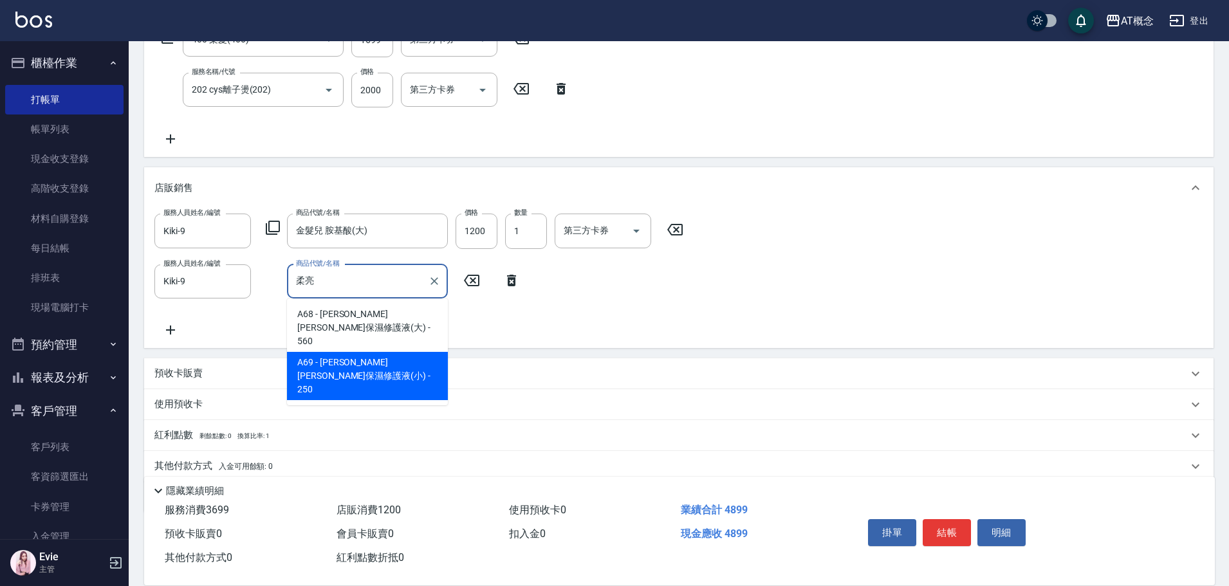
type input "[PERSON_NAME][PERSON_NAME]保濕修護液(小)"
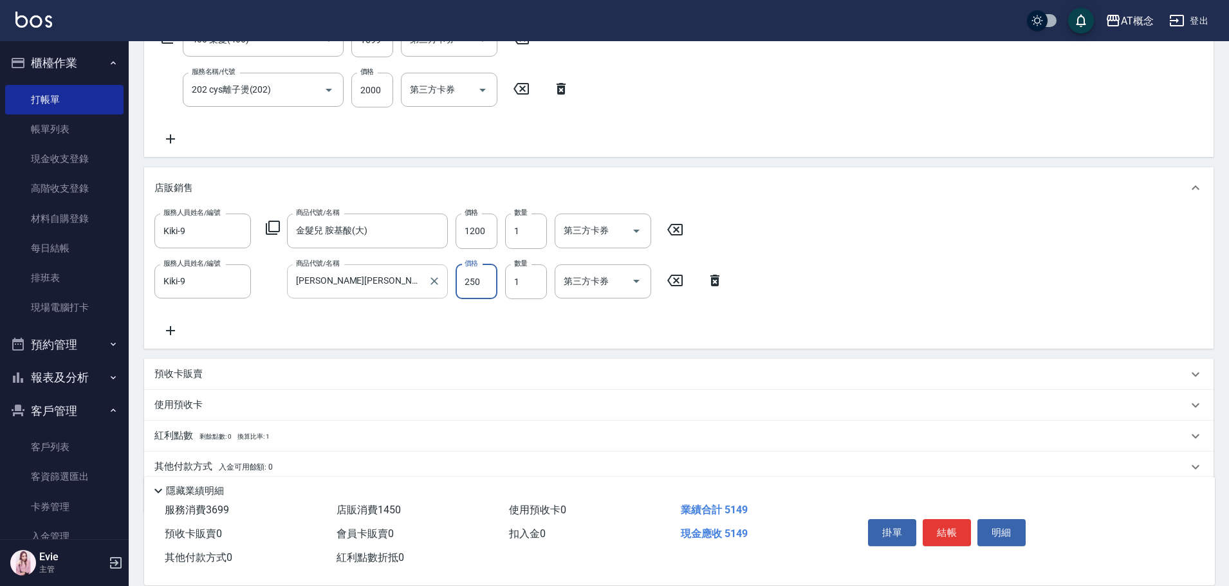
click at [395, 283] on input "[PERSON_NAME][PERSON_NAME]保濕修護液(小)" at bounding box center [358, 281] width 130 height 23
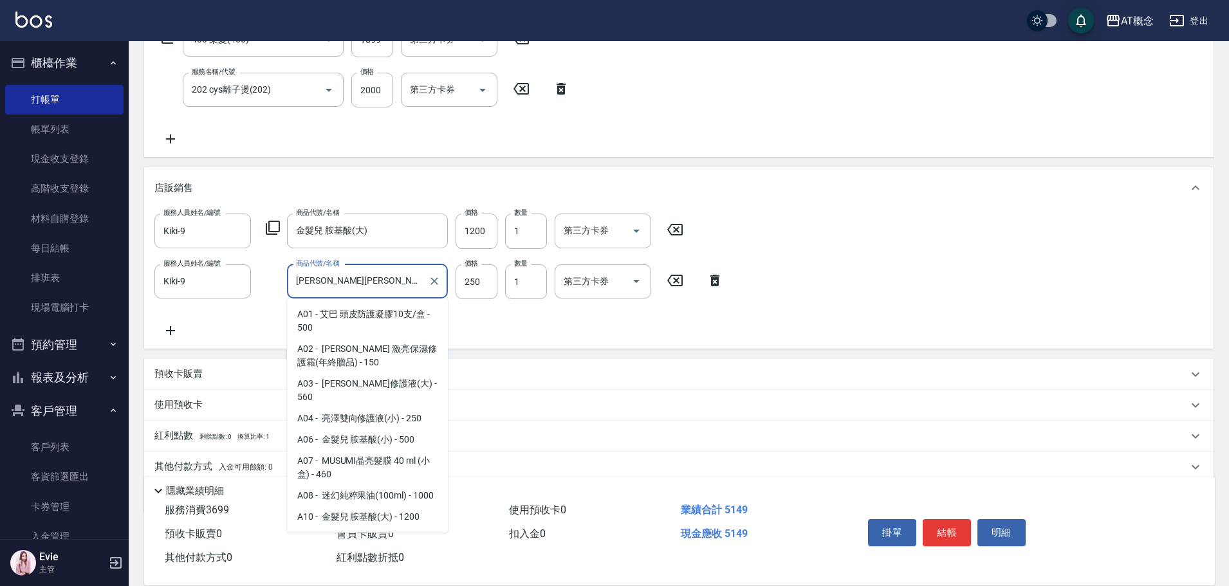
scroll to position [1505, 0]
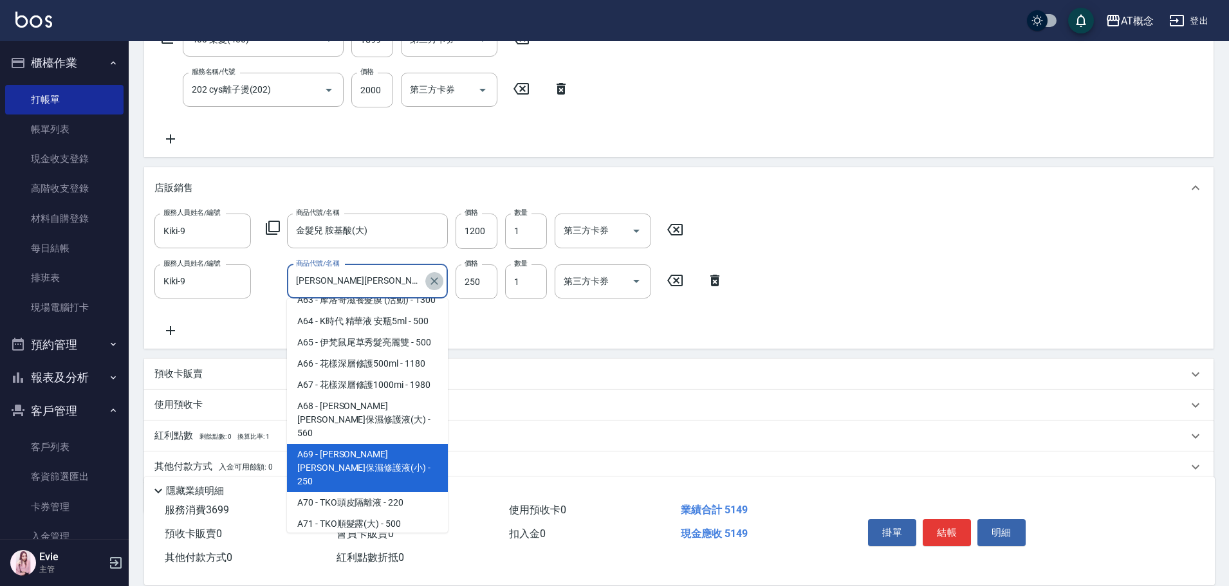
click at [438, 274] on button "Clear" at bounding box center [434, 281] width 18 height 18
type input "480"
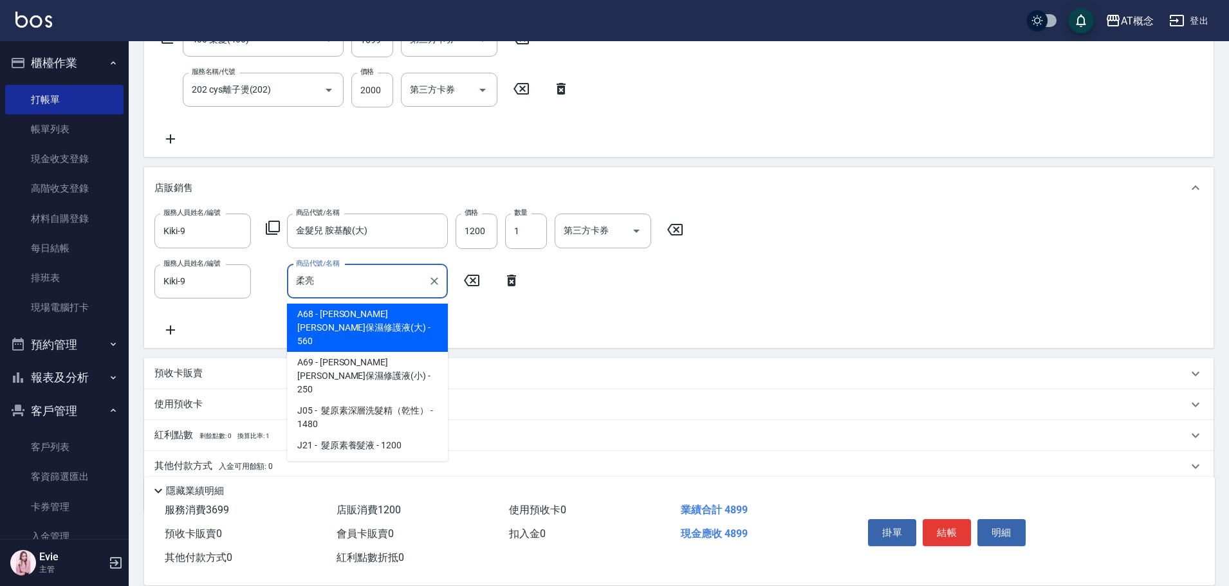
scroll to position [0, 0]
type input "[PERSON_NAME][PERSON_NAME]保濕修護液(大)"
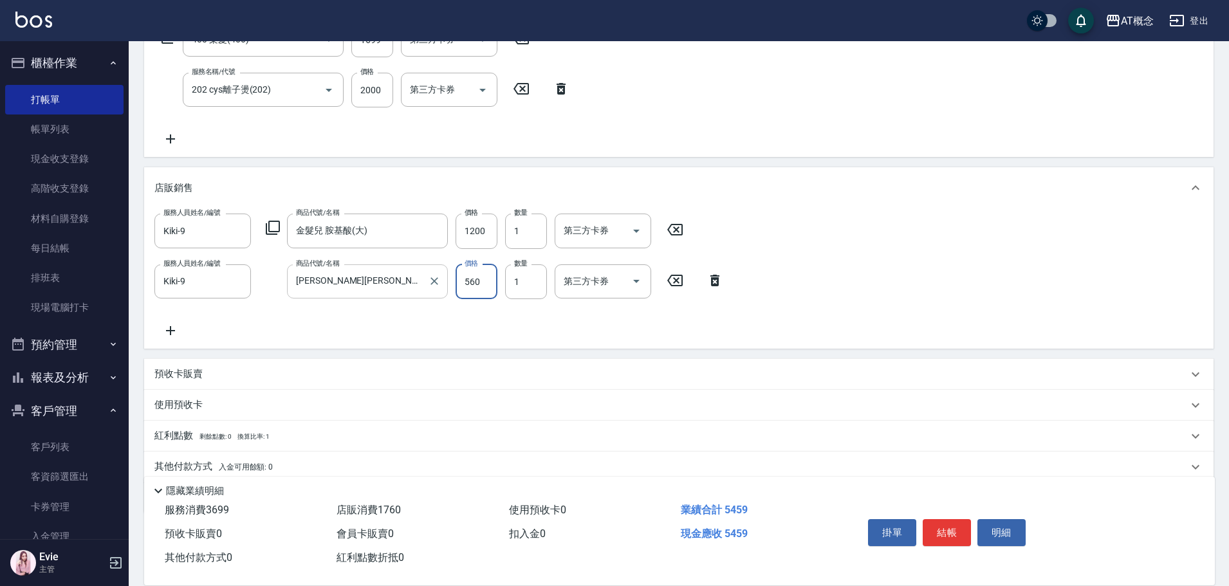
type input "490"
type input "500"
type input "530"
type input "500"
type input "630"
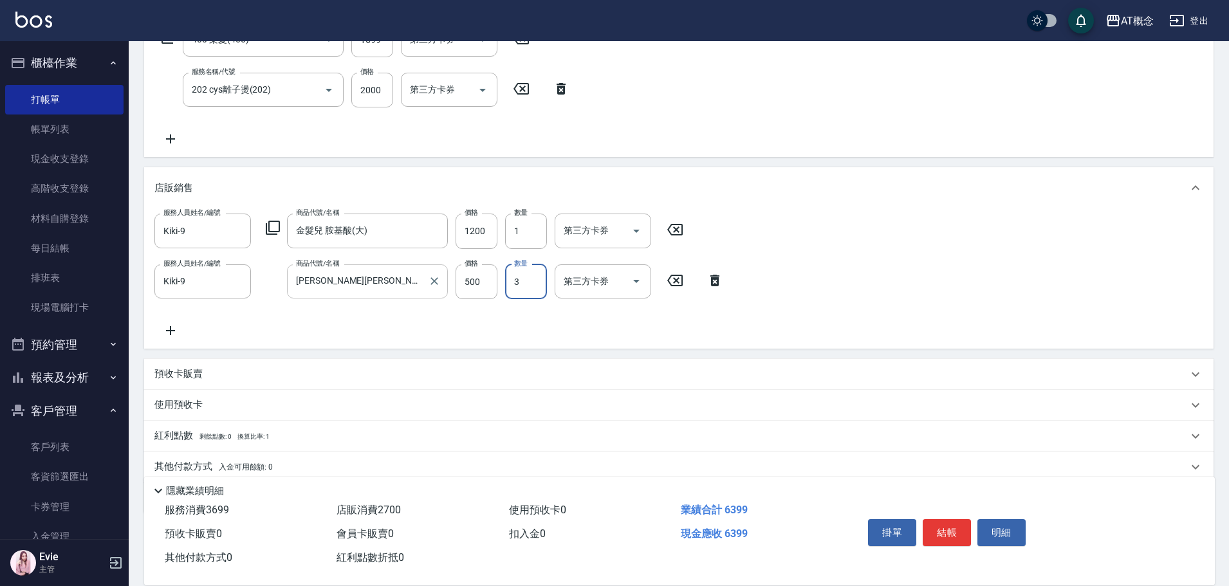
type input "3"
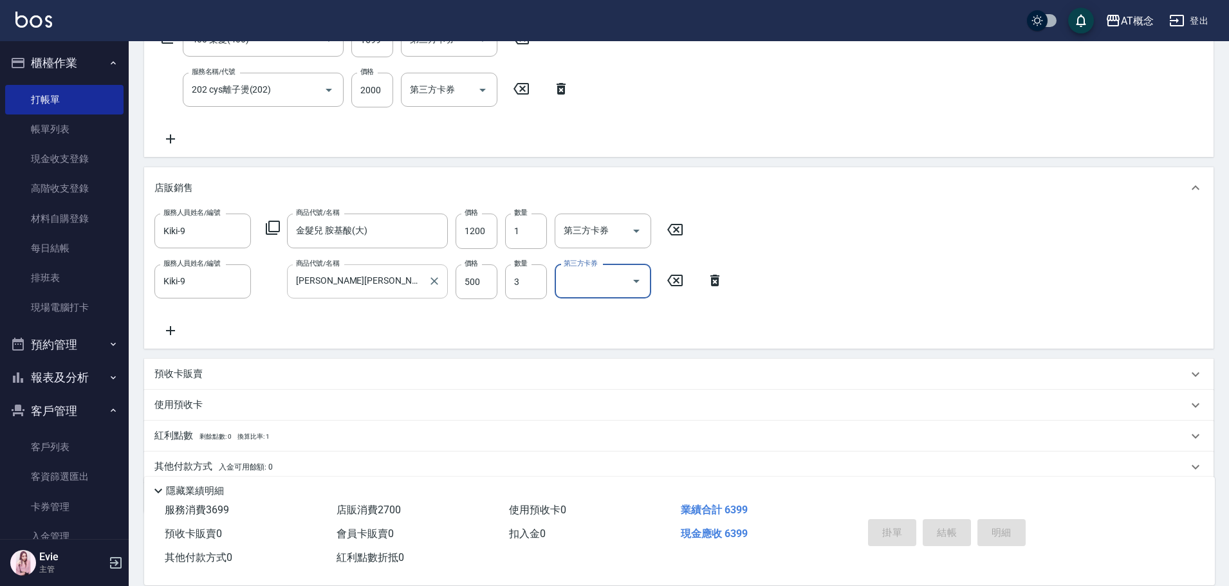
type input "2025/09/20 19:44"
type input "0"
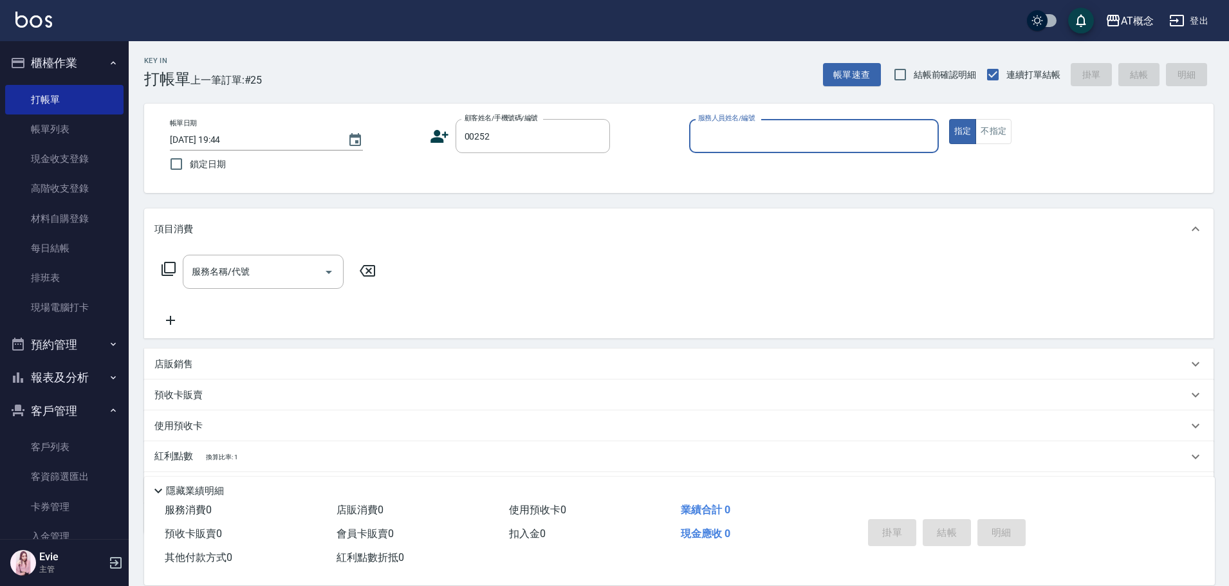
type input "郭品宏/0968111661/00252"
type input "LYNK-4"
click at [949, 119] on button "指定" at bounding box center [963, 131] width 28 height 25
type button "true"
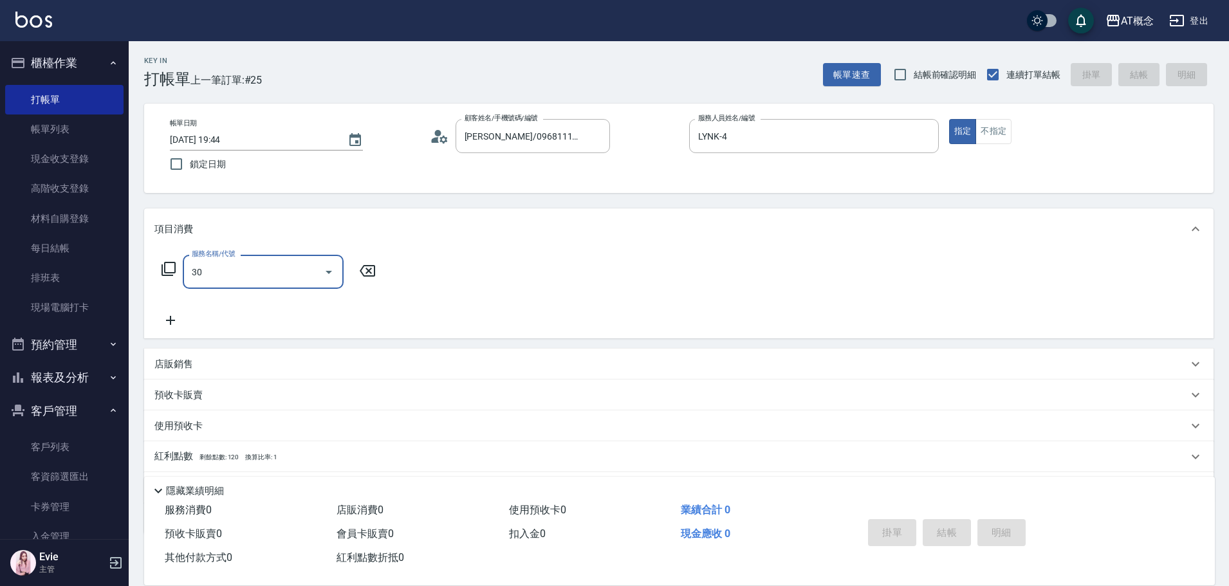
type input "303"
type input "30"
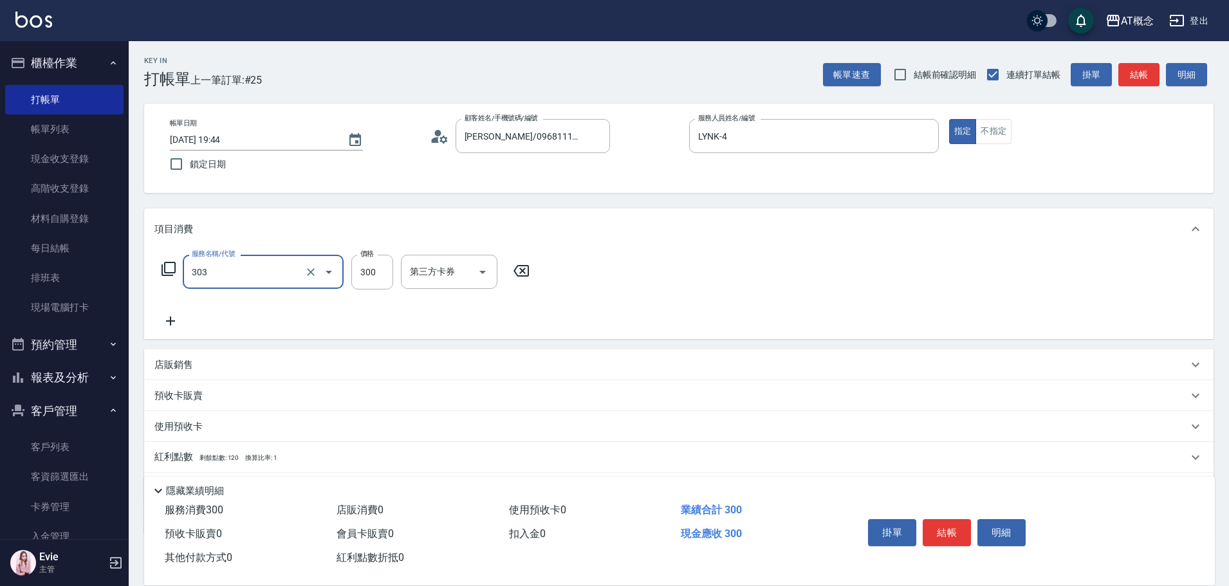
type input "303 A級剪髮(303)"
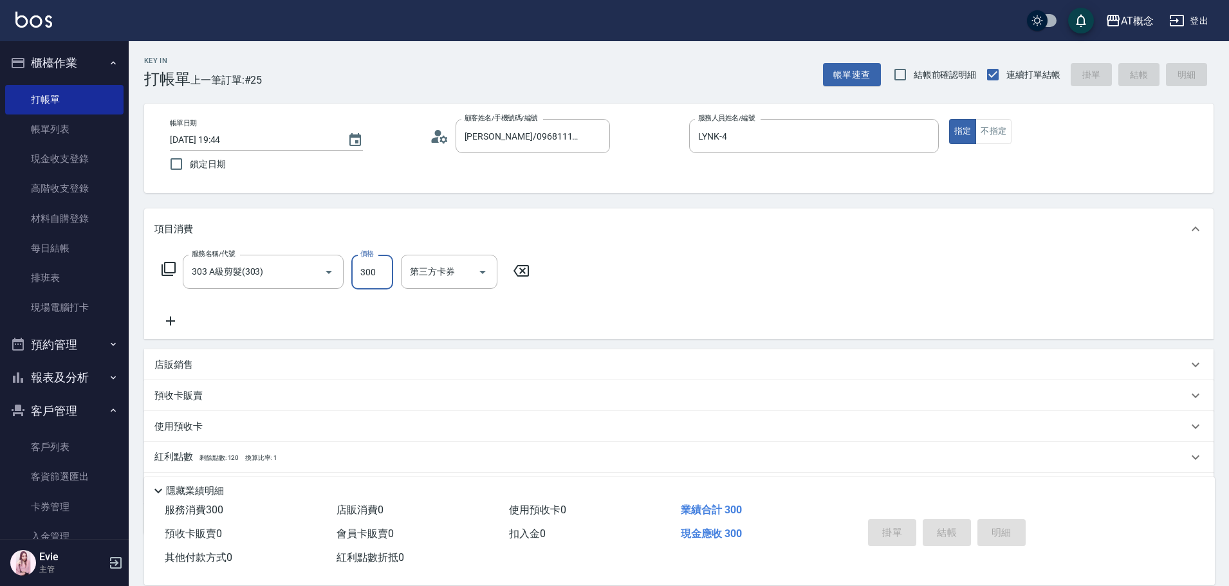
type input "2025/09/20 19:46"
type input "0"
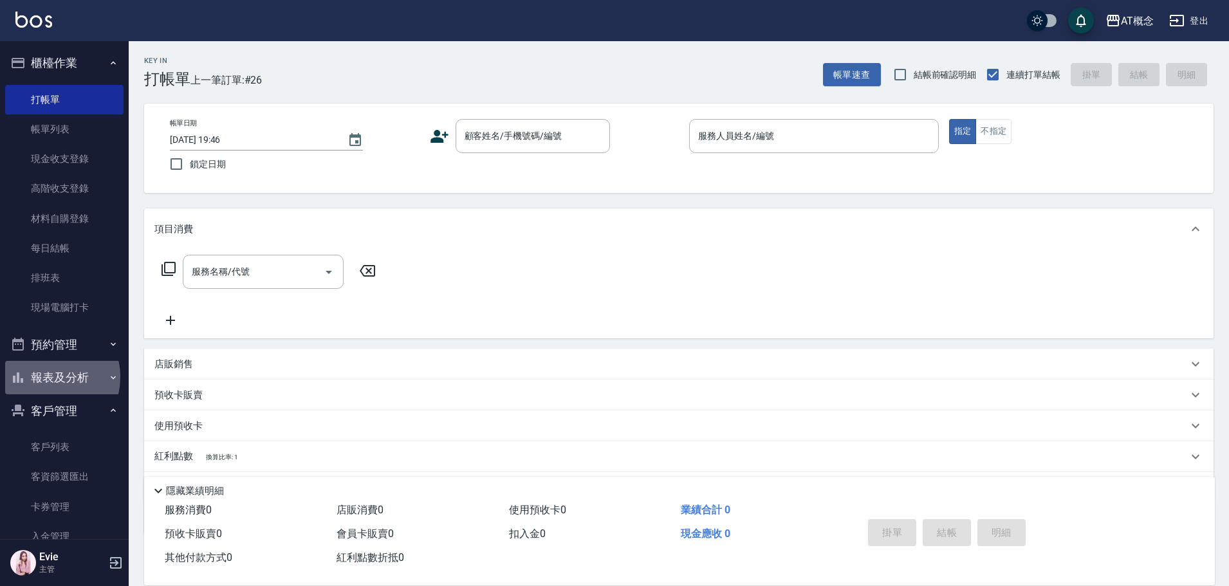
click at [48, 377] on button "報表及分析" at bounding box center [64, 377] width 118 height 33
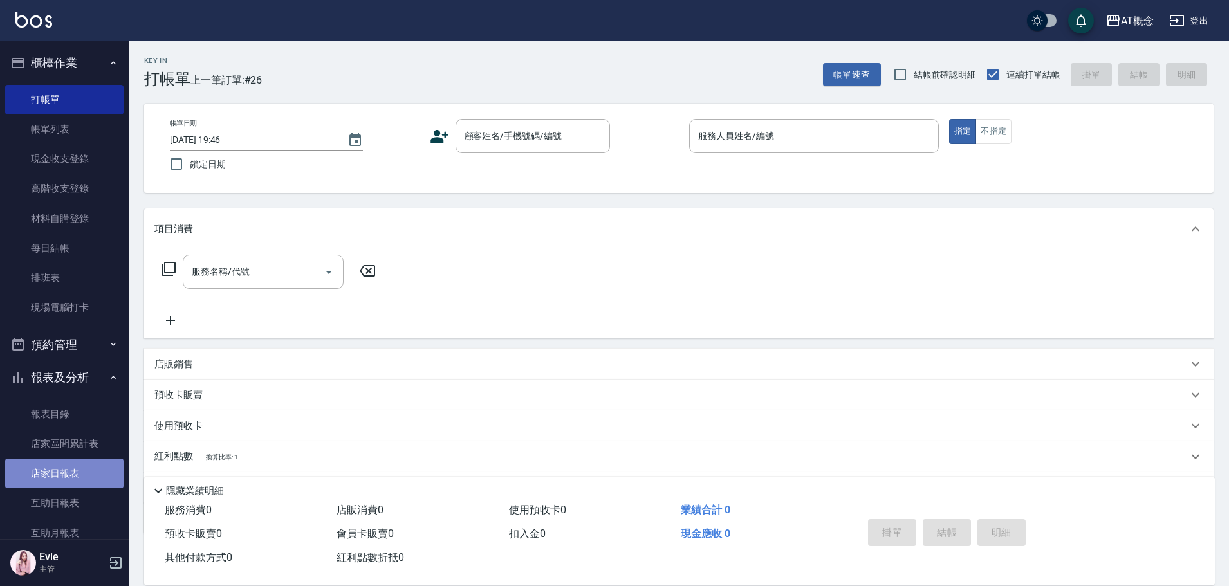
click at [72, 472] on link "店家日報表" at bounding box center [64, 474] width 118 height 30
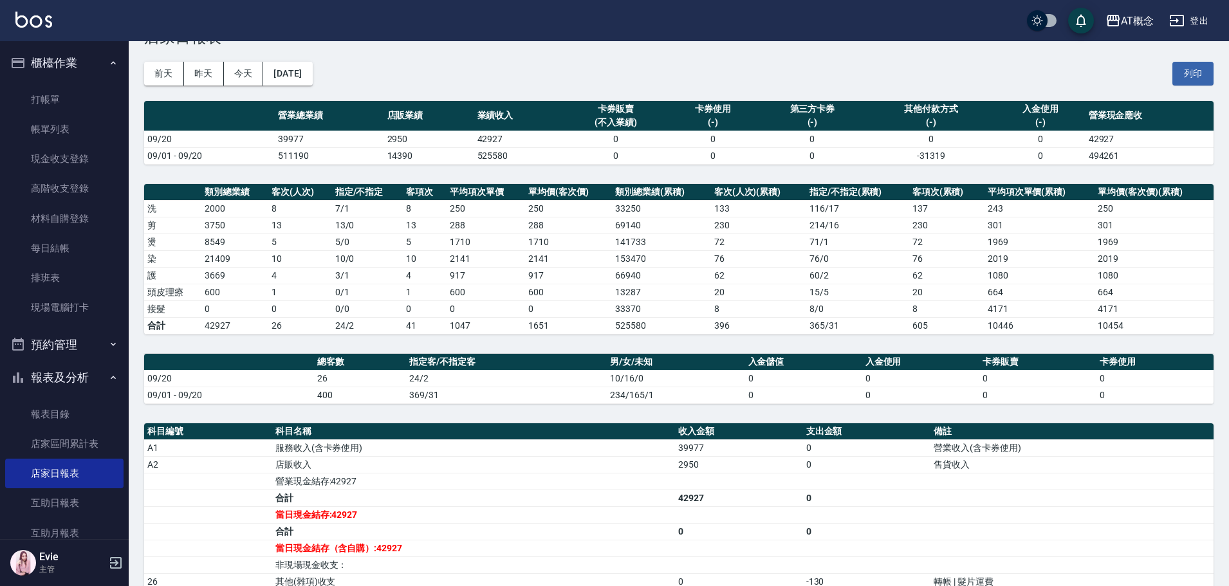
scroll to position [64, 0]
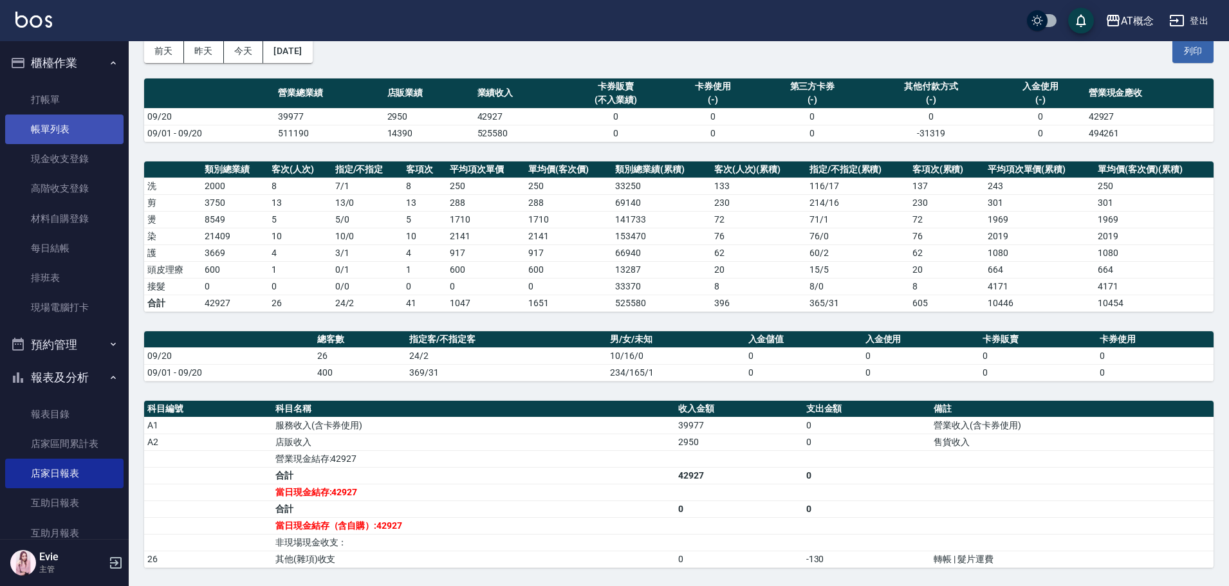
click at [46, 129] on link "帳單列表" at bounding box center [64, 130] width 118 height 30
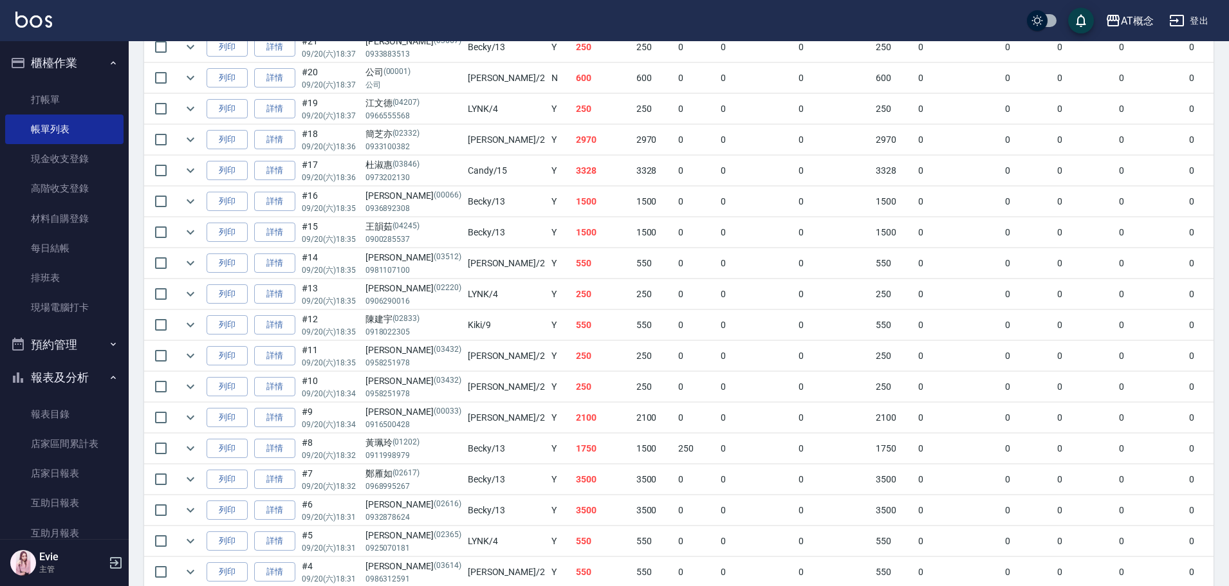
scroll to position [515, 0]
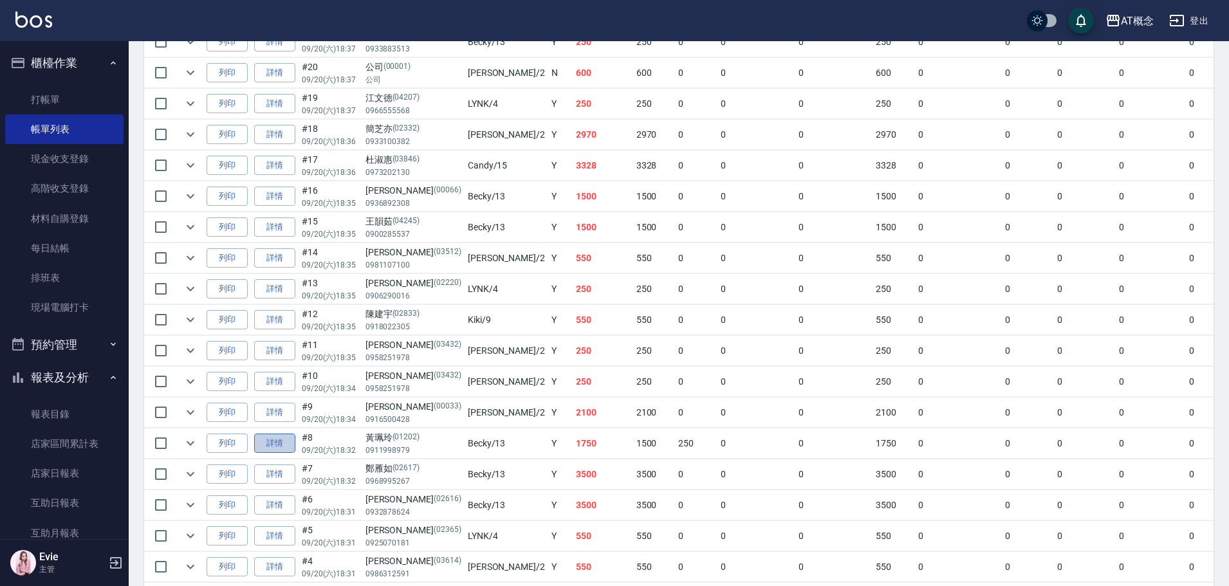
click at [275, 445] on link "詳情" at bounding box center [274, 444] width 41 height 20
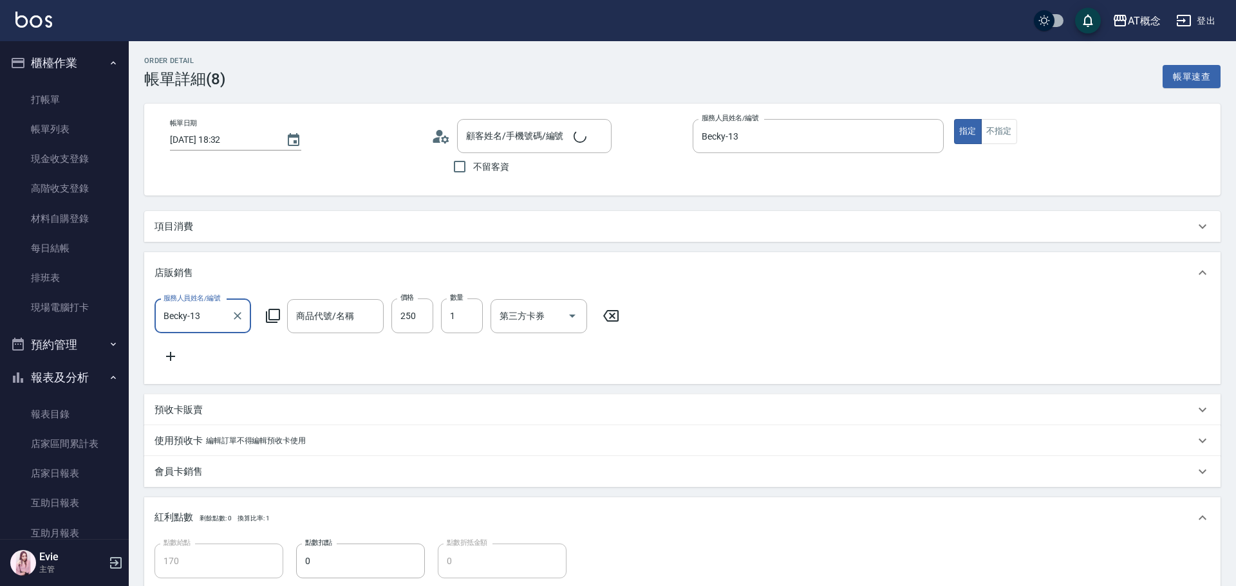
type input "2025/09/20 18:32"
type input "Becky-13"
type input "170"
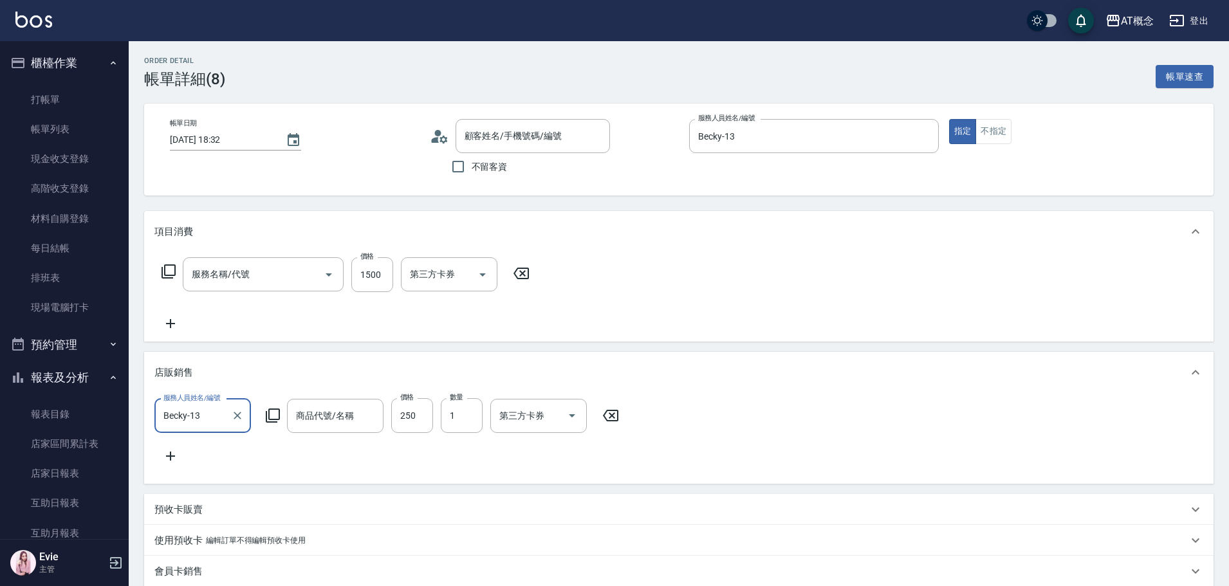
type input "黃珮玲/0911998979/01202"
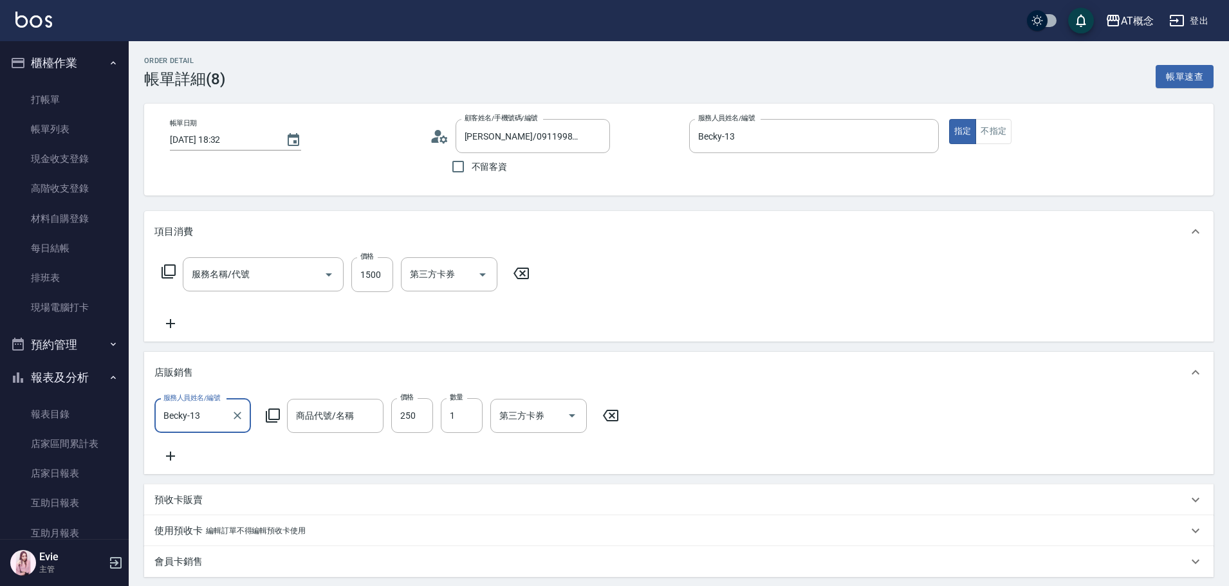
type input "[PERSON_NAME][PERSON_NAME]保濕修護液(小)"
type input "401 染髮(互助)(401)"
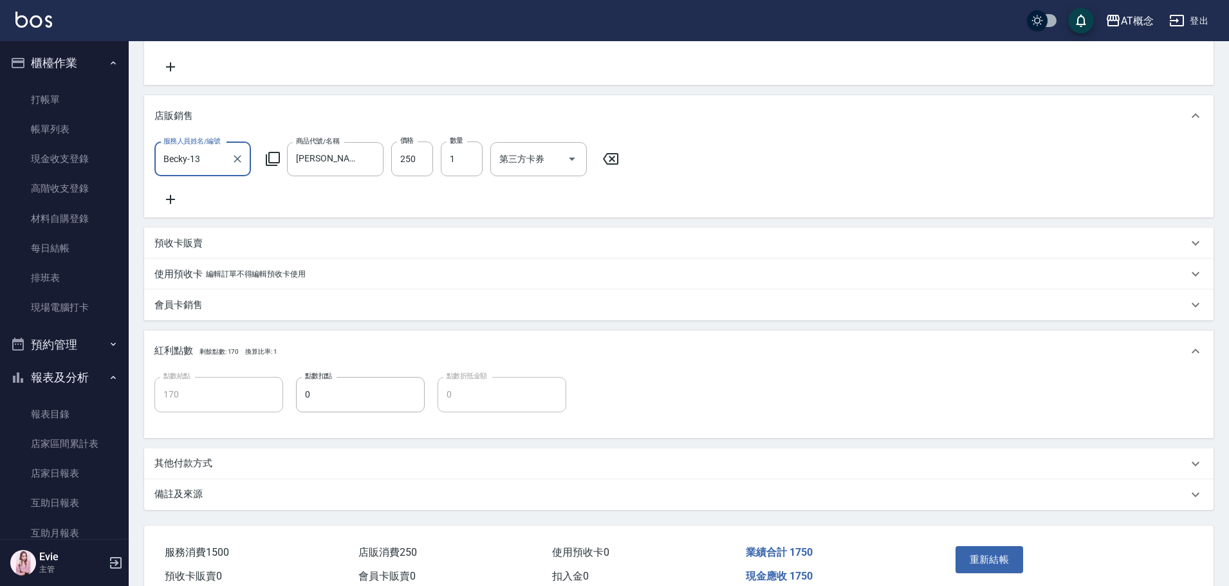
scroll to position [257, 0]
click at [185, 470] on p "其他付款方式" at bounding box center [183, 463] width 58 height 14
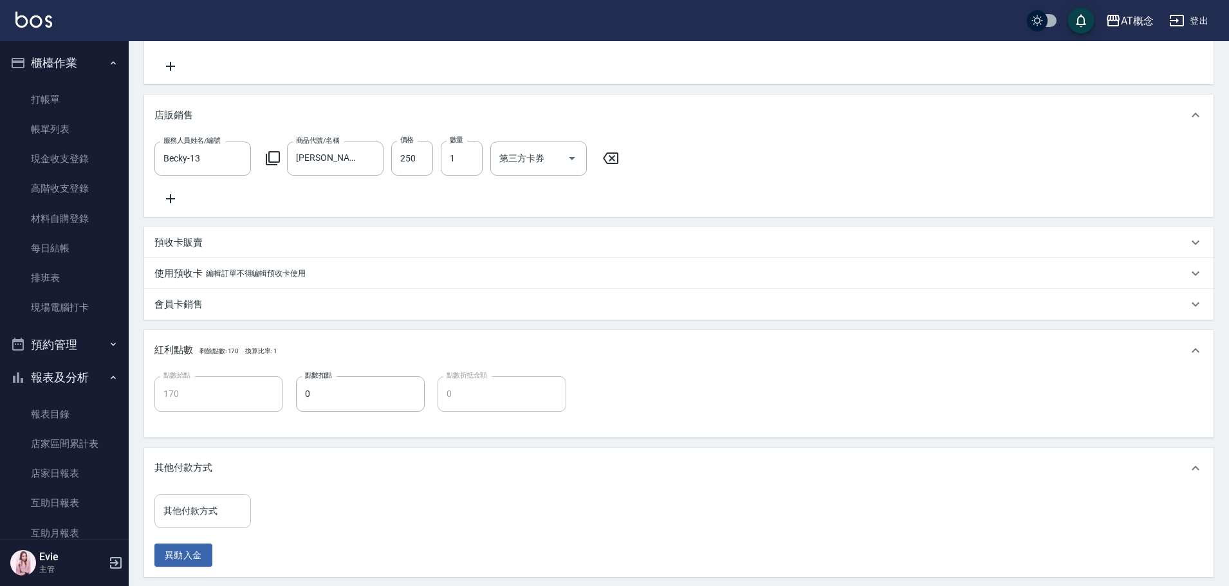
click at [217, 519] on input "其他付款方式" at bounding box center [202, 511] width 85 height 23
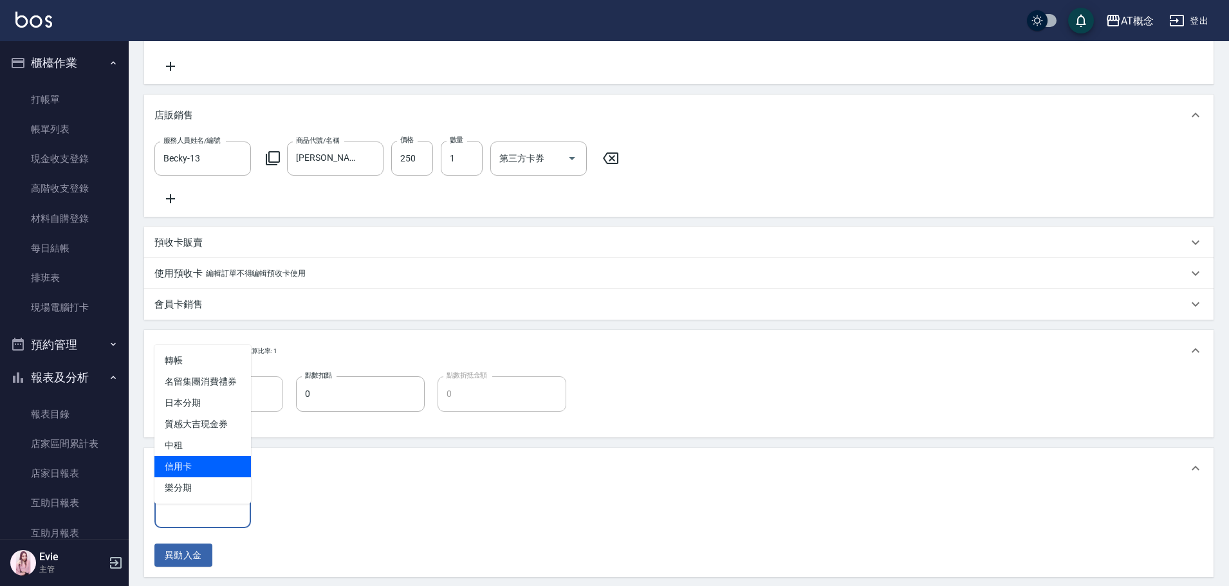
click at [207, 462] on span "信用卡" at bounding box center [202, 466] width 97 height 21
type input "信用卡"
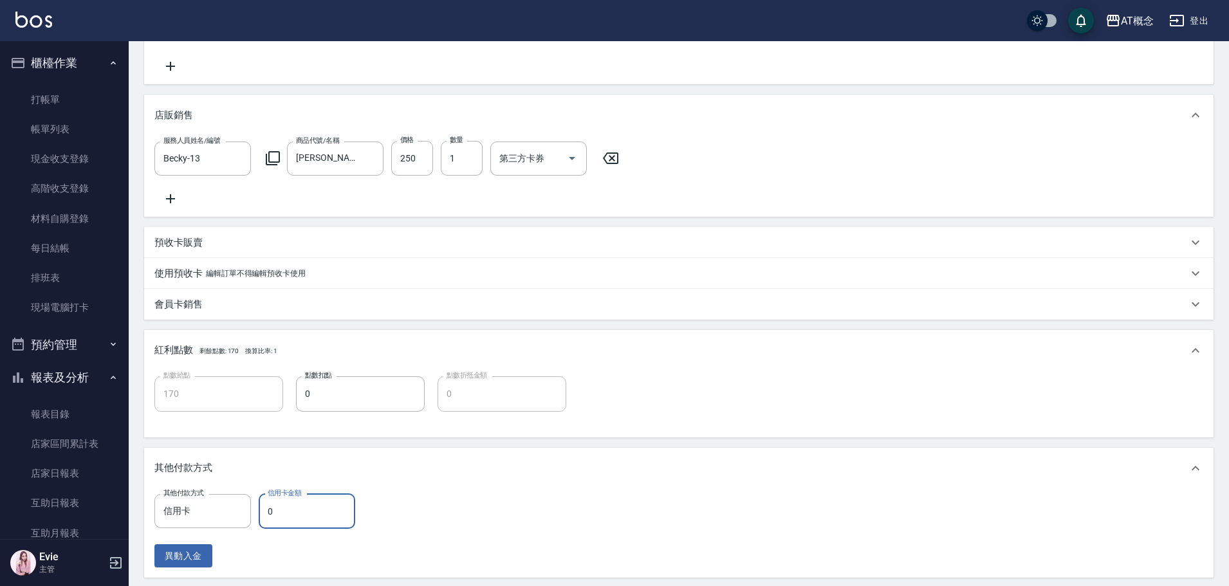
click at [311, 523] on input "0" at bounding box center [307, 511] width 97 height 35
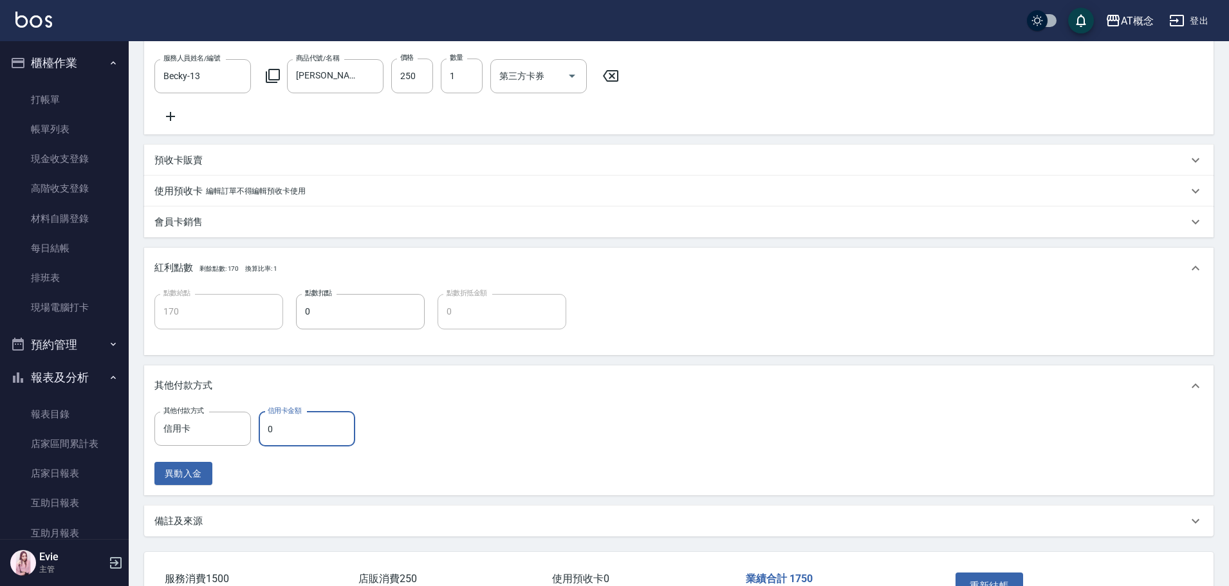
scroll to position [439, 0]
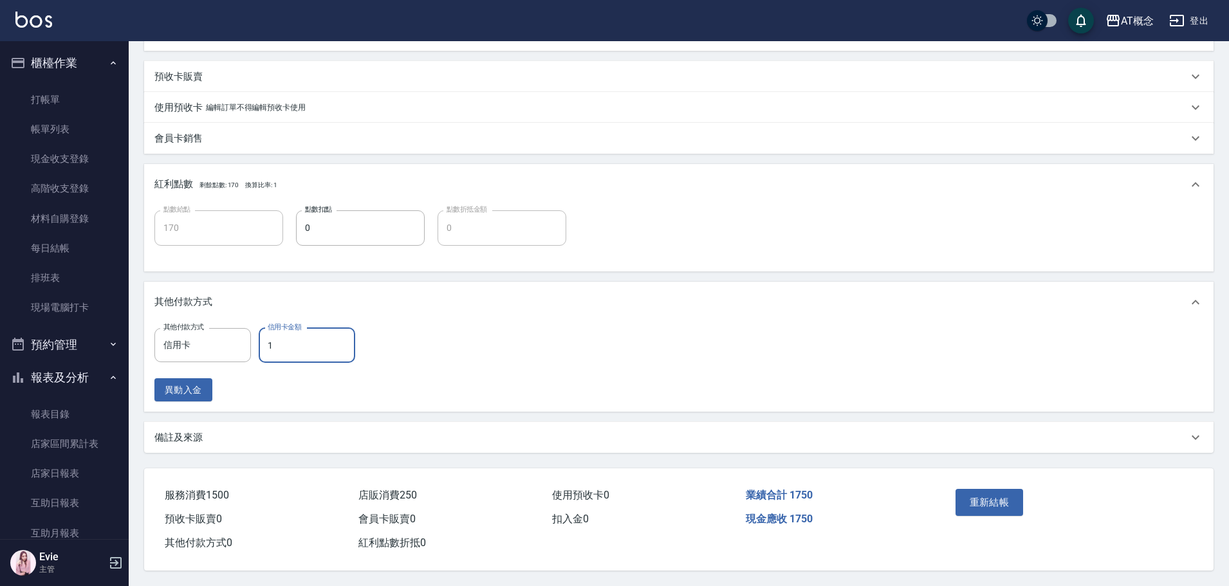
type input "17"
type input "150"
type input "1750"
type input "0"
type input "1750"
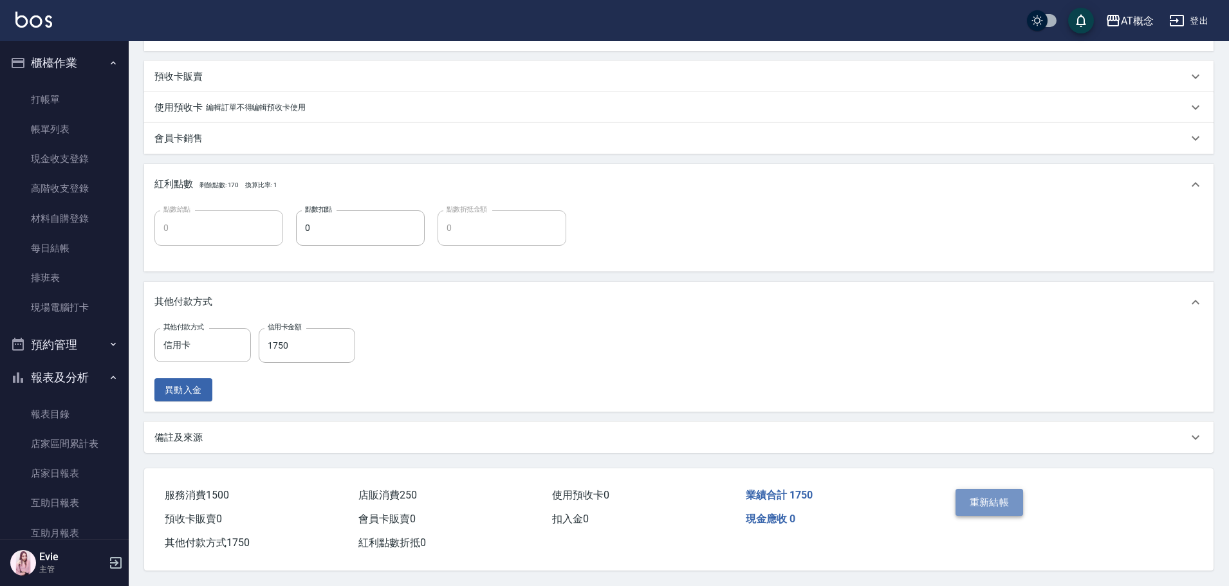
click at [995, 497] on button "重新結帳" at bounding box center [990, 502] width 68 height 27
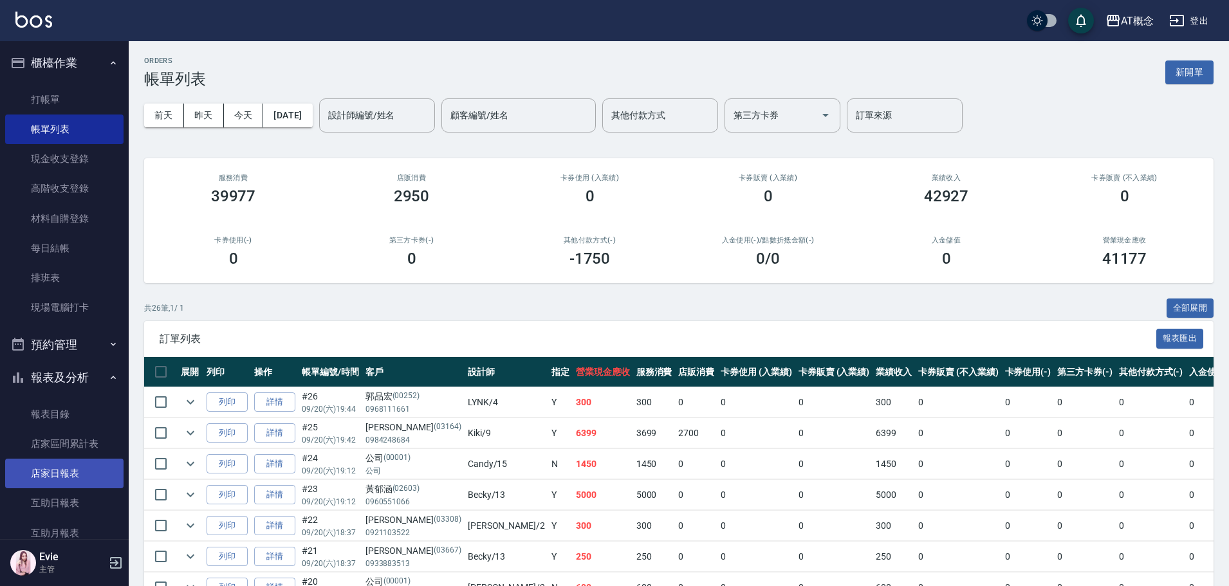
click at [53, 470] on link "店家日報表" at bounding box center [64, 474] width 118 height 30
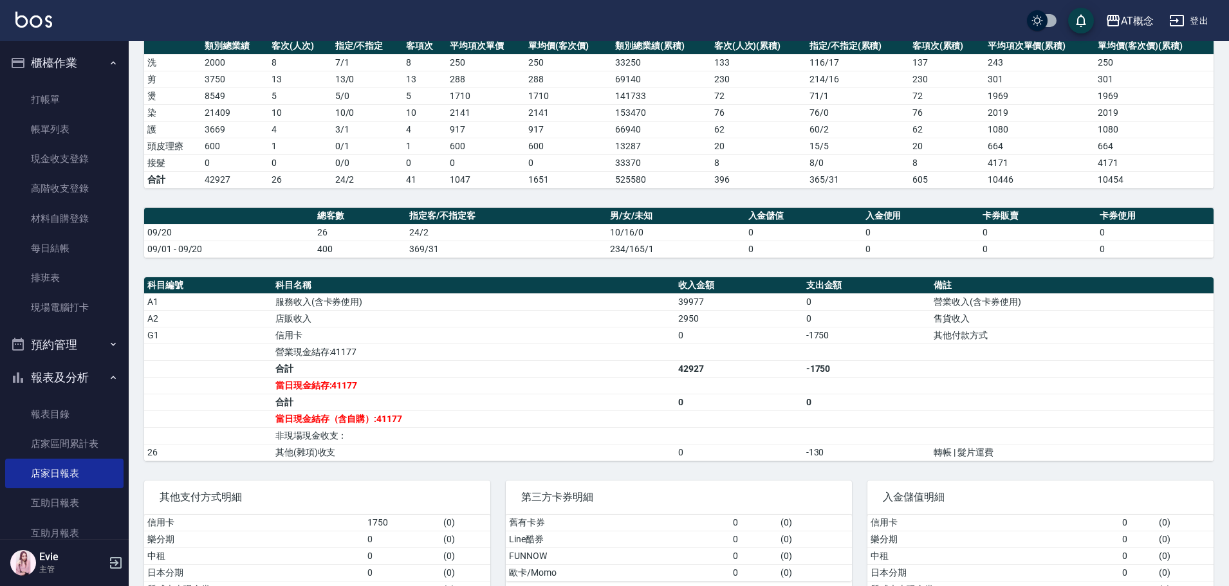
scroll to position [193, 0]
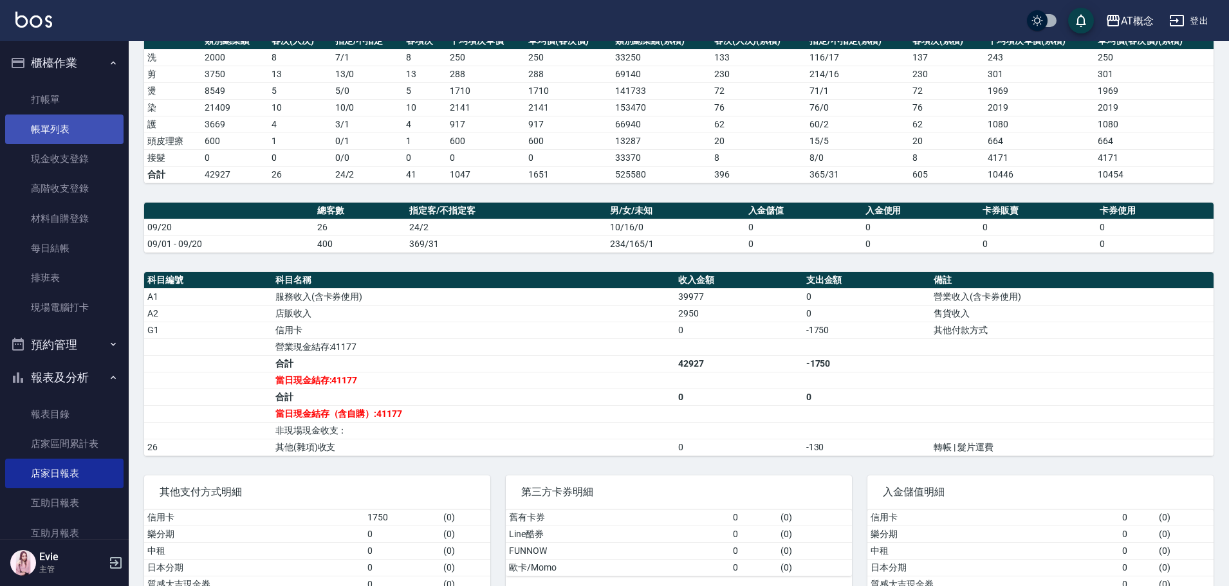
click at [38, 131] on link "帳單列表" at bounding box center [64, 130] width 118 height 30
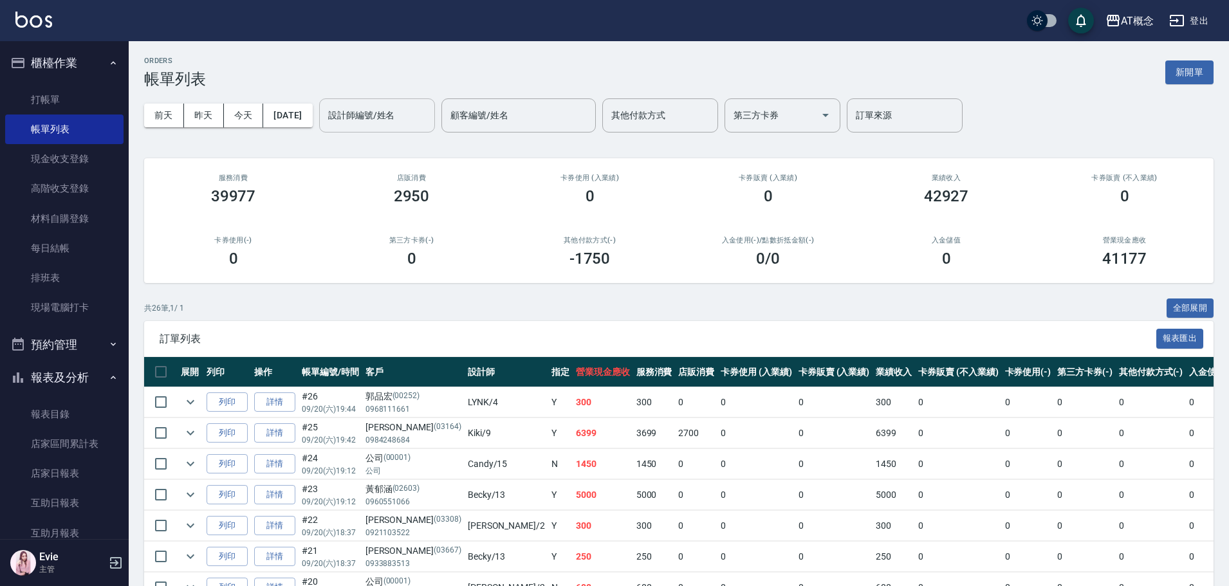
click at [397, 114] on input "設計師編號/姓名" at bounding box center [377, 115] width 104 height 23
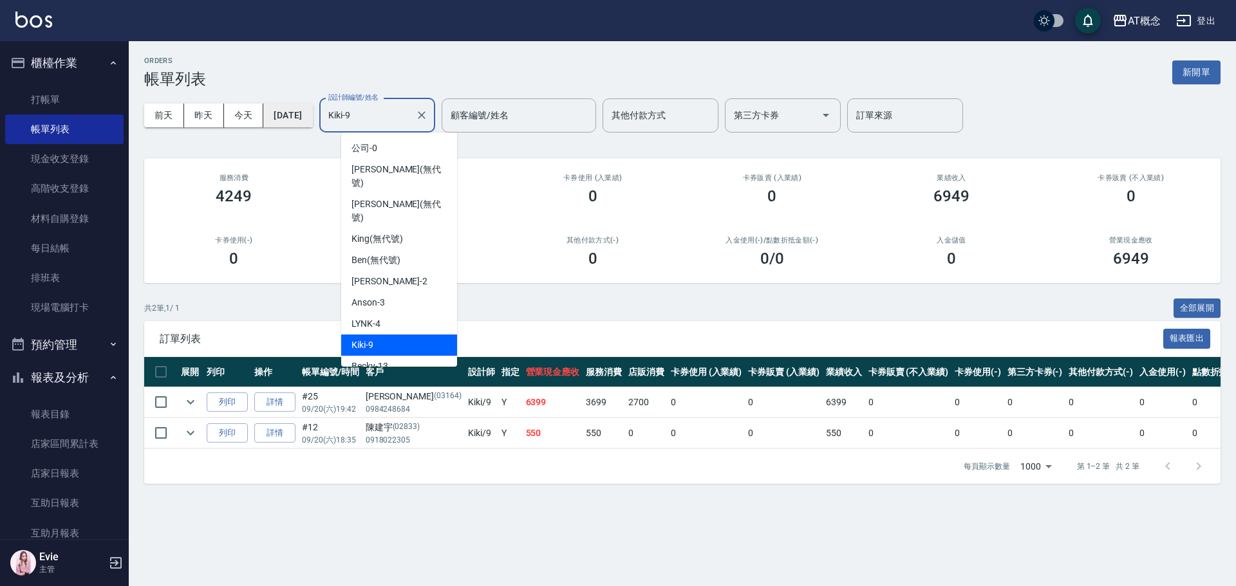
drag, startPoint x: 397, startPoint y: 114, endPoint x: 321, endPoint y: 110, distance: 76.0
click at [324, 111] on div "前天 昨天 今天 2025/09/20 設計師編號/姓名 Kiki-9 設計師編號/姓名 顧客編號/姓名 顧客編號/姓名 其他付款方式 其他付款方式 第三方卡…" at bounding box center [682, 115] width 1076 height 55
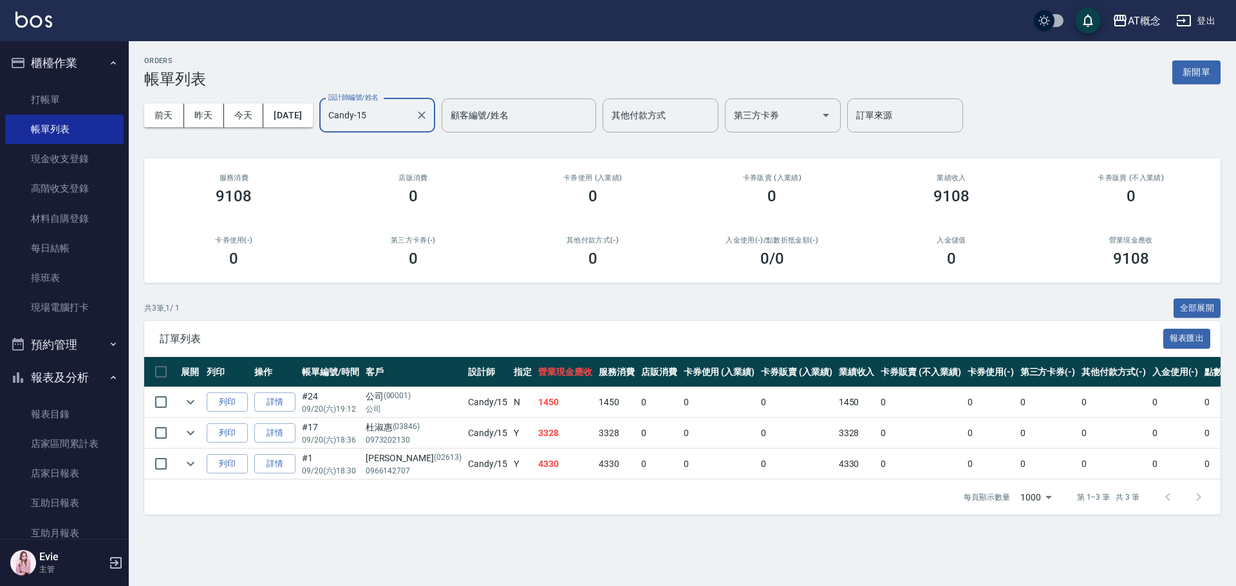
drag, startPoint x: 320, startPoint y: 125, endPoint x: 257, endPoint y: 137, distance: 64.2
click at [257, 137] on div "前天 昨天 今天 2025/09/20 設計師編號/姓名 Candy-15 設計師編號/姓名 顧客編號/姓名 顧客編號/姓名 其他付款方式 其他付款方式 第三…" at bounding box center [682, 115] width 1076 height 55
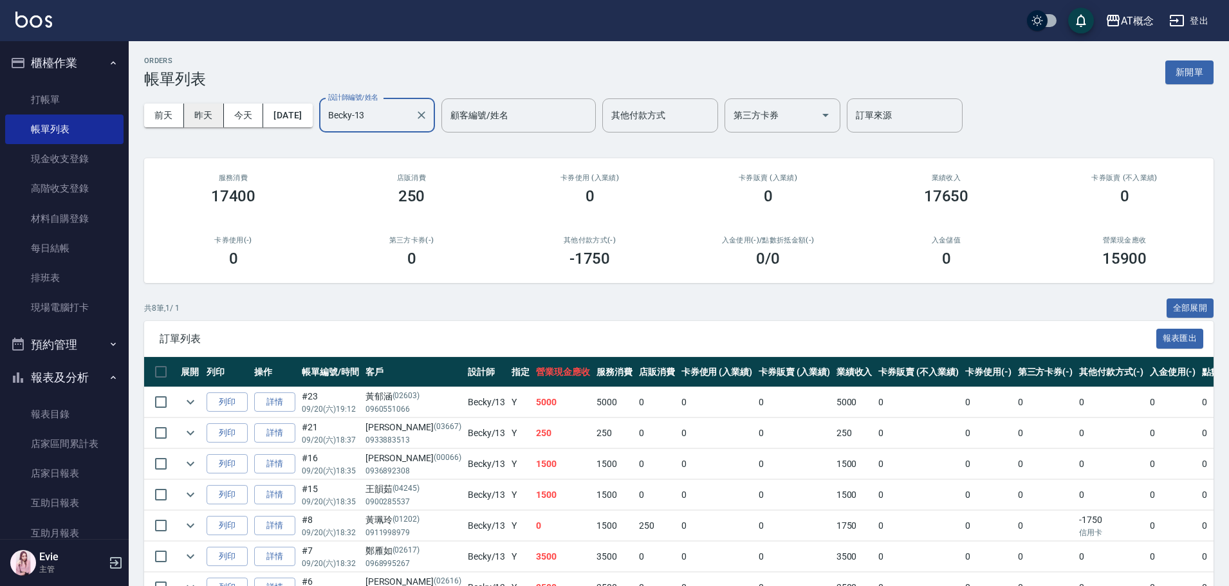
drag, startPoint x: 410, startPoint y: 112, endPoint x: 214, endPoint y: 121, distance: 195.8
click at [214, 121] on div "前天 昨天 今天 2025/09/20 設計師編號/姓名 Becky-13 設計師編號/姓名 顧客編號/姓名 顧客編號/姓名 其他付款方式 其他付款方式 第三…" at bounding box center [679, 115] width 1070 height 55
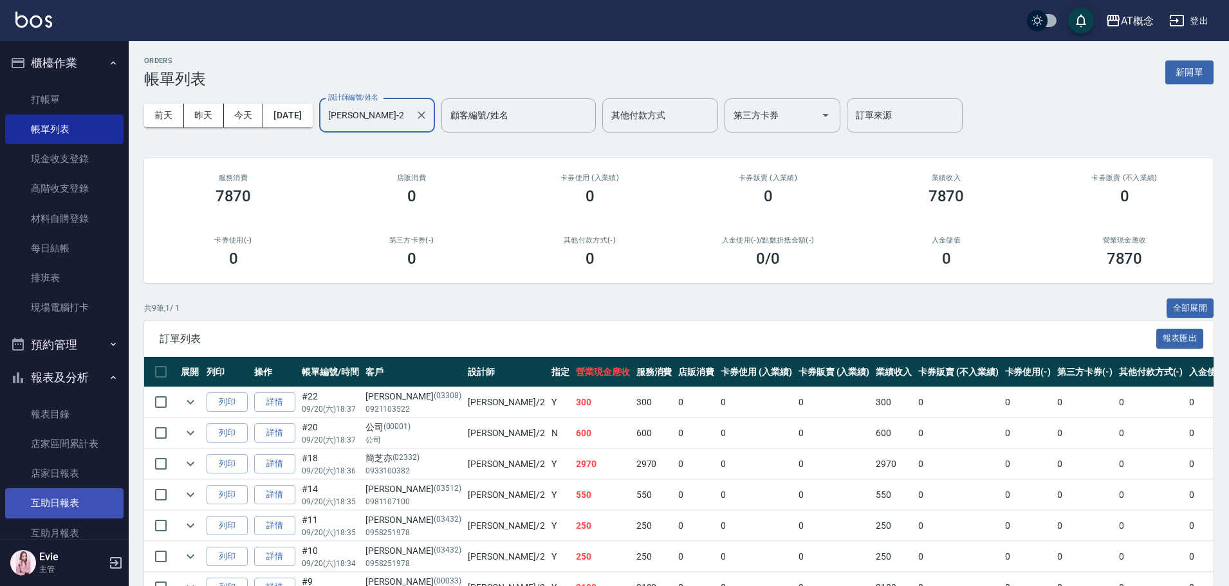
type input "邦妮-2"
click at [69, 500] on link "互助日報表" at bounding box center [64, 503] width 118 height 30
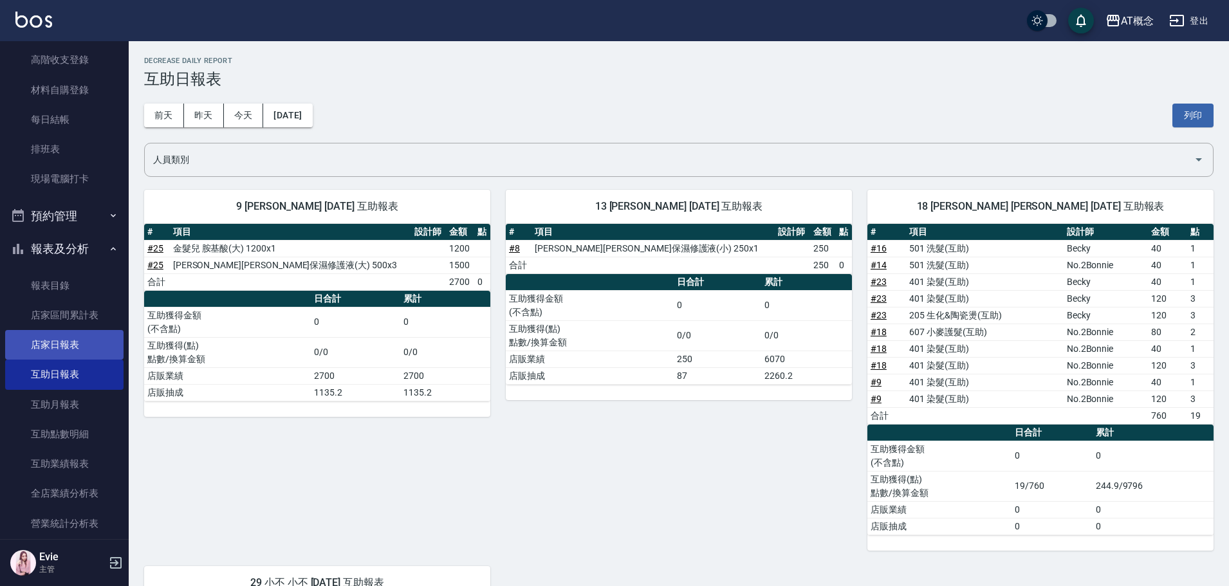
scroll to position [257, 0]
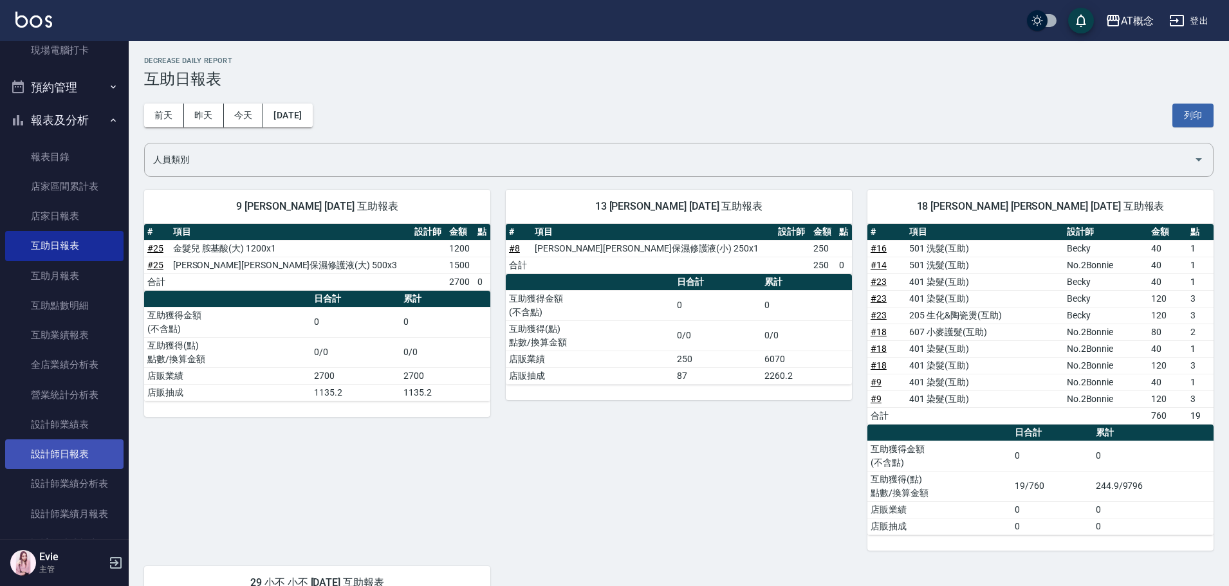
click at [73, 457] on link "設計師日報表" at bounding box center [64, 455] width 118 height 30
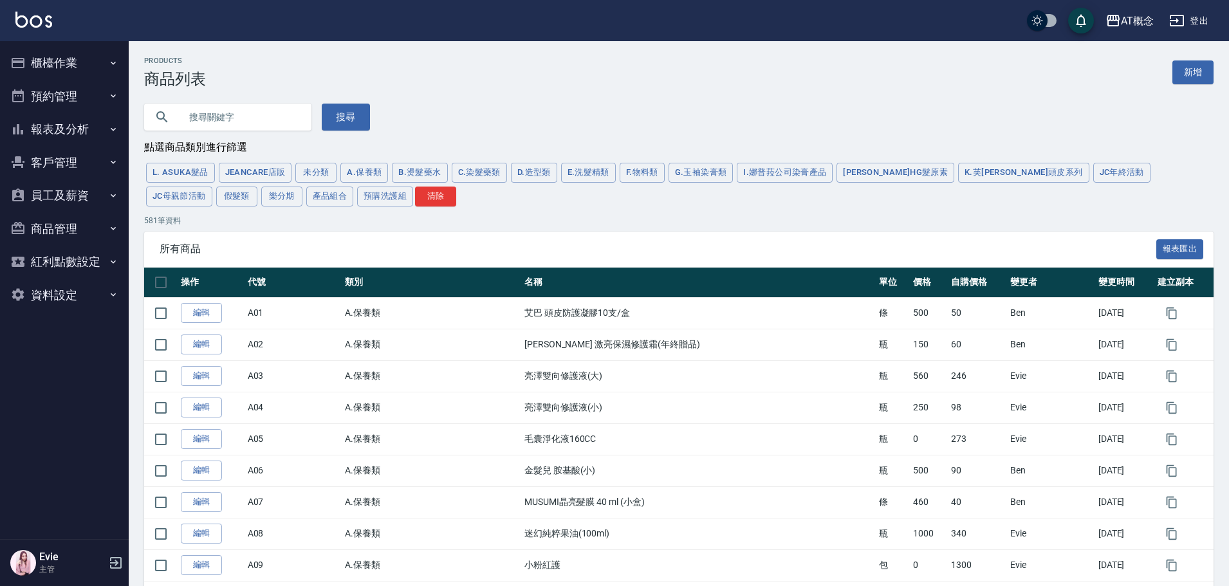
click at [204, 109] on input "text" at bounding box center [240, 117] width 121 height 35
type input "U"
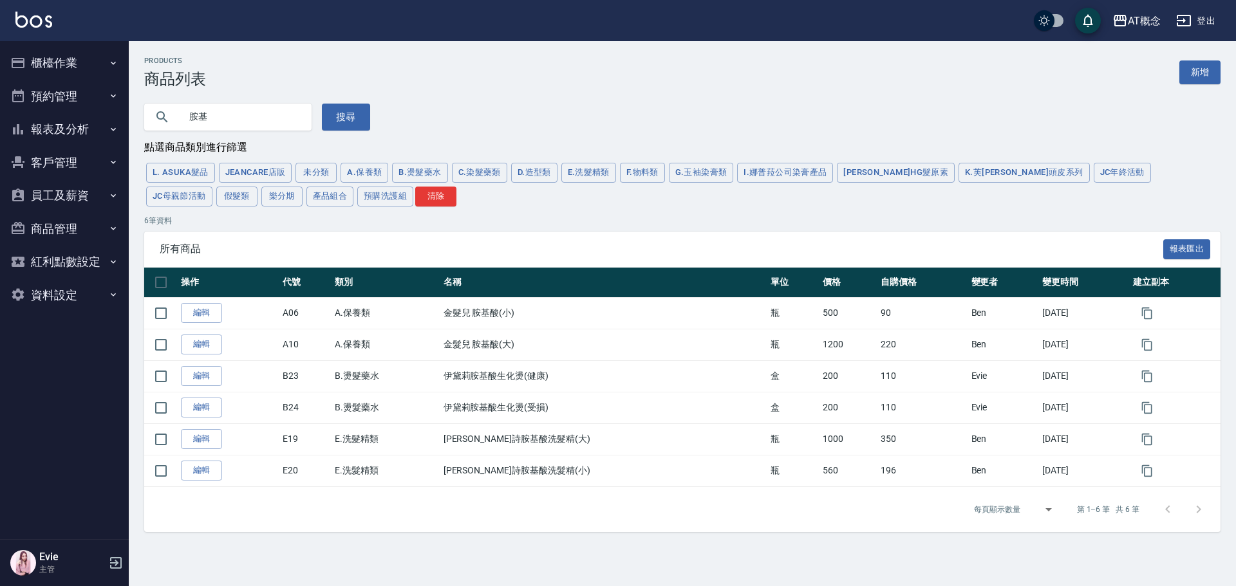
type input "胺"
type input "斯"
type input "氨"
drag, startPoint x: 240, startPoint y: 116, endPoint x: 141, endPoint y: 104, distance: 99.8
click at [141, 104] on div "胺 搜尋" at bounding box center [249, 109] width 241 height 42
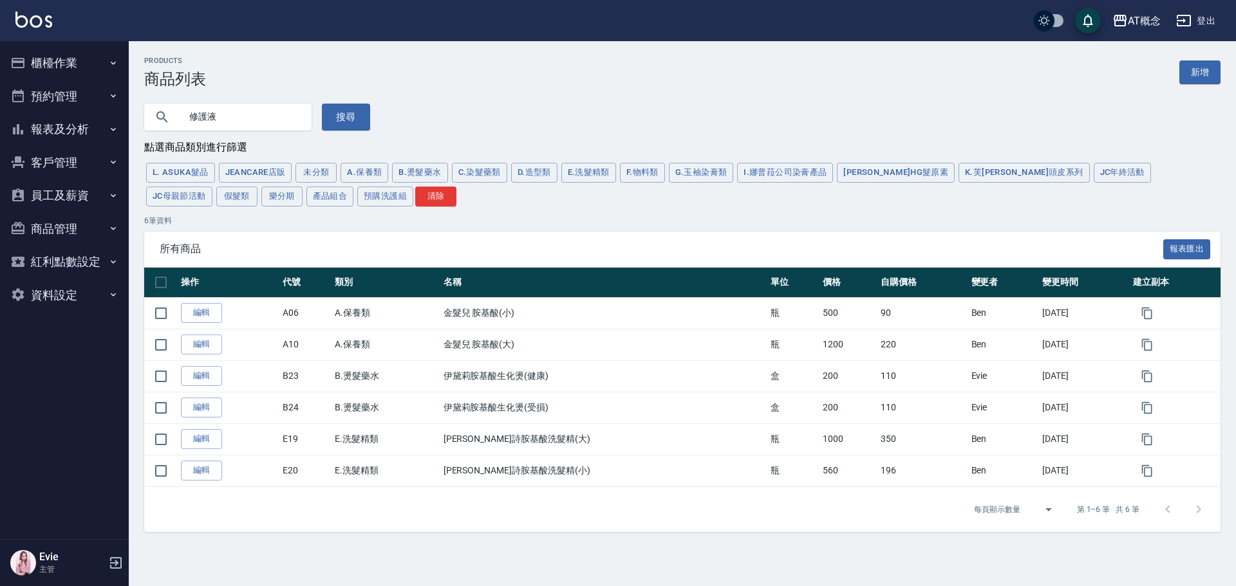
type input "修護液"
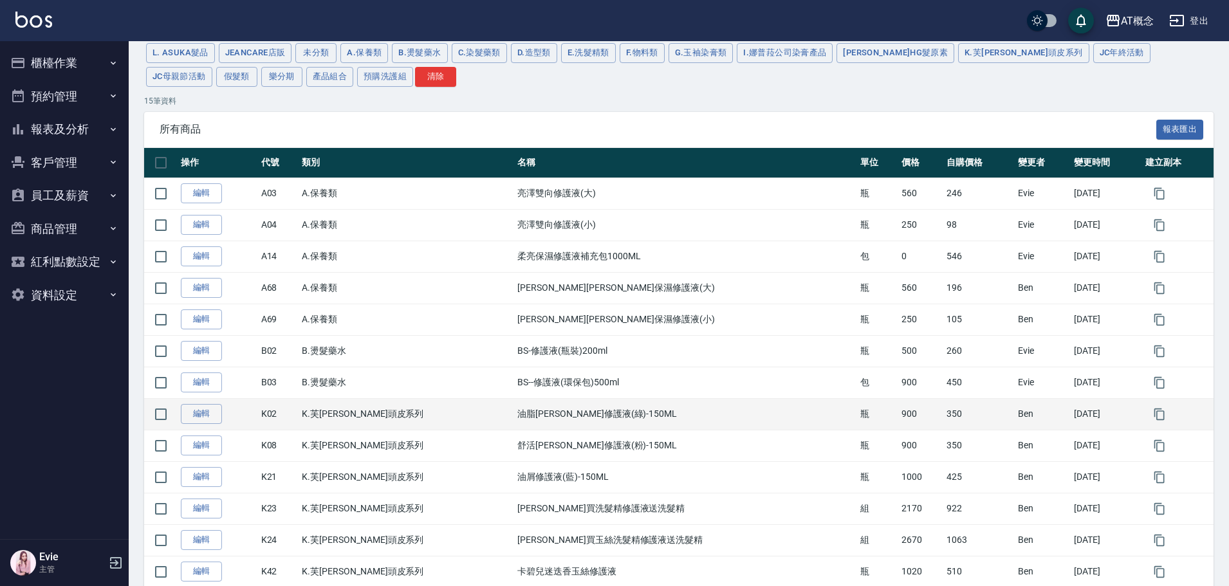
scroll to position [118, 0]
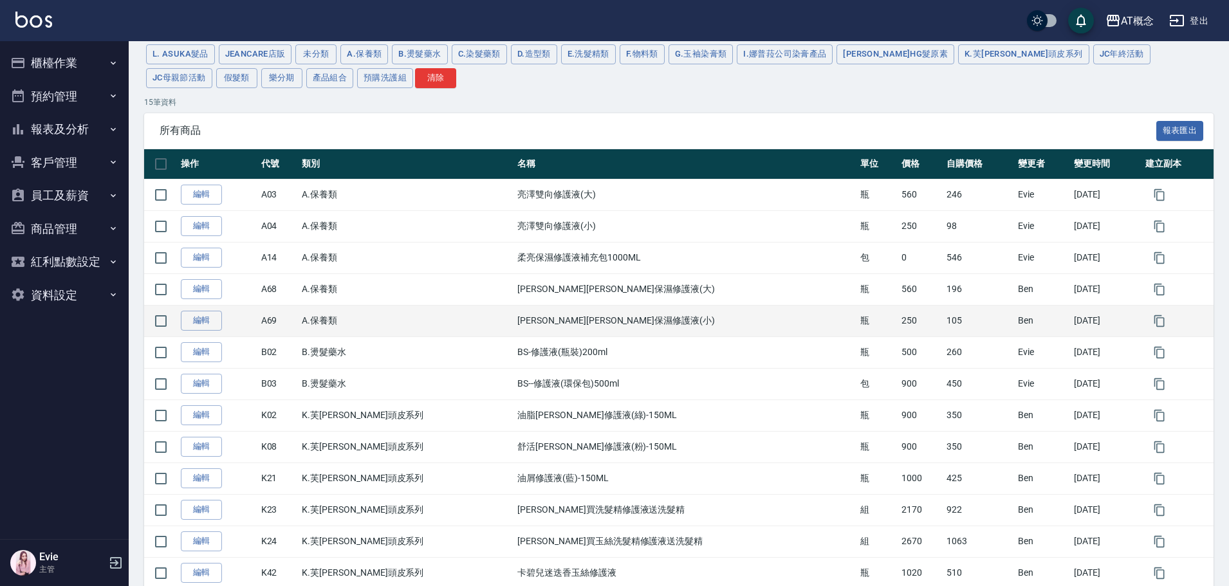
click at [558, 328] on td "[PERSON_NAME][PERSON_NAME]保濕修護液(小)" at bounding box center [685, 321] width 343 height 32
click at [559, 326] on td "[PERSON_NAME][PERSON_NAME]保濕修護液(小)" at bounding box center [685, 321] width 343 height 32
